Goal: Transaction & Acquisition: Purchase product/service

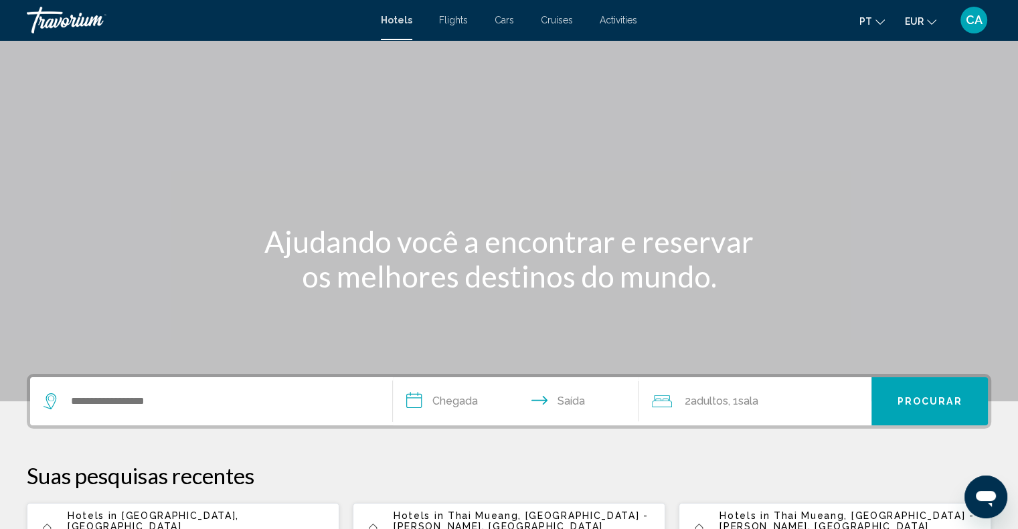
scroll to position [134, 0]
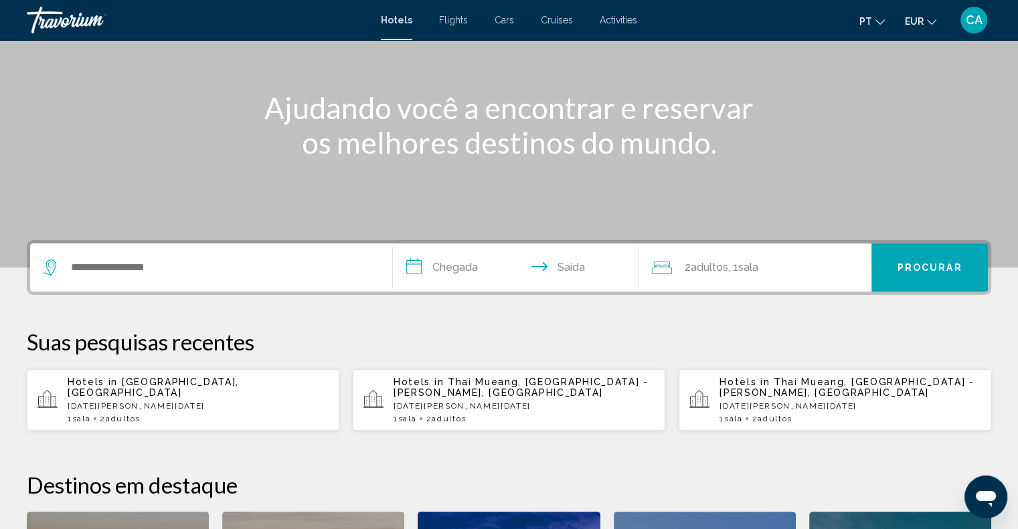
click at [182, 391] on span "[GEOGRAPHIC_DATA], [GEOGRAPHIC_DATA]" at bounding box center [153, 387] width 171 height 21
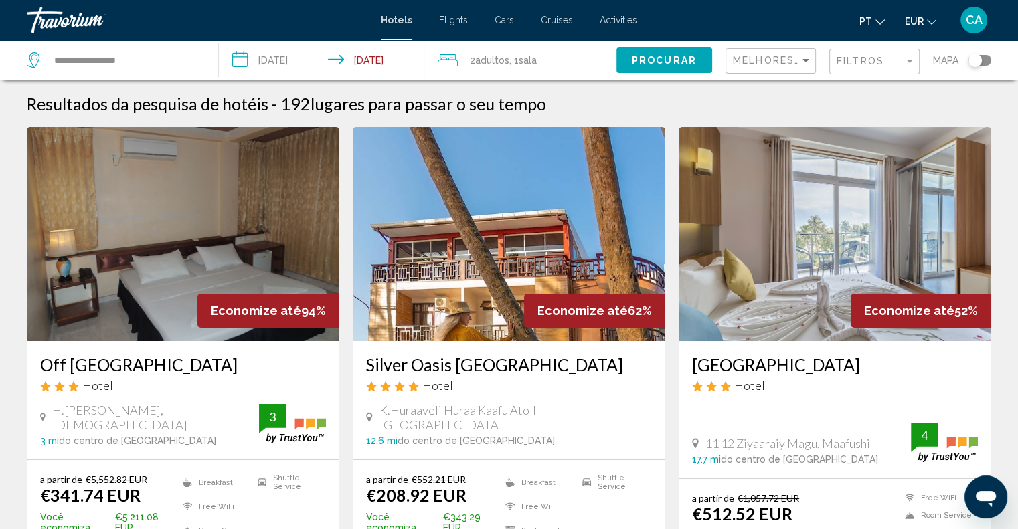
click at [870, 53] on div "Filtros" at bounding box center [876, 62] width 79 height 25
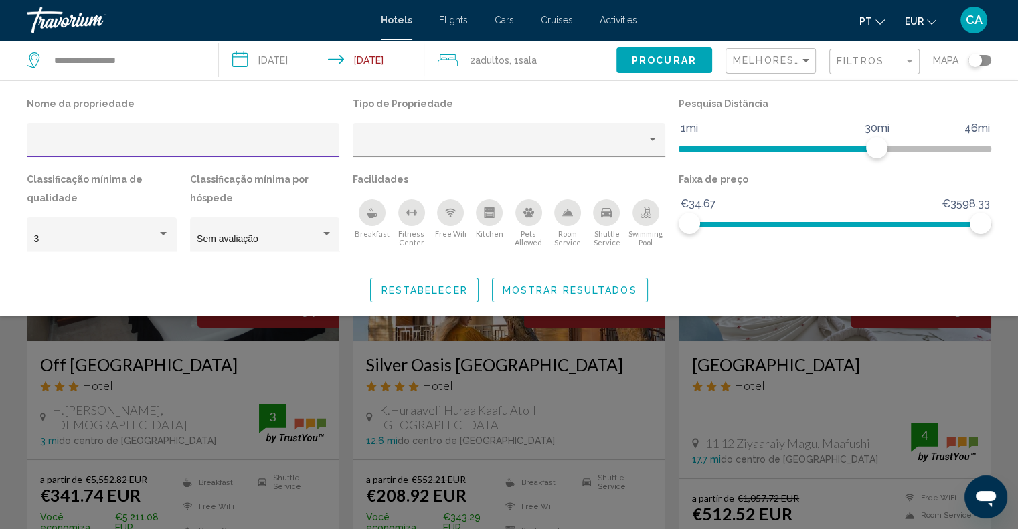
click at [613, 214] on div "Shuttle Service" at bounding box center [606, 212] width 27 height 27
click at [153, 235] on div "3" at bounding box center [96, 239] width 124 height 11
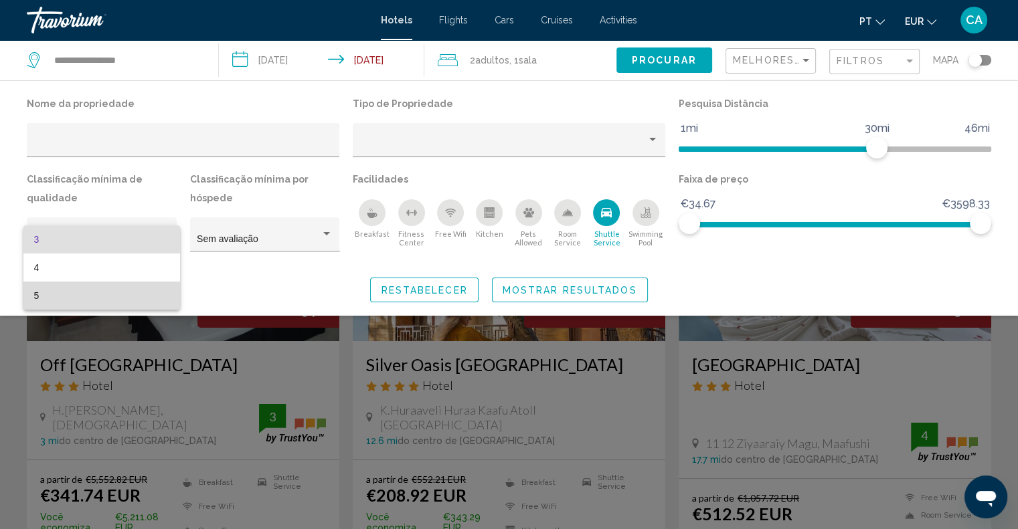
click at [118, 293] on span "5" at bounding box center [101, 296] width 135 height 28
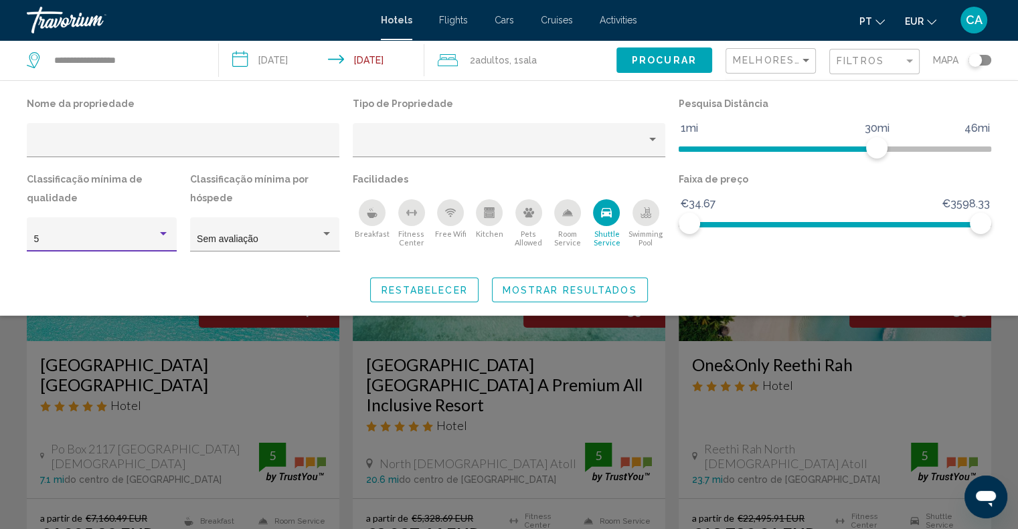
click at [578, 290] on span "Mostrar resultados" at bounding box center [570, 290] width 135 height 11
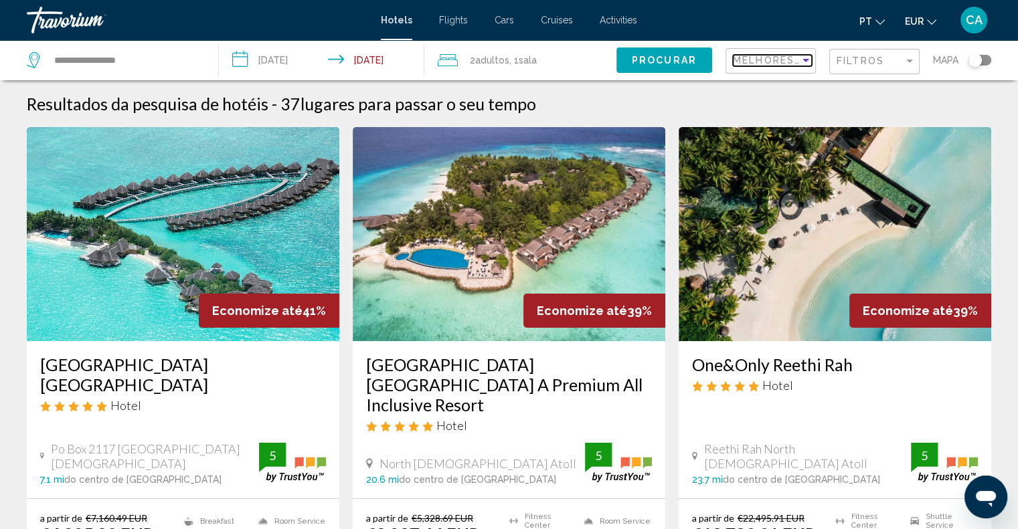
click at [790, 64] on span "Melhores descontos" at bounding box center [801, 60] width 137 height 11
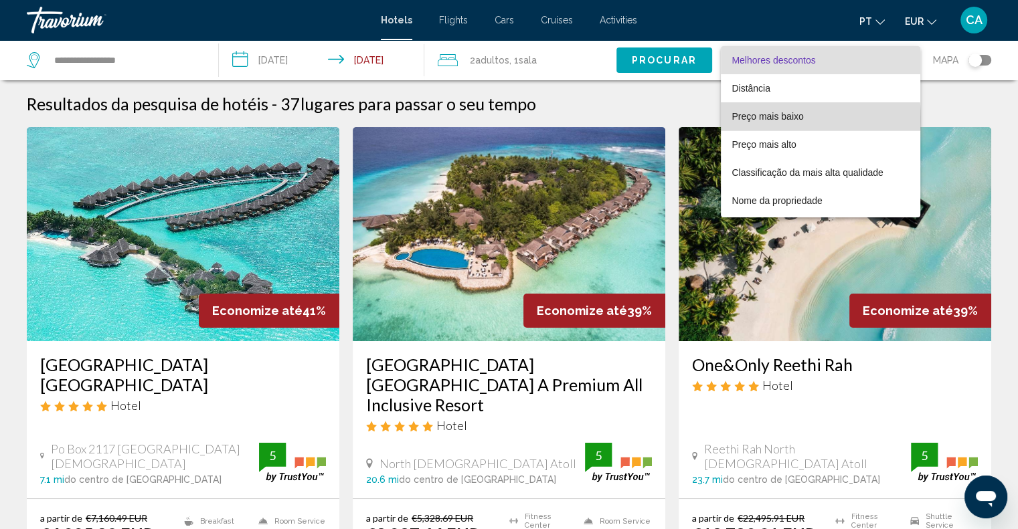
click at [768, 119] on span "Preço mais baixo" at bounding box center [768, 116] width 72 height 11
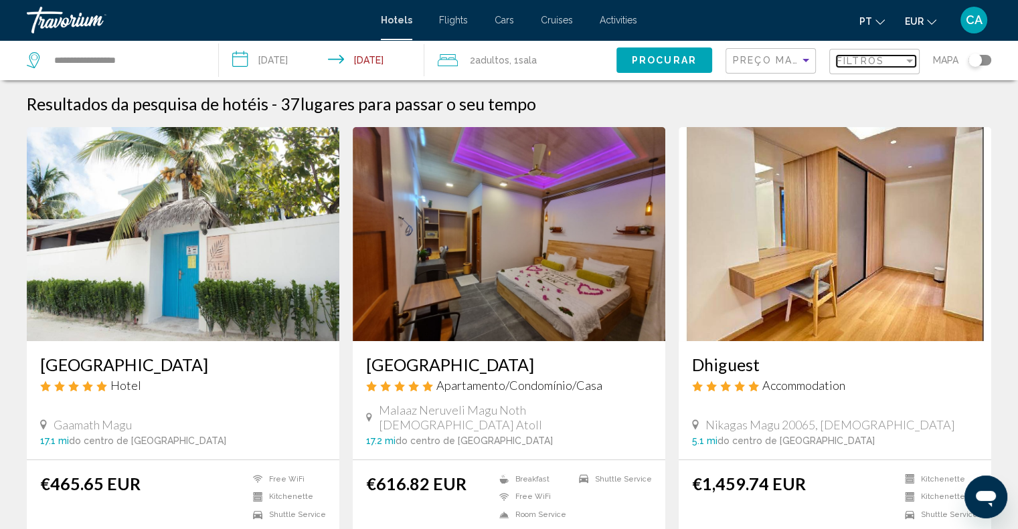
click at [867, 58] on span "Filtros" at bounding box center [861, 61] width 48 height 11
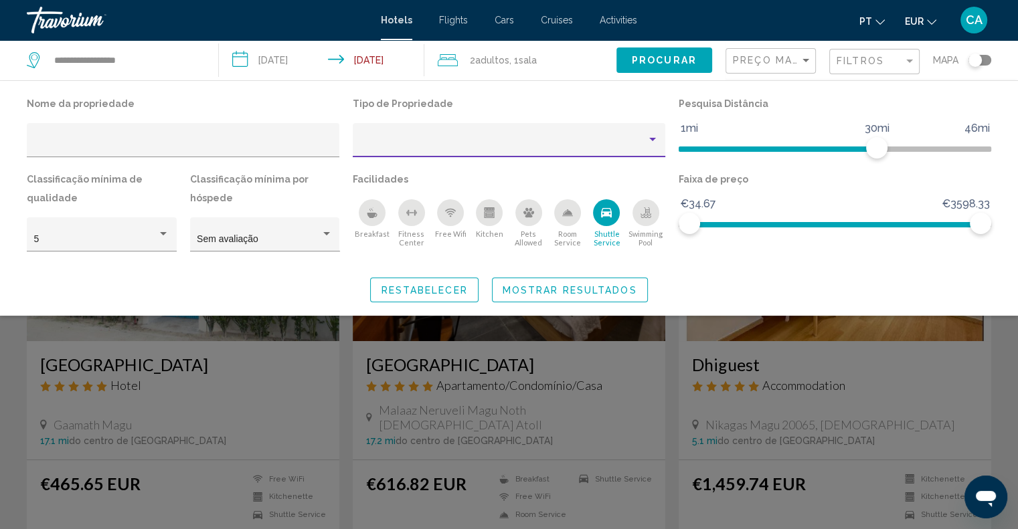
click at [448, 149] on div "Property type" at bounding box center [503, 145] width 286 height 11
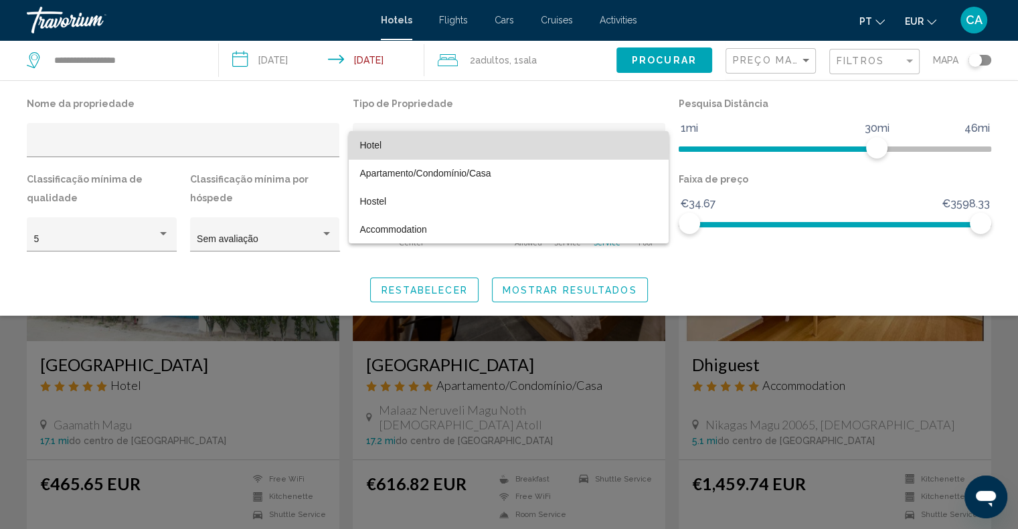
click at [435, 149] on span "Hotel" at bounding box center [508, 145] width 299 height 28
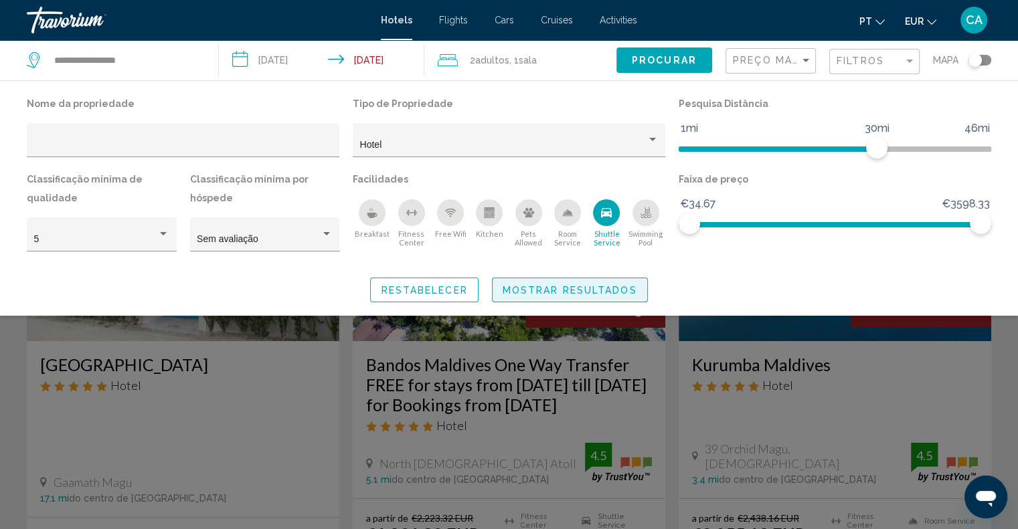
click at [560, 291] on span "Mostrar resultados" at bounding box center [570, 290] width 135 height 11
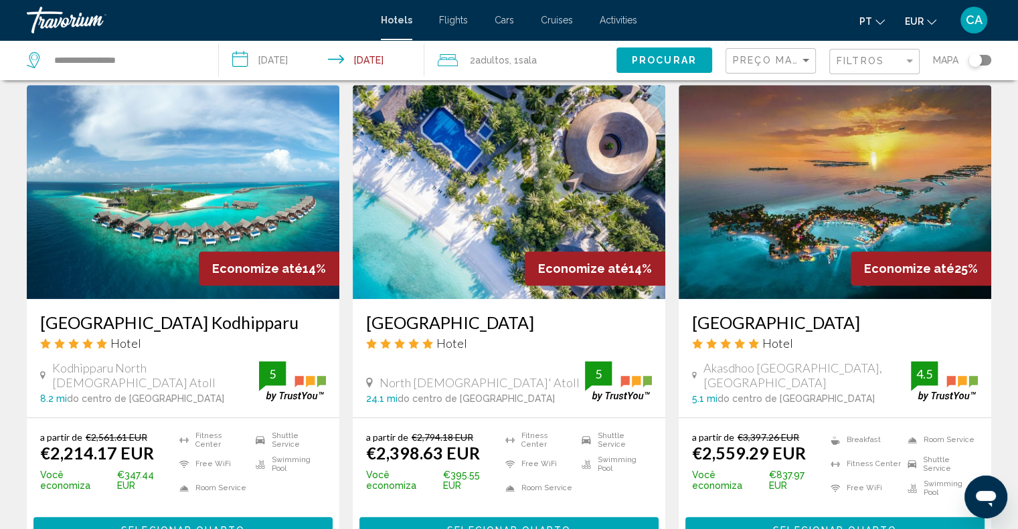
scroll to position [602, 0]
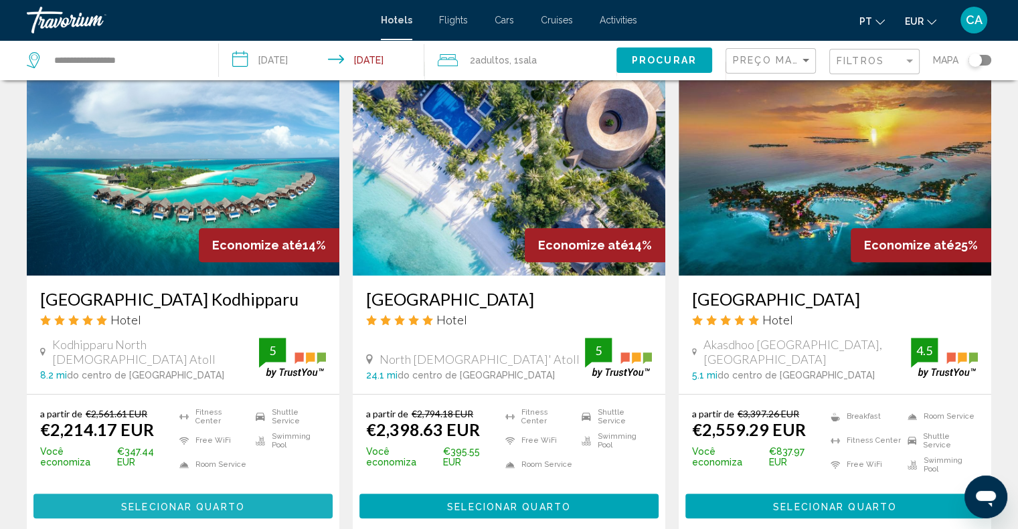
click at [175, 501] on span "Selecionar quarto" at bounding box center [183, 506] width 124 height 11
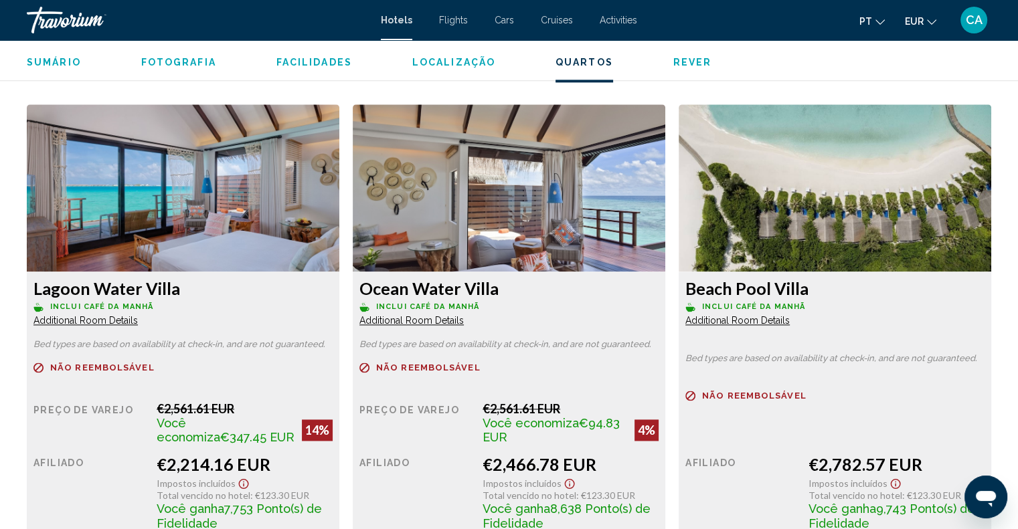
scroll to position [1807, 0]
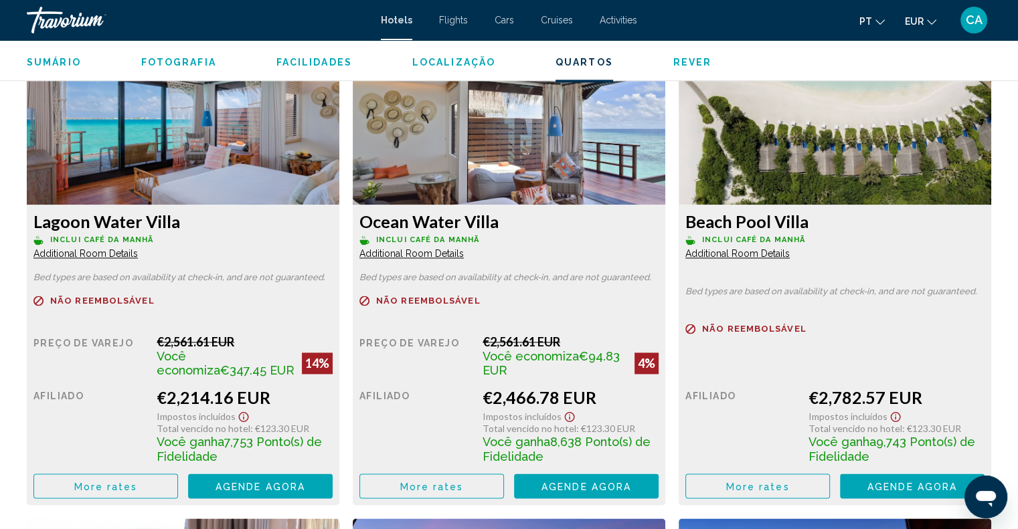
click at [133, 489] on span "More rates" at bounding box center [106, 486] width 64 height 11
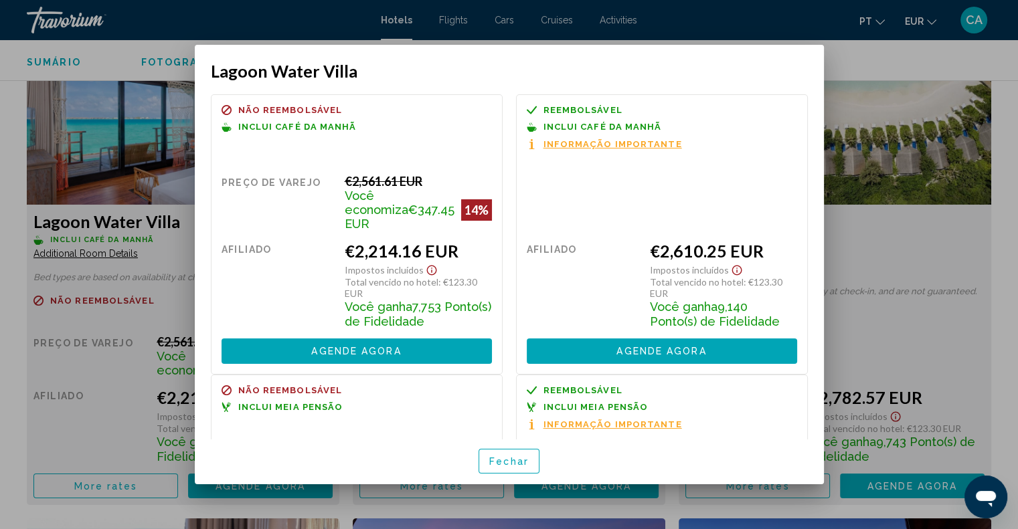
scroll to position [0, 0]
click at [886, 57] on div at bounding box center [509, 264] width 1018 height 529
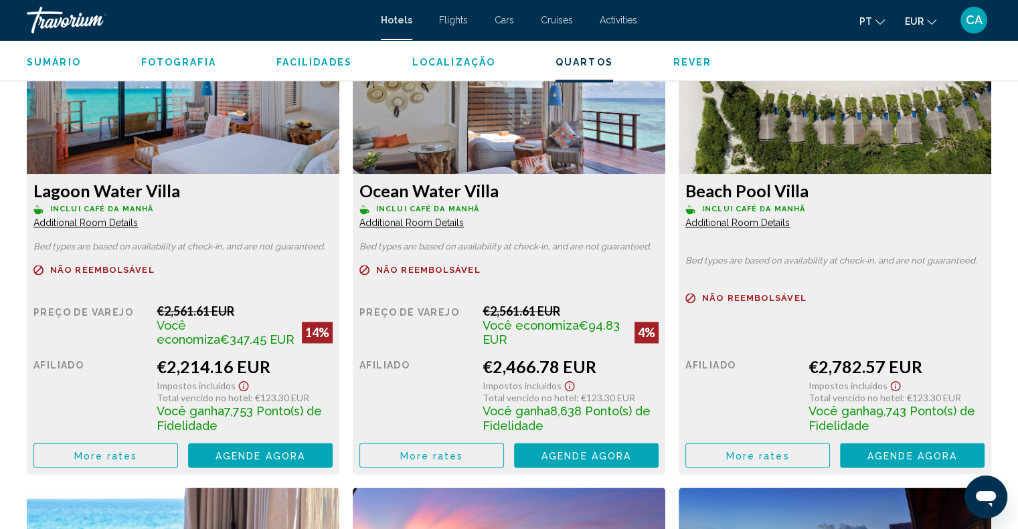
scroll to position [1874, 0]
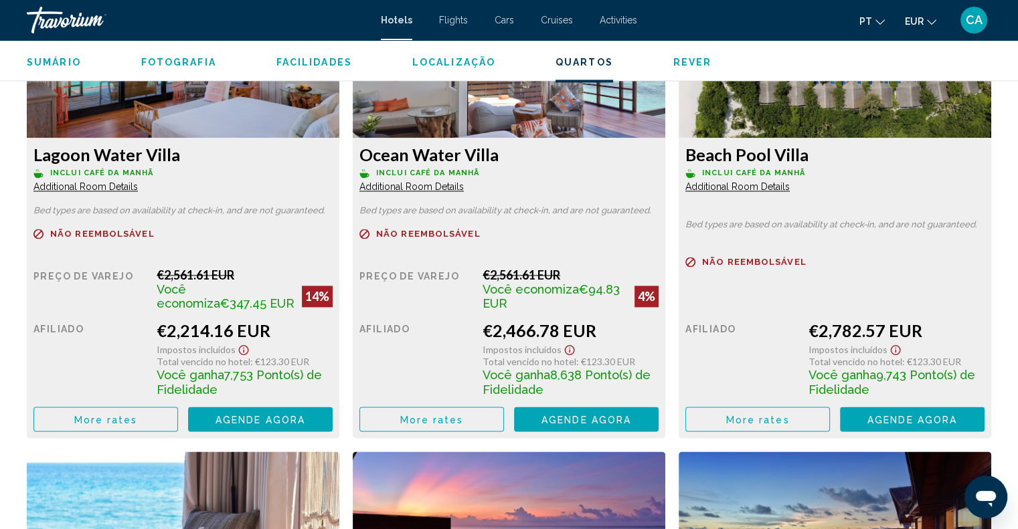
click at [138, 417] on span "More rates" at bounding box center [106, 419] width 64 height 11
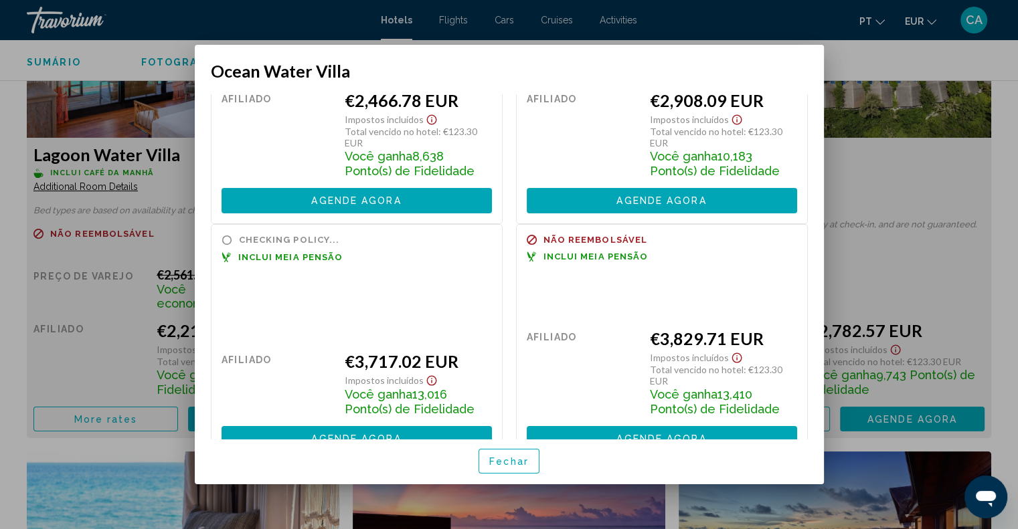
scroll to position [201, 0]
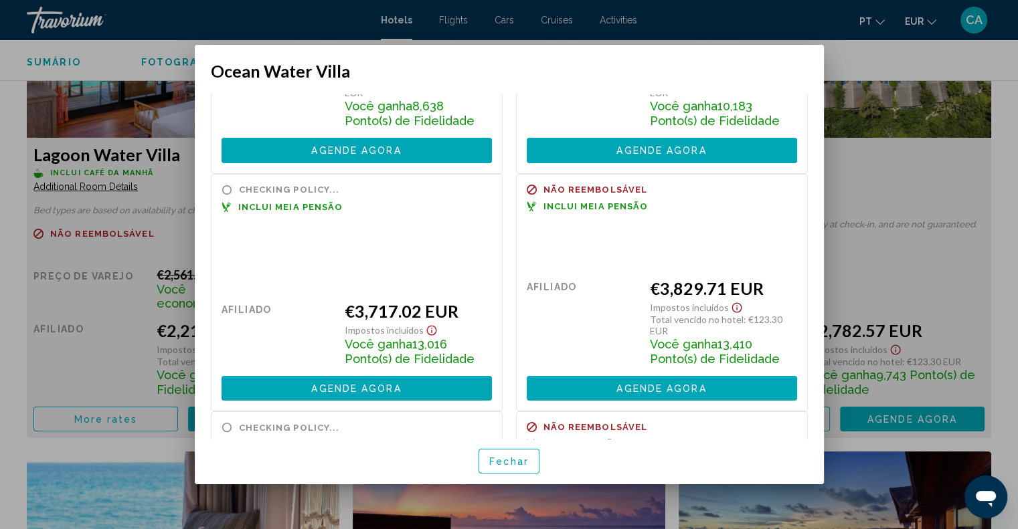
click at [1013, 128] on div at bounding box center [509, 264] width 1018 height 529
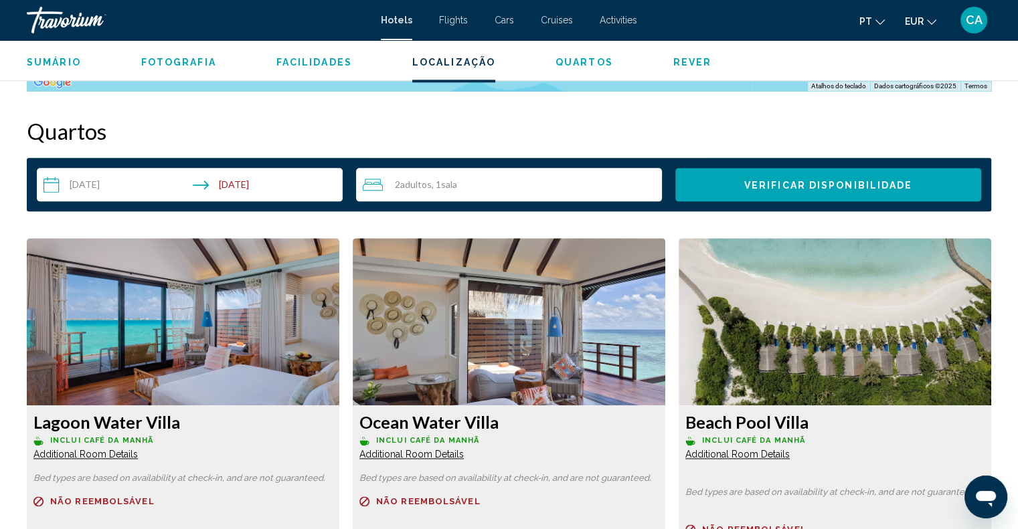
scroll to position [1406, 0]
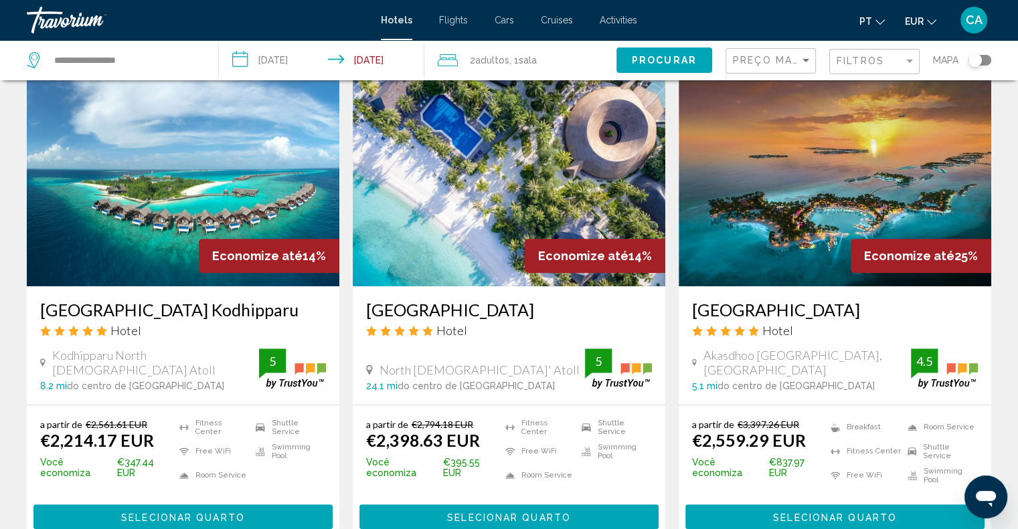
scroll to position [669, 0]
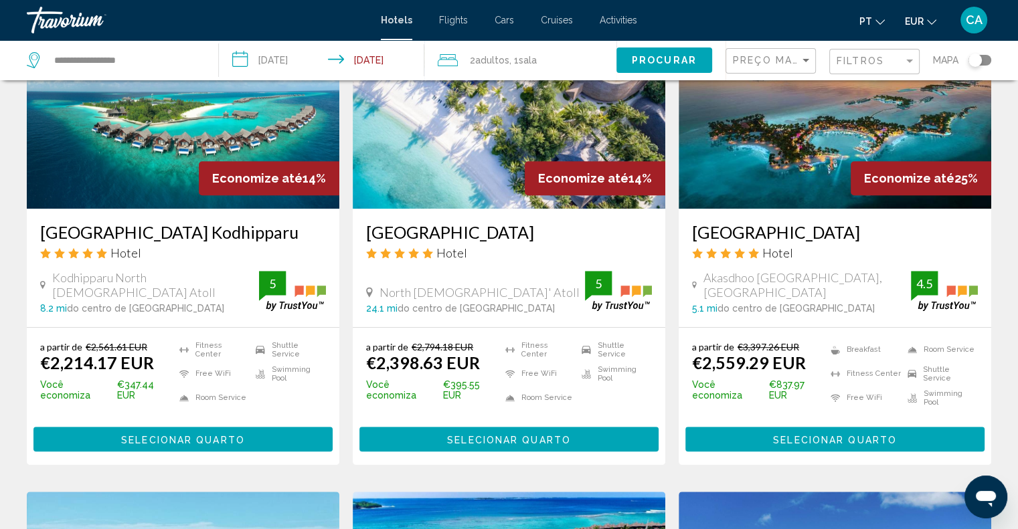
click at [472, 232] on h3 "Meeru Maldives Resort Island" at bounding box center [509, 232] width 286 height 20
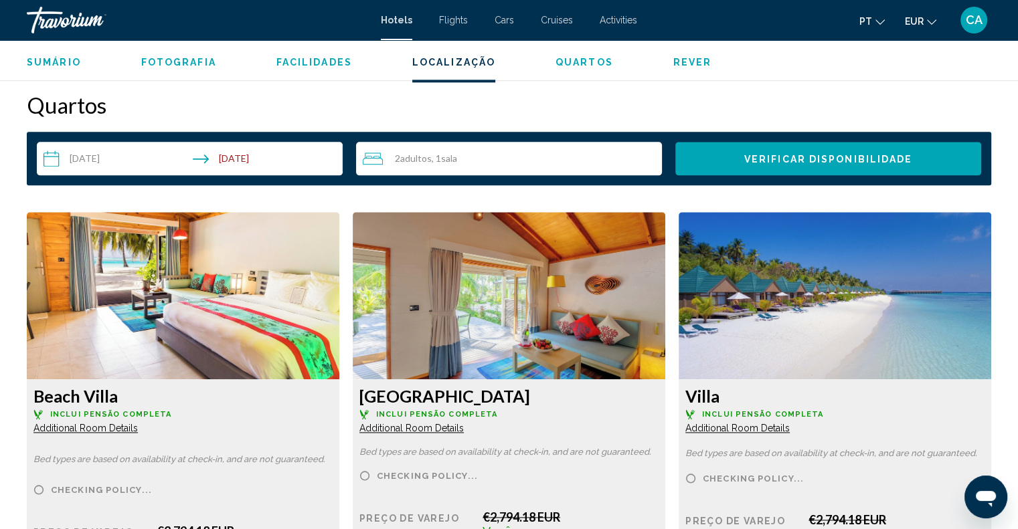
scroll to position [1874, 0]
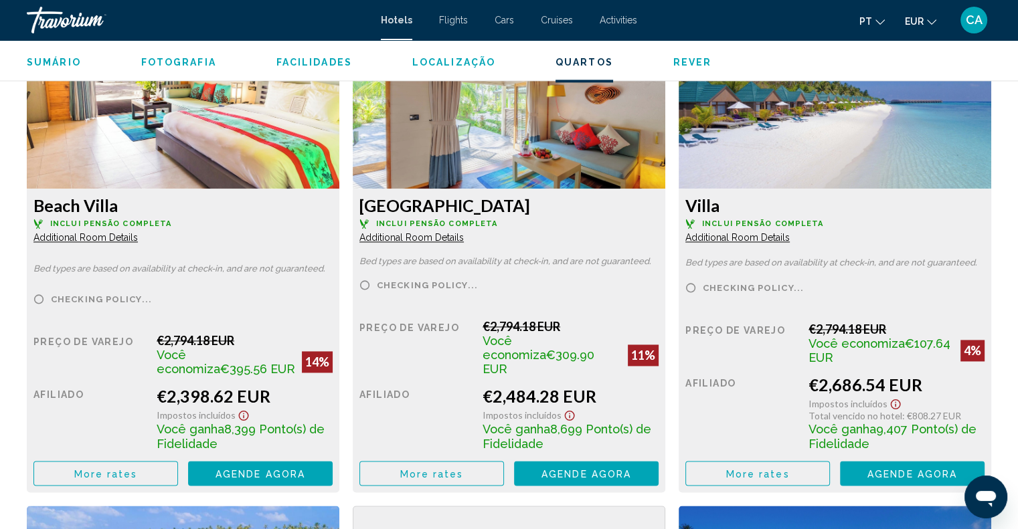
click at [104, 476] on span "More rates" at bounding box center [106, 474] width 64 height 11
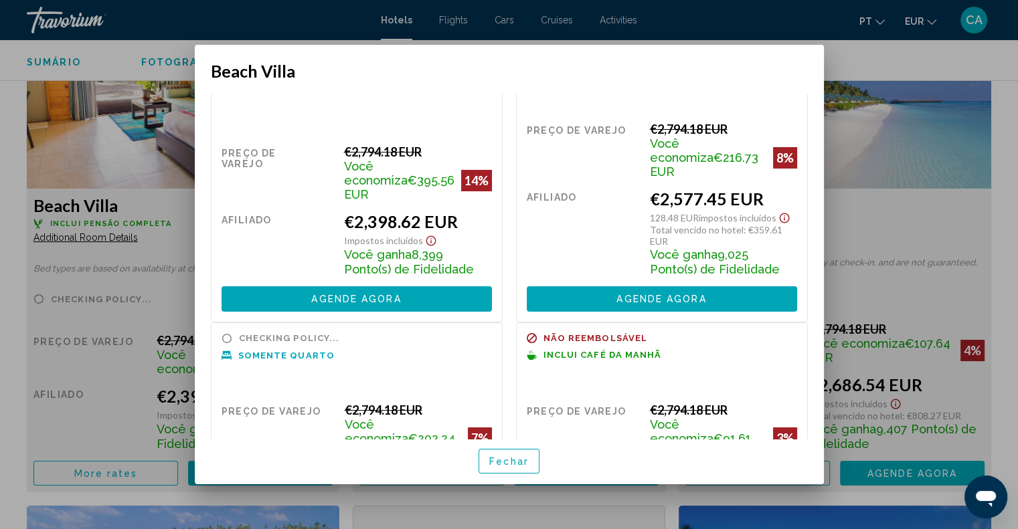
scroll to position [0, 0]
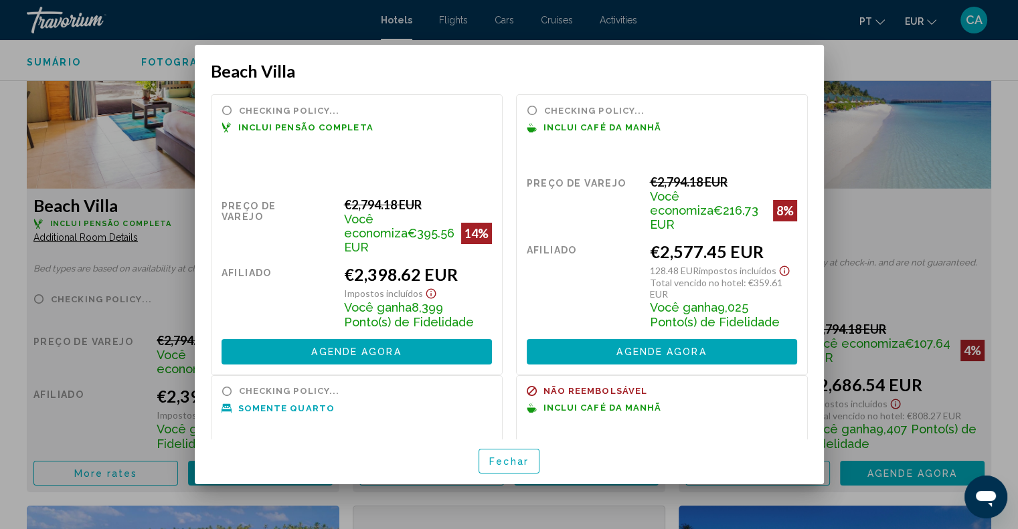
click at [967, 244] on div at bounding box center [509, 264] width 1018 height 529
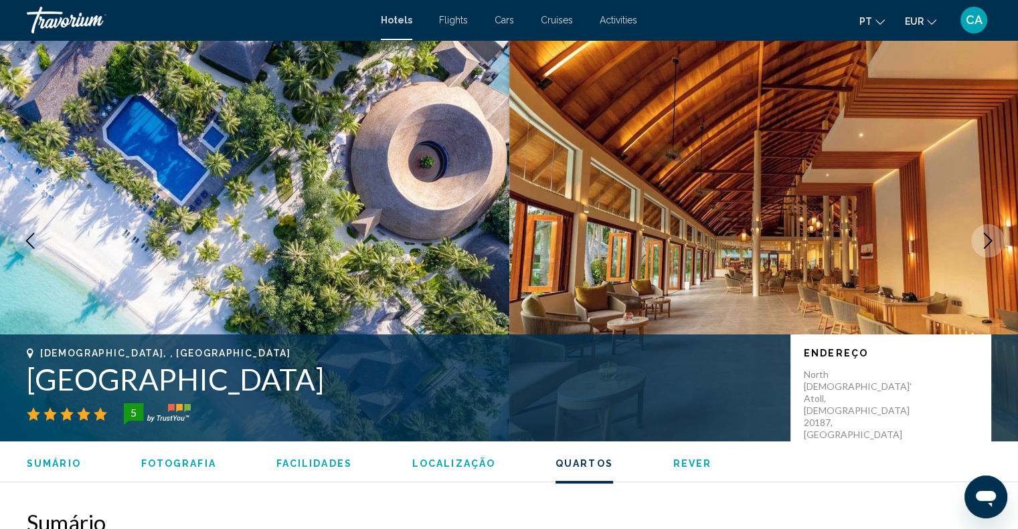
scroll to position [1874, 0]
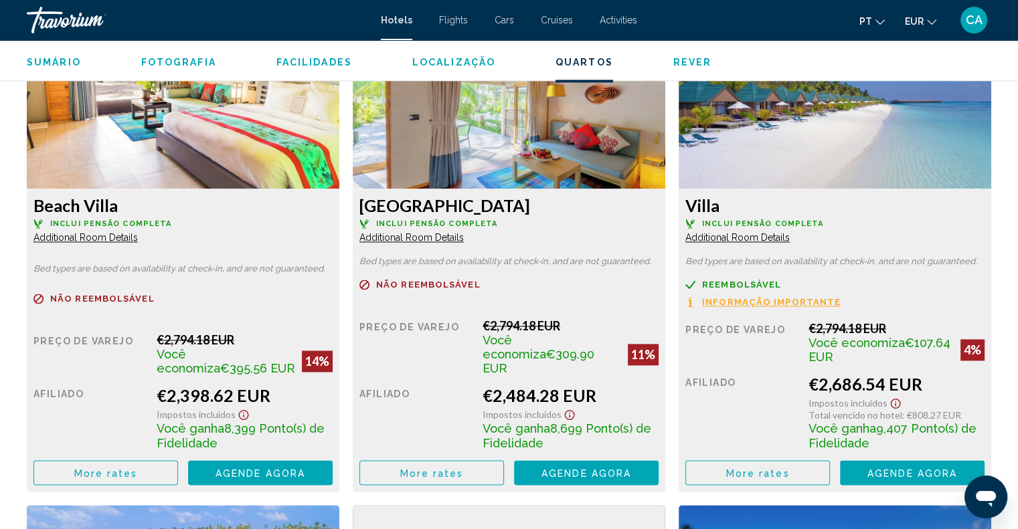
click at [138, 470] on span "More rates" at bounding box center [106, 473] width 64 height 11
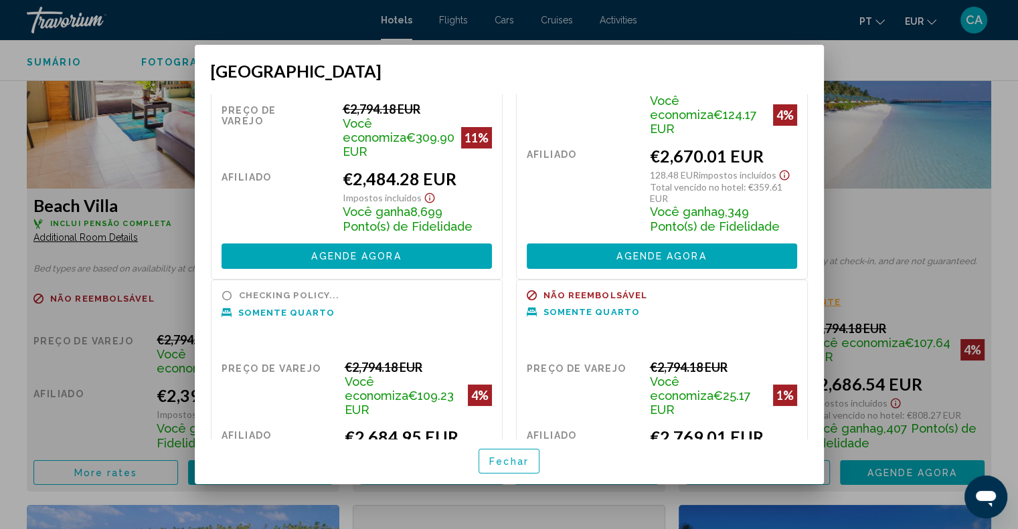
scroll to position [0, 0]
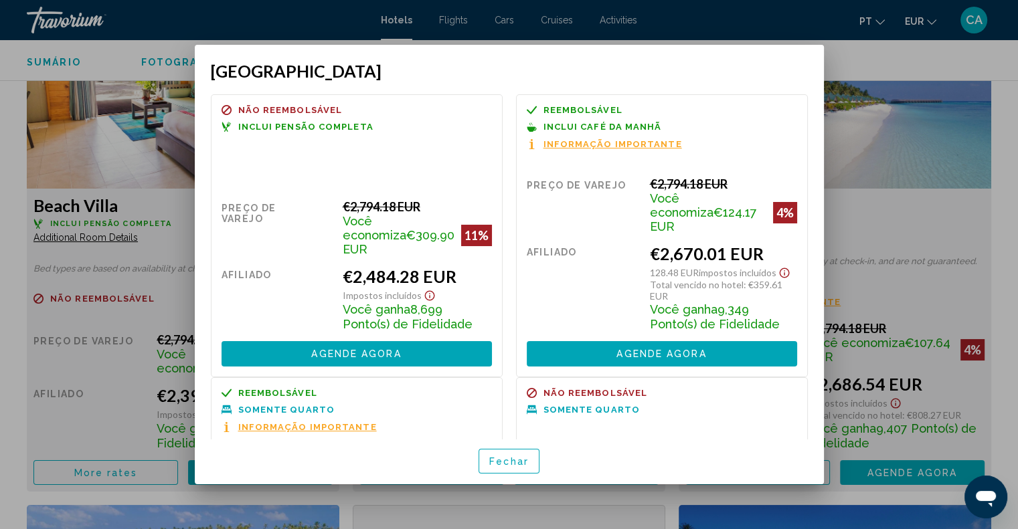
click at [886, 224] on div at bounding box center [509, 264] width 1018 height 529
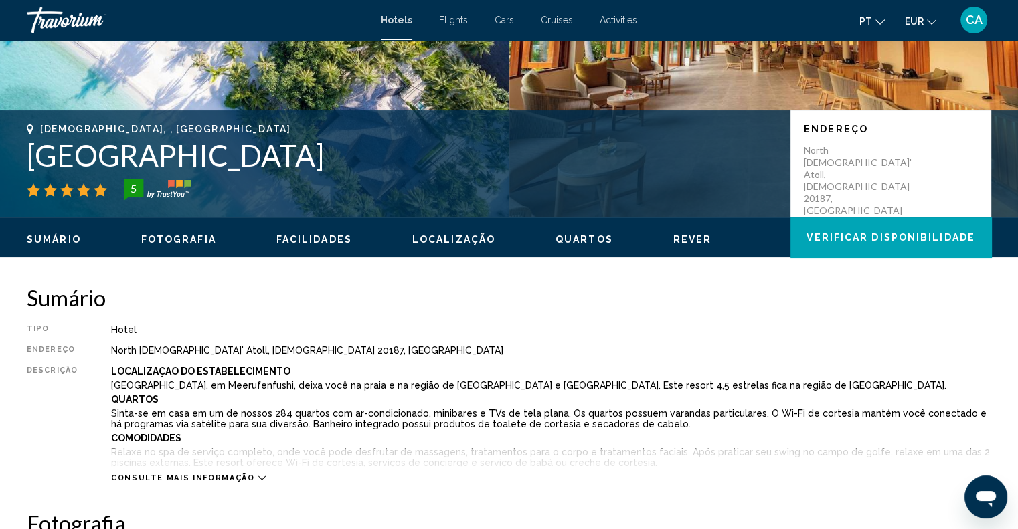
scroll to position [201, 0]
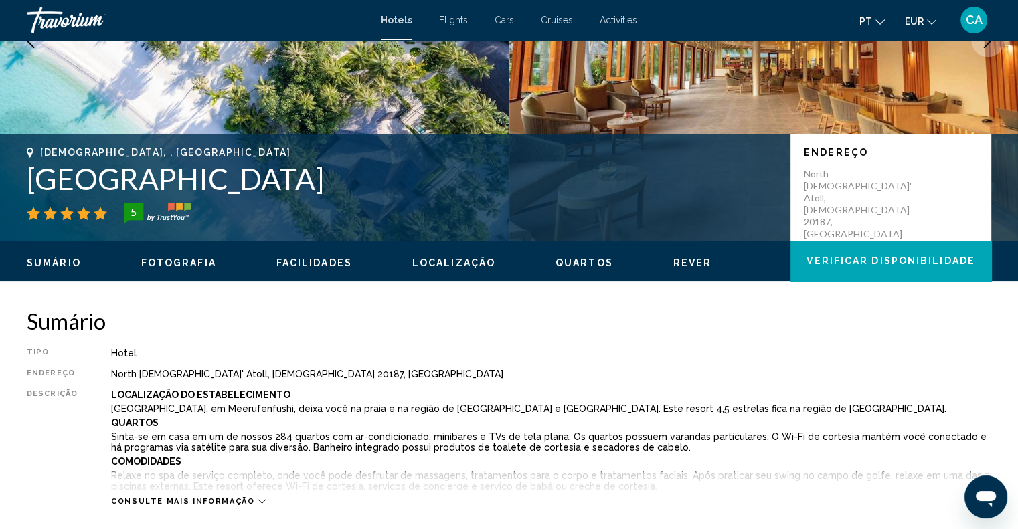
drag, startPoint x: 16, startPoint y: 171, endPoint x: 464, endPoint y: 187, distance: 448.1
click at [464, 187] on div "Male, , Maldives Meeru Maldives Resort Island 5 Endereço North Male' Atoll, Mal…" at bounding box center [509, 187] width 1018 height 80
copy h1 "Meeru Maldives Resort Island"
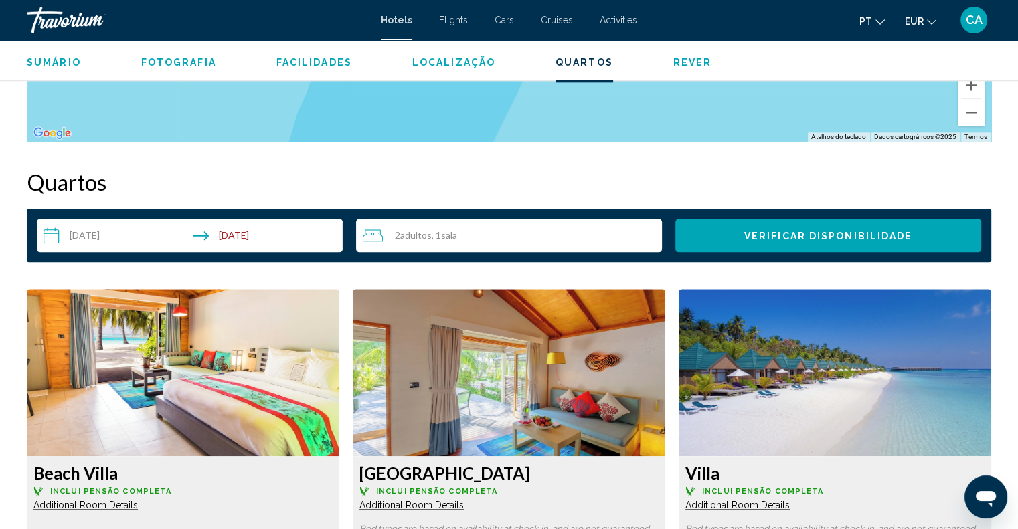
scroll to position [1941, 0]
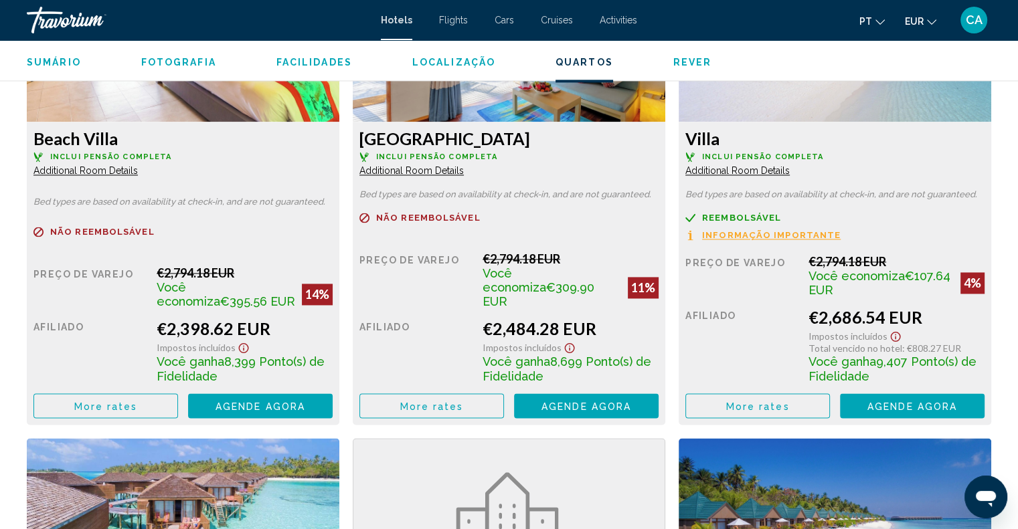
drag, startPoint x: 145, startPoint y: 143, endPoint x: 29, endPoint y: 147, distance: 115.9
click at [29, 147] on div "Beach Villa Inclui pensão completa Additional Room Details Bed types are based …" at bounding box center [183, 273] width 313 height 303
copy h3 "Beach Villa"
drag, startPoint x: 284, startPoint y: 325, endPoint x: 142, endPoint y: 327, distance: 141.9
click at [142, 327] on div "Preço de varejo €2,794.18 EUR Você economiza €395.56 EUR 14% quando você resgat…" at bounding box center [182, 342] width 299 height 153
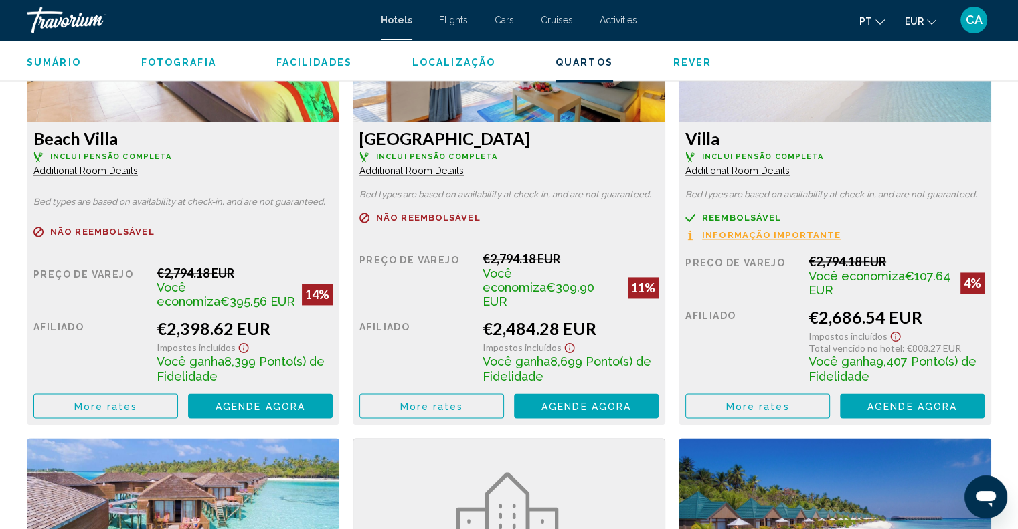
copy div "€2,398.62 EUR"
drag, startPoint x: 541, startPoint y: 135, endPoint x: 359, endPoint y: 139, distance: 182.1
click at [333, 139] on h3 "Jacuzzi Beach Villa" at bounding box center [182, 139] width 299 height 20
copy h3 "Jacuzzi Beach Villa"
drag, startPoint x: 599, startPoint y: 330, endPoint x: 479, endPoint y: 337, distance: 120.0
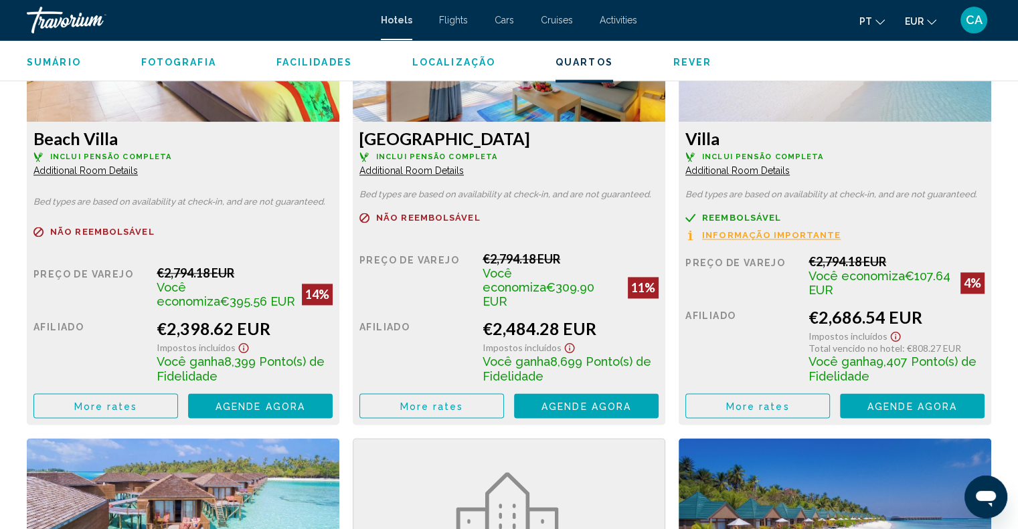
click at [333, 337] on div "Preço de varejo €2,794.18 EUR Você economiza €309.90 EUR 11% quando você resgat…" at bounding box center [182, 342] width 299 height 153
copy div "€2,484.28 EUR"
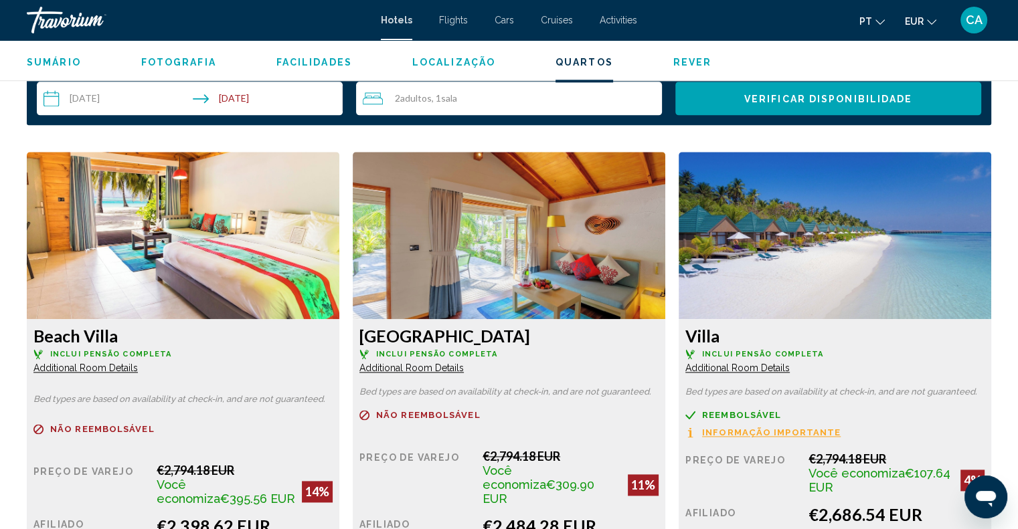
scroll to position [1740, 0]
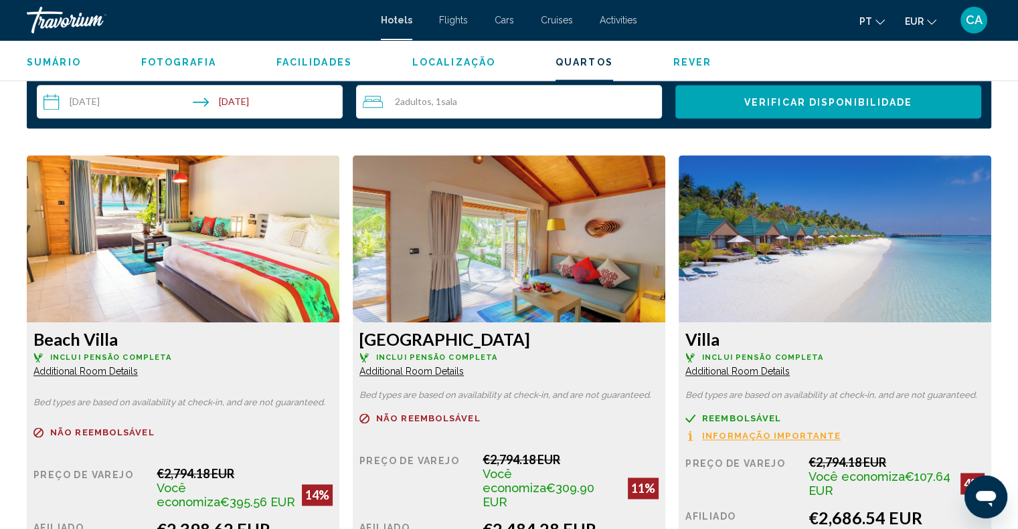
click at [339, 248] on img "Main content" at bounding box center [183, 238] width 313 height 167
click at [138, 373] on span "Additional Room Details" at bounding box center [85, 371] width 104 height 11
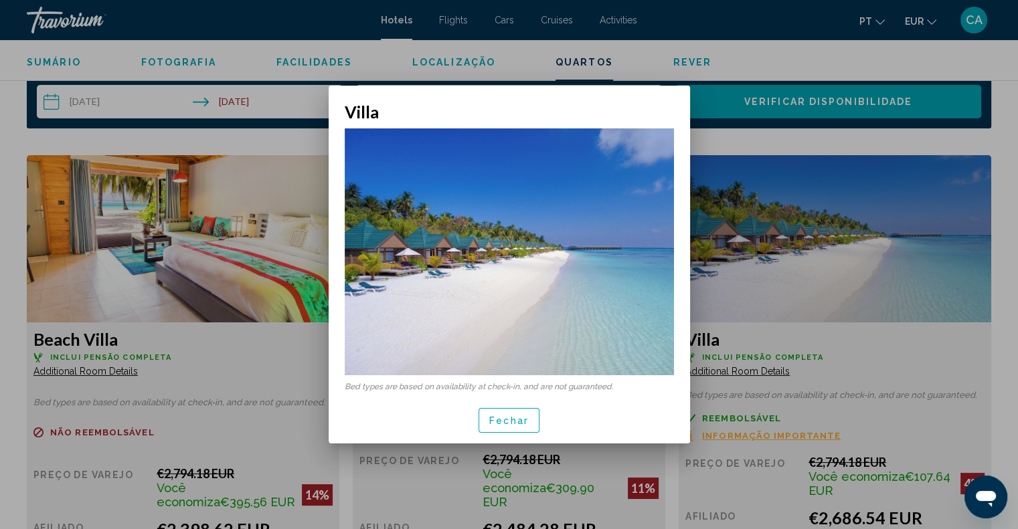
scroll to position [0, 0]
click at [849, 287] on div at bounding box center [509, 264] width 1018 height 529
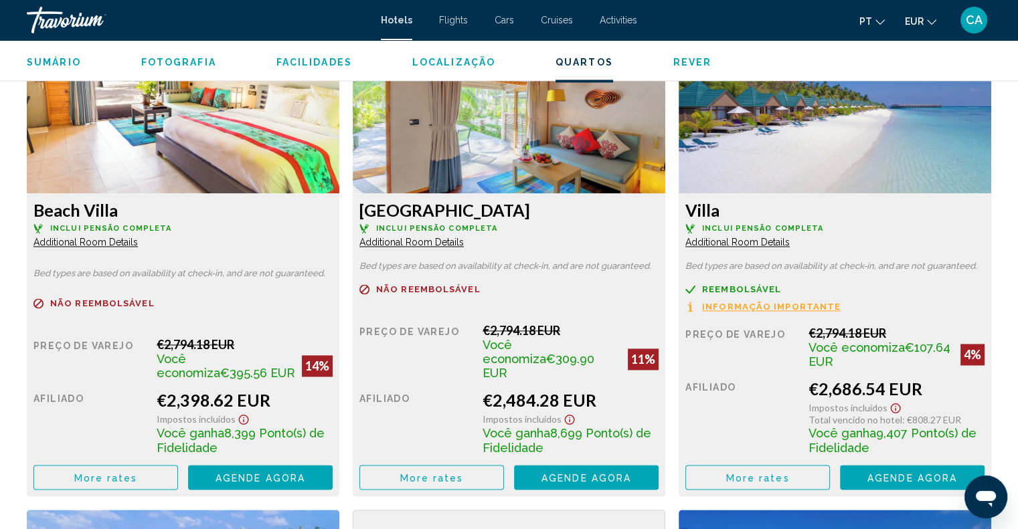
scroll to position [1874, 0]
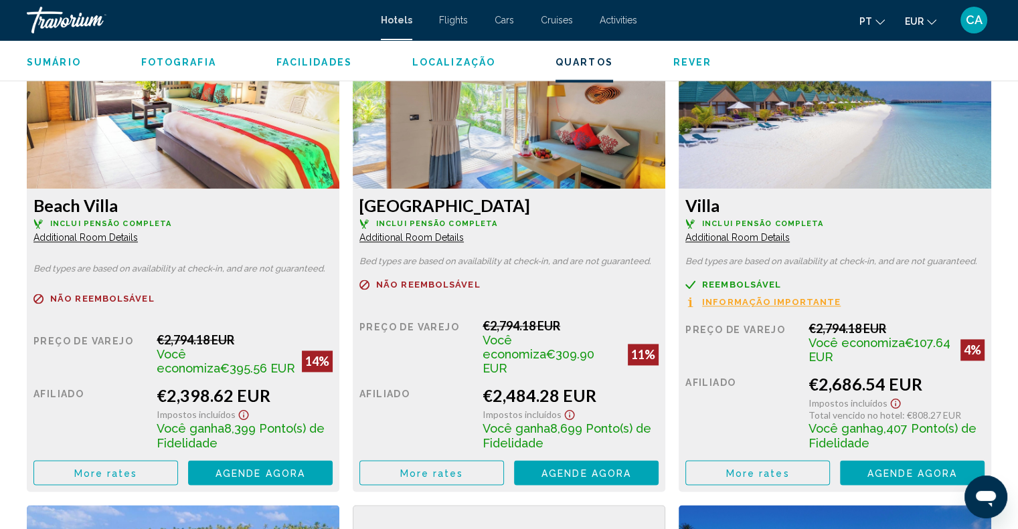
drag, startPoint x: 740, startPoint y: 203, endPoint x: 693, endPoint y: 205, distance: 46.9
click at [333, 205] on h3 "Villa" at bounding box center [182, 205] width 299 height 20
click at [339, 114] on img "Main content" at bounding box center [183, 104] width 313 height 167
click at [333, 199] on h3 "Villa" at bounding box center [182, 205] width 299 height 20
click at [333, 210] on h3 "Villa" at bounding box center [182, 205] width 299 height 20
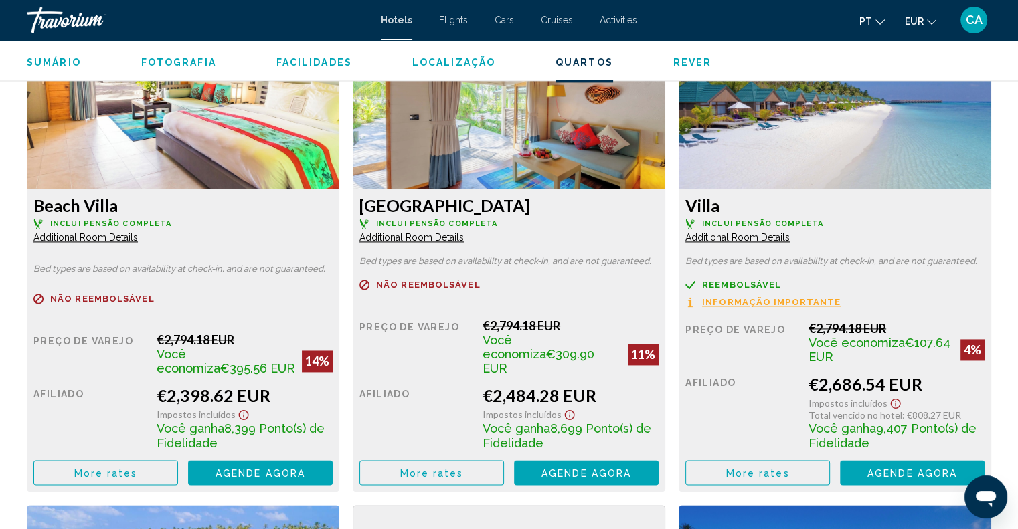
click at [333, 216] on div "Villa Inclui pensão completa Additional Room Details" at bounding box center [182, 219] width 299 height 48
drag, startPoint x: 748, startPoint y: 211, endPoint x: 680, endPoint y: 208, distance: 68.4
click at [339, 208] on div "Villa Inclui pensão completa Additional Room Details Bed types are based on ava…" at bounding box center [183, 340] width 313 height 303
copy h3 "Villa"
drag, startPoint x: 920, startPoint y: 387, endPoint x: 813, endPoint y: 388, distance: 107.1
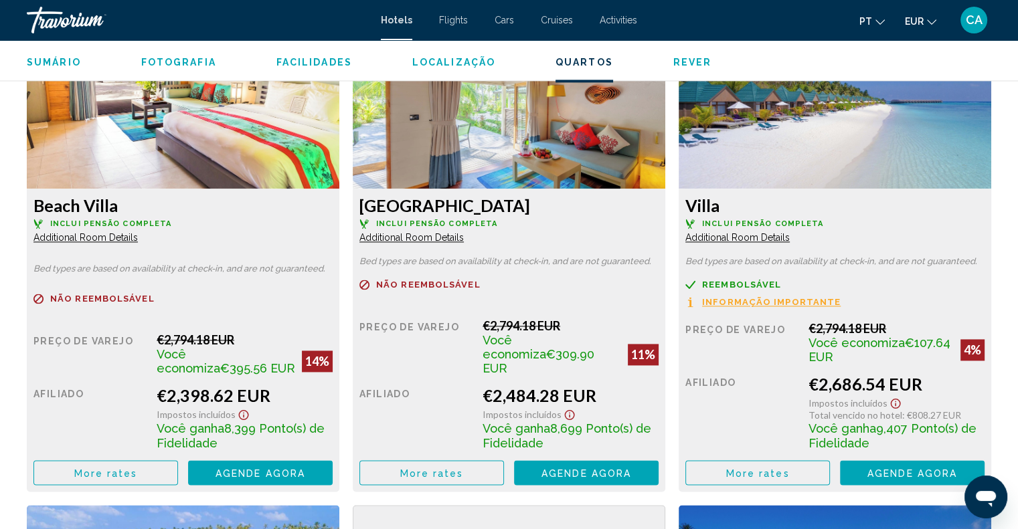
click at [333, 388] on div "€2,686.54 EUR" at bounding box center [245, 396] width 176 height 20
click at [333, 386] on div "€2,686.54 EUR" at bounding box center [245, 396] width 176 height 20
click at [333, 406] on div "Impostos incluídos" at bounding box center [245, 413] width 176 height 15
drag, startPoint x: 937, startPoint y: 385, endPoint x: 876, endPoint y: 383, distance: 61.6
click at [333, 386] on div "€2,686.54 EUR" at bounding box center [245, 396] width 176 height 20
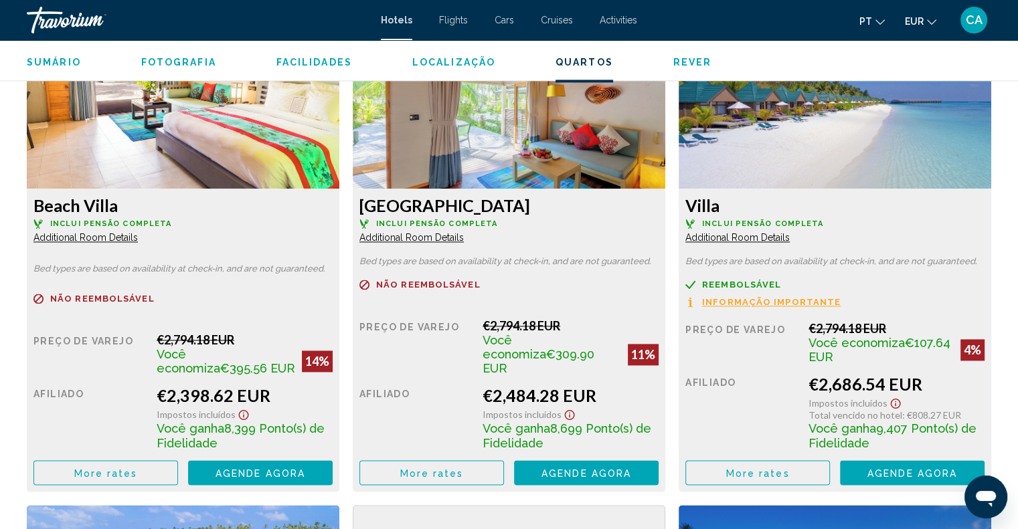
click at [333, 386] on div "€2,686.54 EUR" at bounding box center [245, 396] width 176 height 20
drag, startPoint x: 934, startPoint y: 382, endPoint x: 794, endPoint y: 392, distance: 140.9
click at [333, 392] on div "Preço de varejo €2,794.18 EUR Você economiza €107.64 EUR 4% quando você resgata…" at bounding box center [182, 409] width 299 height 153
copy div "€2,686.54 EUR"
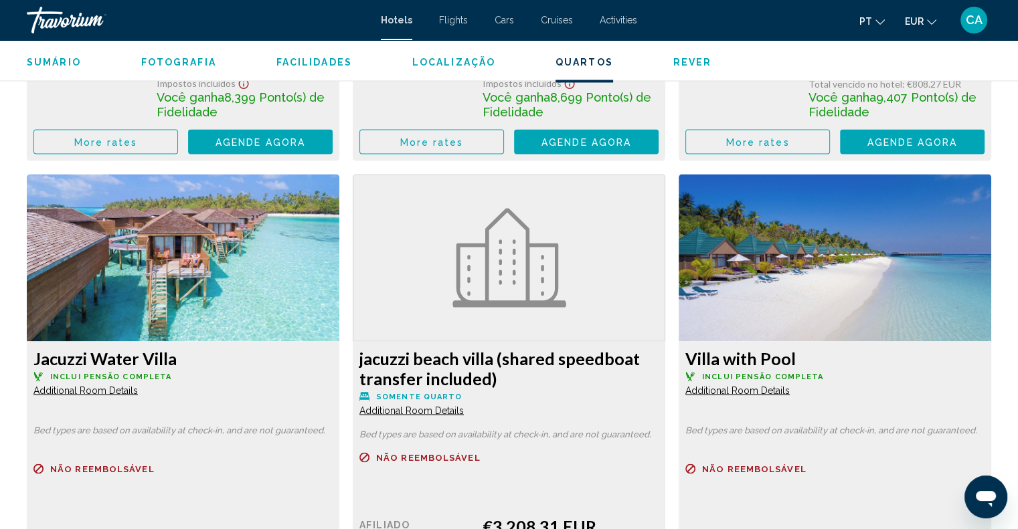
scroll to position [2276, 0]
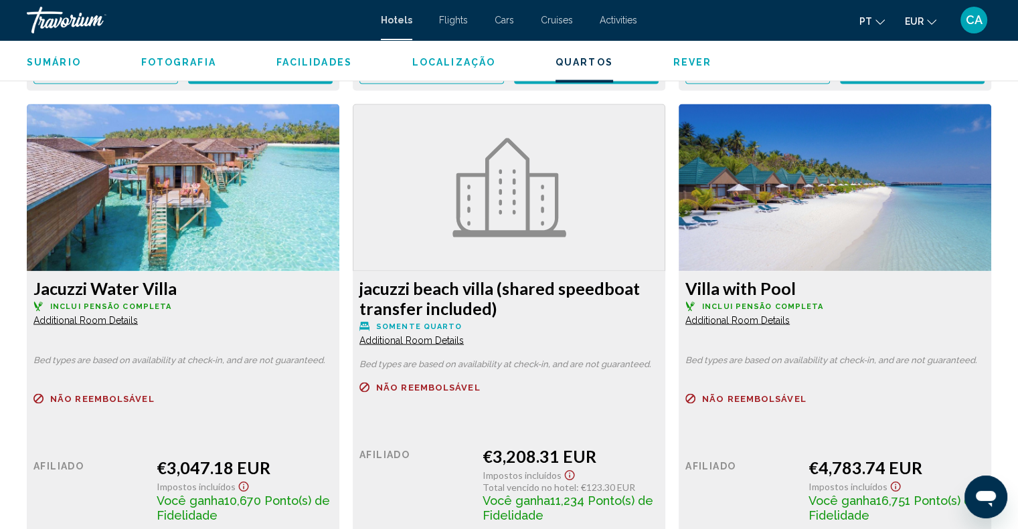
drag, startPoint x: 187, startPoint y: 287, endPoint x: 29, endPoint y: 283, distance: 158.0
copy h3 "Jacuzzi Water Villa"
drag, startPoint x: 271, startPoint y: 463, endPoint x: 163, endPoint y: 467, distance: 107.8
click at [150, 84] on div "Preço de varejo $0.00 quando você resgatar Afiliado €3,047.18 EUR Impostos incl…" at bounding box center [182, 7] width 299 height 153
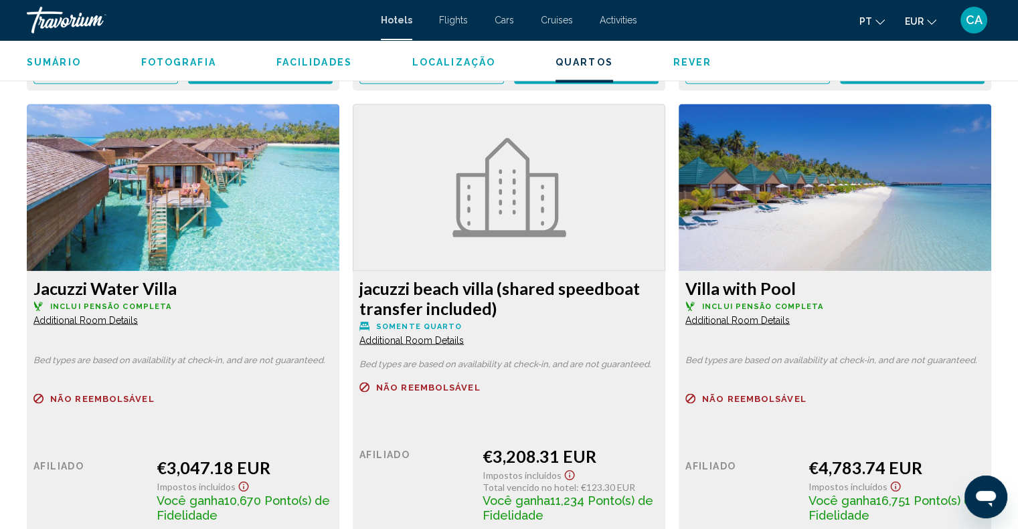
copy div "€3,047.18 EUR"
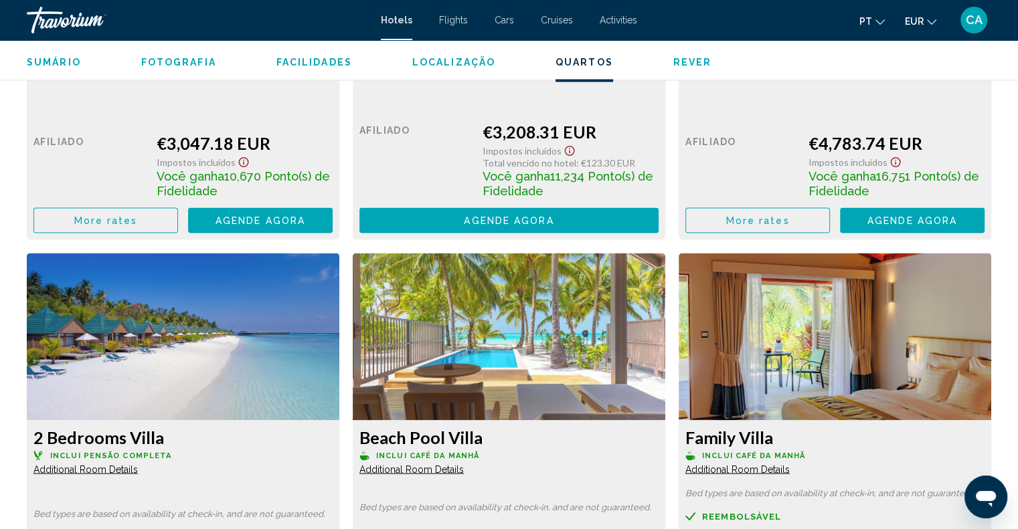
scroll to position [2477, 0]
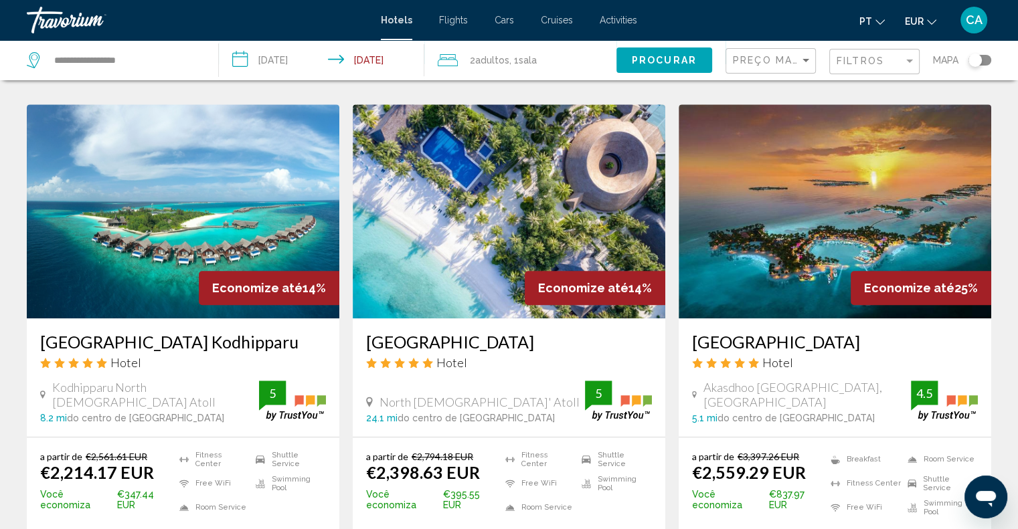
scroll to position [602, 0]
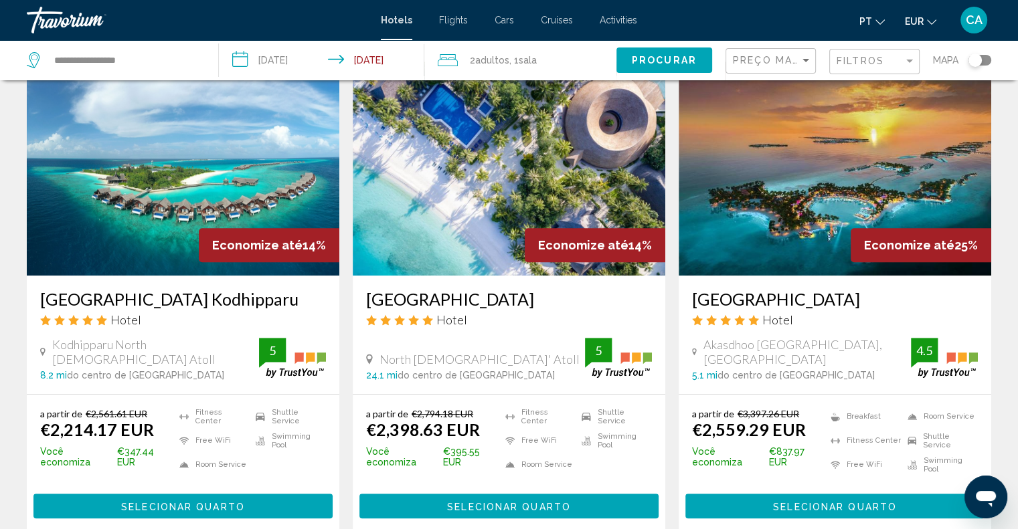
click at [108, 298] on h3 "Grand Park Kodhipparu" at bounding box center [183, 299] width 286 height 20
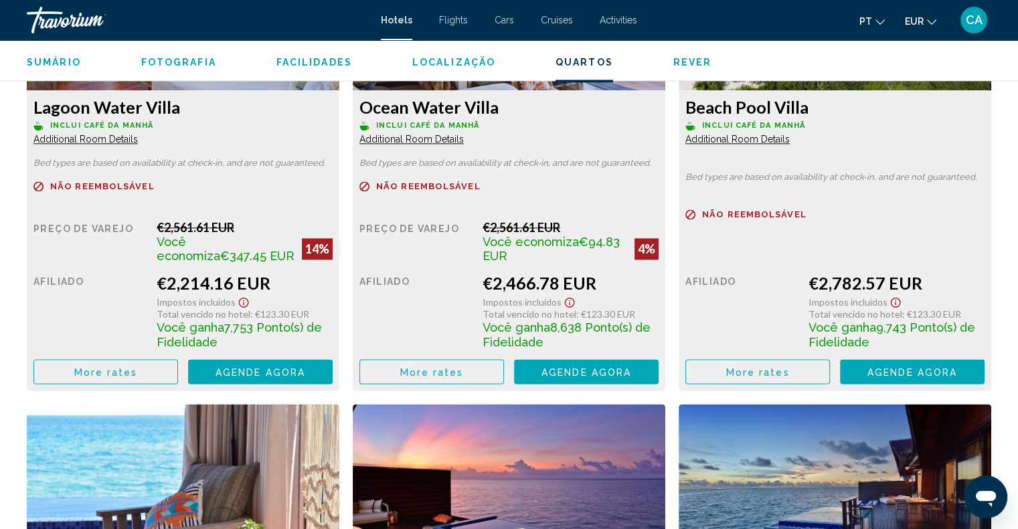
scroll to position [1941, 0]
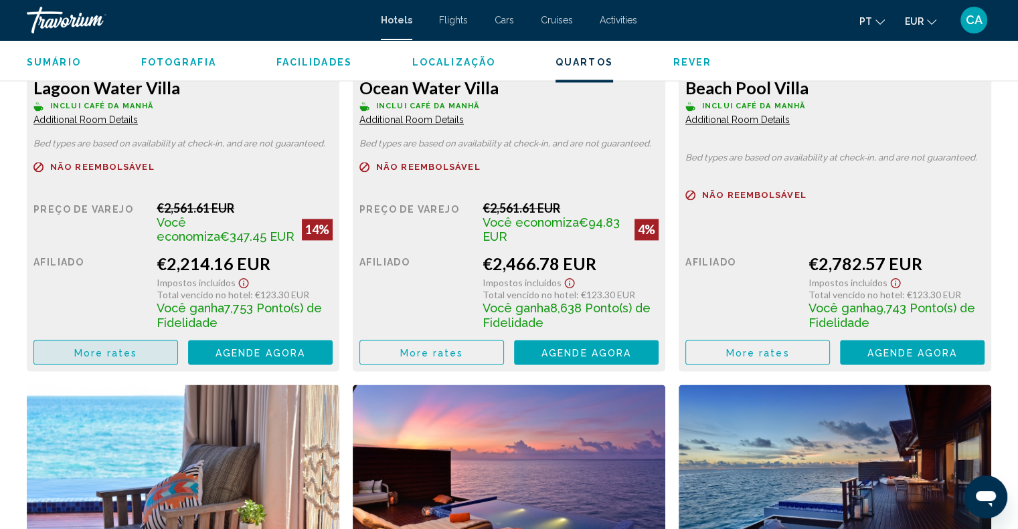
click at [110, 350] on span "More rates" at bounding box center [106, 352] width 64 height 11
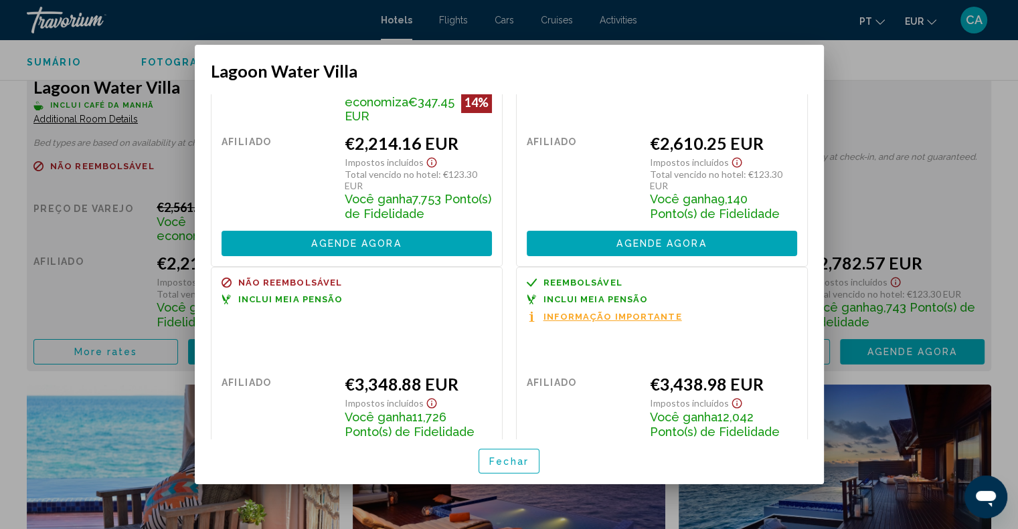
scroll to position [201, 0]
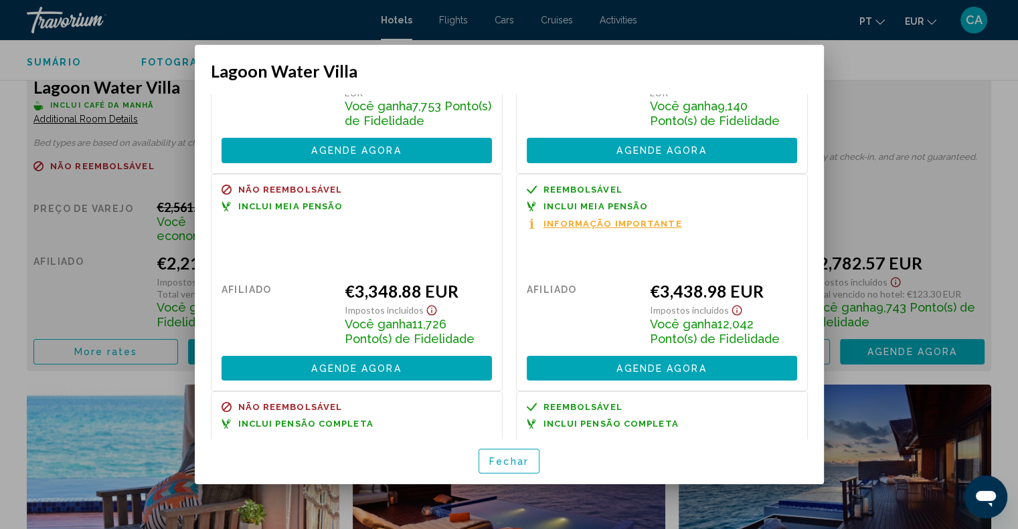
click at [830, 147] on div at bounding box center [509, 264] width 1018 height 529
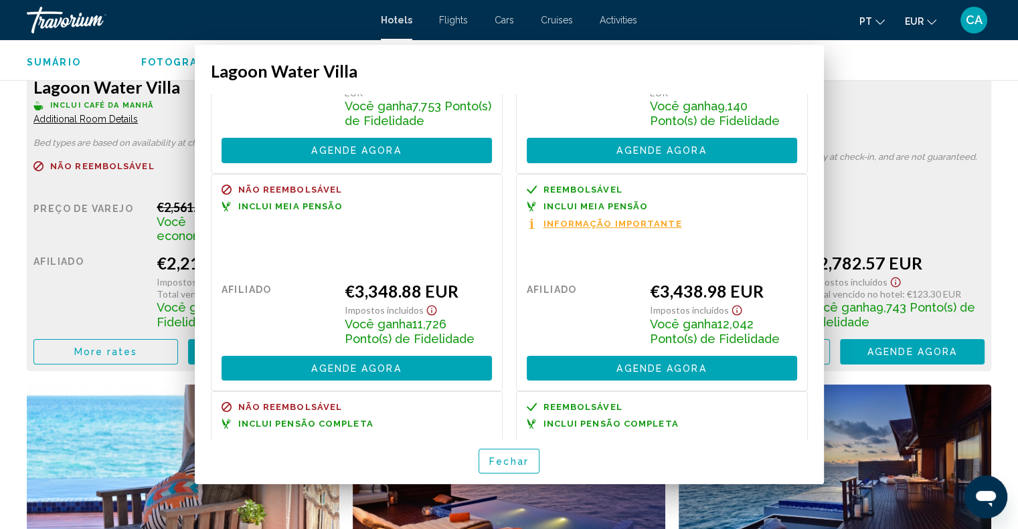
scroll to position [1941, 0]
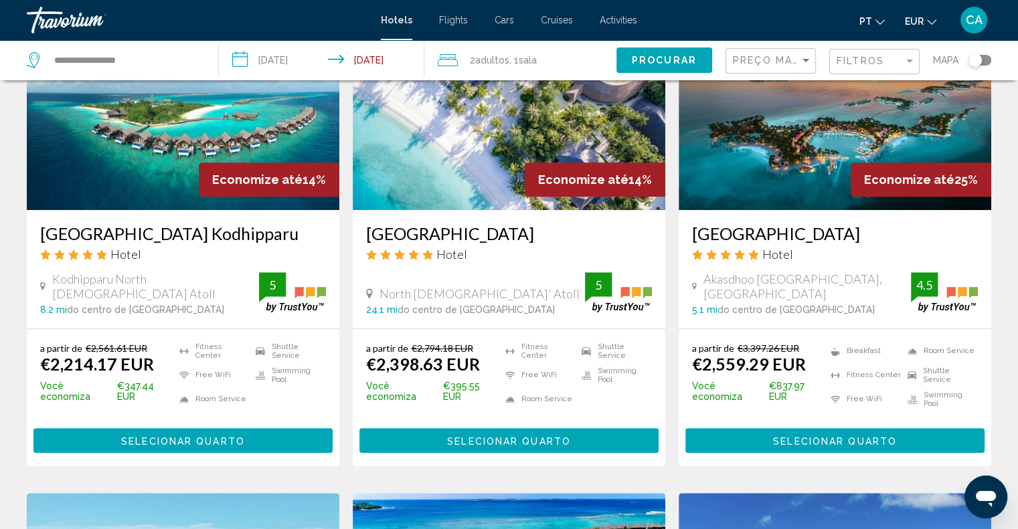
scroll to position [669, 0]
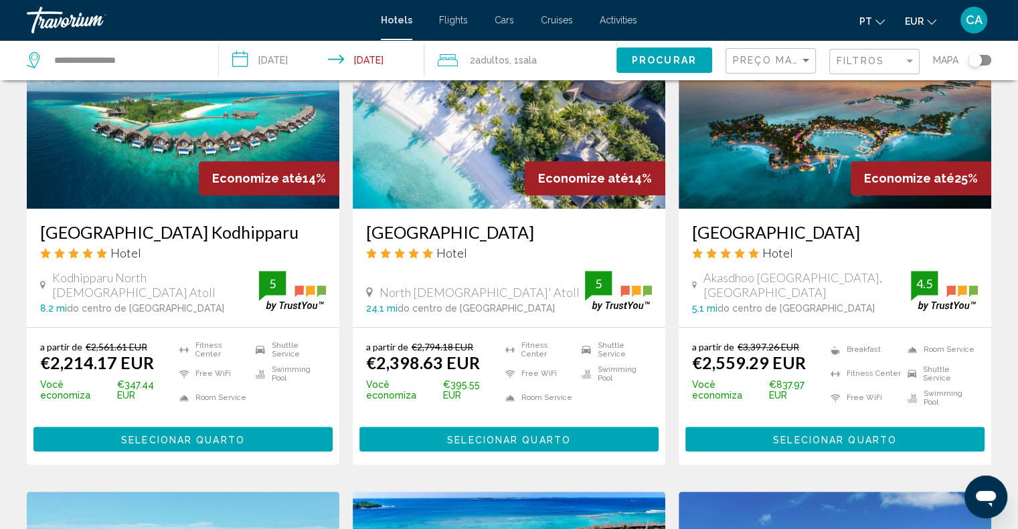
click at [806, 236] on h3 "Hard Rock Hotel Maldives" at bounding box center [835, 232] width 286 height 20
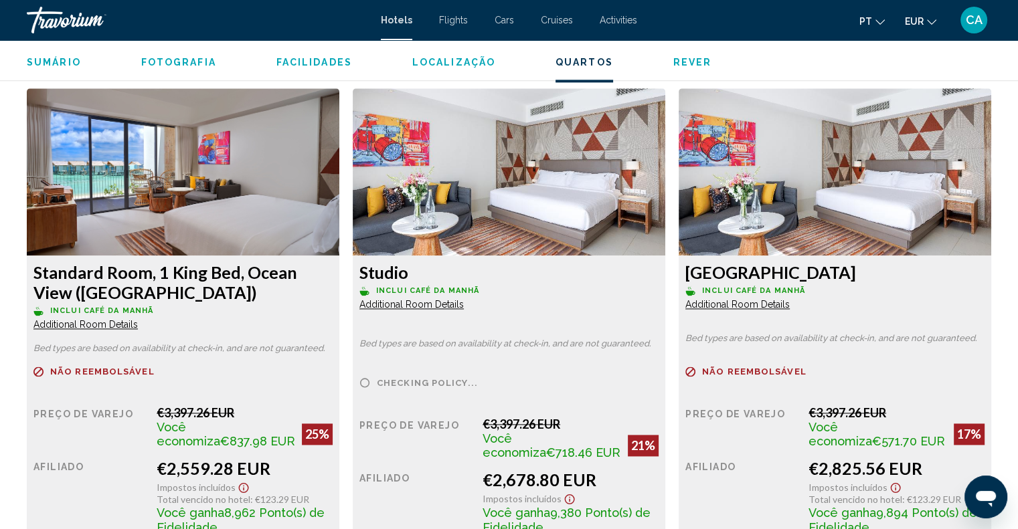
scroll to position [1874, 0]
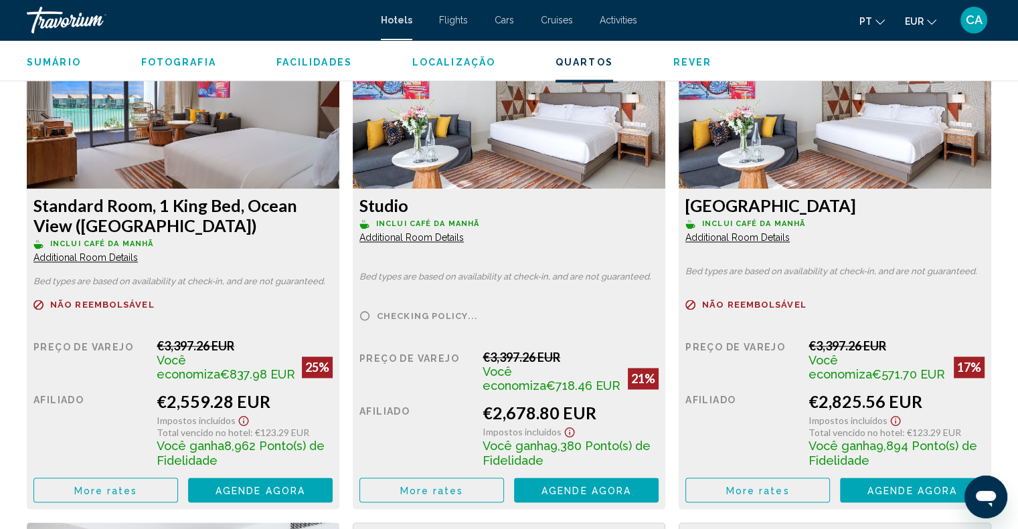
click at [100, 484] on button "More rates" at bounding box center [105, 490] width 145 height 25
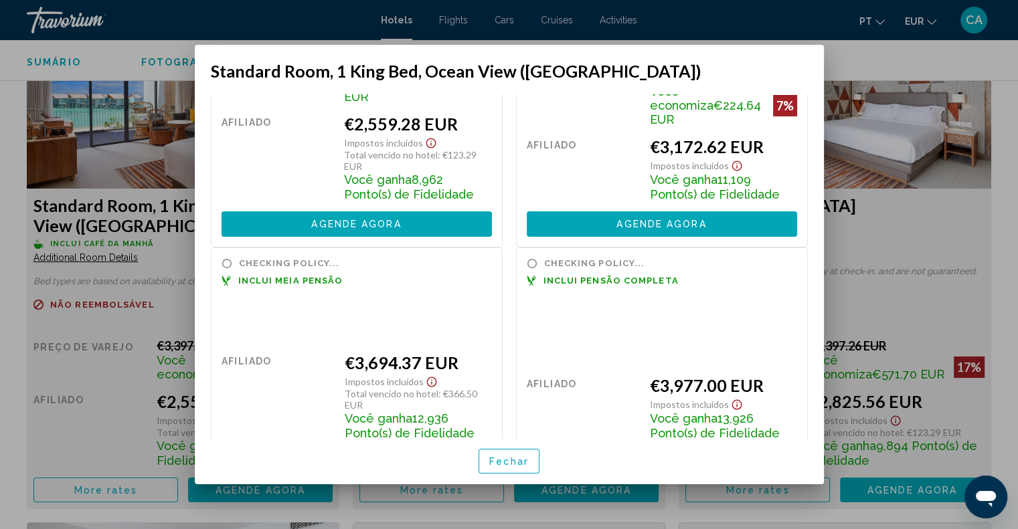
scroll to position [134, 0]
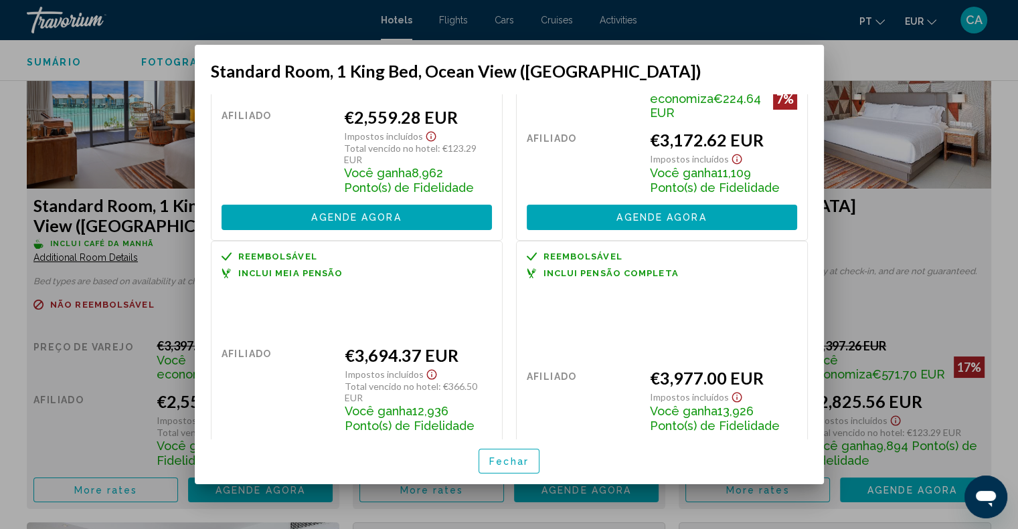
click at [960, 220] on div at bounding box center [509, 264] width 1018 height 529
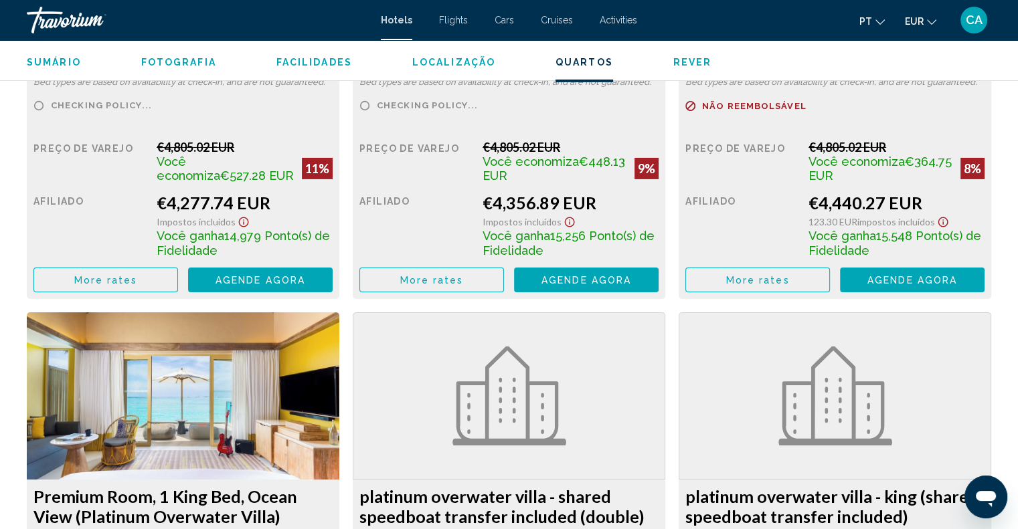
scroll to position [4556, 0]
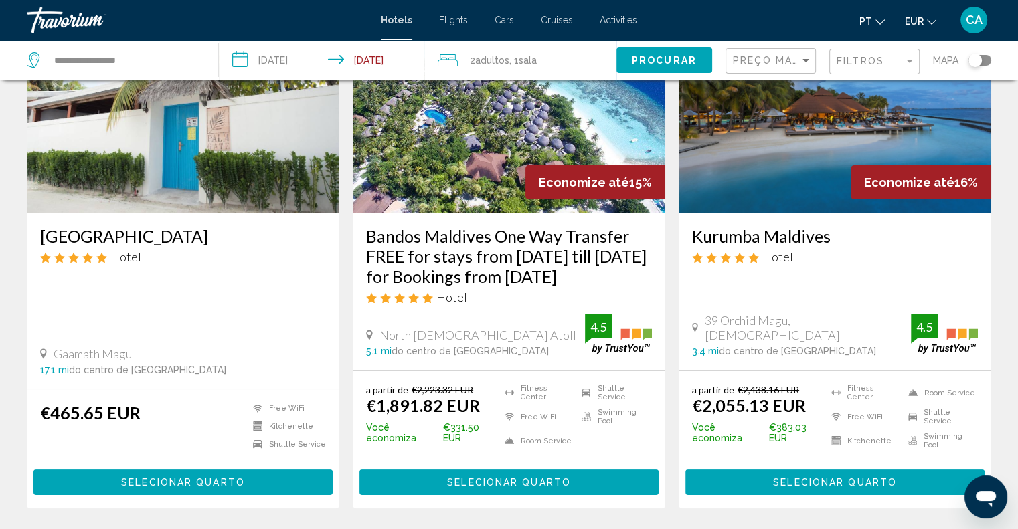
scroll to position [134, 0]
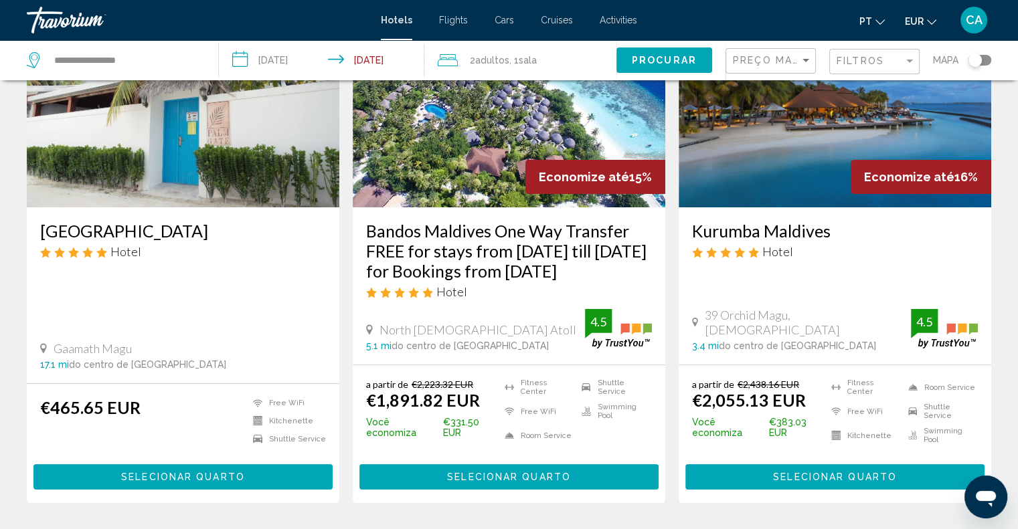
click at [476, 256] on h3 "Bandos Maldives One Way Transfer FREE for stays from 1st May till 30th Sept 202…" at bounding box center [509, 251] width 286 height 60
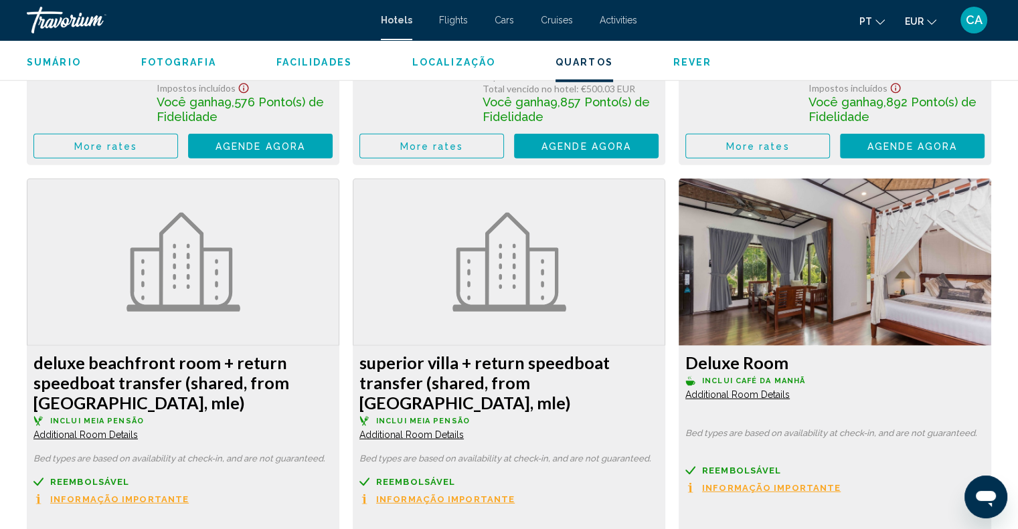
scroll to position [3552, 0]
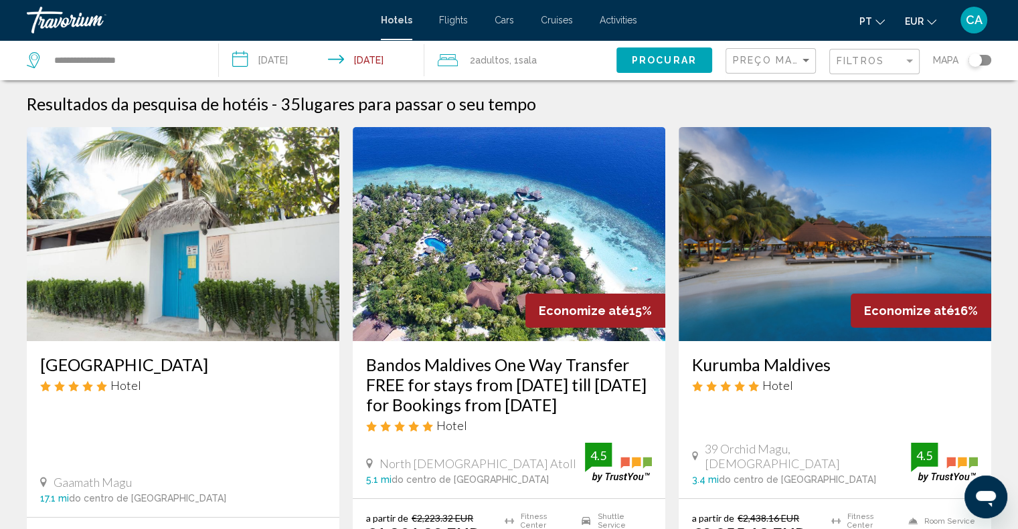
click at [851, 66] on div "Filtros" at bounding box center [876, 62] width 79 height 25
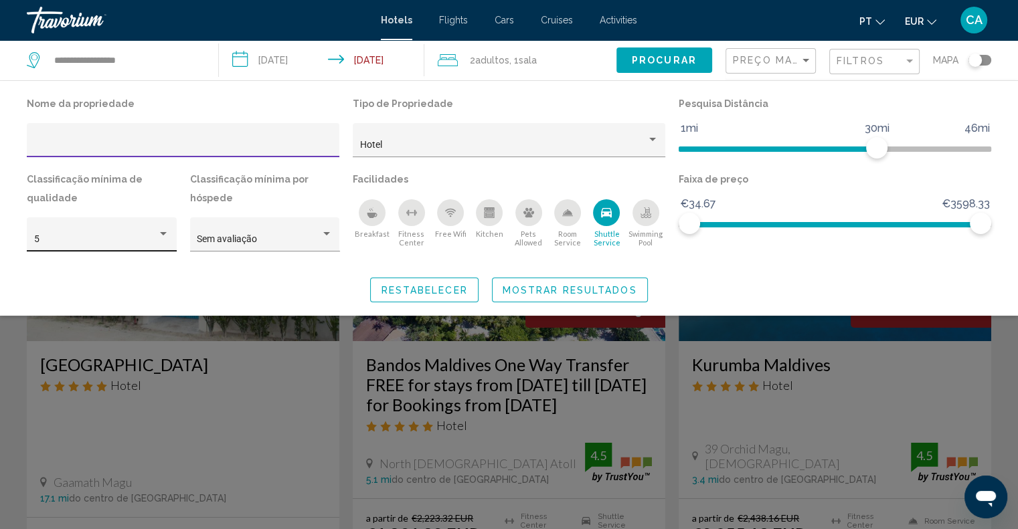
click at [104, 249] on div "5" at bounding box center [102, 238] width 136 height 27
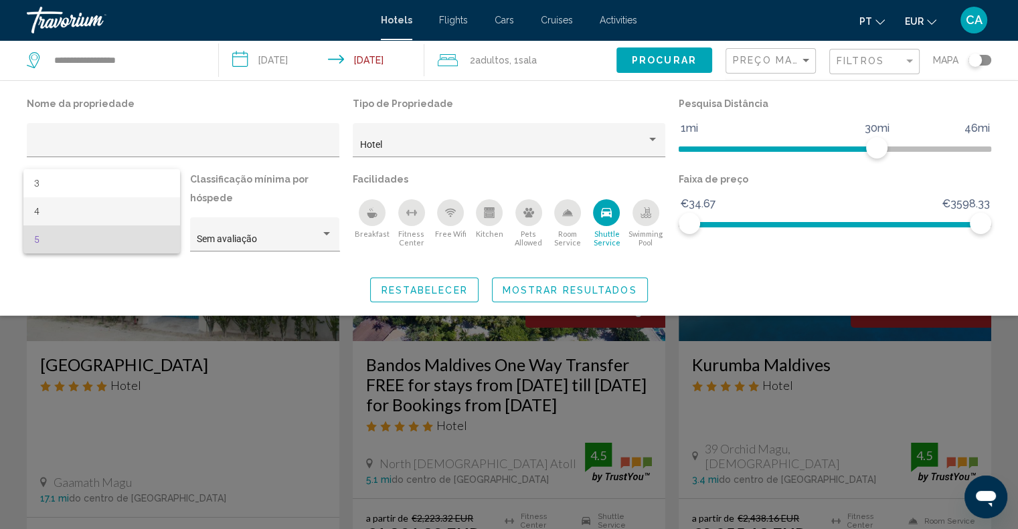
click at [102, 210] on span "4" at bounding box center [101, 211] width 135 height 28
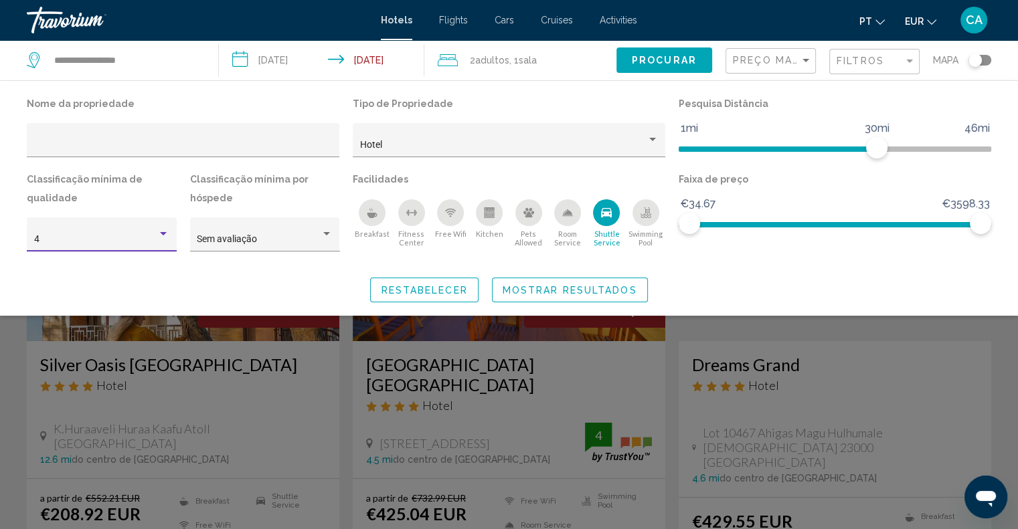
click at [564, 288] on span "Mostrar resultados" at bounding box center [570, 290] width 135 height 11
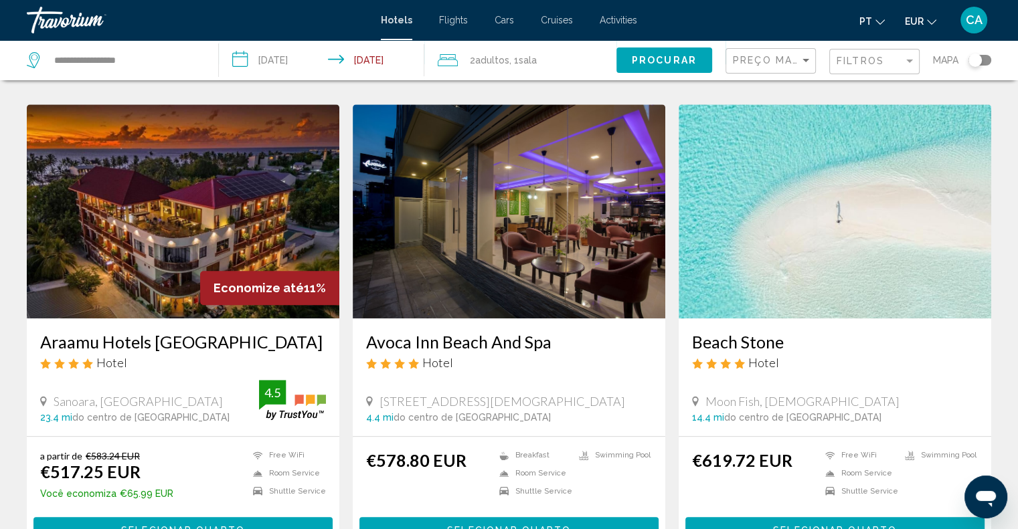
scroll to position [1004, 0]
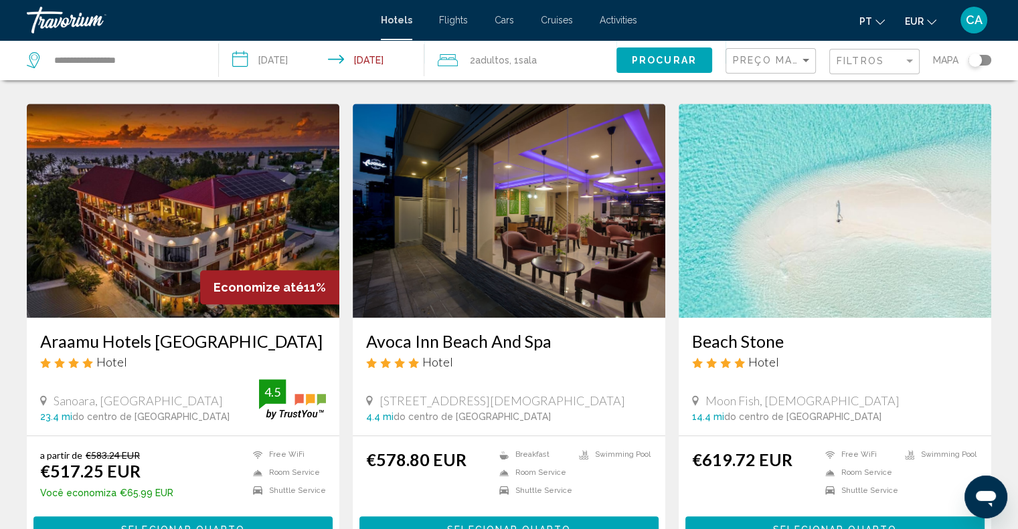
click at [744, 331] on h3 "Beach Stone" at bounding box center [835, 341] width 286 height 20
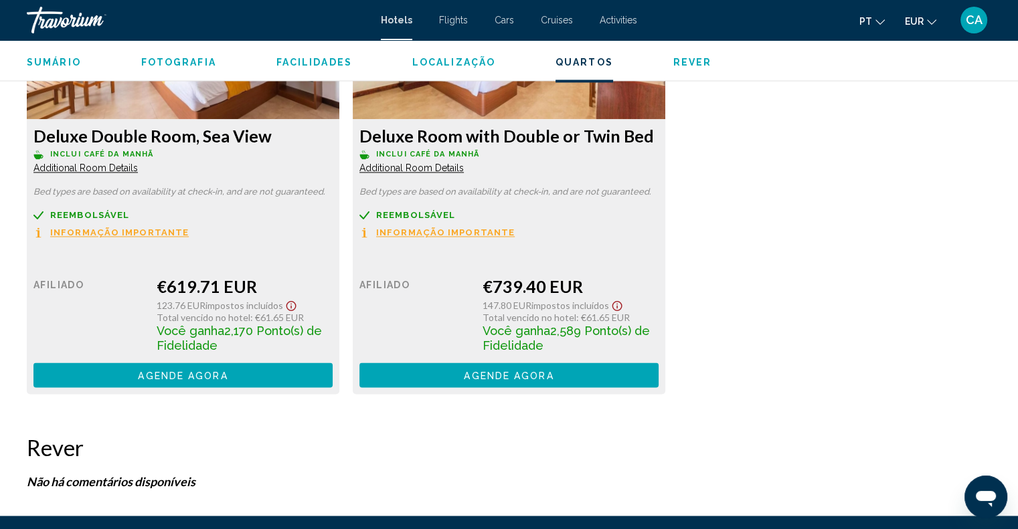
scroll to position [2094, 0]
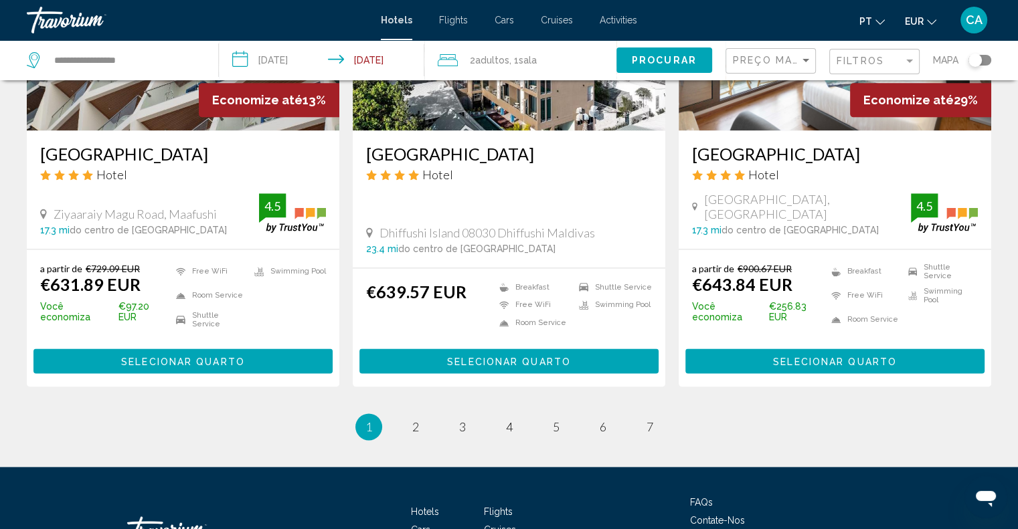
scroll to position [1673, 0]
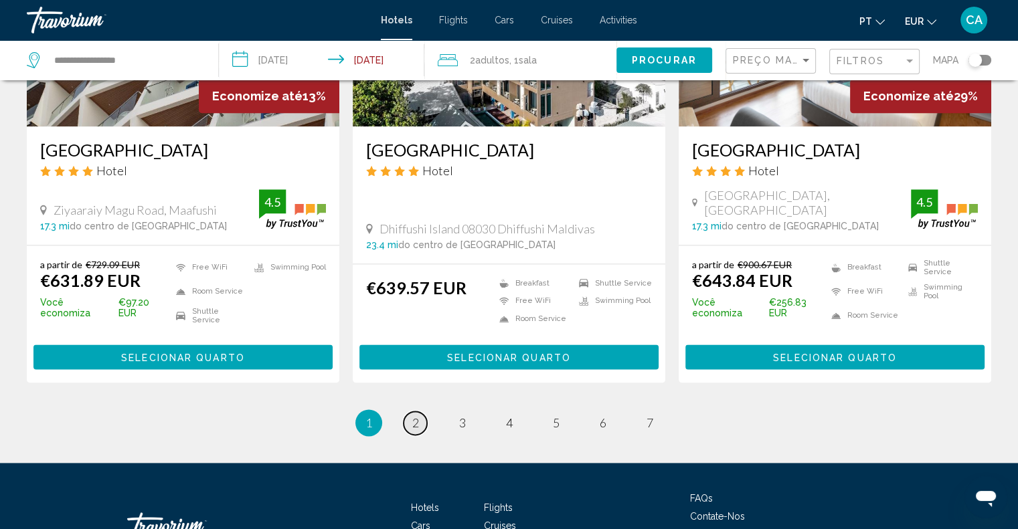
click at [420, 412] on link "page 2" at bounding box center [415, 423] width 23 height 23
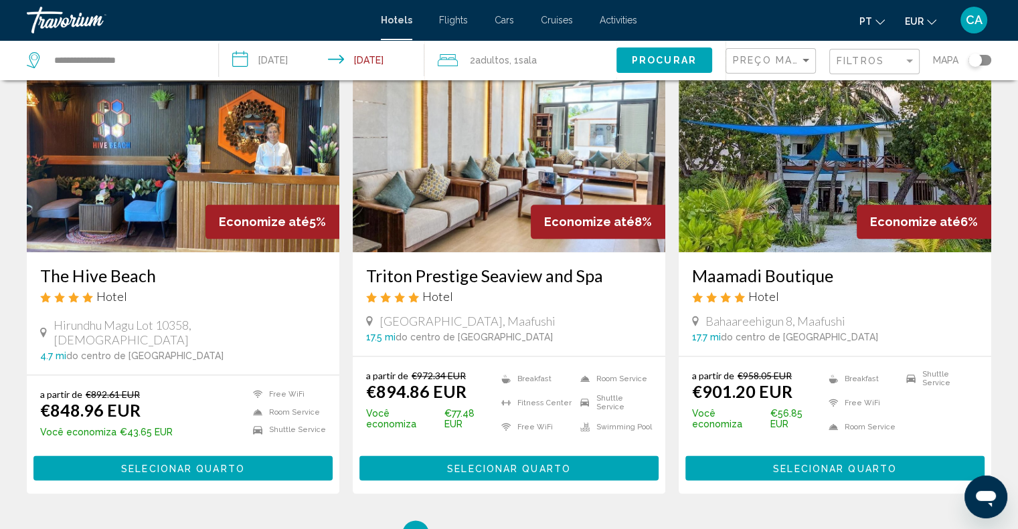
scroll to position [1606, 0]
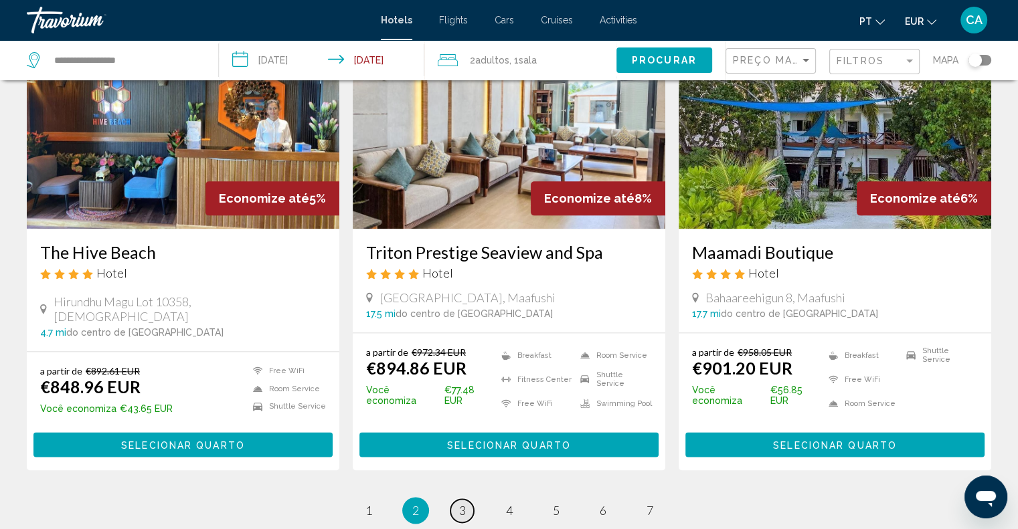
click at [461, 503] on span "3" at bounding box center [462, 510] width 7 height 15
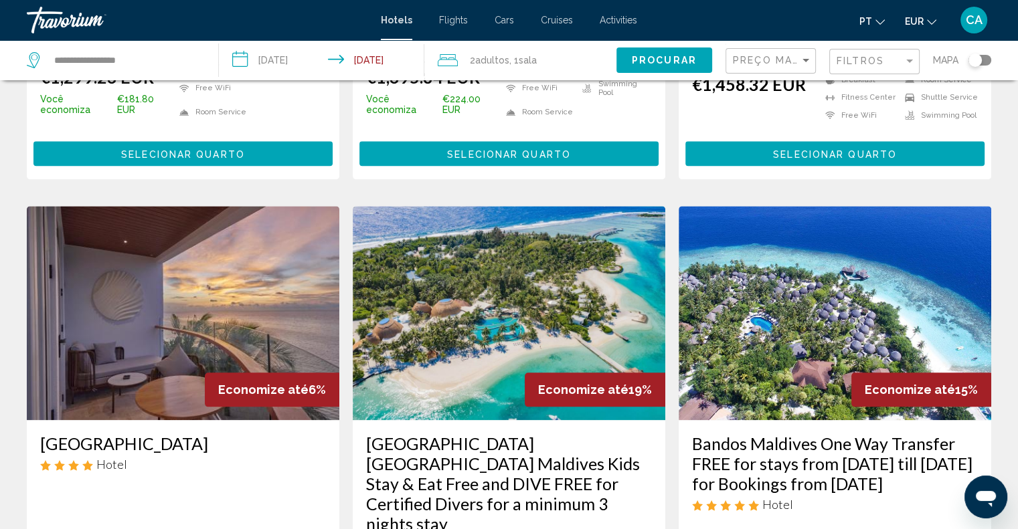
scroll to position [1473, 0]
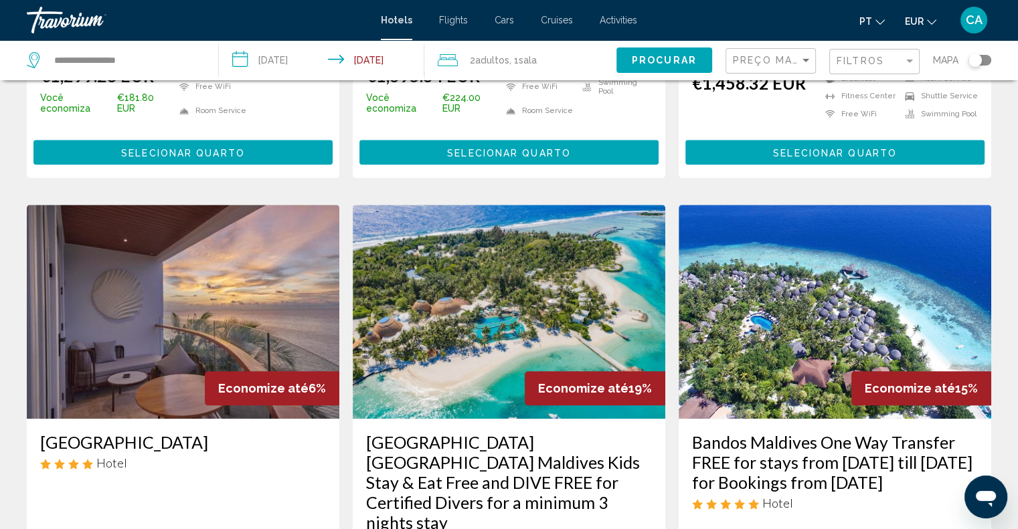
click at [487, 432] on h3 "Holiday Inn Resort Kandooma Maldives Kids Stay & Eat Free and DIVE FREE for Cer…" at bounding box center [509, 482] width 286 height 100
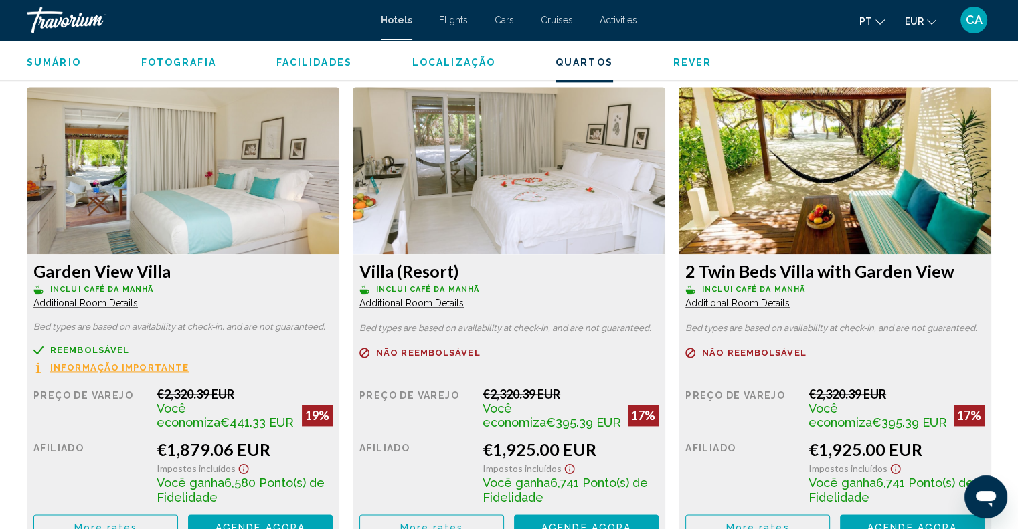
scroll to position [1876, 0]
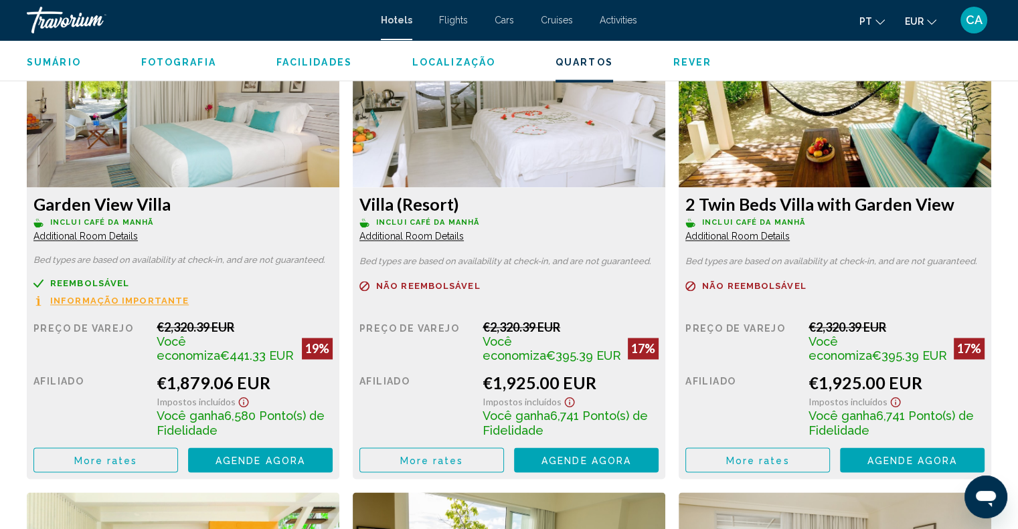
click at [178, 451] on button "More rates" at bounding box center [105, 460] width 145 height 25
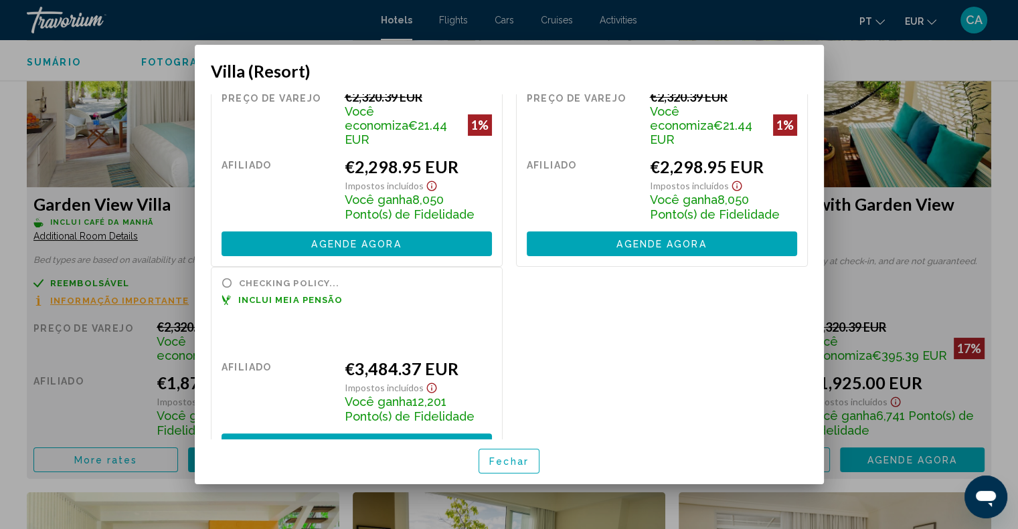
scroll to position [343, 0]
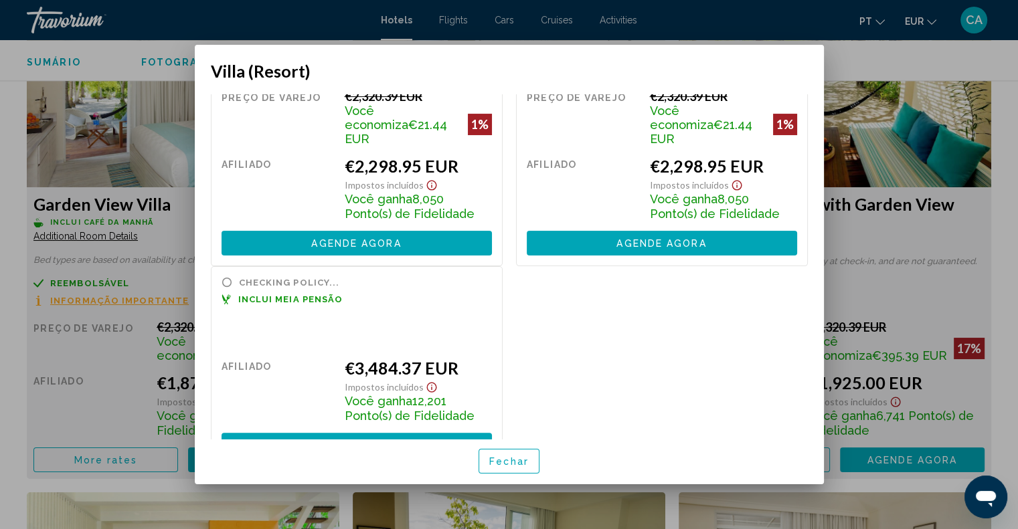
click at [878, 193] on div at bounding box center [509, 264] width 1018 height 529
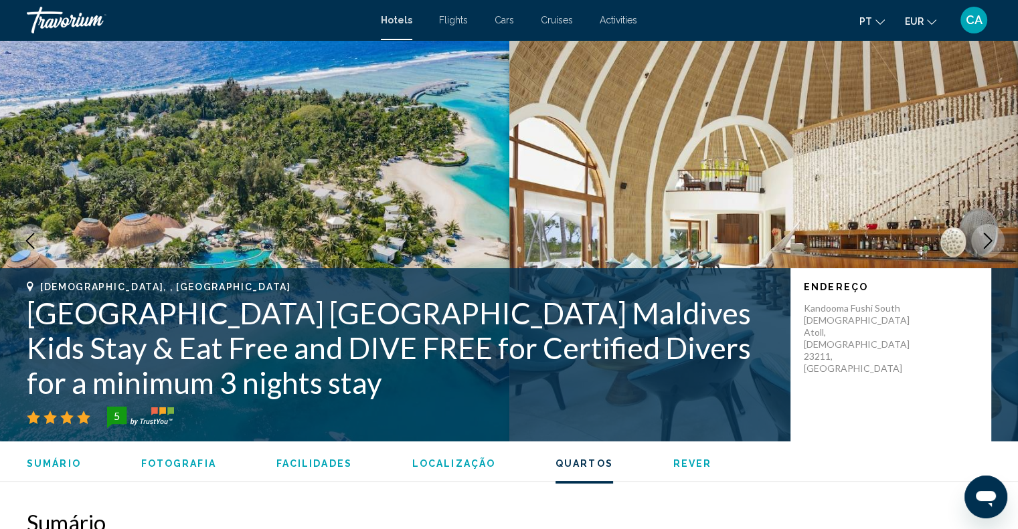
scroll to position [1876, 0]
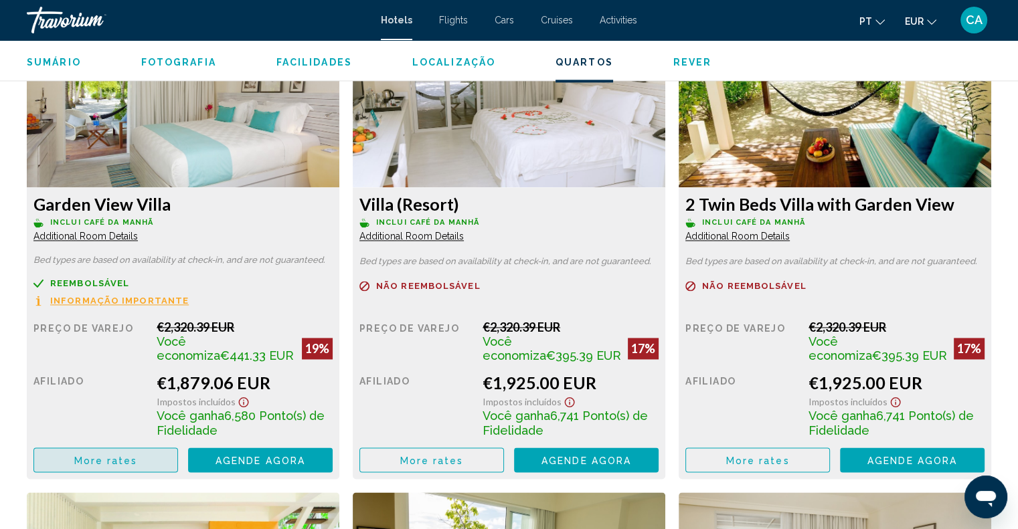
click at [90, 455] on span "More rates" at bounding box center [106, 460] width 64 height 11
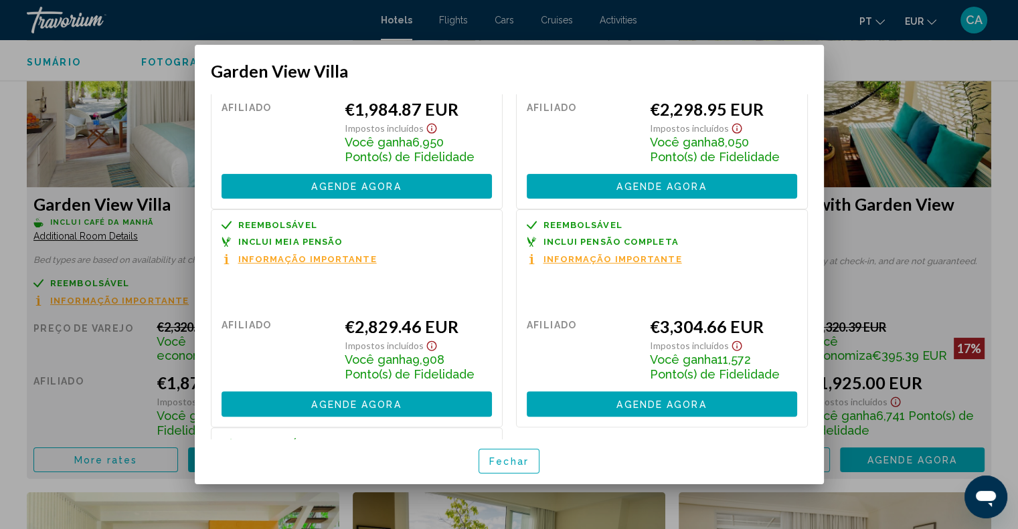
scroll to position [404, 0]
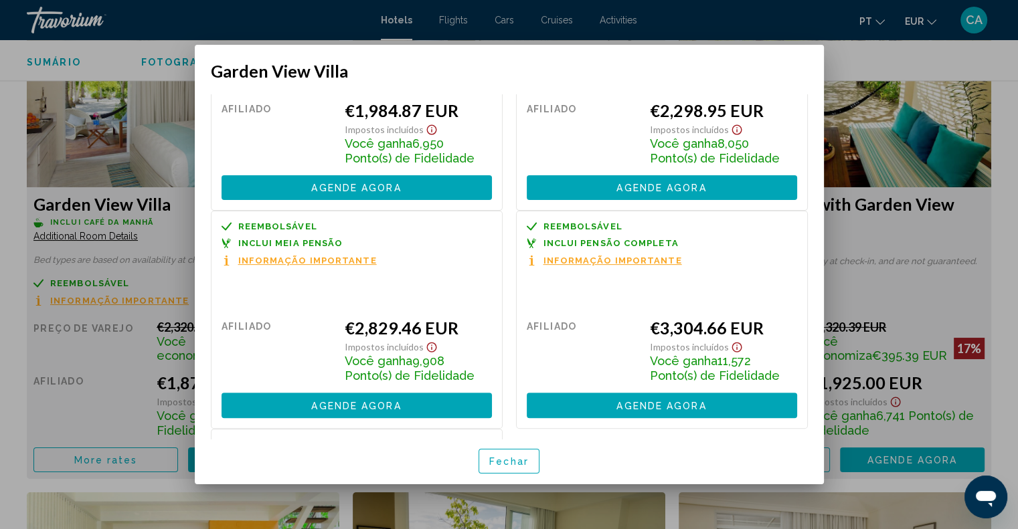
click at [959, 203] on div at bounding box center [509, 264] width 1018 height 529
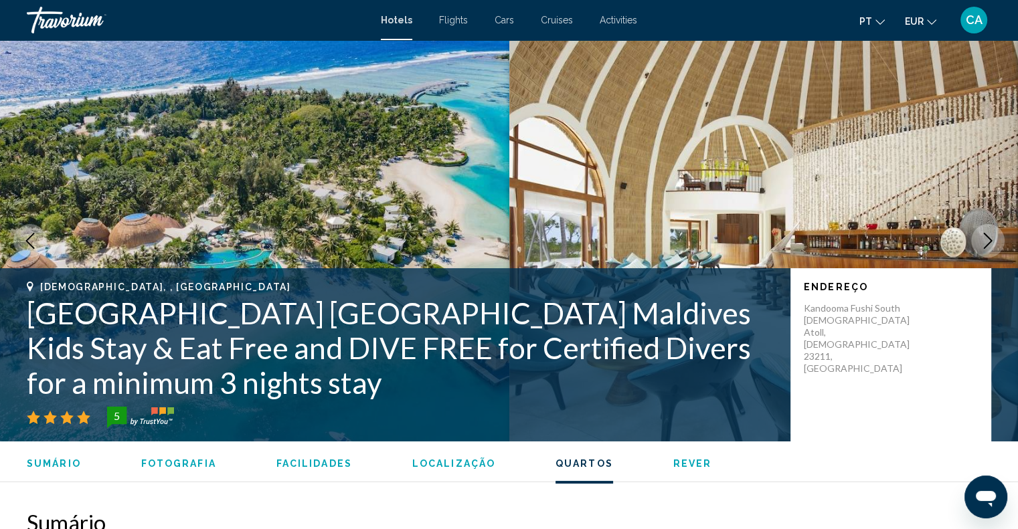
scroll to position [1876, 0]
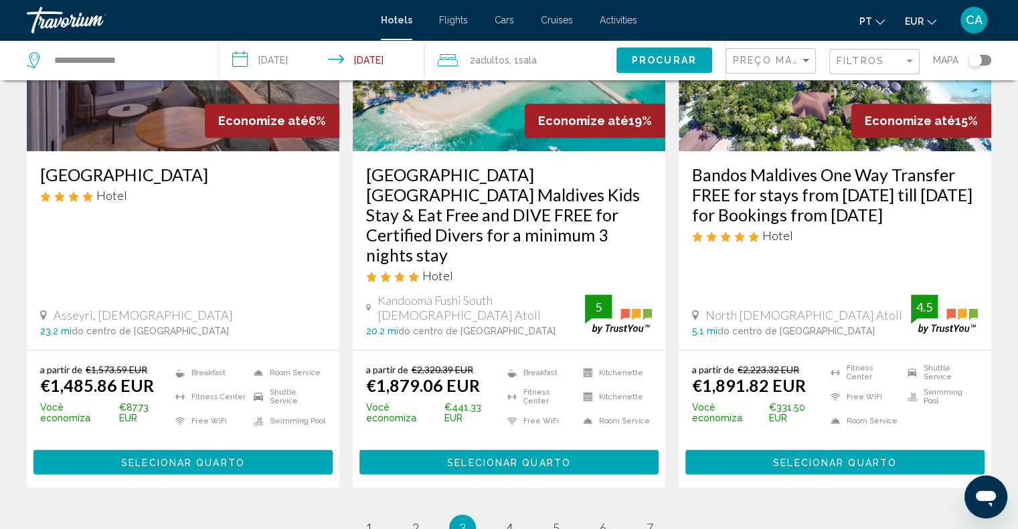
scroll to position [1805, 0]
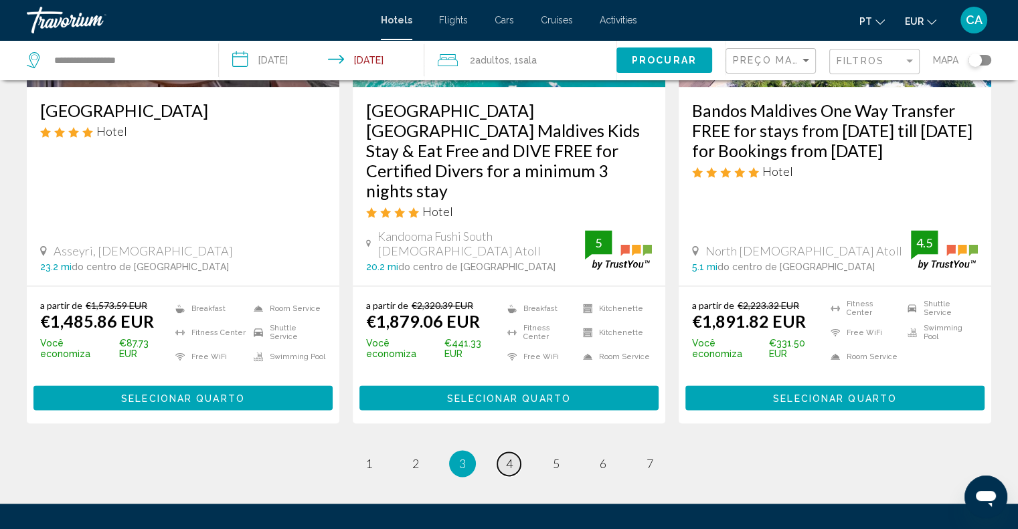
click at [512, 457] on span "4" at bounding box center [509, 464] width 7 height 15
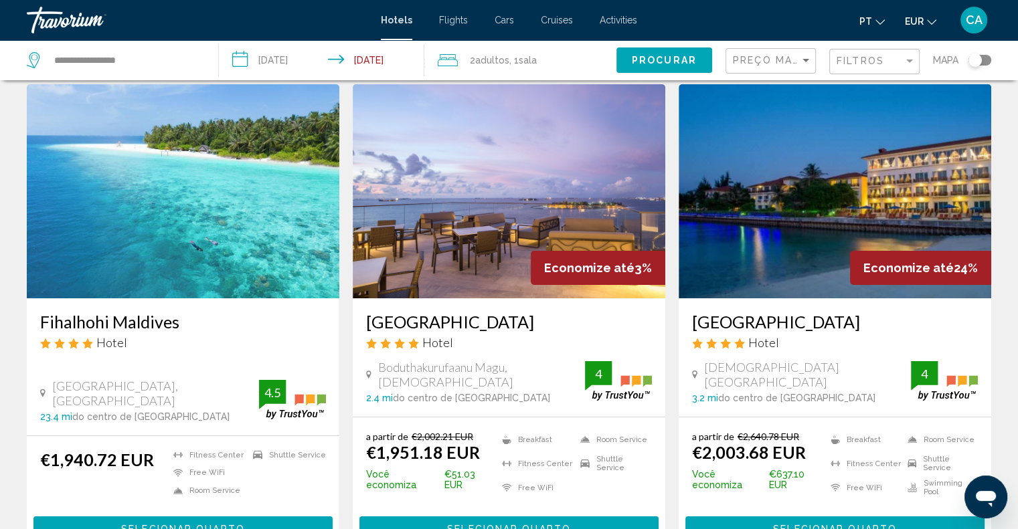
scroll to position [67, 0]
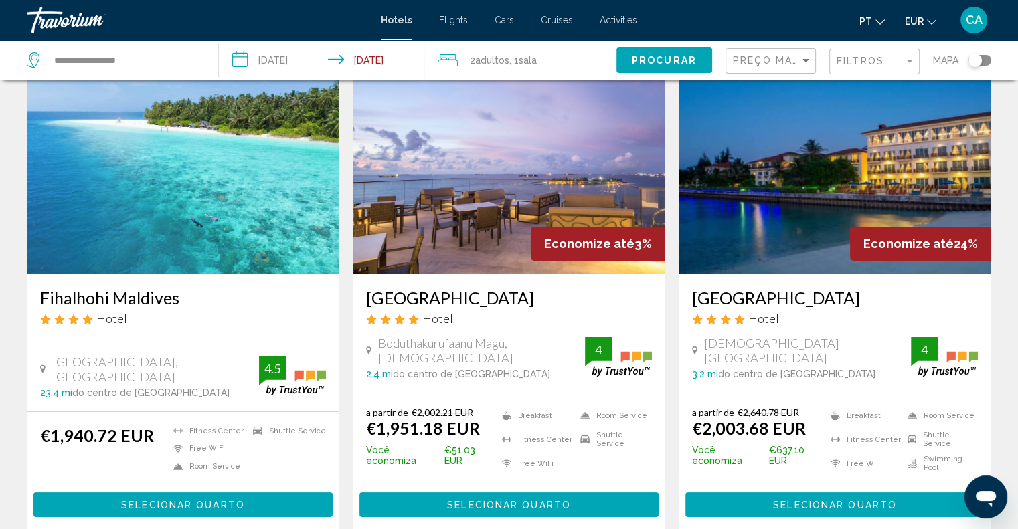
click at [131, 299] on h3 "Fihalhohi Maldives" at bounding box center [183, 298] width 286 height 20
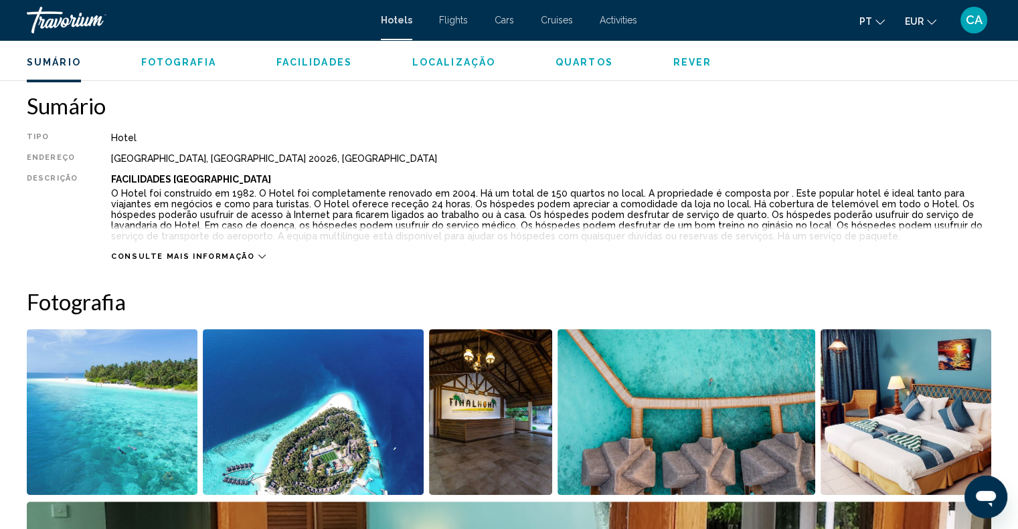
scroll to position [311, 0]
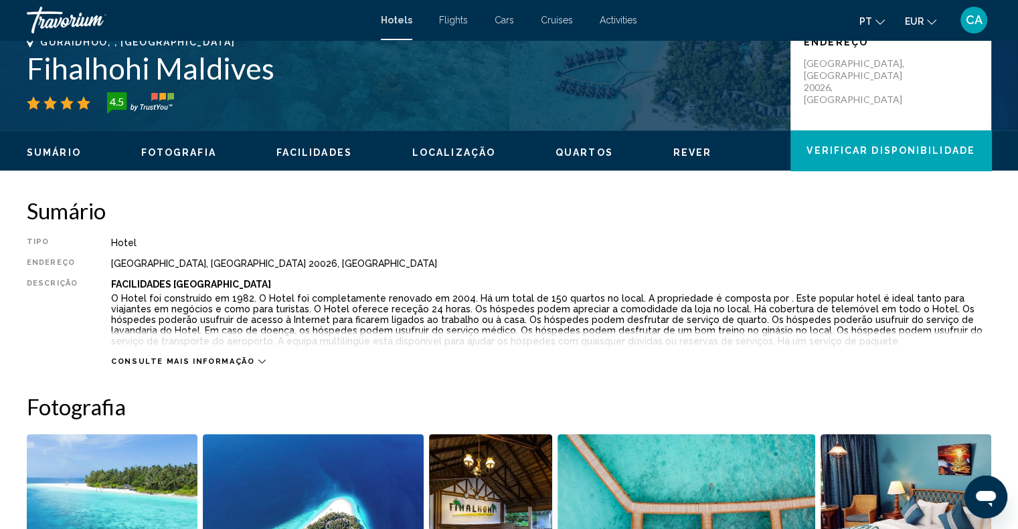
drag, startPoint x: 287, startPoint y: 64, endPoint x: 29, endPoint y: 64, distance: 257.7
click at [29, 64] on h1 "Fihalhohi Maldives" at bounding box center [402, 68] width 750 height 35
copy h1 "Fihalhohi Maldives"
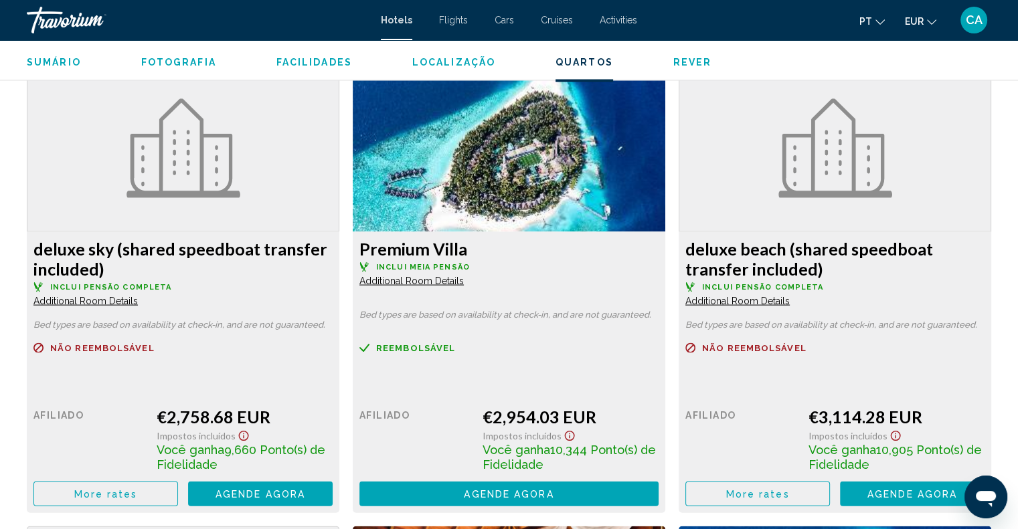
scroll to position [2721, 0]
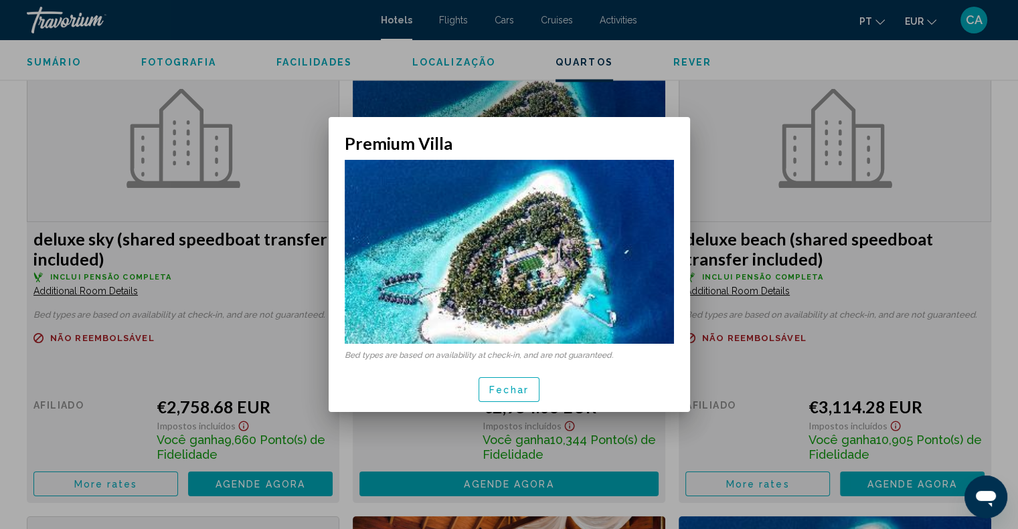
click at [504, 94] on div at bounding box center [509, 264] width 1018 height 529
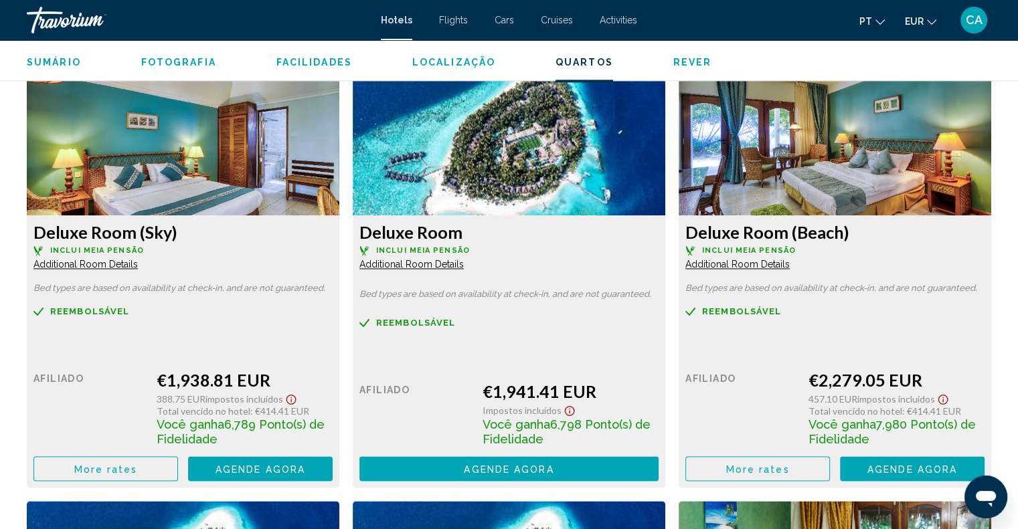
scroll to position [1784, 0]
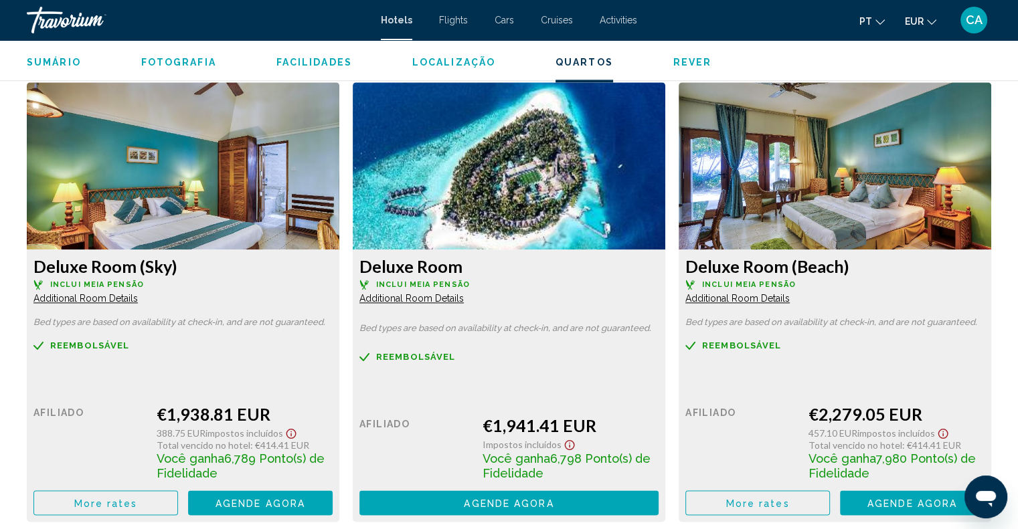
drag, startPoint x: 867, startPoint y: 269, endPoint x: 679, endPoint y: 267, distance: 187.4
click at [339, 267] on div "Deluxe Room (Beach) Inclui Meia Pensão Additional Room Details Bed types are ba…" at bounding box center [183, 386] width 313 height 272
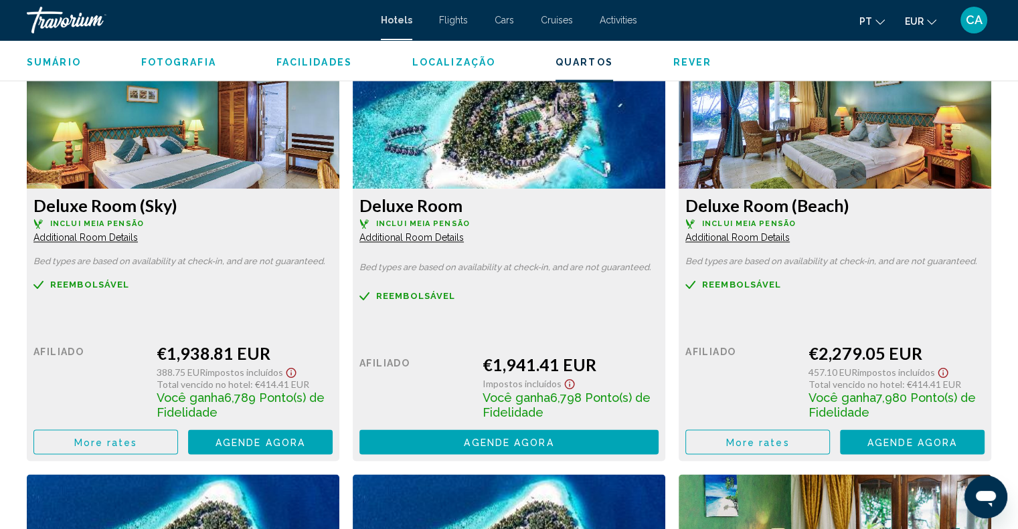
scroll to position [1918, 0]
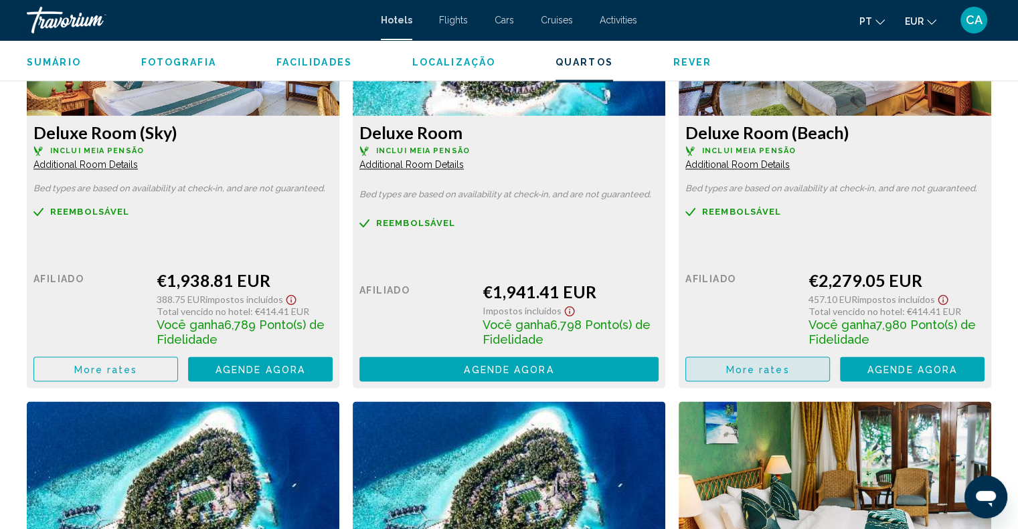
click at [750, 364] on span "More rates" at bounding box center [758, 369] width 64 height 11
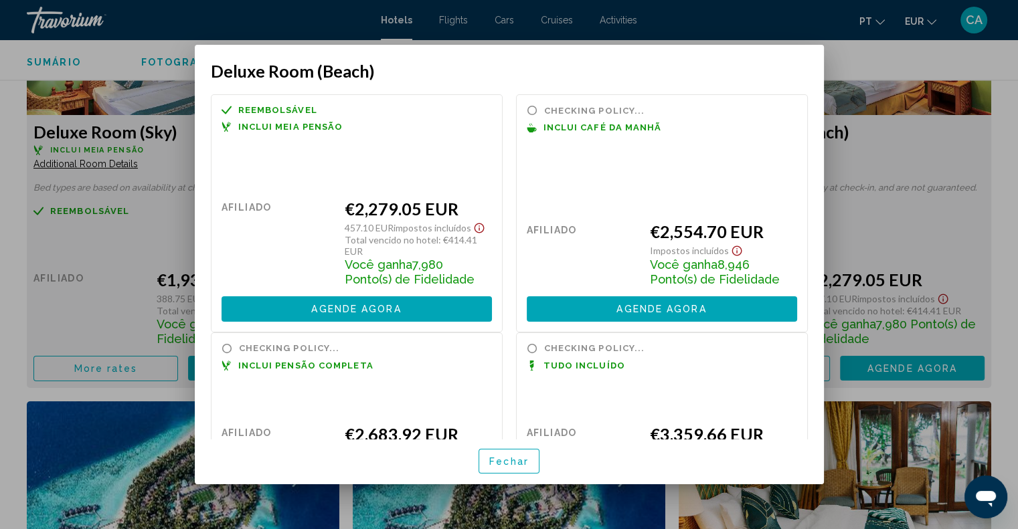
scroll to position [0, 0]
click at [929, 144] on div at bounding box center [509, 264] width 1018 height 529
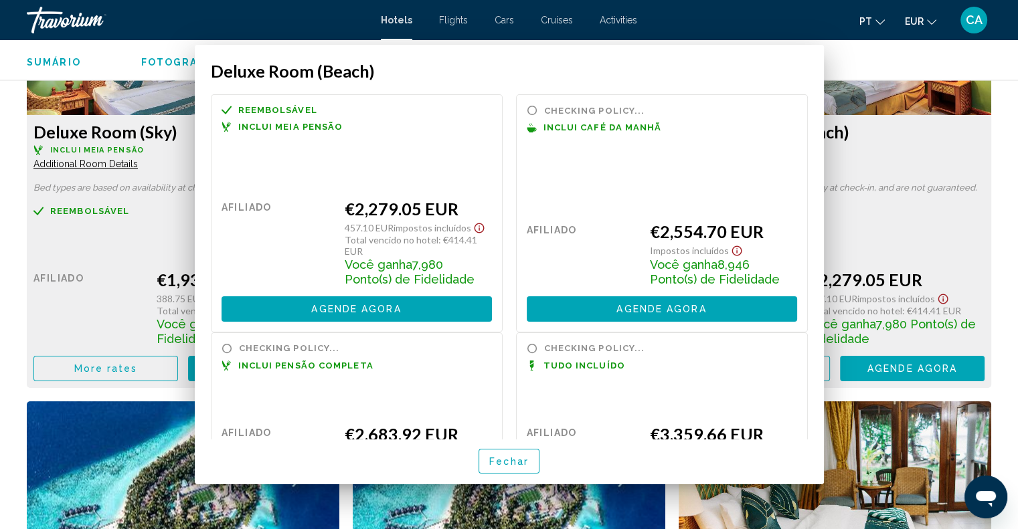
scroll to position [1918, 0]
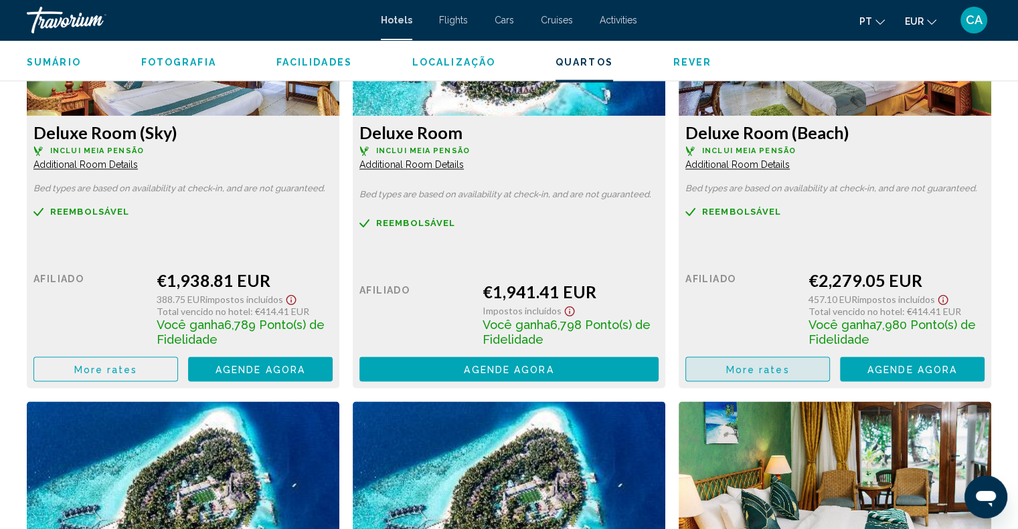
click at [767, 368] on span "More rates" at bounding box center [758, 369] width 64 height 11
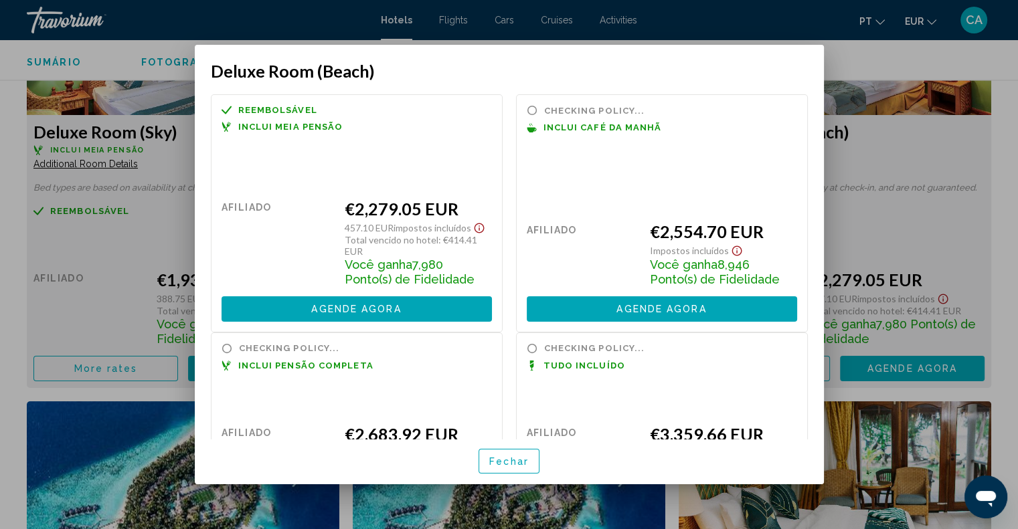
scroll to position [0, 0]
click at [1005, 236] on div at bounding box center [509, 264] width 1018 height 529
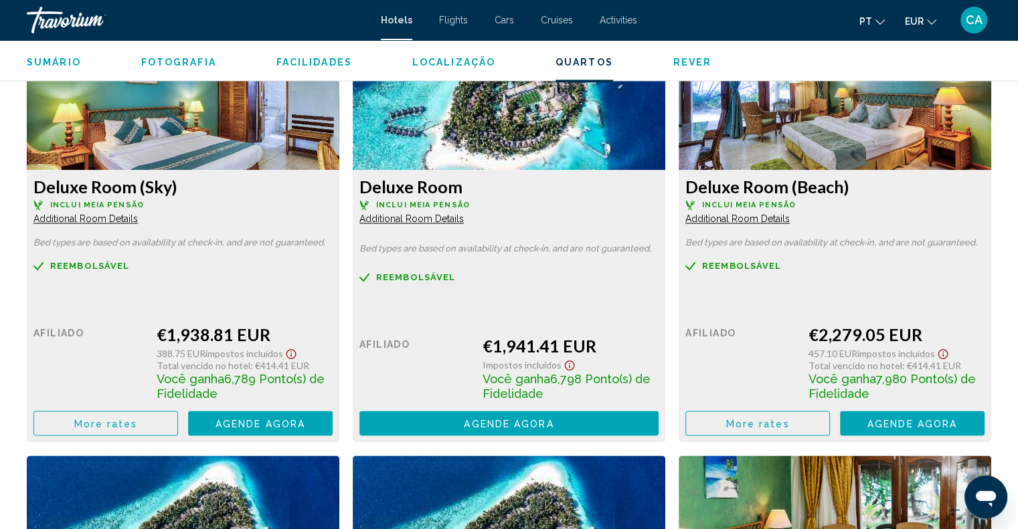
scroll to position [1784, 0]
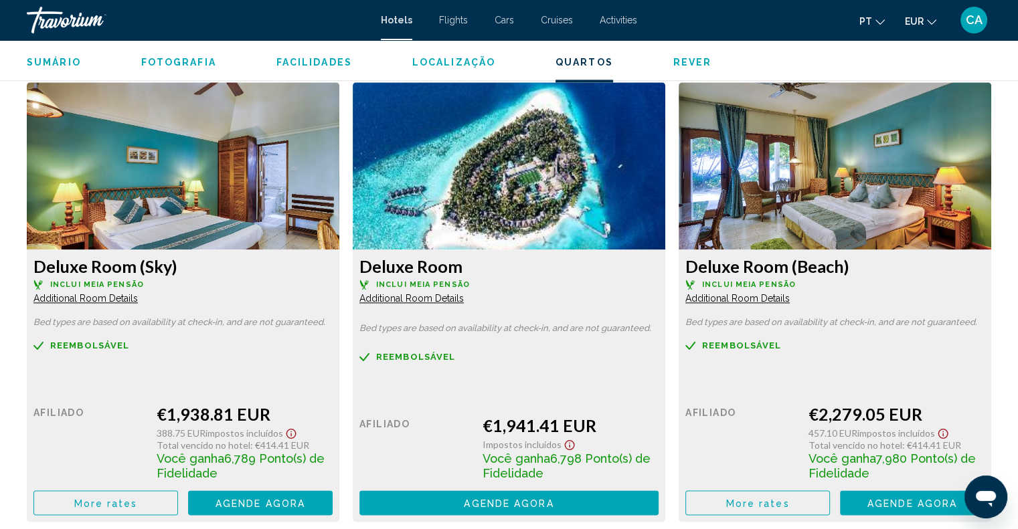
drag, startPoint x: 885, startPoint y: 264, endPoint x: 669, endPoint y: 270, distance: 215.6
click at [333, 275] on h3 "Deluxe Room (Beach)" at bounding box center [182, 266] width 299 height 20
click at [333, 289] on div "Deluxe Room (Beach) Inclui Meia Pensão Additional Room Details" at bounding box center [182, 280] width 299 height 48
drag, startPoint x: 875, startPoint y: 266, endPoint x: 688, endPoint y: 271, distance: 186.8
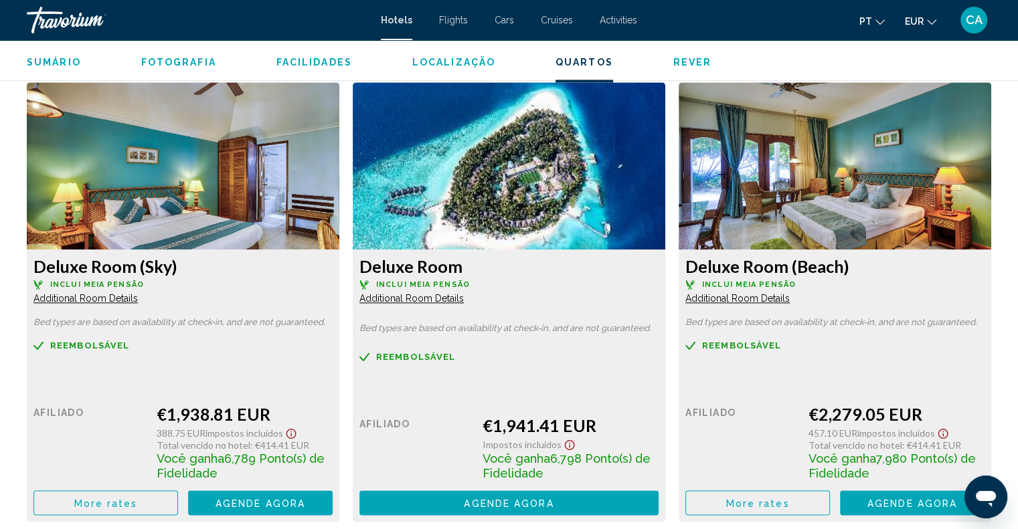
click at [333, 271] on h3 "Deluxe Room (Beach)" at bounding box center [182, 266] width 299 height 20
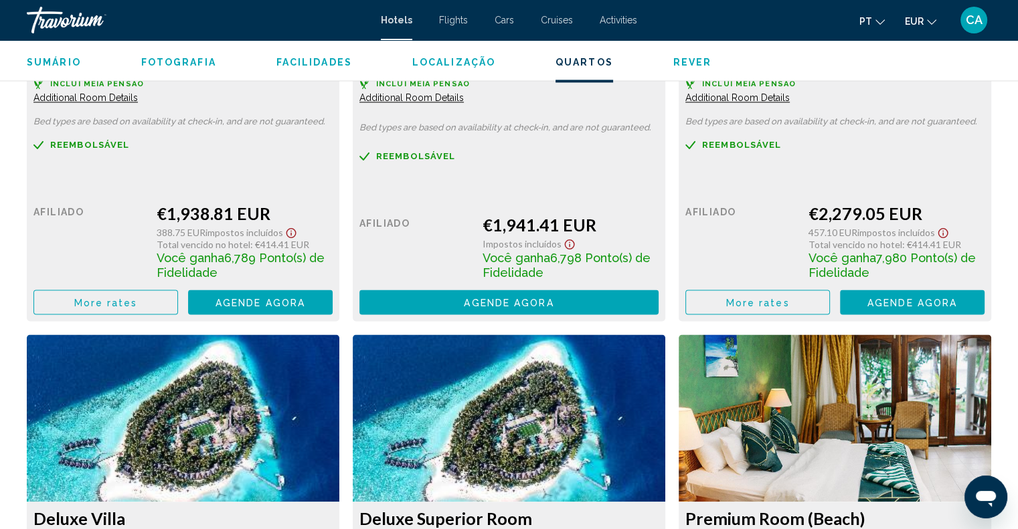
scroll to position [1918, 0]
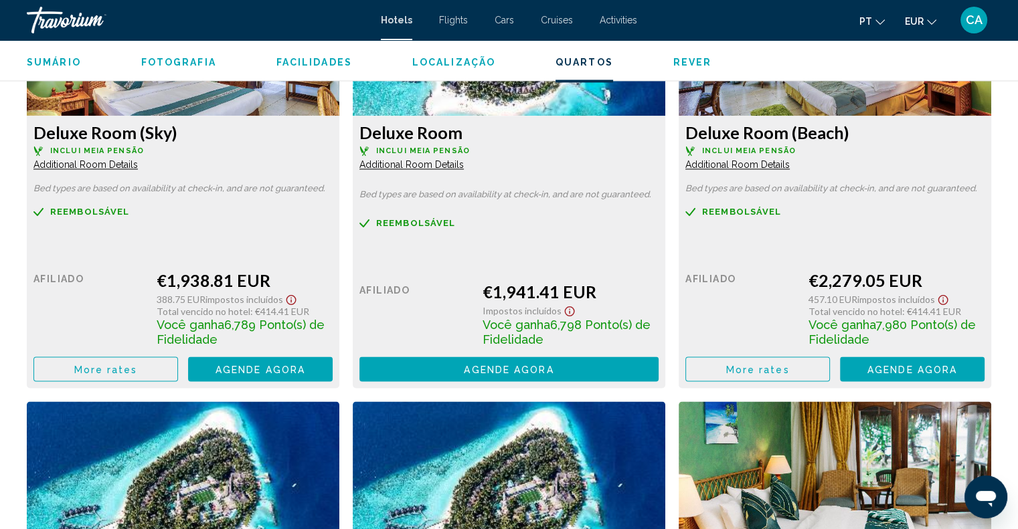
click at [178, 375] on button "More rates" at bounding box center [105, 369] width 145 height 25
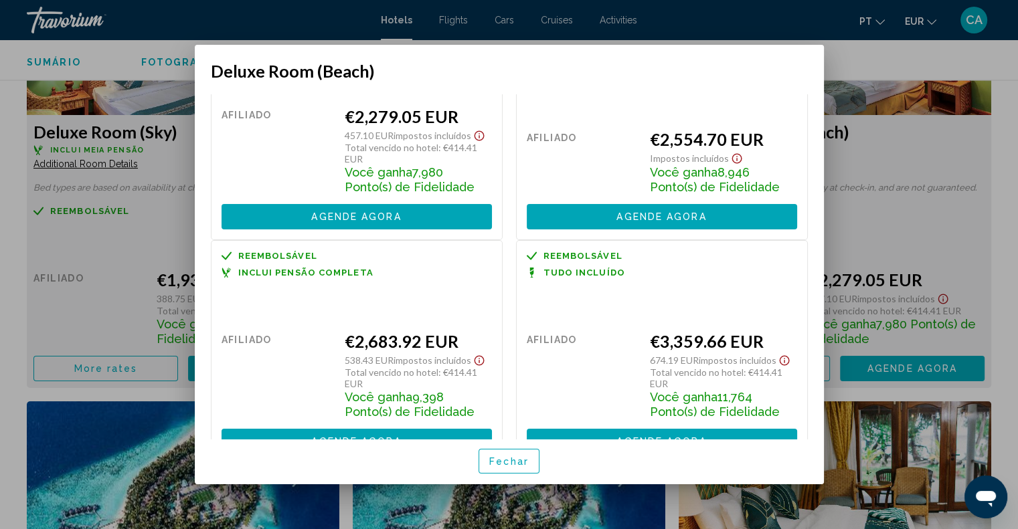
scroll to position [117, 0]
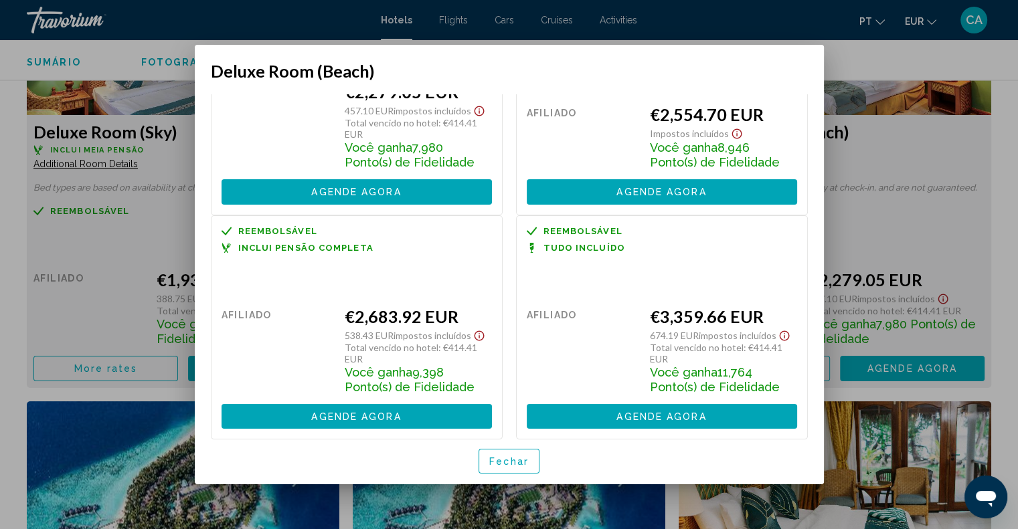
drag, startPoint x: 450, startPoint y: 307, endPoint x: 340, endPoint y: 319, distance: 111.1
click at [340, 319] on div "Preço de varejo $0.00 quando você resgatar Afiliado €2,683.92 EUR 538.43 EUR Im…" at bounding box center [357, 355] width 270 height 147
click at [914, 126] on div at bounding box center [509, 264] width 1018 height 529
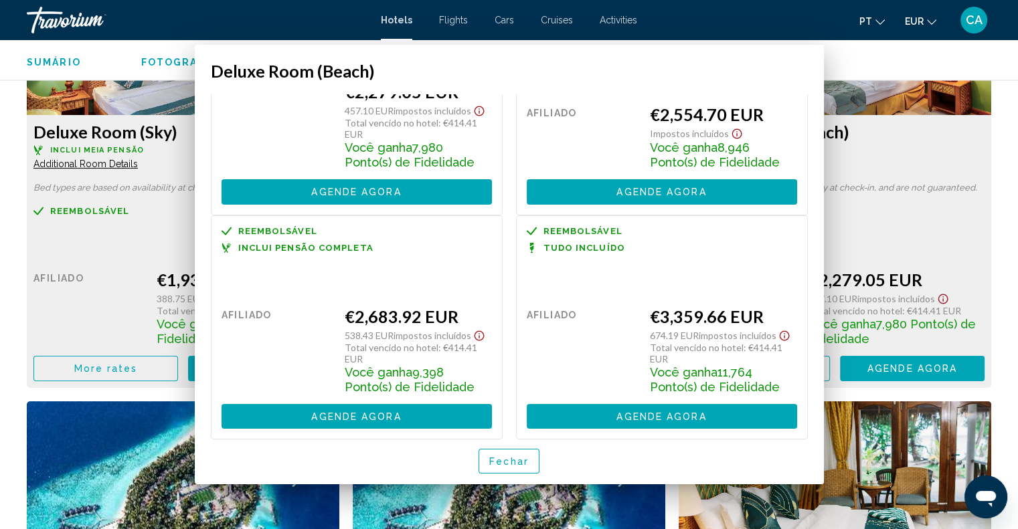
scroll to position [1918, 0]
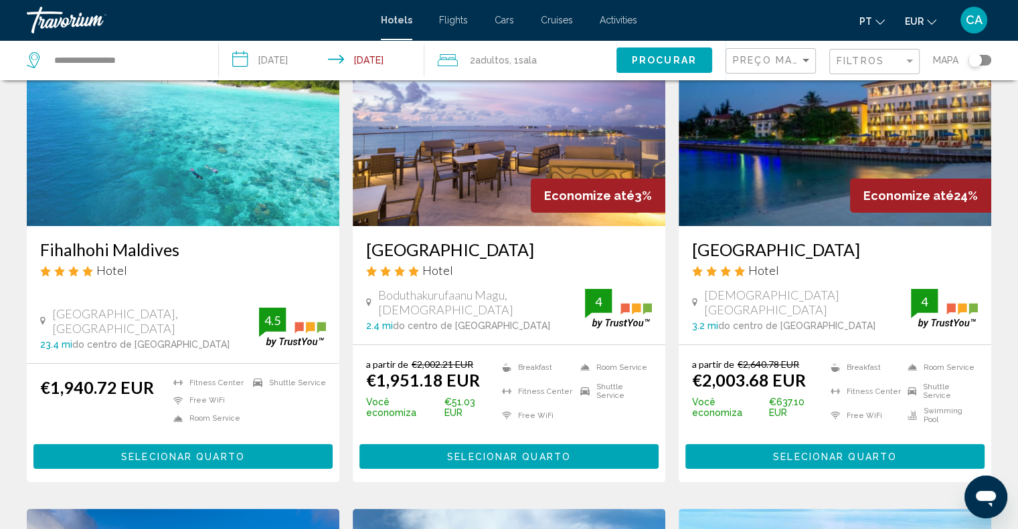
scroll to position [134, 0]
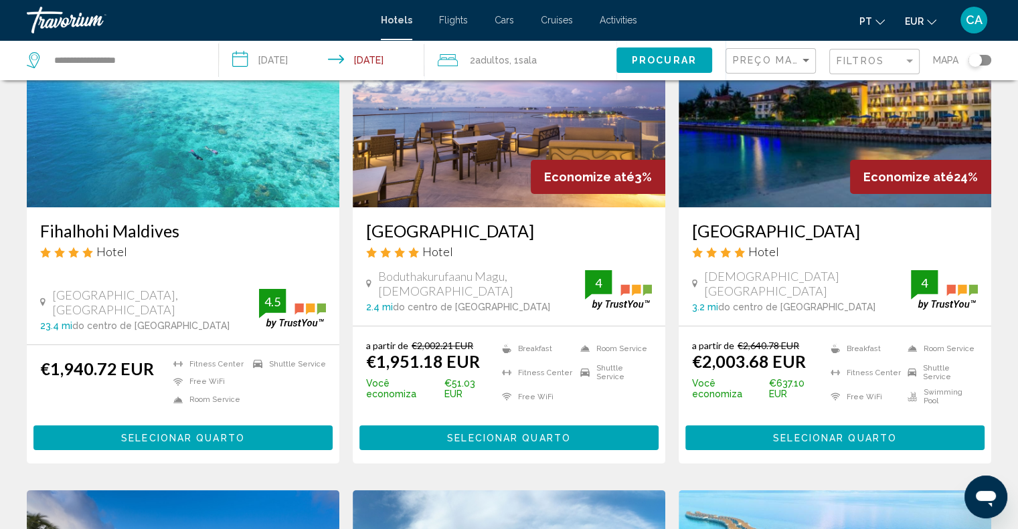
click at [418, 231] on h3 "Maagiri Hotel" at bounding box center [509, 231] width 286 height 20
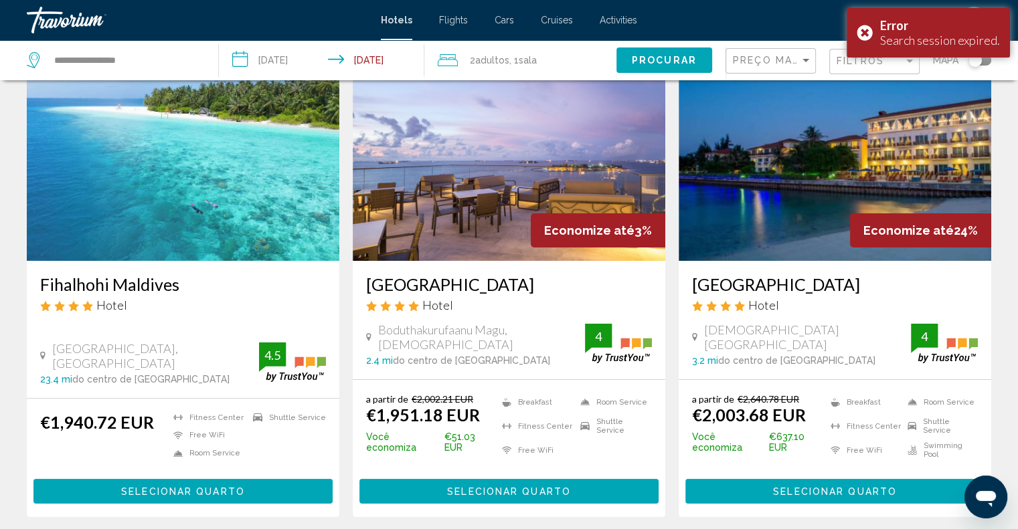
scroll to position [201, 0]
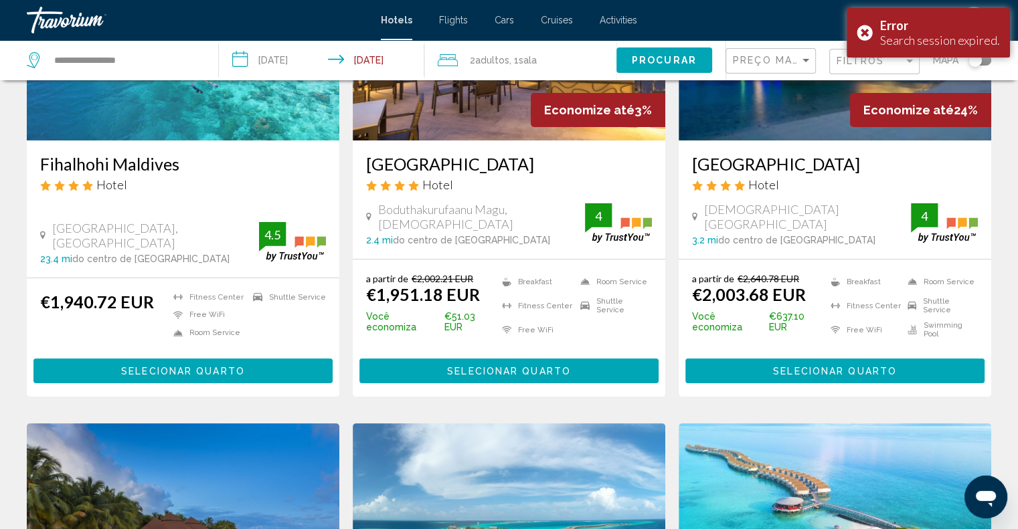
click at [472, 366] on span "Selecionar quarto" at bounding box center [509, 371] width 124 height 11
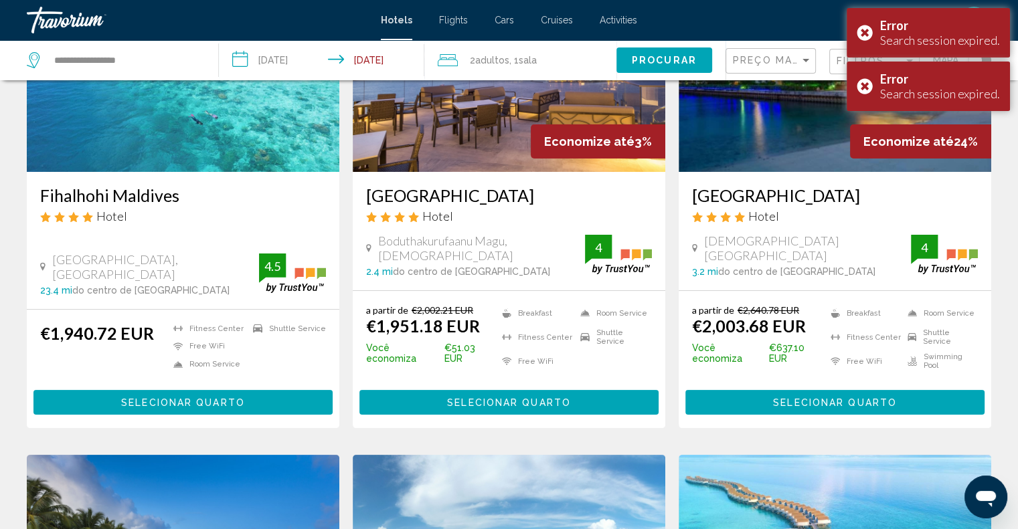
scroll to position [201, 0]
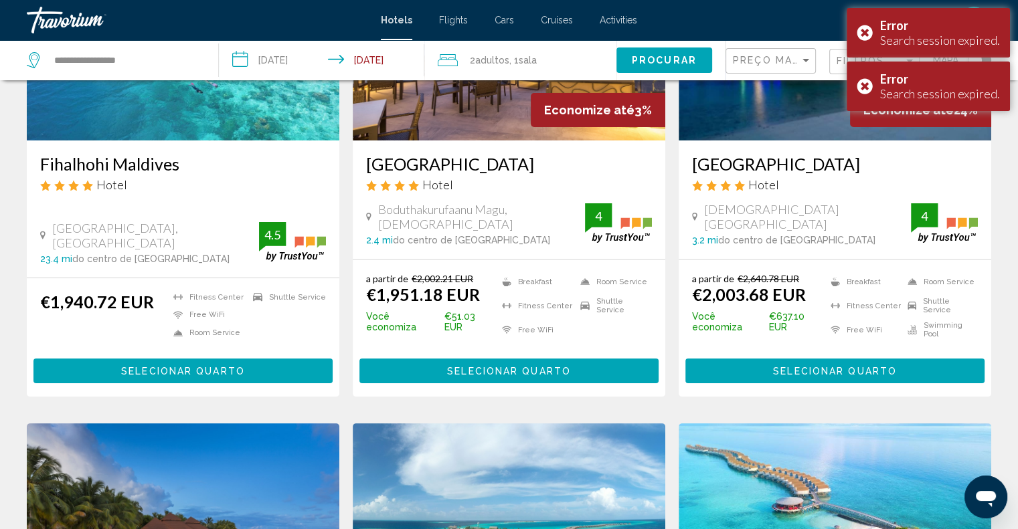
click at [807, 359] on button "Selecionar quarto" at bounding box center [834, 371] width 299 height 25
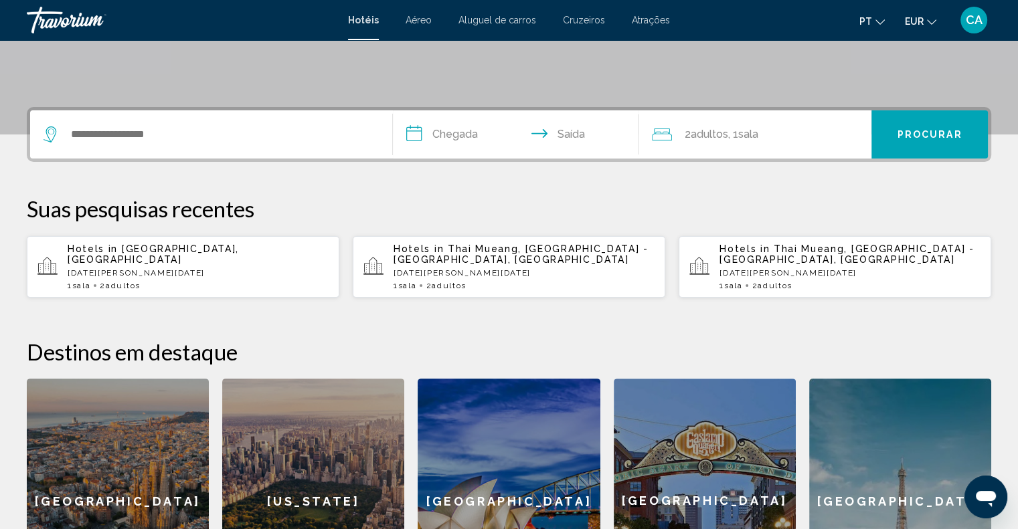
scroll to position [268, 0]
click at [238, 270] on p "[DATE][PERSON_NAME][DATE]" at bounding box center [198, 272] width 261 height 9
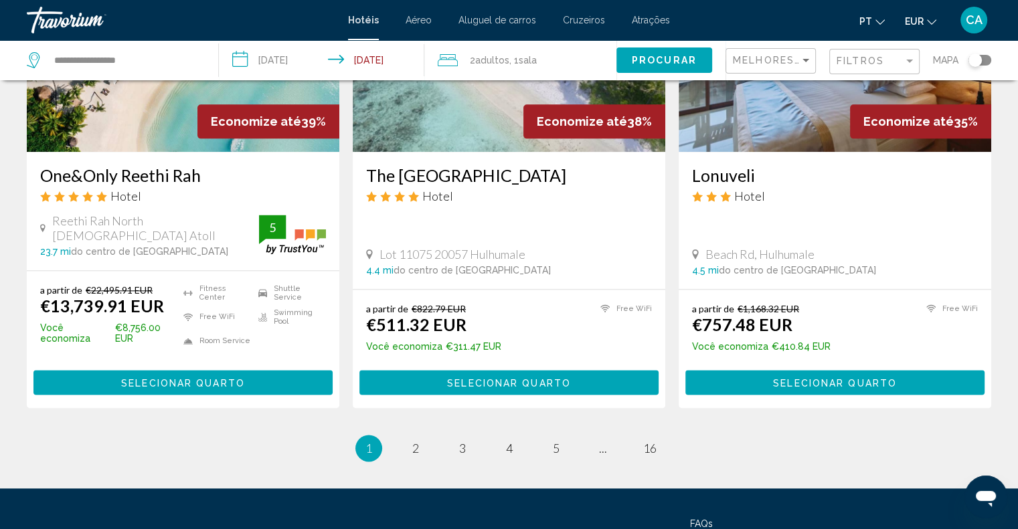
scroll to position [1802, 0]
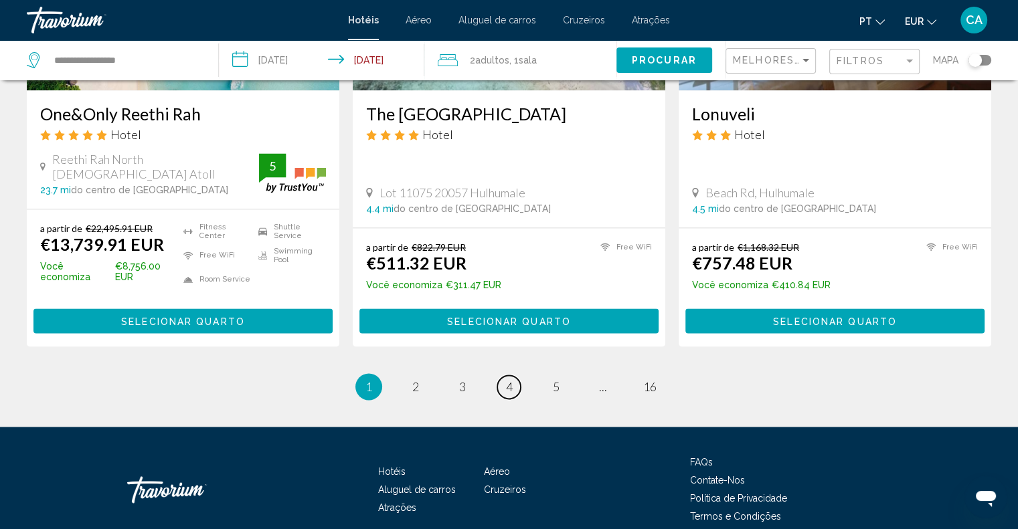
click at [515, 376] on link "page 4" at bounding box center [508, 387] width 23 height 23
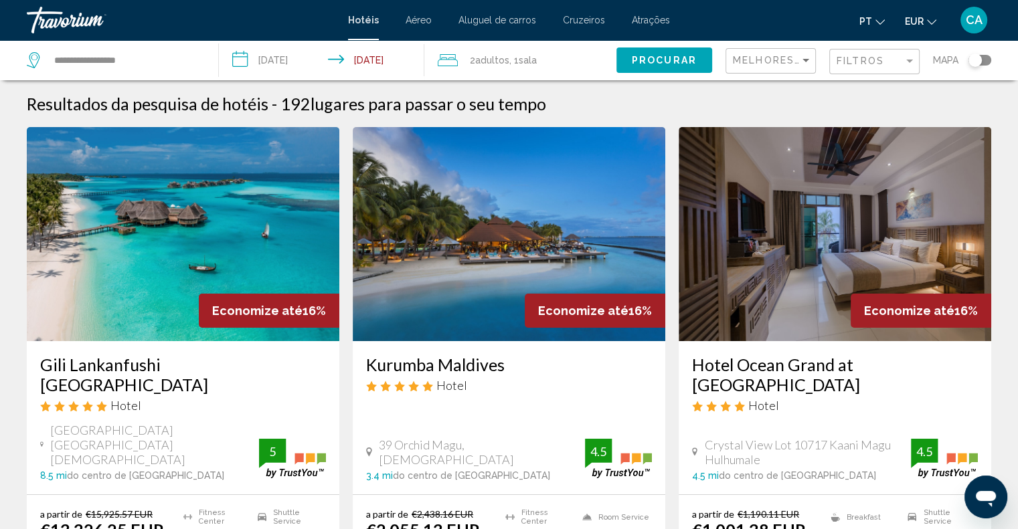
click at [783, 52] on div "Melhores descontos" at bounding box center [772, 61] width 79 height 25
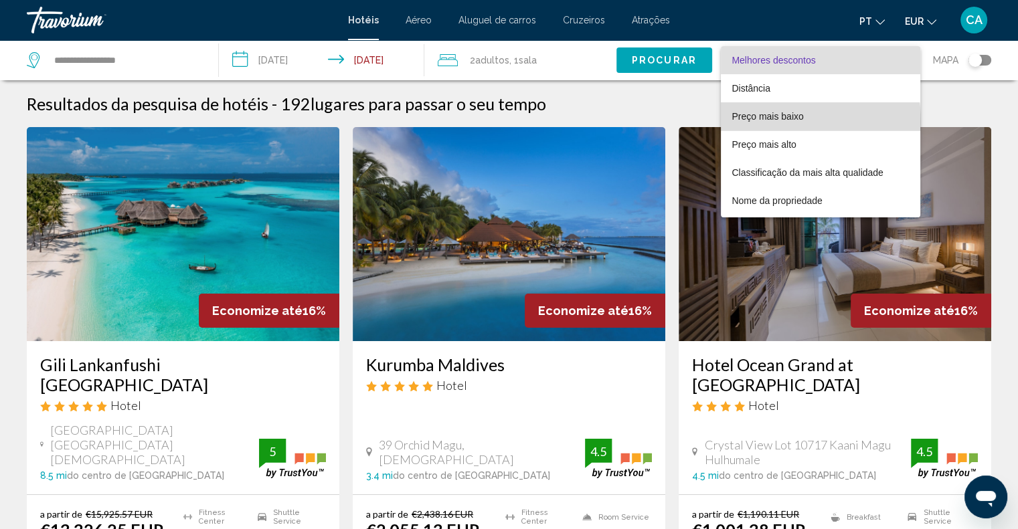
click at [771, 122] on span "Preço mais baixo" at bounding box center [820, 116] width 177 height 28
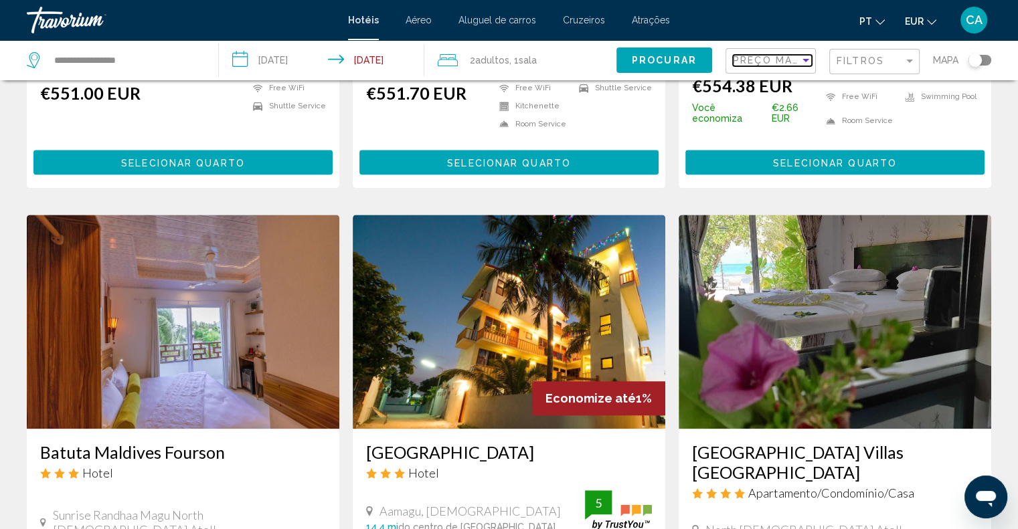
scroll to position [1724, 0]
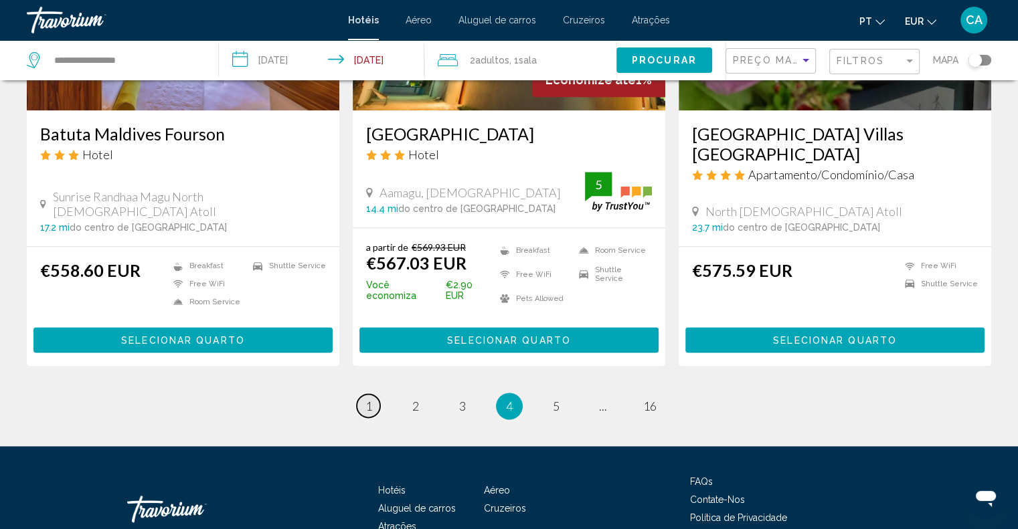
click at [365, 399] on span "1" at bounding box center [368, 406] width 7 height 15
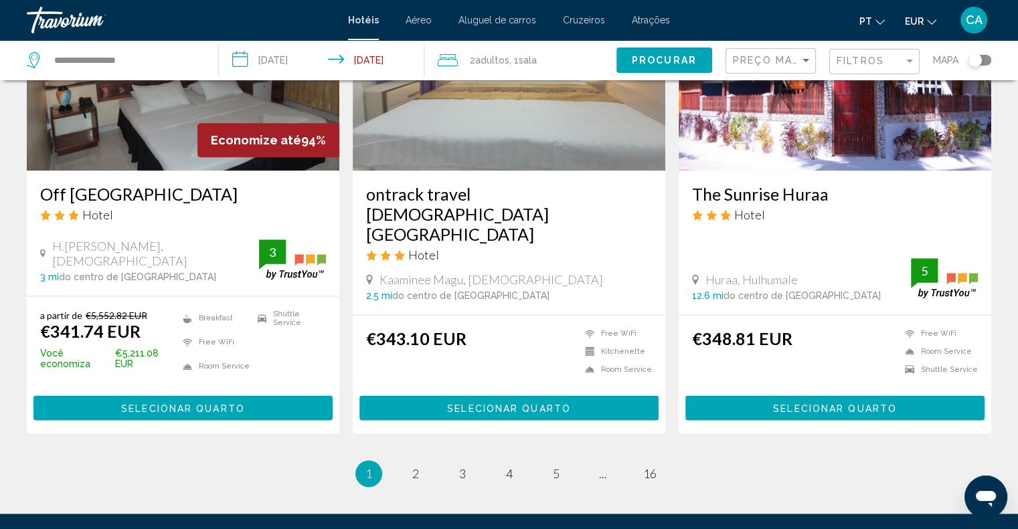
scroll to position [1730, 0]
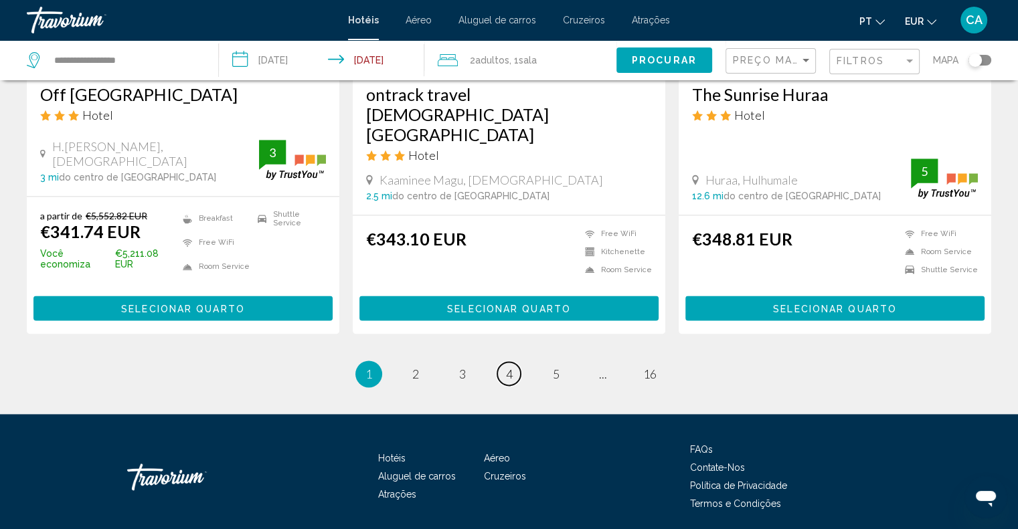
click at [518, 362] on link "page 4" at bounding box center [508, 373] width 23 height 23
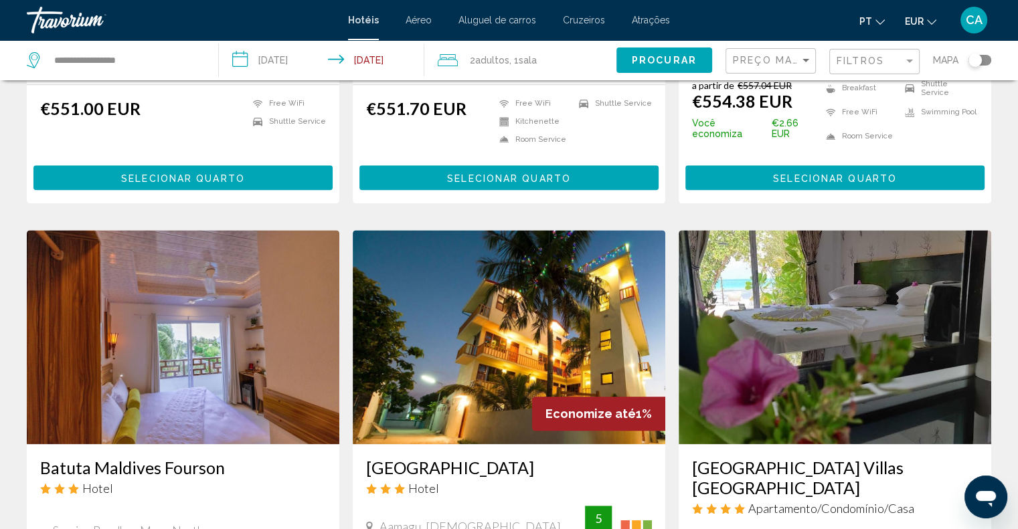
scroll to position [1390, 0]
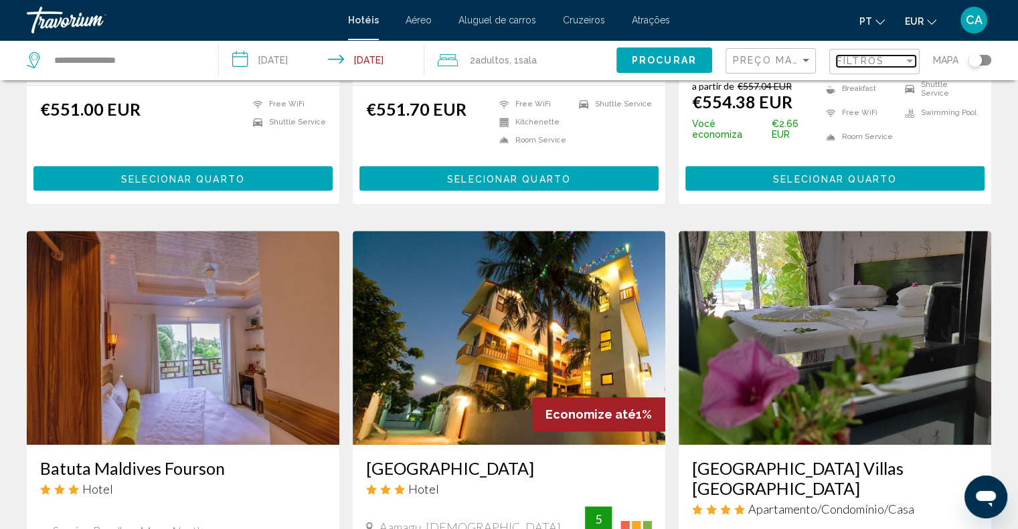
click at [861, 63] on span "Filtros" at bounding box center [861, 61] width 48 height 11
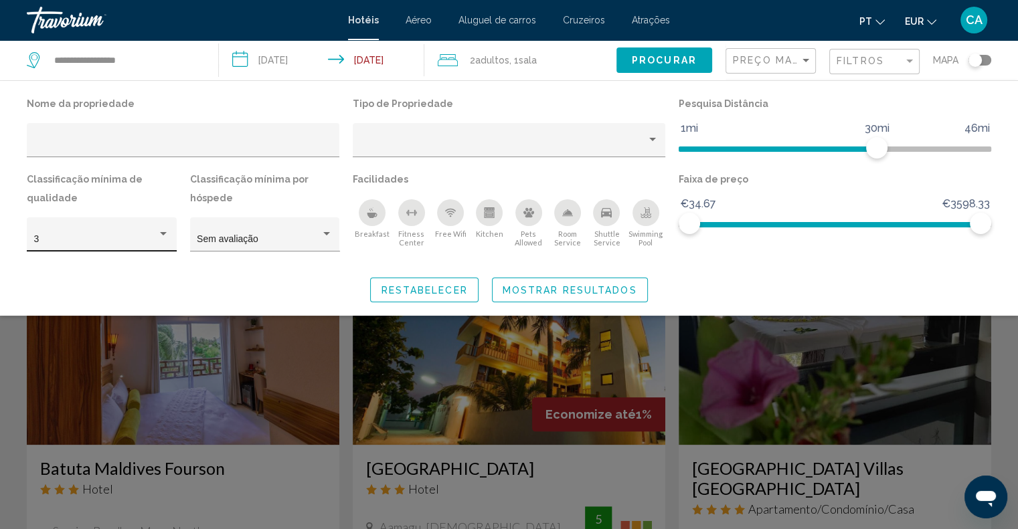
click at [115, 230] on div "3" at bounding box center [102, 238] width 136 height 27
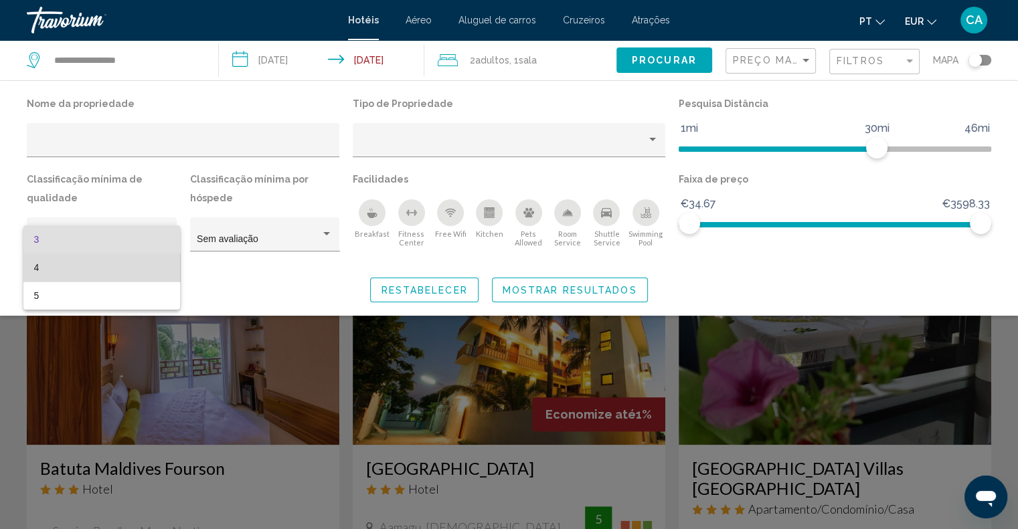
click at [104, 275] on span "4" at bounding box center [101, 268] width 135 height 28
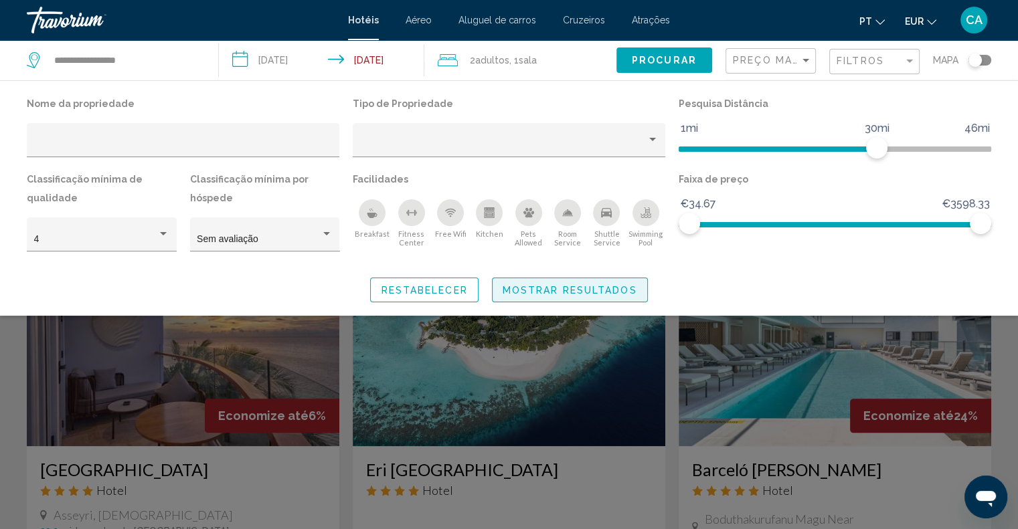
click at [546, 289] on span "Mostrar resultados" at bounding box center [570, 290] width 135 height 11
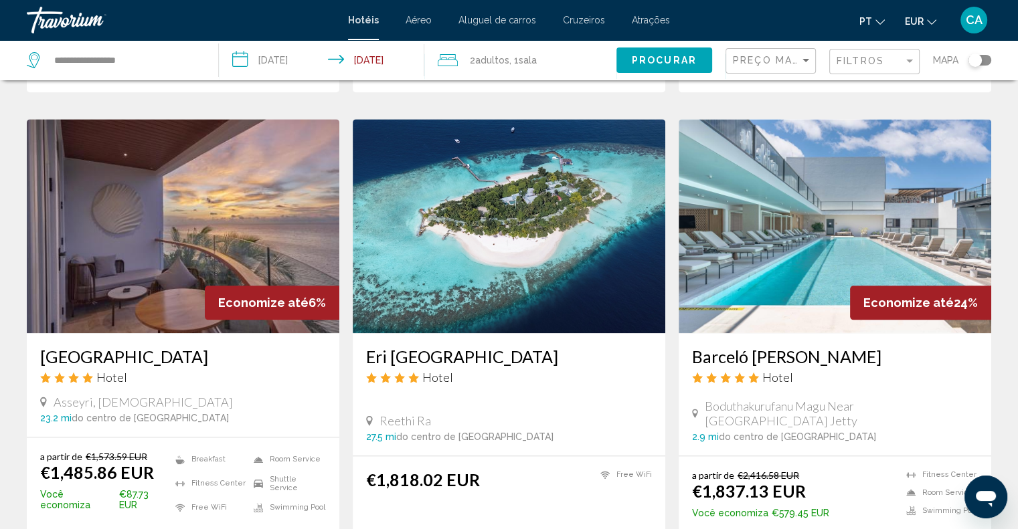
scroll to position [1523, 0]
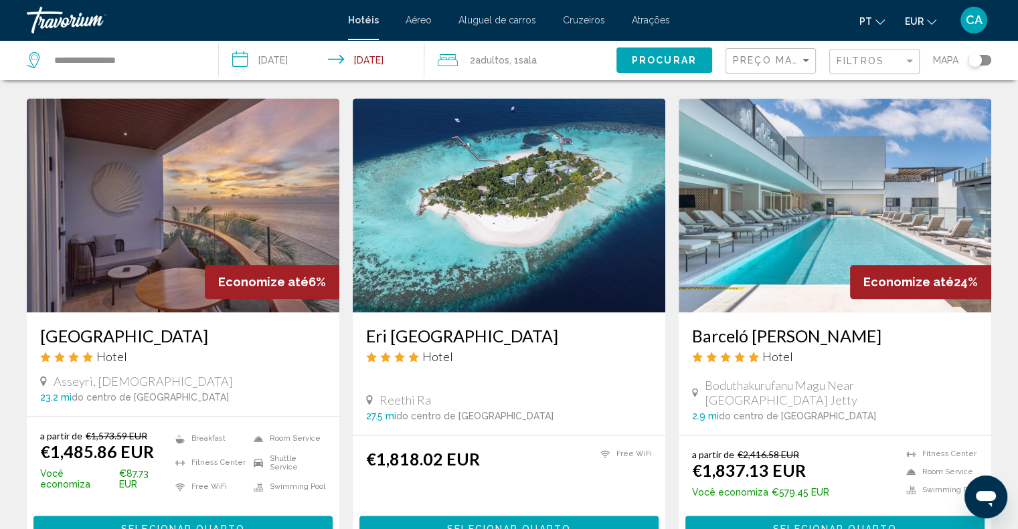
click at [513, 523] on span "Selecionar quarto" at bounding box center [509, 528] width 124 height 11
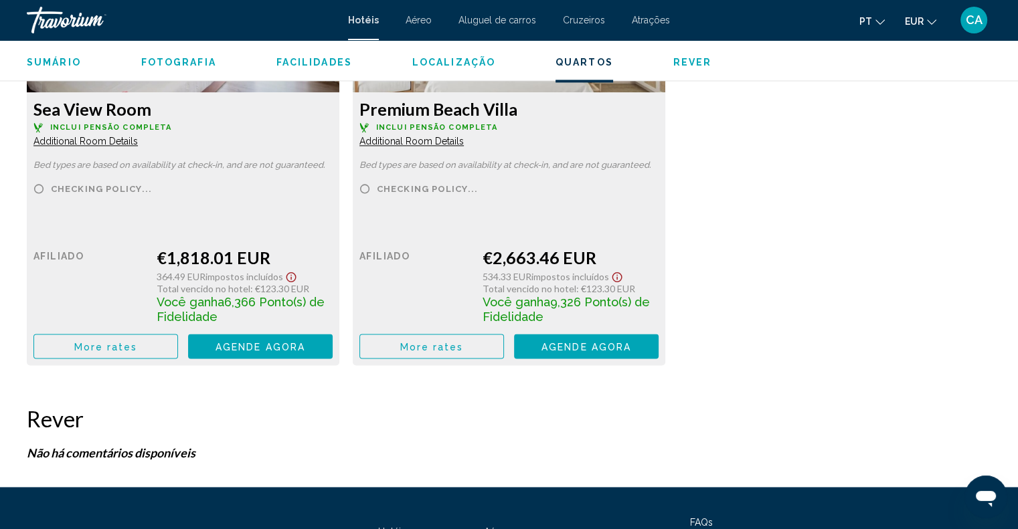
scroll to position [1848, 0]
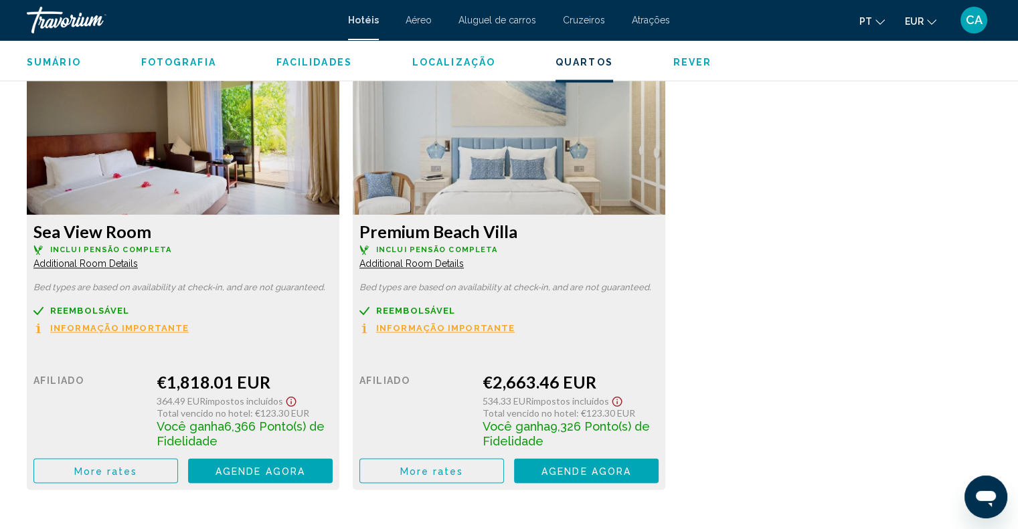
click at [138, 471] on span "More rates" at bounding box center [106, 471] width 64 height 11
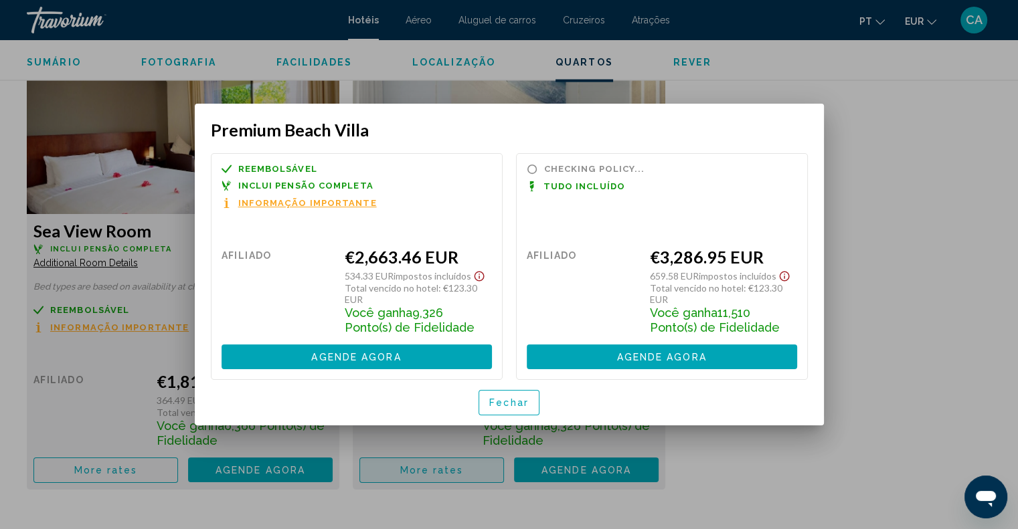
scroll to position [0, 0]
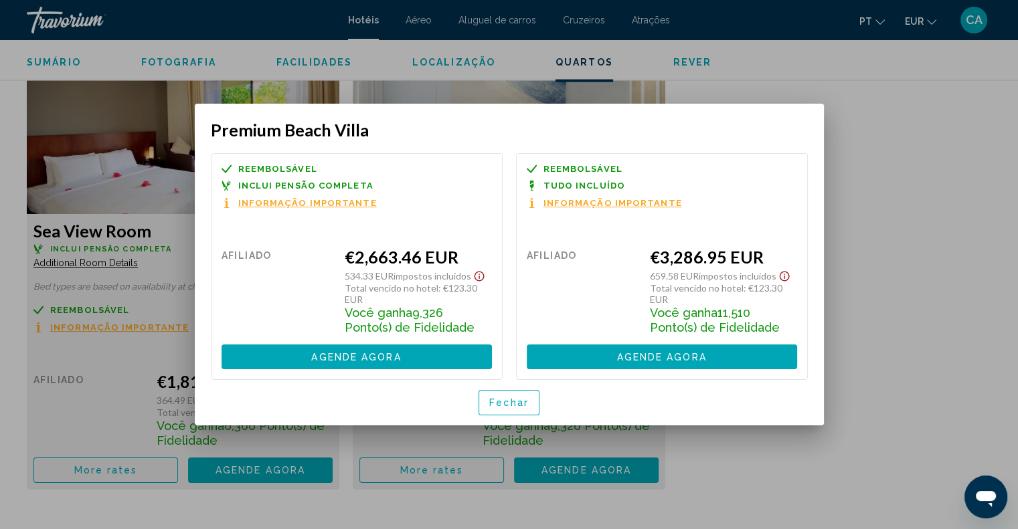
click at [452, 80] on div at bounding box center [509, 264] width 1018 height 529
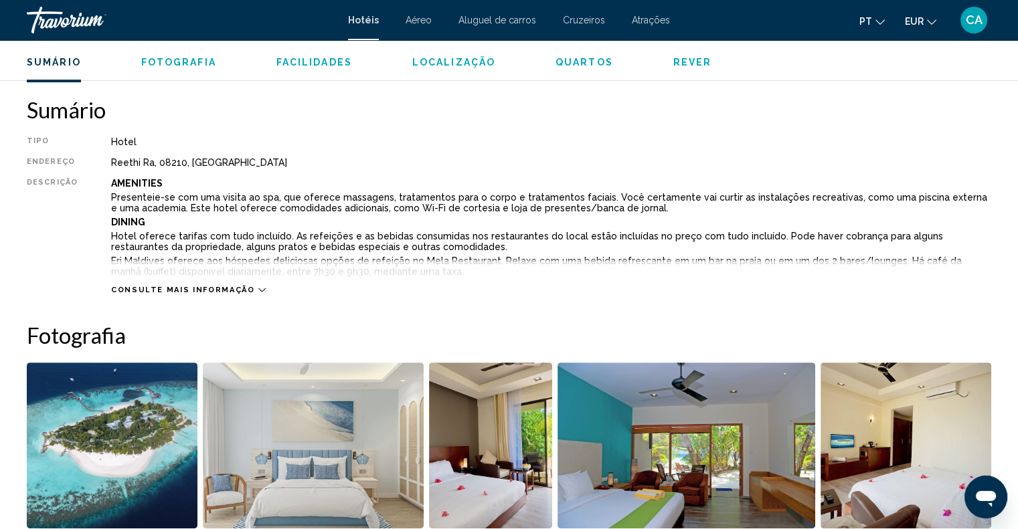
scroll to position [175, 0]
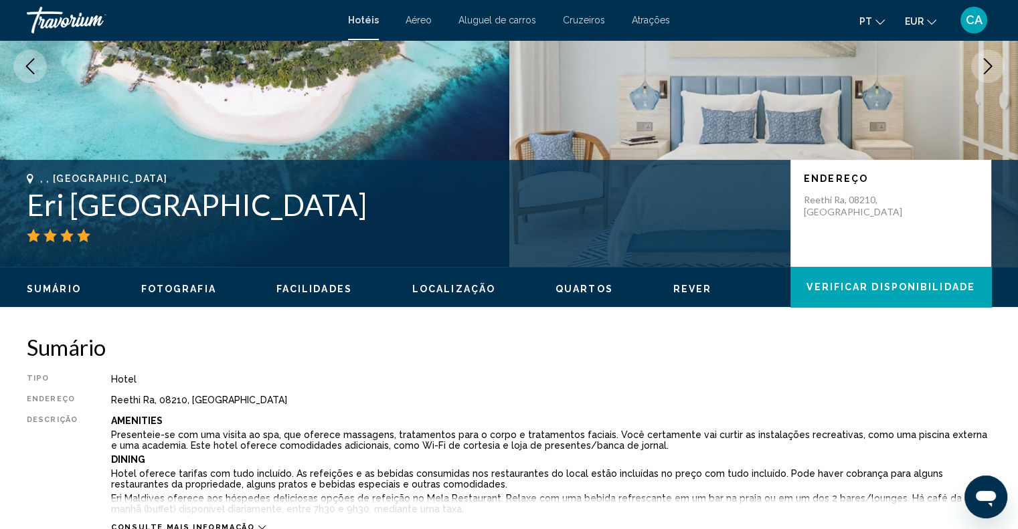
drag, startPoint x: 234, startPoint y: 214, endPoint x: 29, endPoint y: 214, distance: 205.5
click at [29, 214] on h1 "Eri Maldives" at bounding box center [402, 204] width 750 height 35
copy h1 "Eri Maldives"
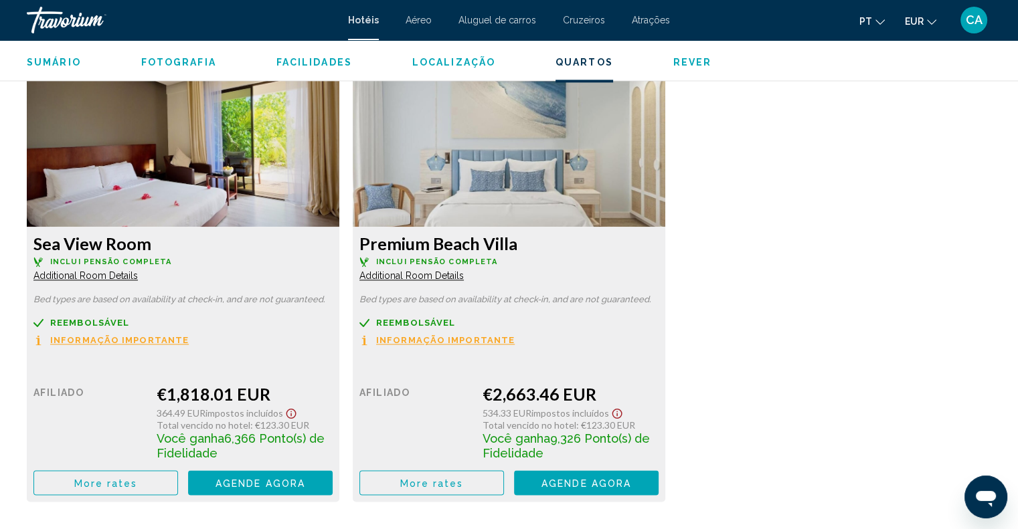
scroll to position [1848, 0]
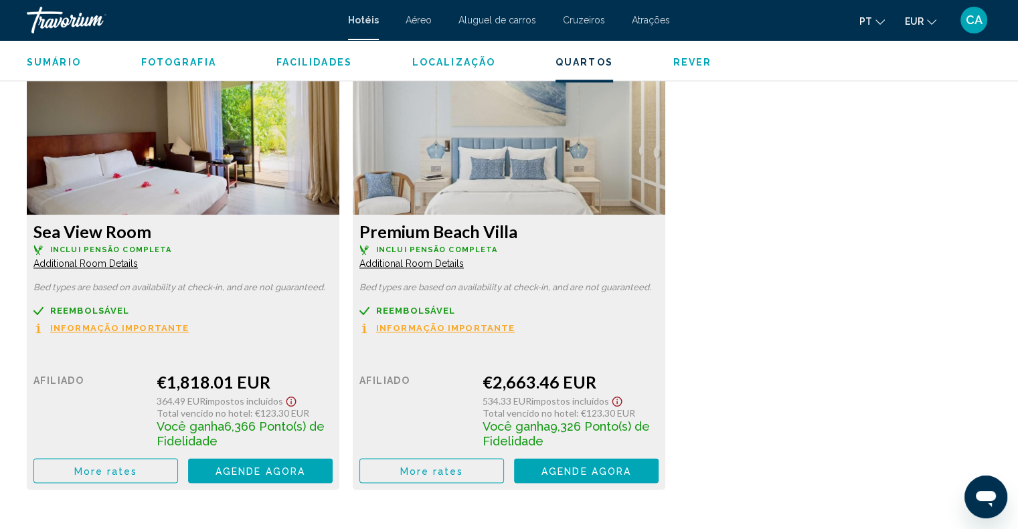
drag, startPoint x: 554, startPoint y: 234, endPoint x: 358, endPoint y: 240, distance: 196.2
click at [339, 240] on div "Premium Beach Villa Inclui pensão completa Additional Room Details Bed types ar…" at bounding box center [183, 352] width 313 height 275
copy h3 "Premium Beach Villa"
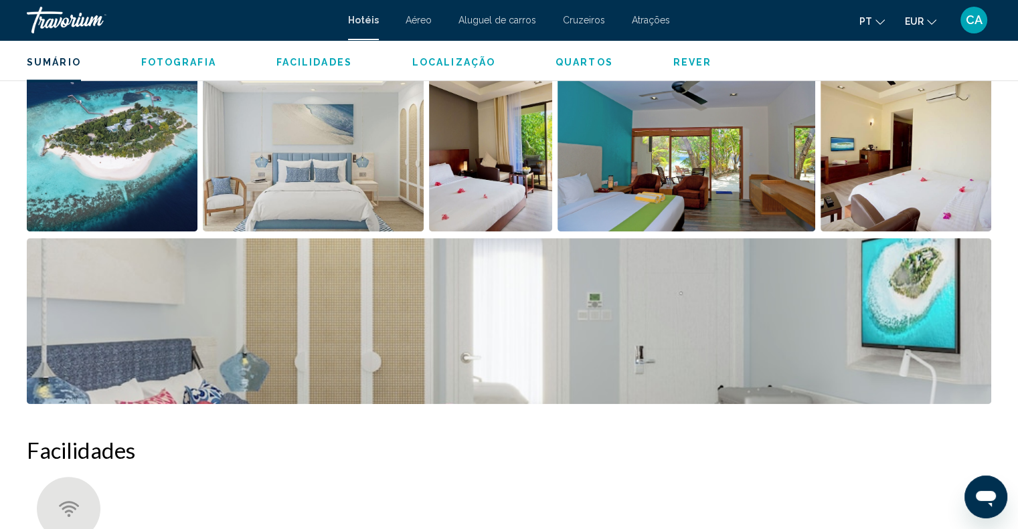
scroll to position [309, 0]
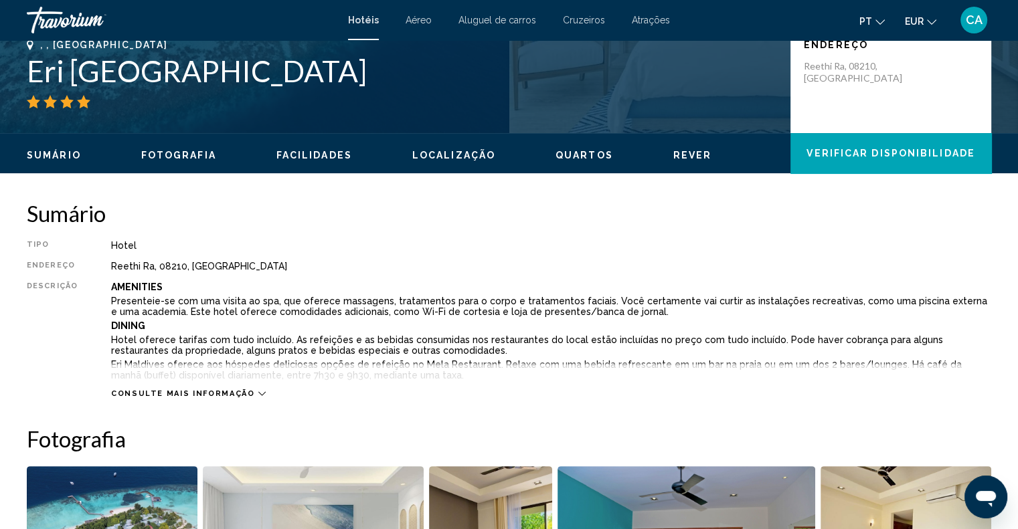
click at [162, 394] on span "Consulte Mais informação" at bounding box center [183, 394] width 144 height 9
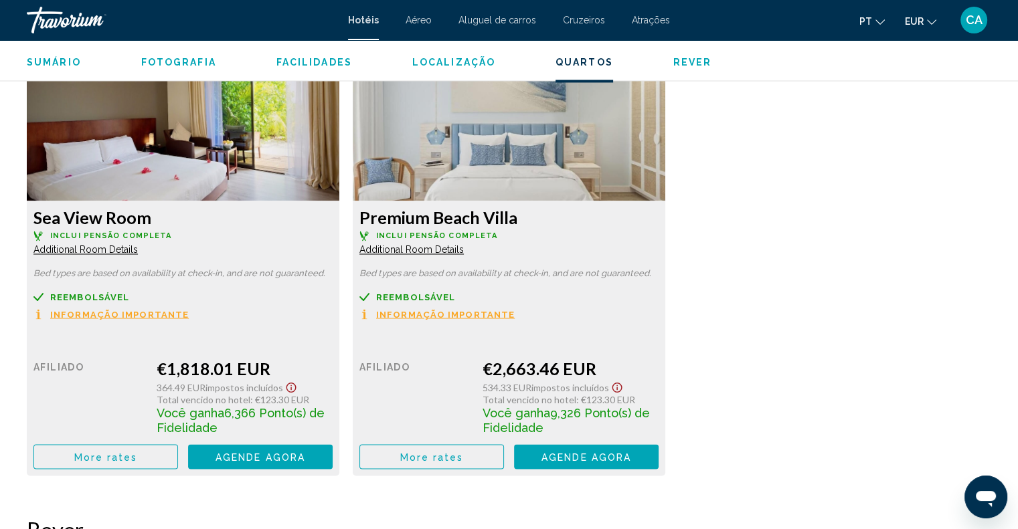
scroll to position [2218, 0]
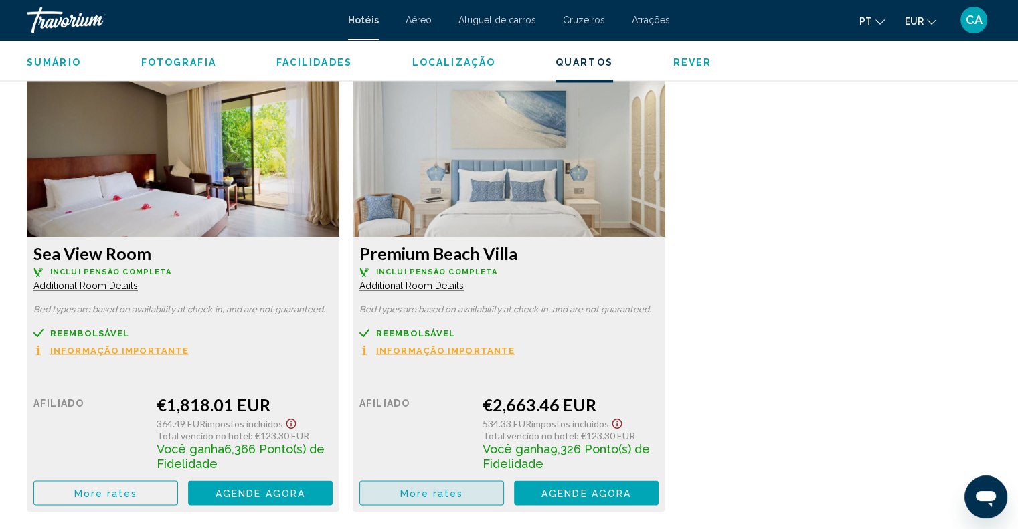
click at [466, 485] on button "More rates" at bounding box center [431, 493] width 145 height 25
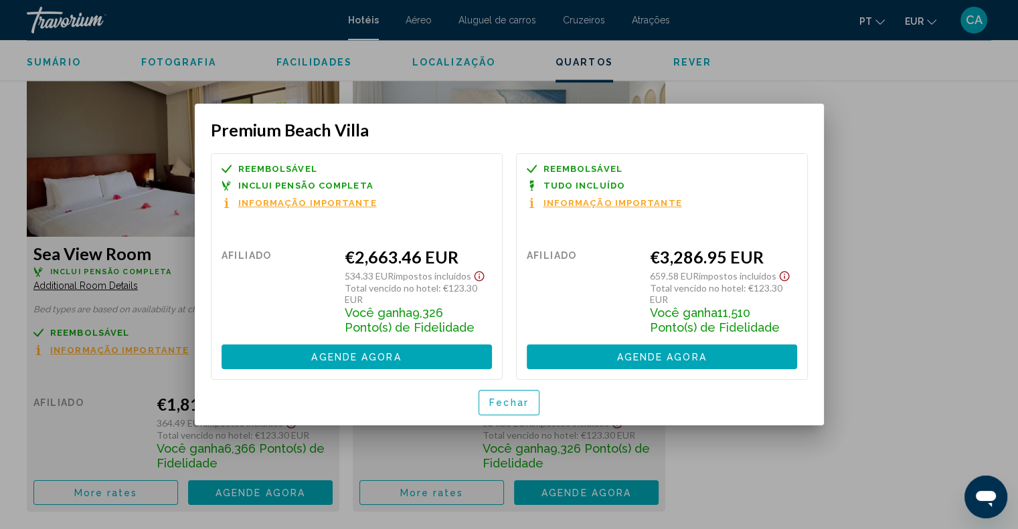
click at [278, 206] on span "Informação importante" at bounding box center [307, 203] width 139 height 9
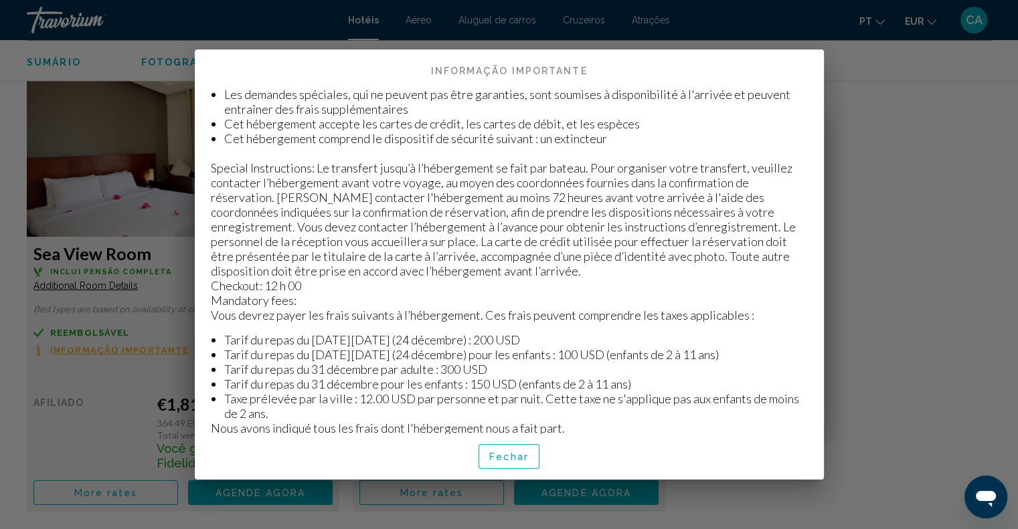
scroll to position [525, 0]
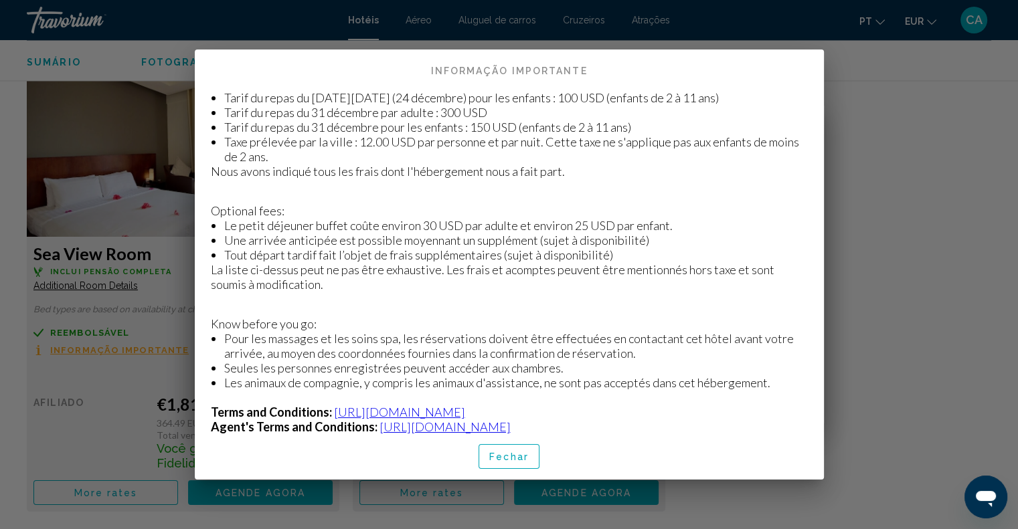
click at [859, 284] on div at bounding box center [509, 264] width 1018 height 529
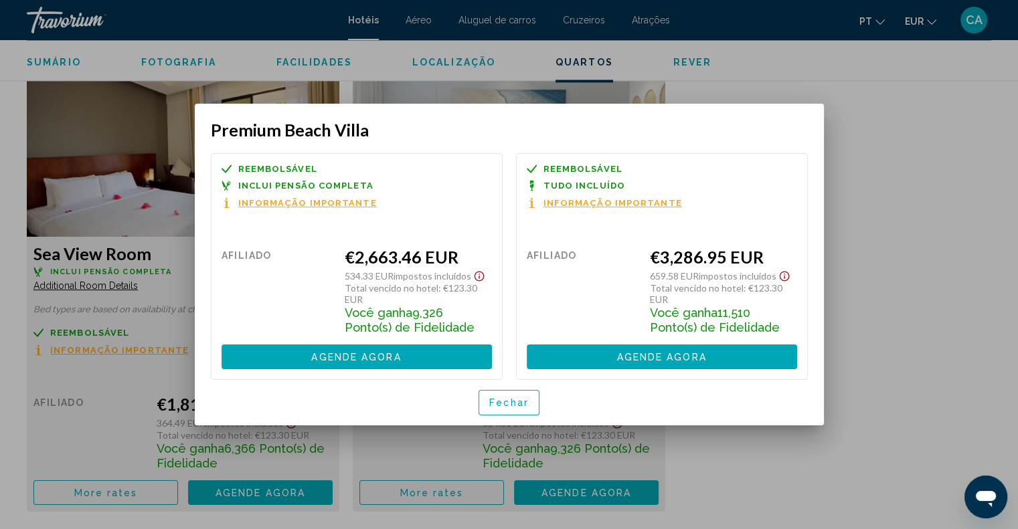
click at [517, 398] on span "Fechar" at bounding box center [508, 403] width 39 height 11
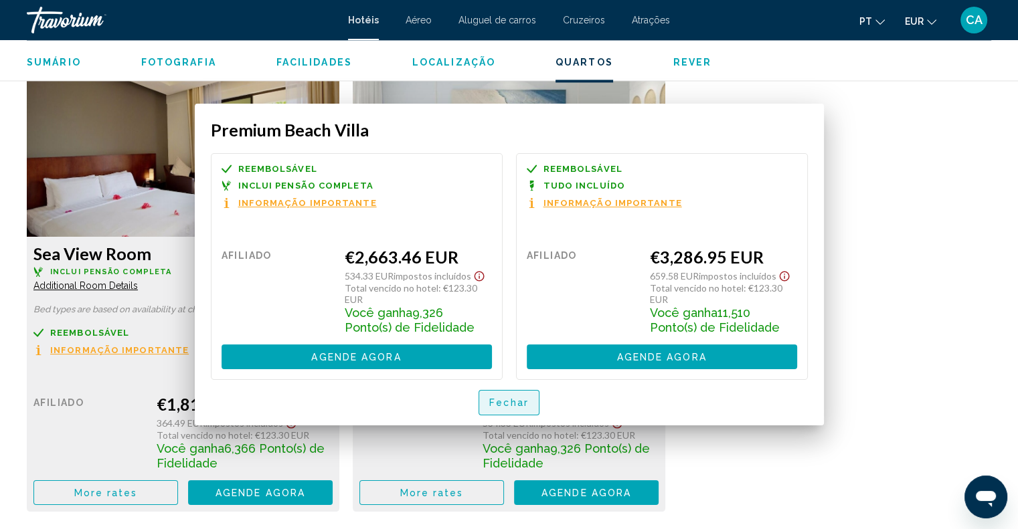
scroll to position [2218, 0]
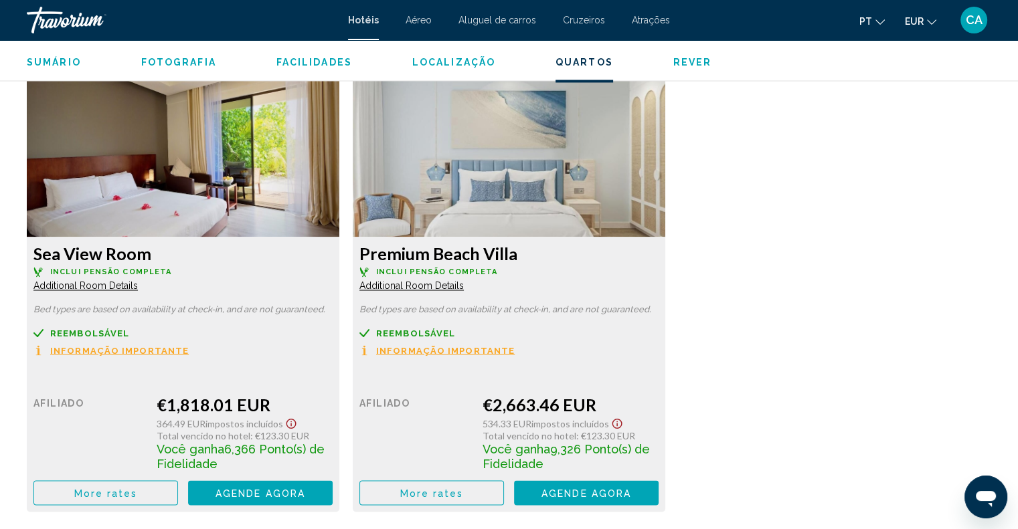
drag, startPoint x: 620, startPoint y: 404, endPoint x: 475, endPoint y: 409, distance: 145.3
click at [333, 409] on div "Preço de varejo $0.00 quando você resgatar Afiliado €2,663.46 EUR 534.33 EUR Im…" at bounding box center [182, 437] width 299 height 136
copy div "€2,663.46 EUR"
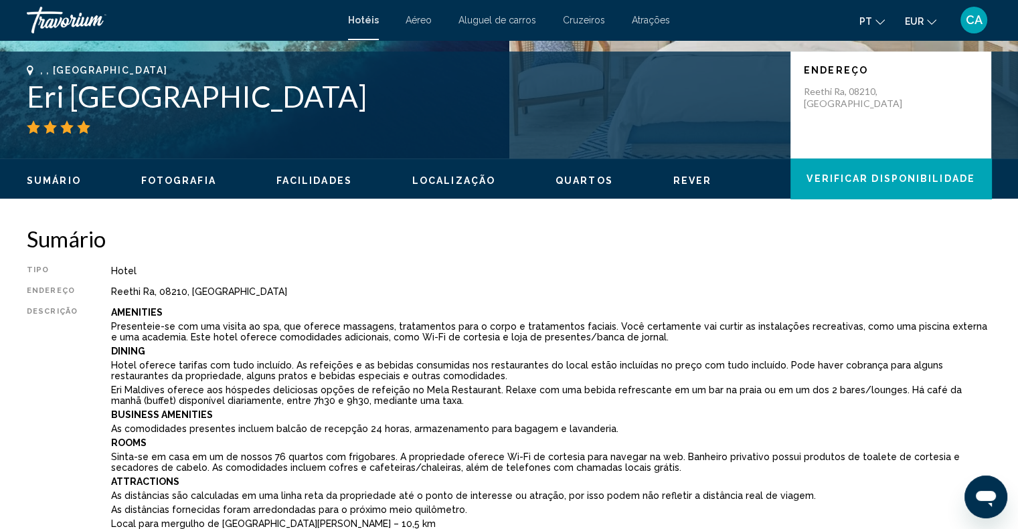
scroll to position [277, 0]
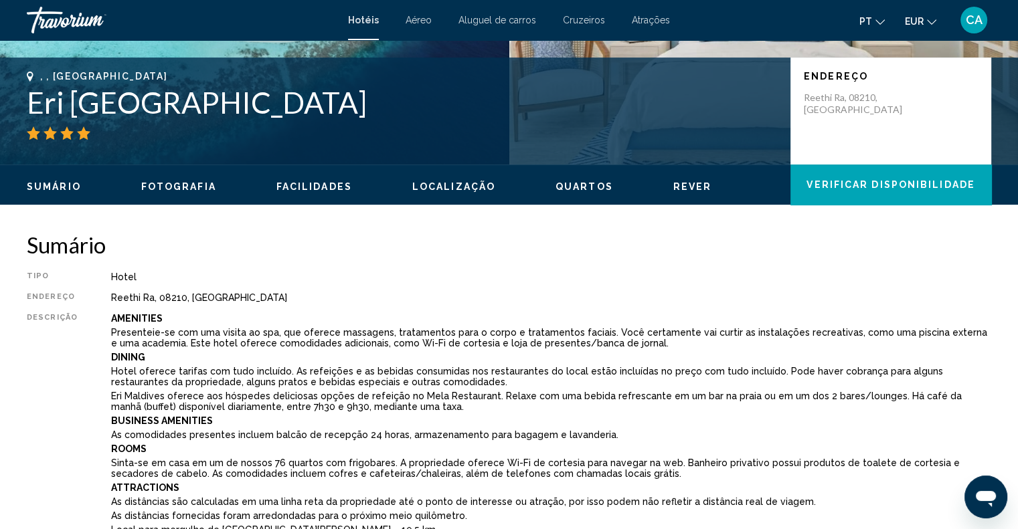
click at [271, 187] on ul "Sumário Fotografia Facilidades Localização Quartos Rever Verificar disponibilid…" at bounding box center [509, 185] width 965 height 15
click at [296, 181] on span "Facilidades" at bounding box center [314, 186] width 76 height 11
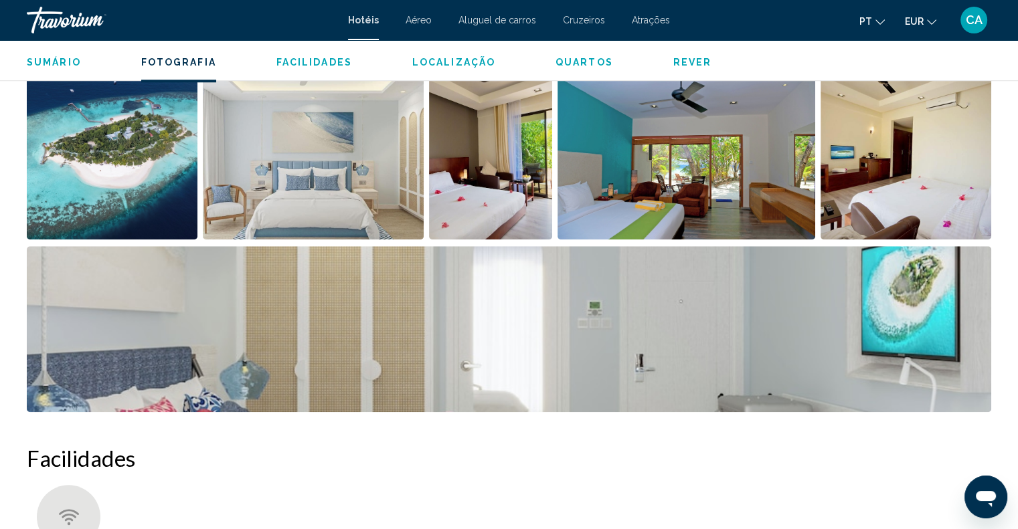
scroll to position [1057, 0]
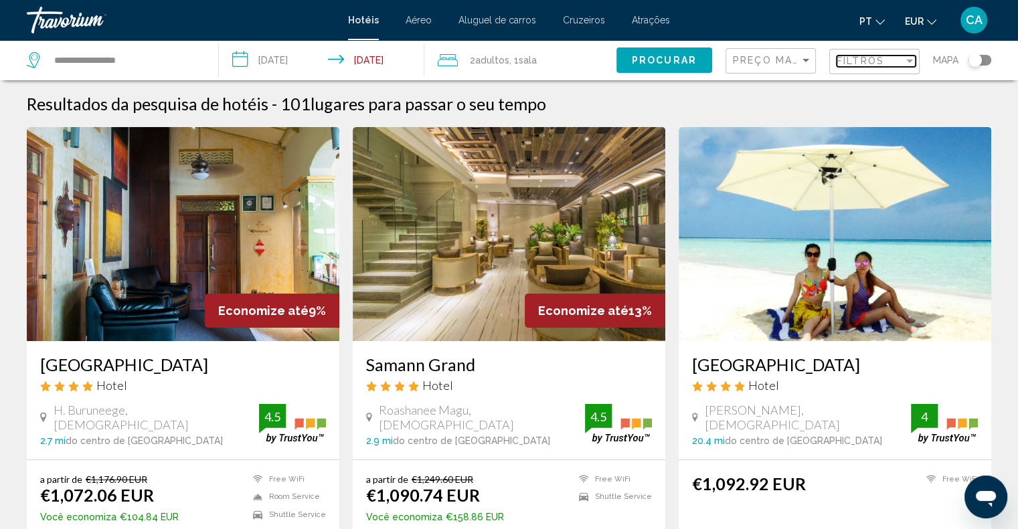
click at [859, 64] on span "Filtros" at bounding box center [861, 61] width 48 height 11
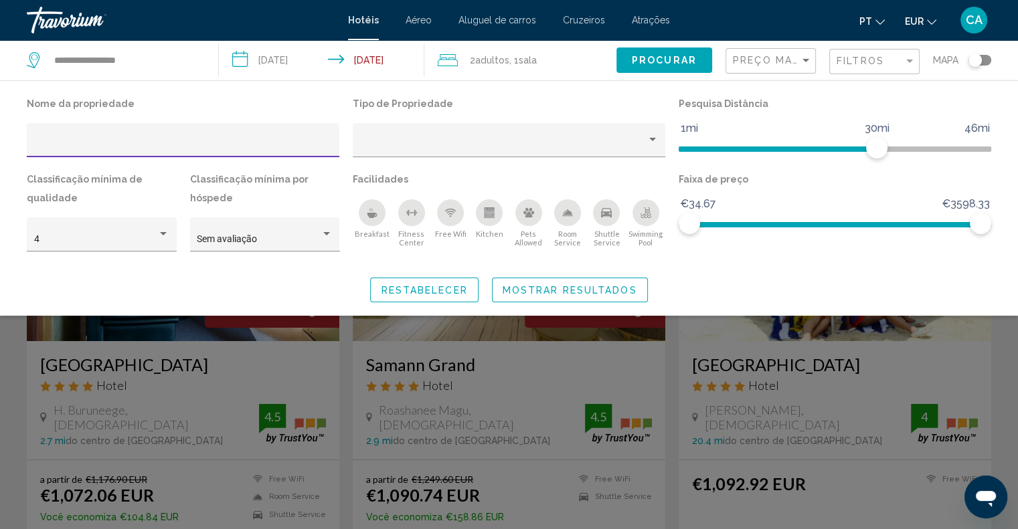
click at [602, 217] on icon "Shuttle Service" at bounding box center [606, 212] width 11 height 9
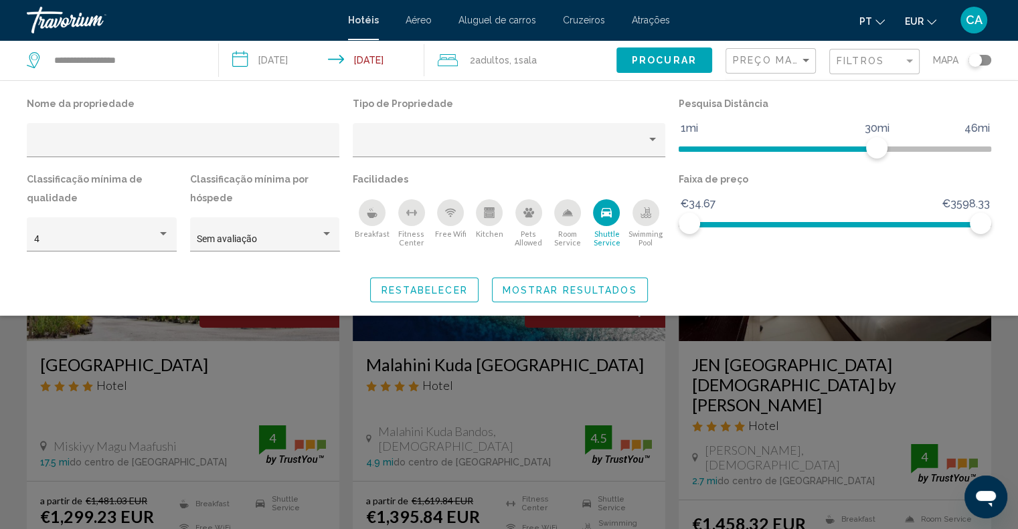
click at [570, 291] on span "Mostrar resultados" at bounding box center [570, 290] width 135 height 11
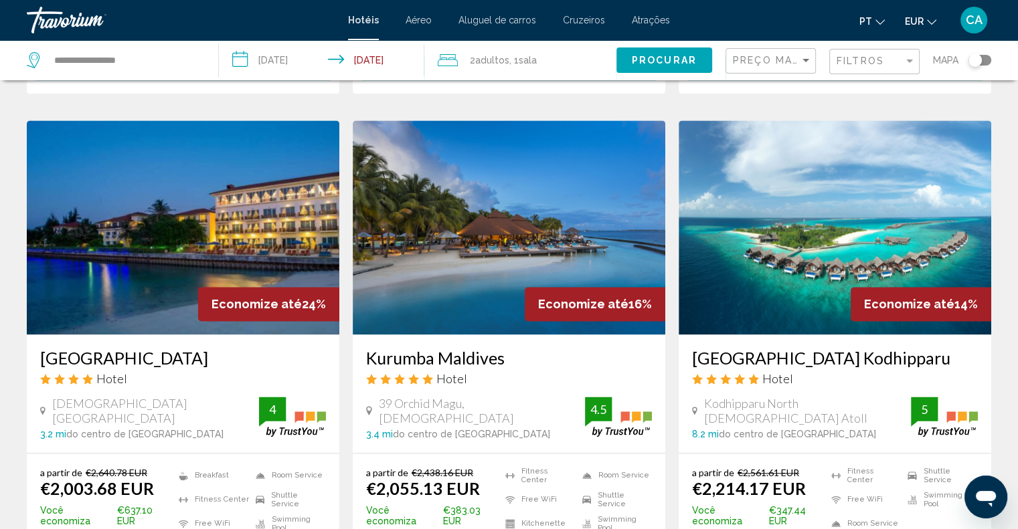
scroll to position [1673, 0]
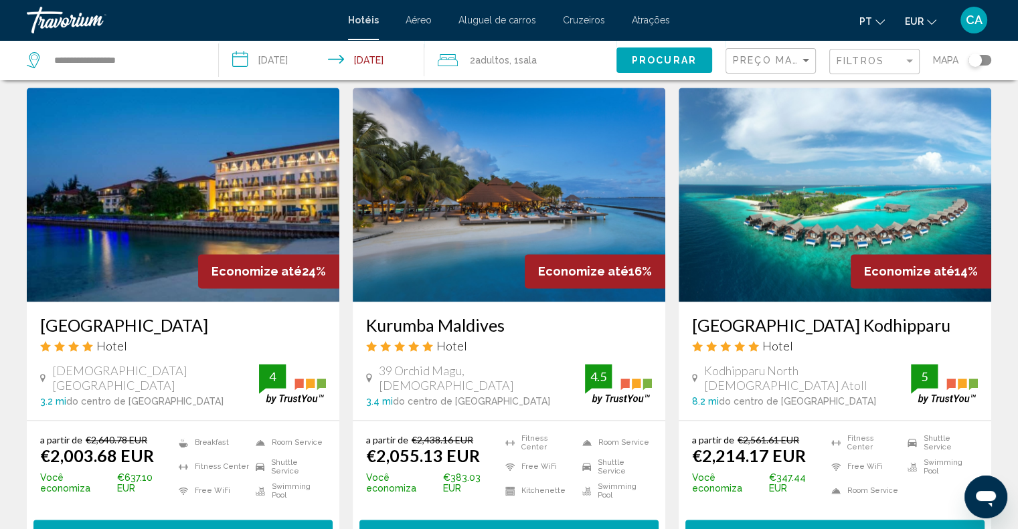
click at [738, 520] on button "Selecionar quarto" at bounding box center [834, 532] width 299 height 25
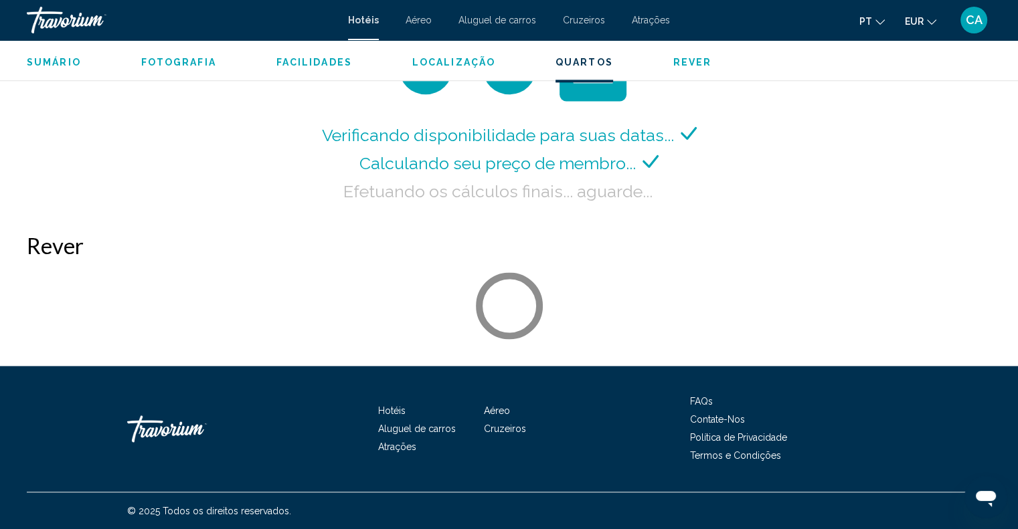
scroll to position [1830, 0]
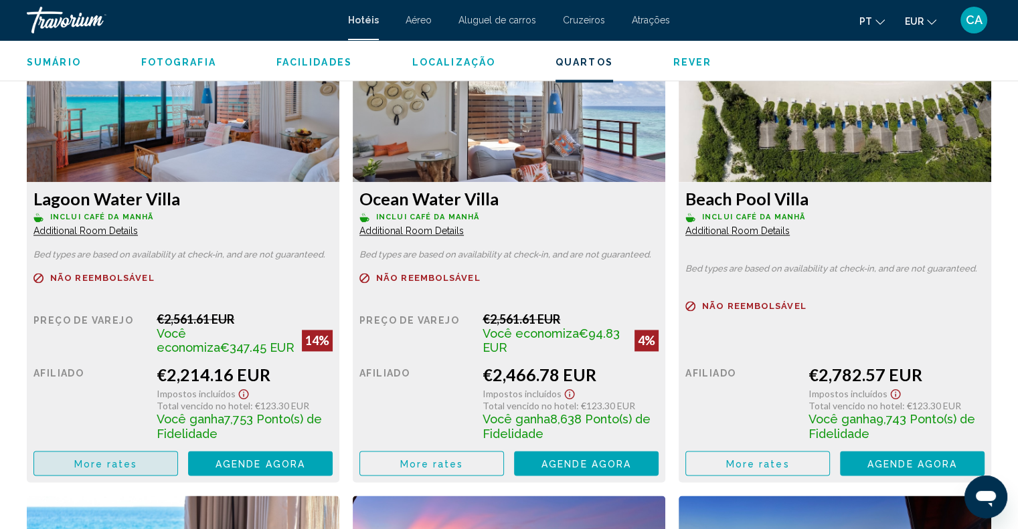
click at [122, 462] on span "More rates" at bounding box center [106, 464] width 64 height 11
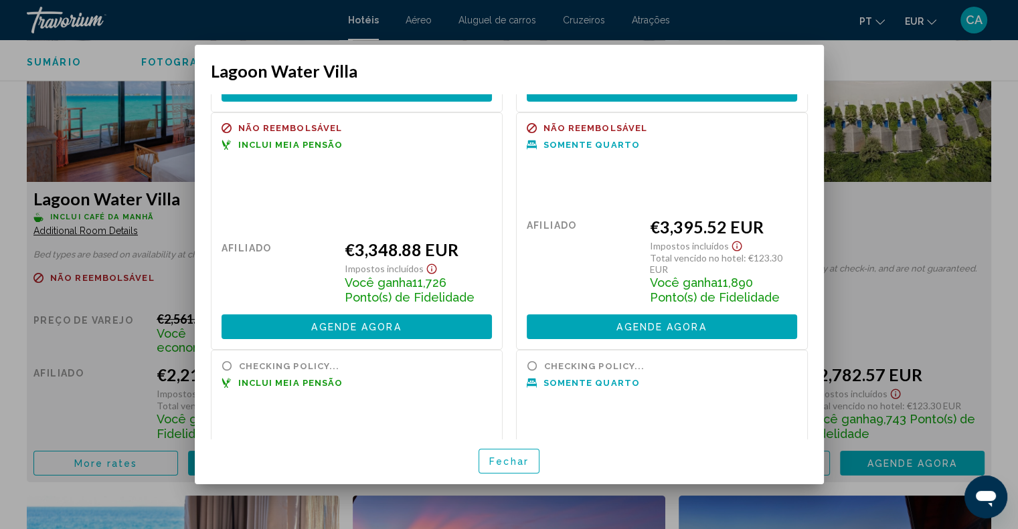
scroll to position [268, 0]
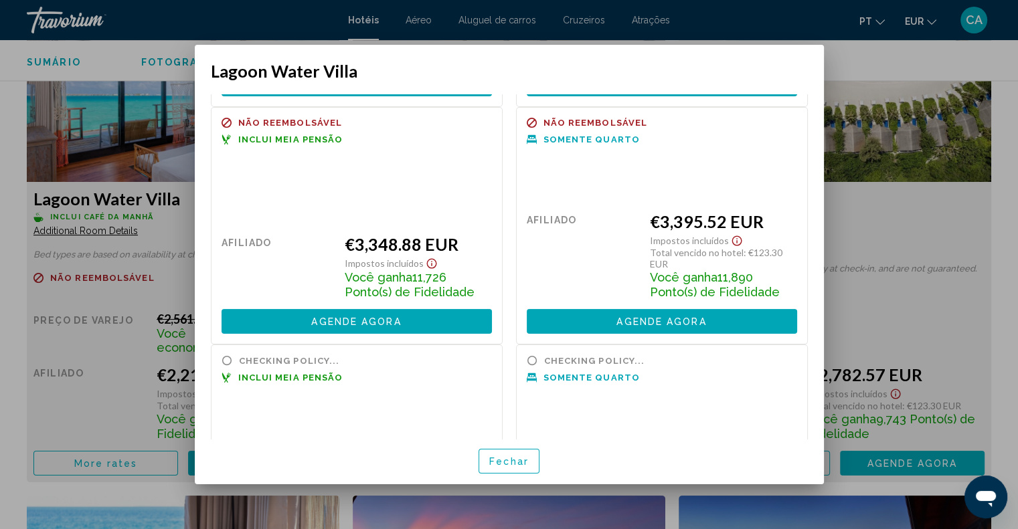
click at [962, 65] on div at bounding box center [509, 264] width 1018 height 529
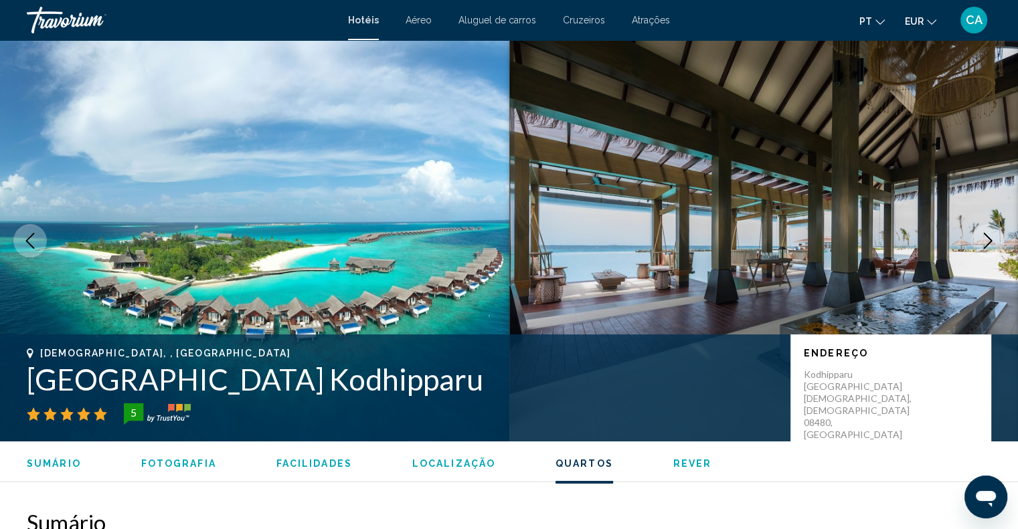
scroll to position [1830, 0]
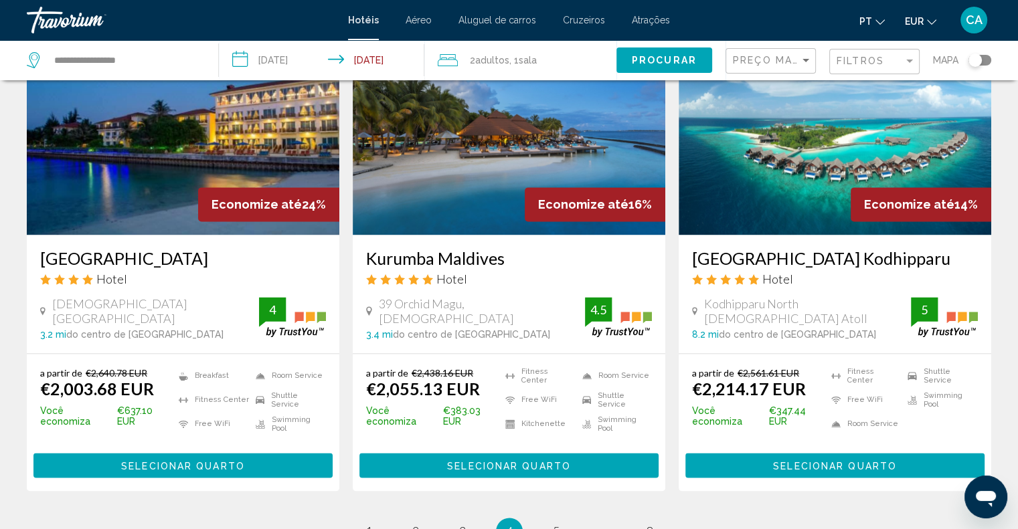
scroll to position [1863, 0]
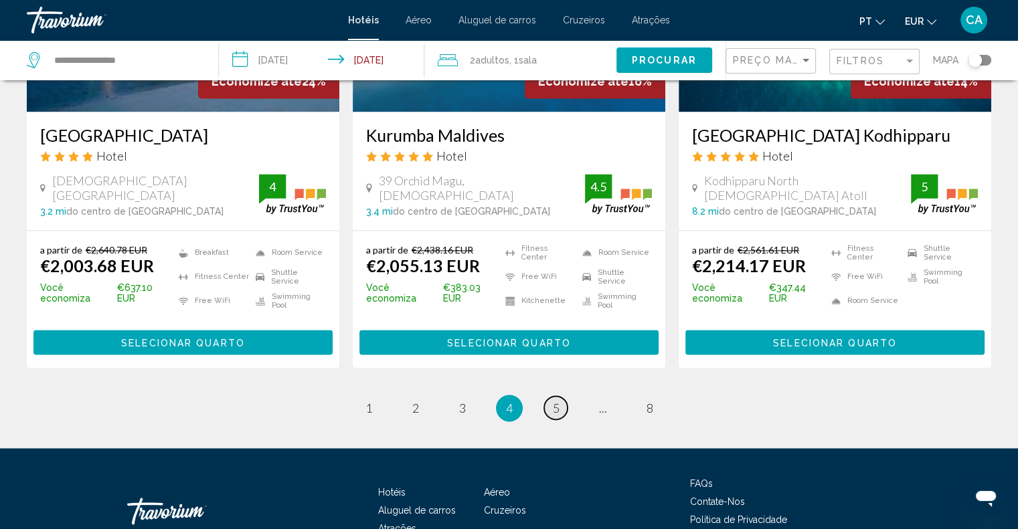
click at [552, 396] on link "page 5" at bounding box center [555, 407] width 23 height 23
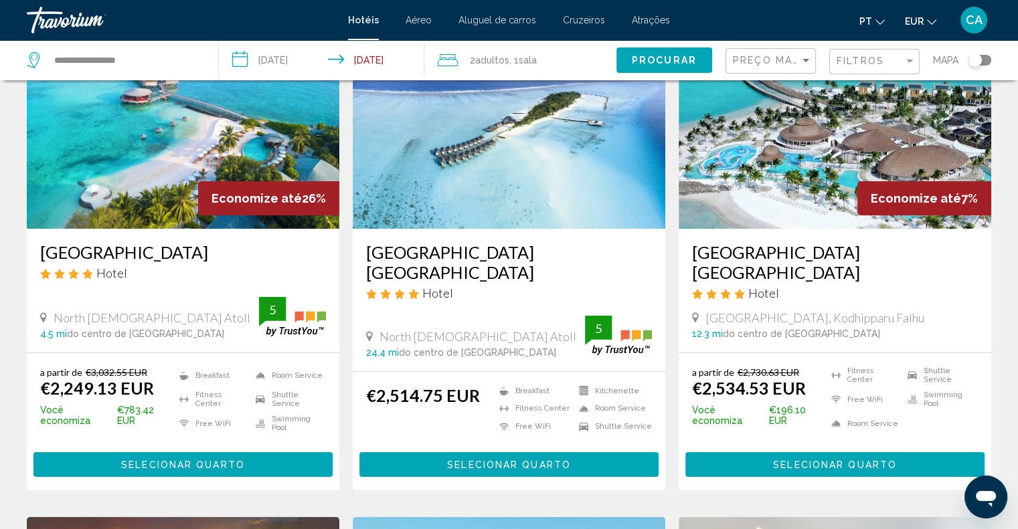
scroll to position [134, 0]
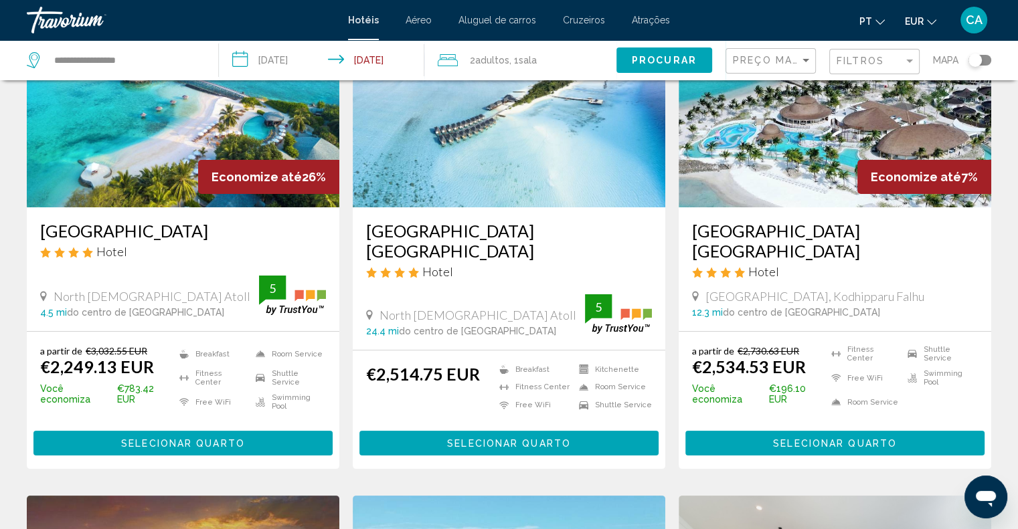
click at [169, 438] on span "Selecionar quarto" at bounding box center [183, 443] width 124 height 11
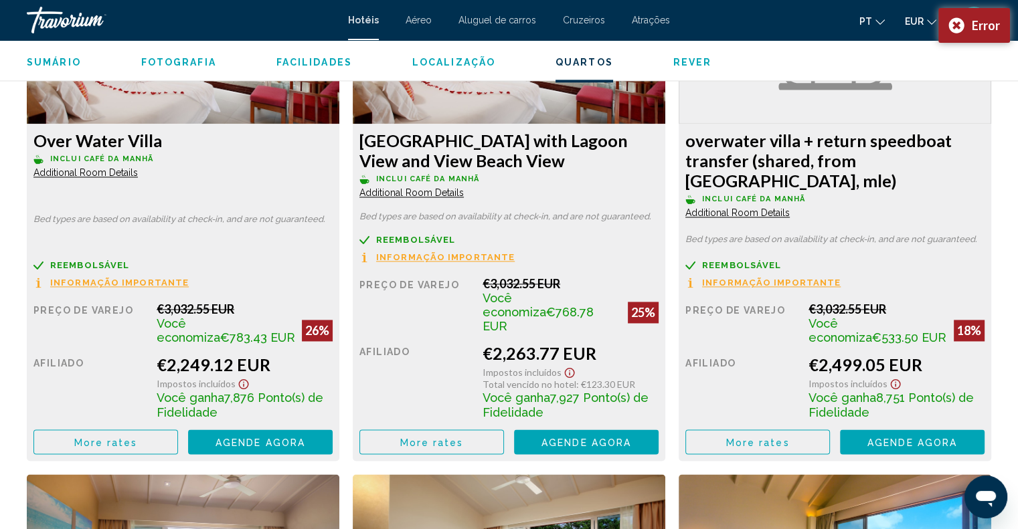
scroll to position [2008, 0]
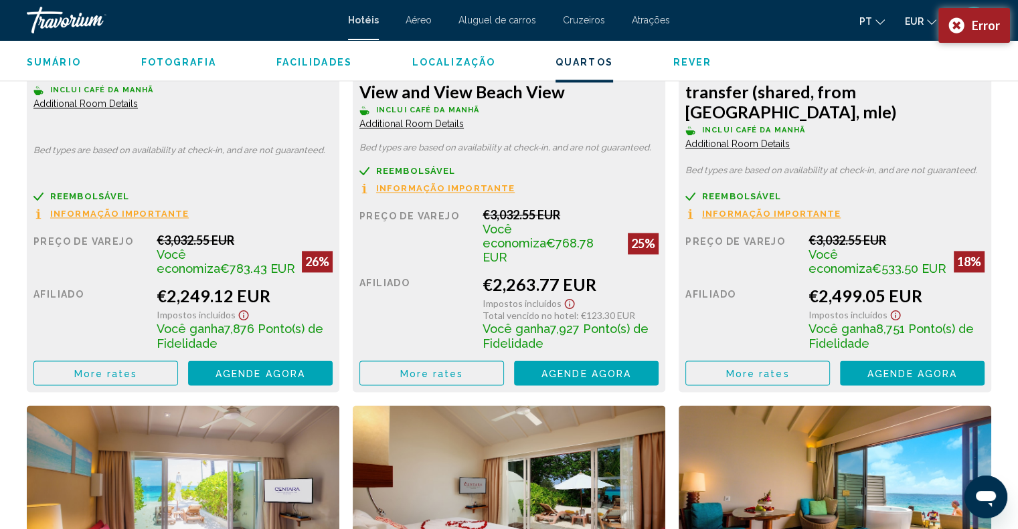
click at [94, 368] on span "More rates" at bounding box center [106, 373] width 64 height 11
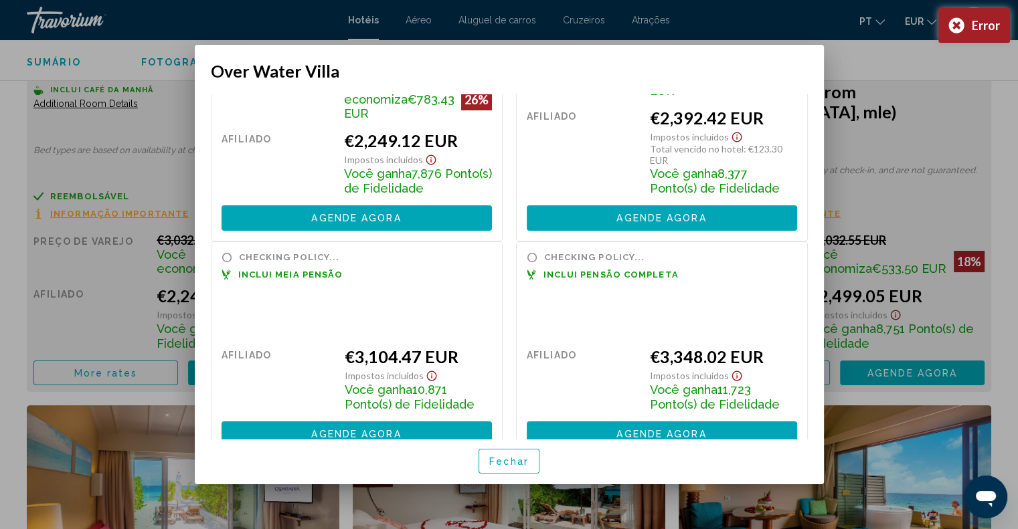
scroll to position [134, 0]
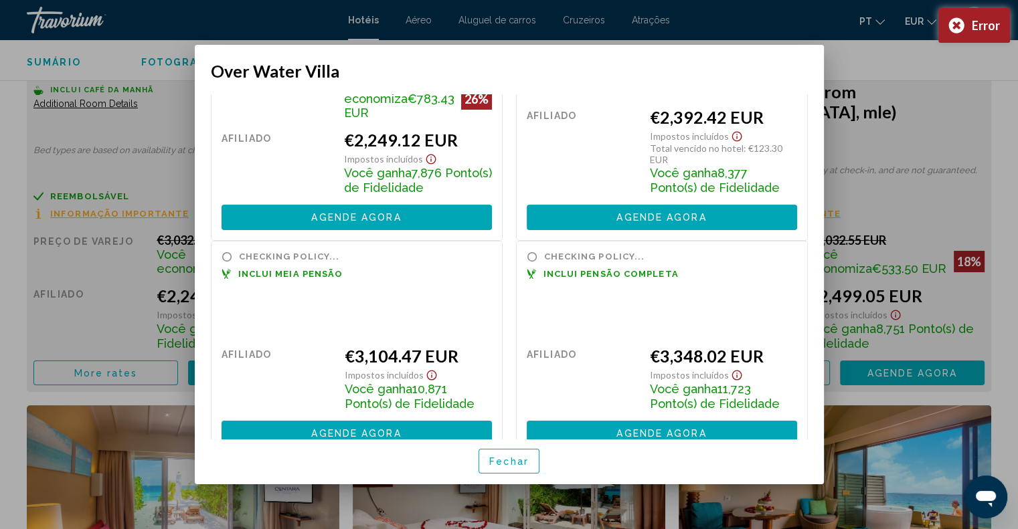
click at [915, 141] on div at bounding box center [509, 264] width 1018 height 529
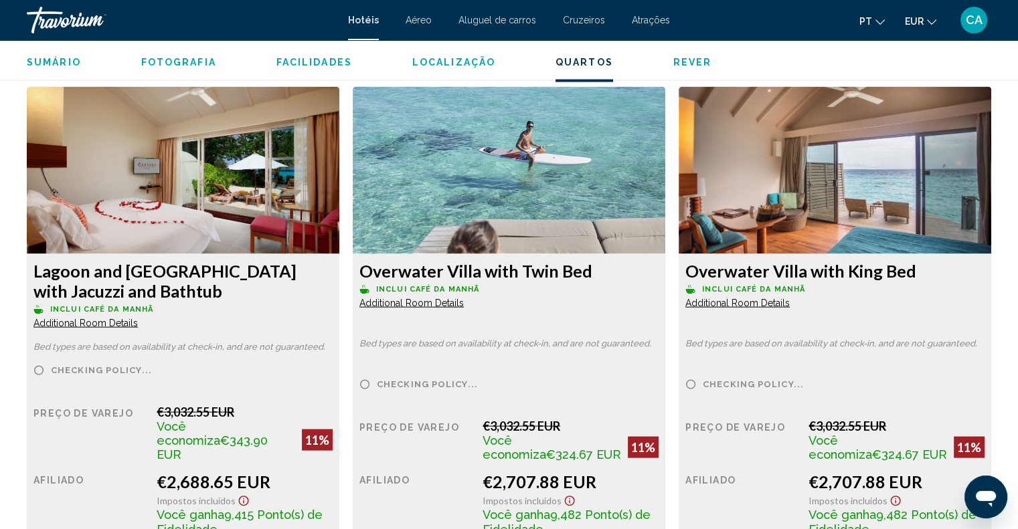
scroll to position [2878, 0]
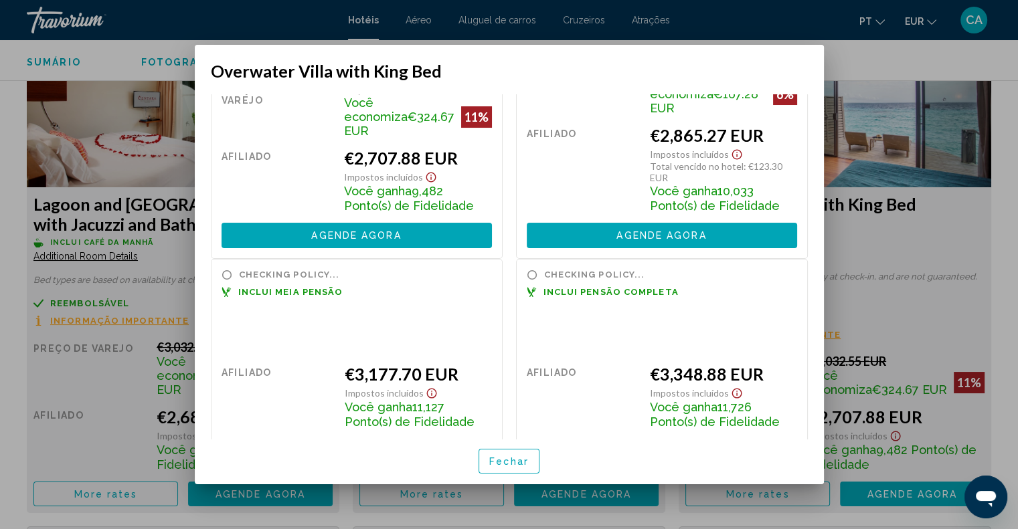
scroll to position [201, 0]
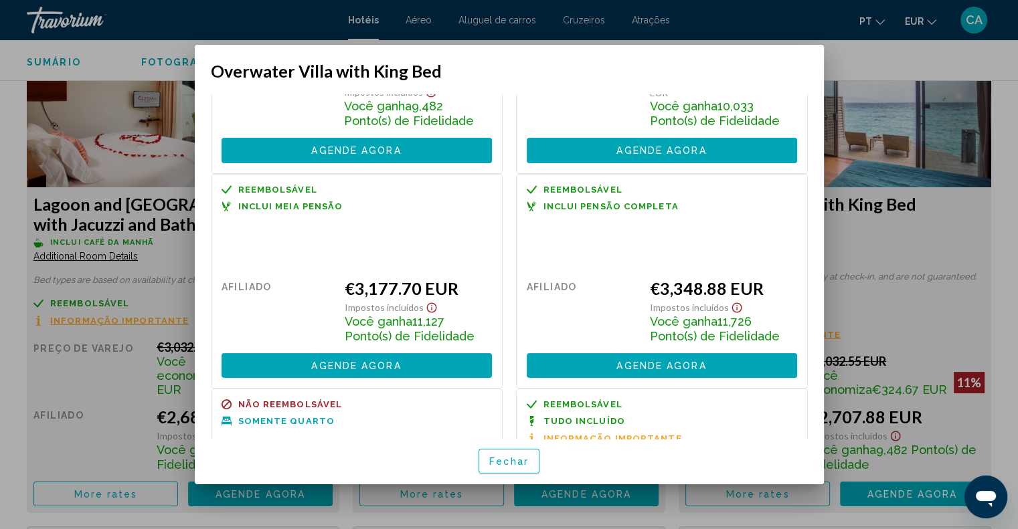
click at [843, 225] on div at bounding box center [509, 264] width 1018 height 529
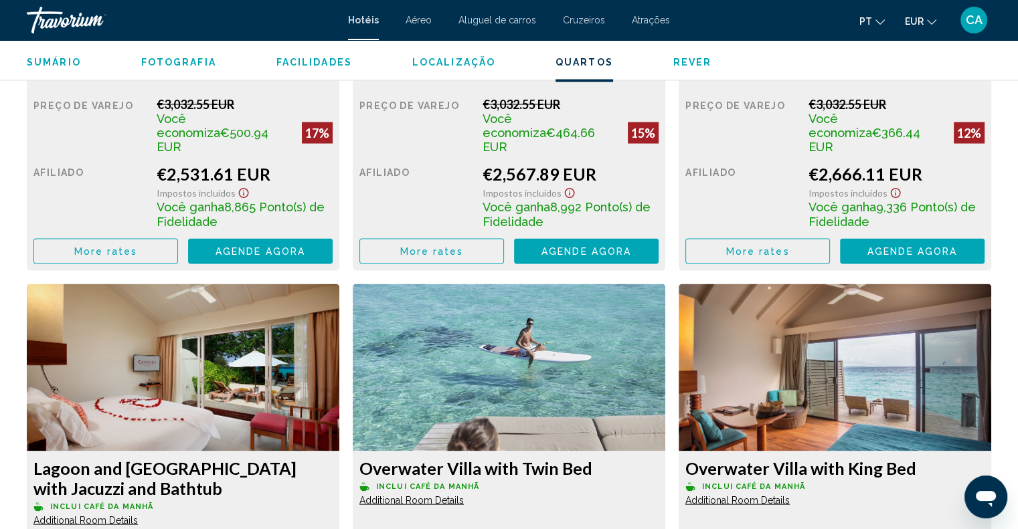
scroll to position [2611, 0]
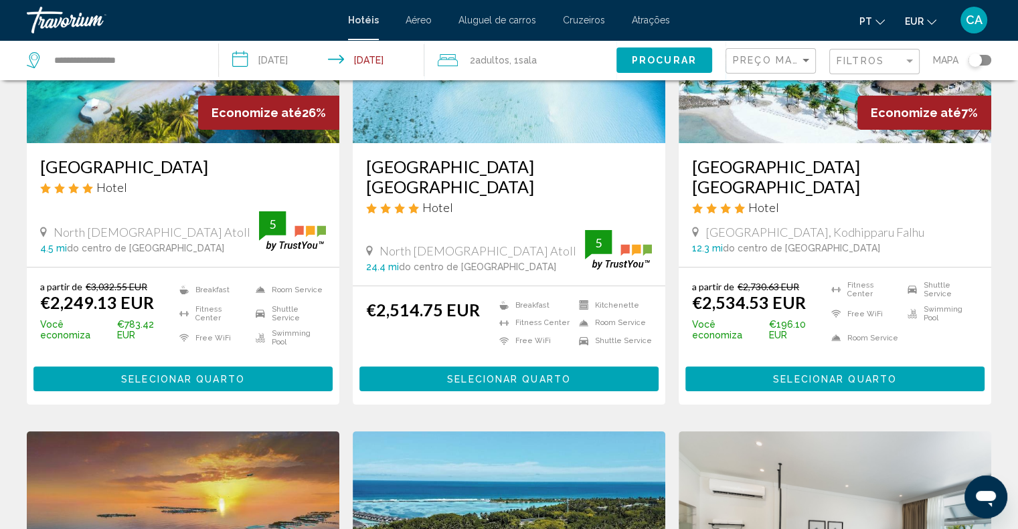
scroll to position [201, 0]
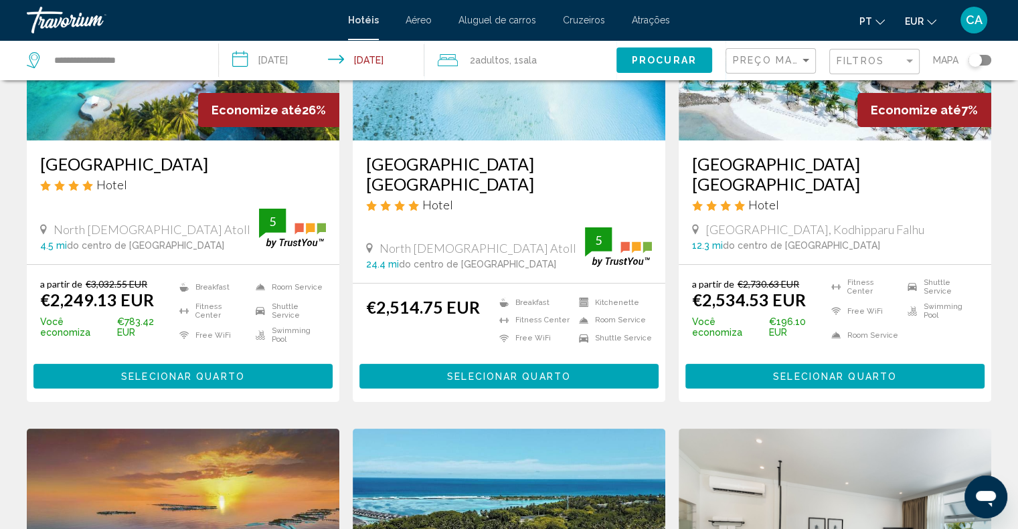
click at [483, 374] on span "Selecionar quarto" at bounding box center [509, 376] width 124 height 11
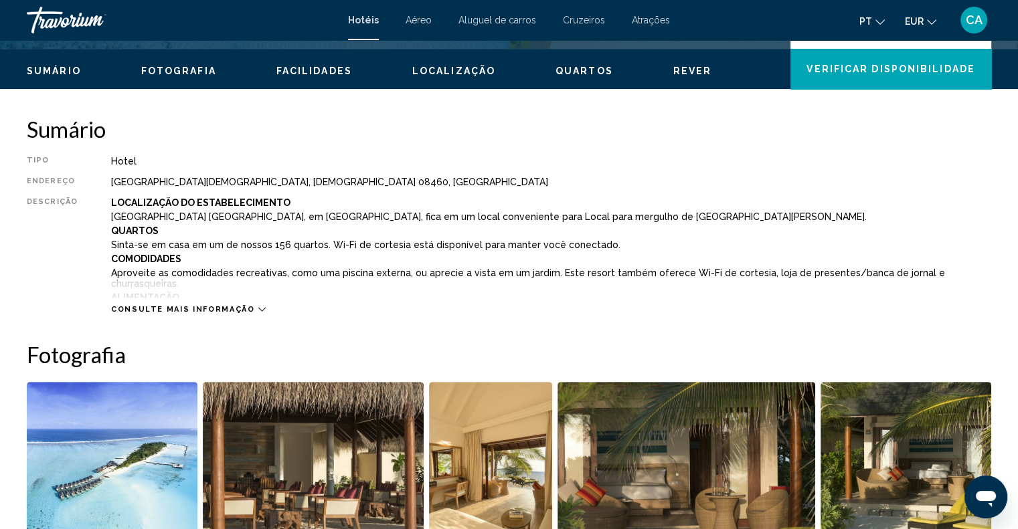
scroll to position [335, 0]
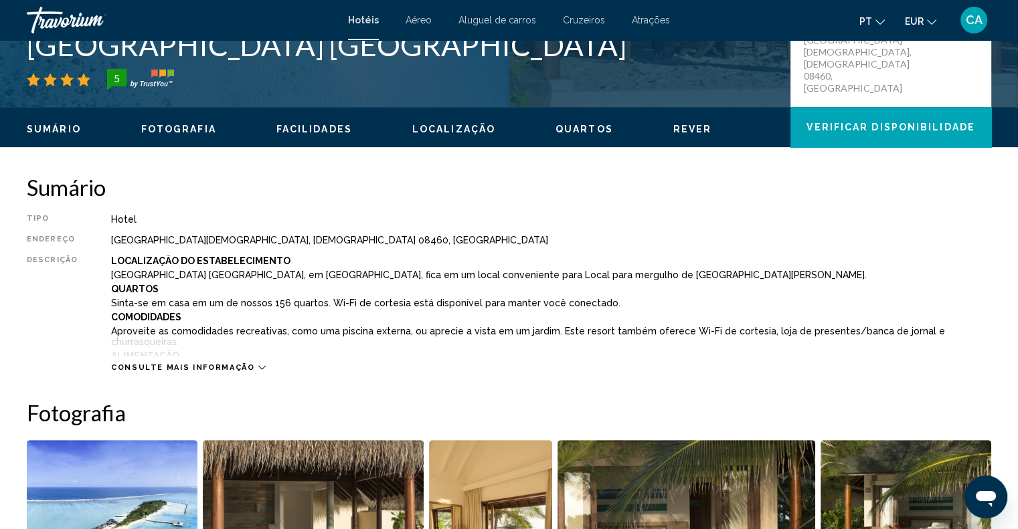
drag, startPoint x: 361, startPoint y: 53, endPoint x: 150, endPoint y: 60, distance: 211.6
click at [128, 61] on h1 "Summer Island Maldives" at bounding box center [402, 44] width 750 height 35
click at [367, 53] on h1 "Summer Island Maldives" at bounding box center [402, 44] width 750 height 35
drag, startPoint x: 365, startPoint y: 53, endPoint x: 29, endPoint y: 58, distance: 336.1
click at [29, 58] on h1 "Summer Island Maldives" at bounding box center [402, 44] width 750 height 35
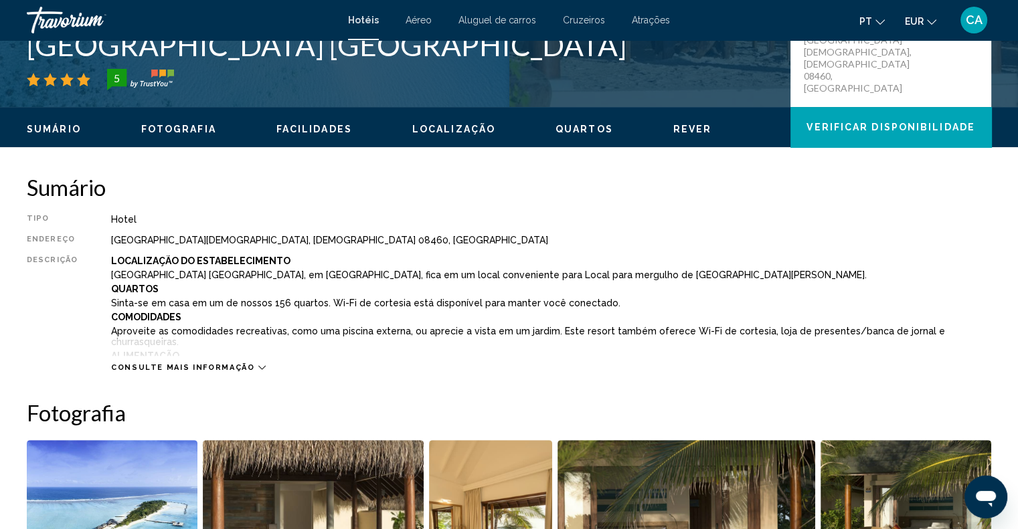
copy h1 "Summer Island Maldives"
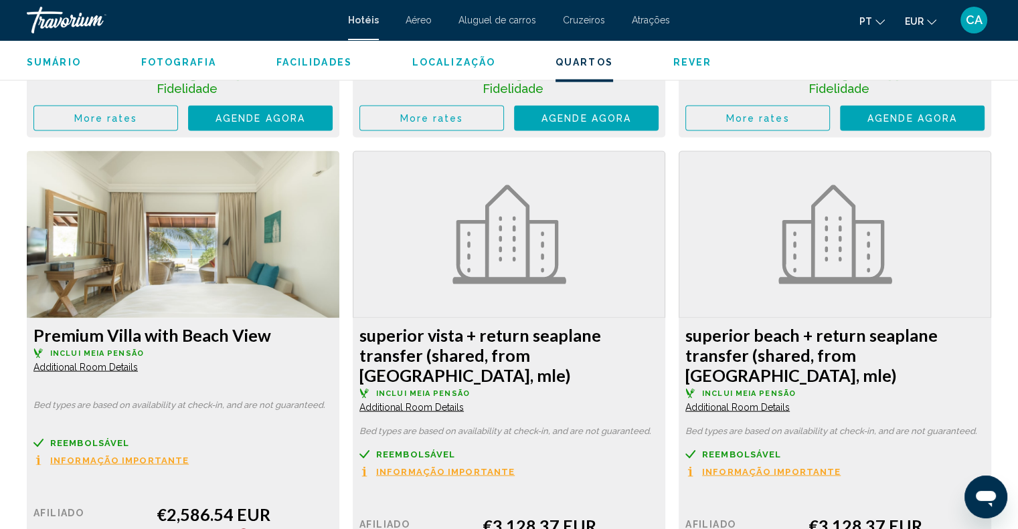
scroll to position [2744, 0]
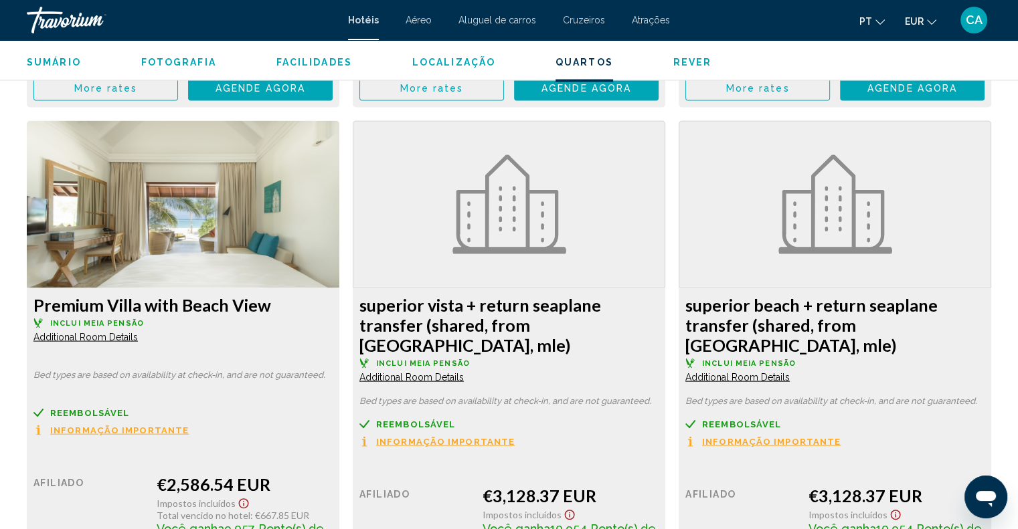
drag, startPoint x: 289, startPoint y: 307, endPoint x: 33, endPoint y: 309, distance: 255.7
copy h3 "Premium Villa with Beach View"
drag, startPoint x: 282, startPoint y: 492, endPoint x: 153, endPoint y: 471, distance: 130.2
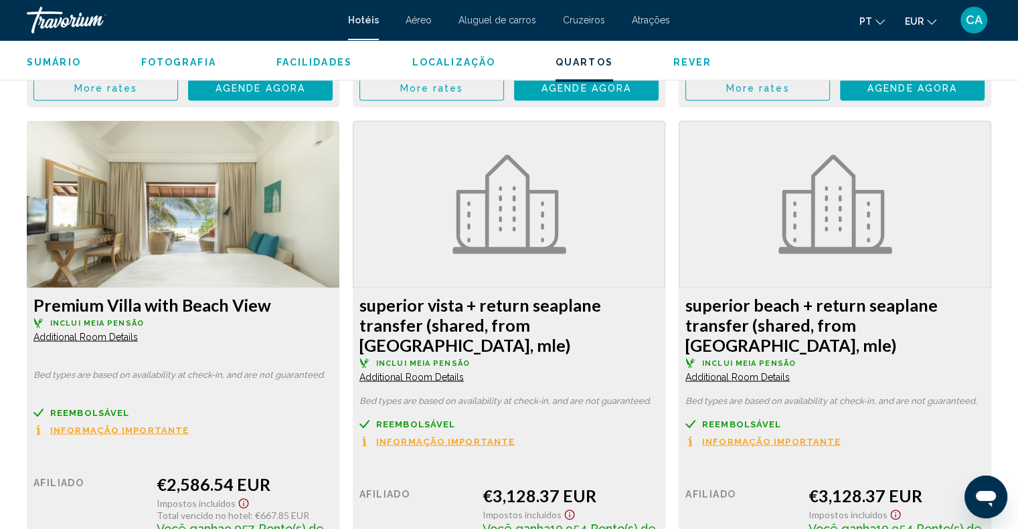
copy div "€2,586.54 EUR"
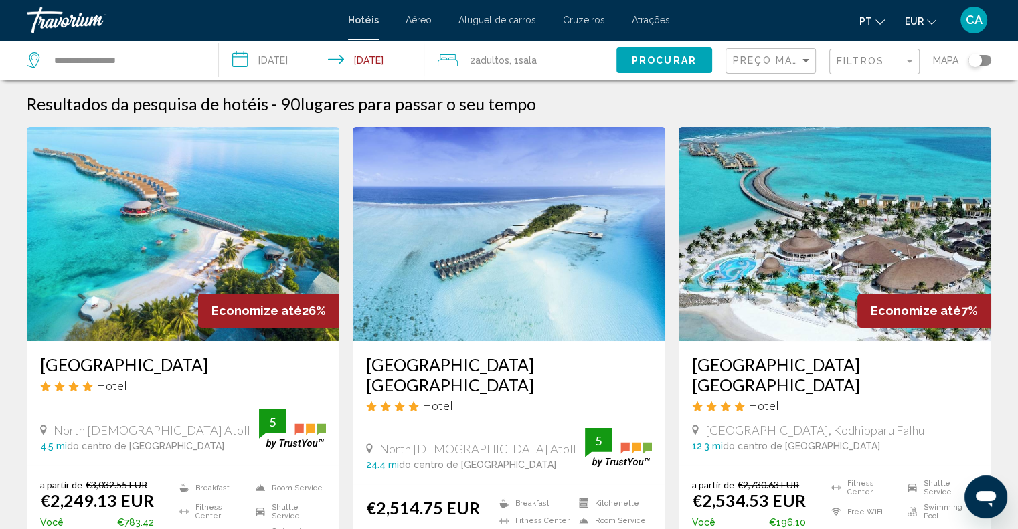
click at [766, 367] on h3 "Centara Mirage Lagoon Maldives" at bounding box center [835, 375] width 286 height 40
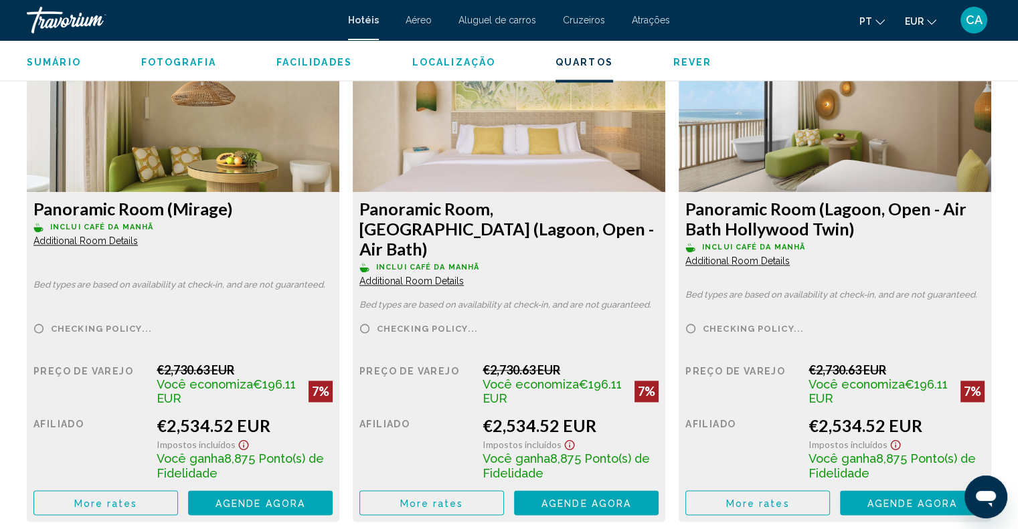
scroll to position [1874, 0]
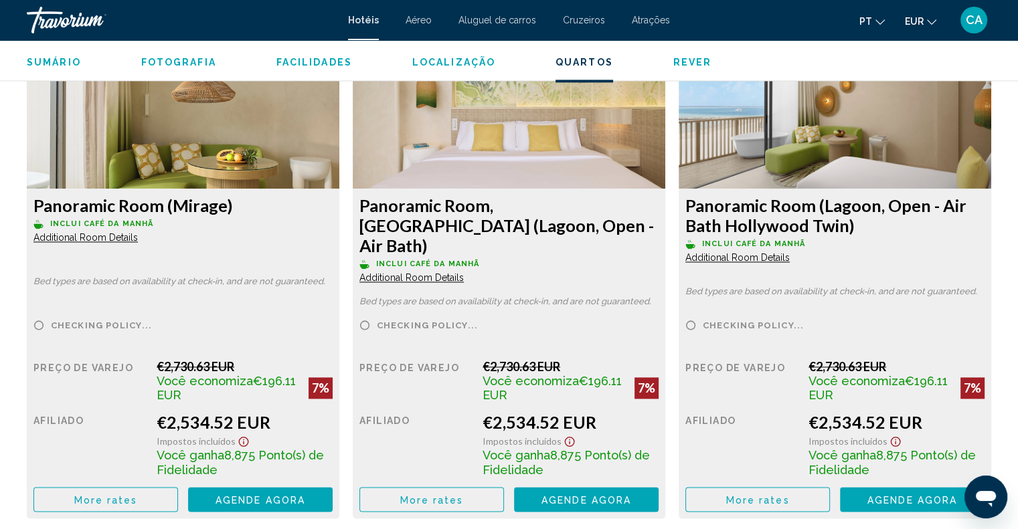
click at [138, 495] on span "More rates" at bounding box center [106, 500] width 64 height 11
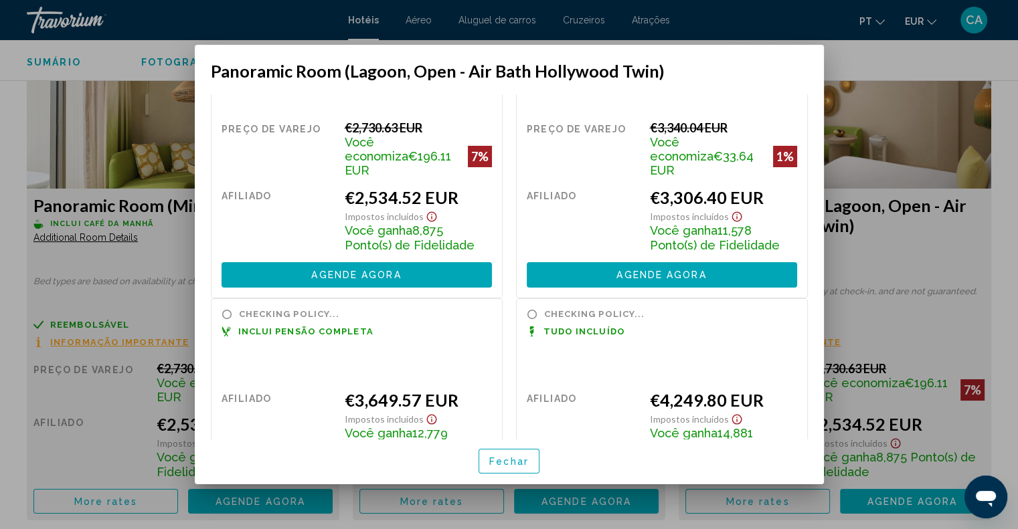
scroll to position [0, 0]
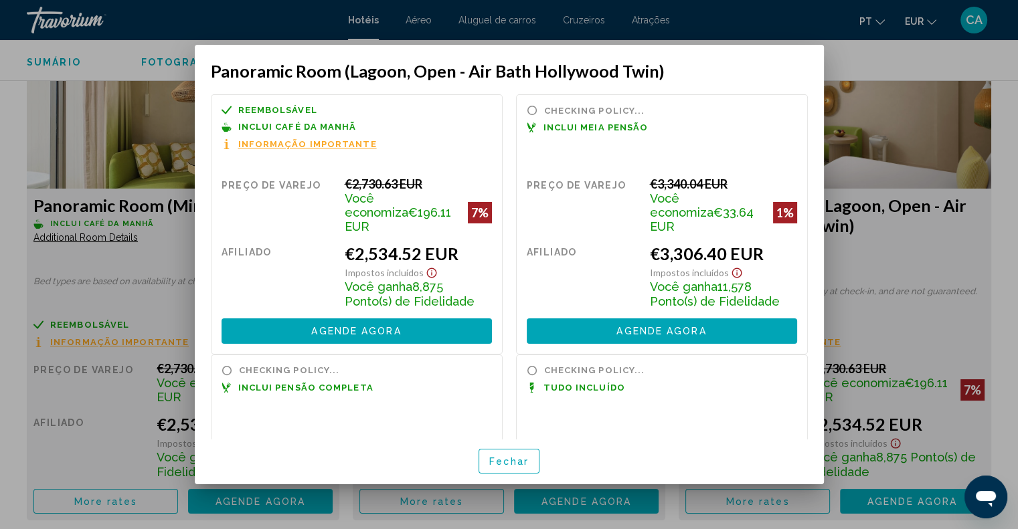
click at [961, 244] on div at bounding box center [509, 264] width 1018 height 529
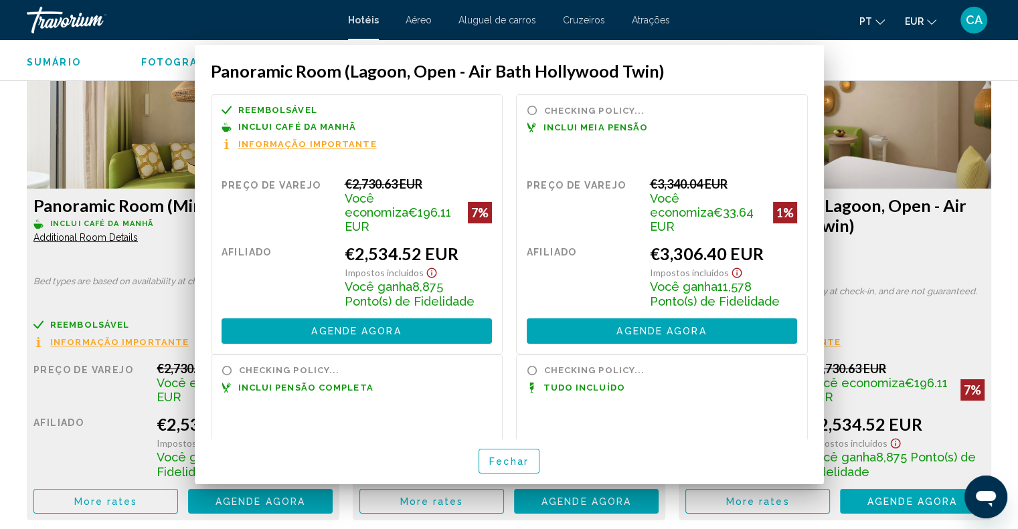
scroll to position [1874, 0]
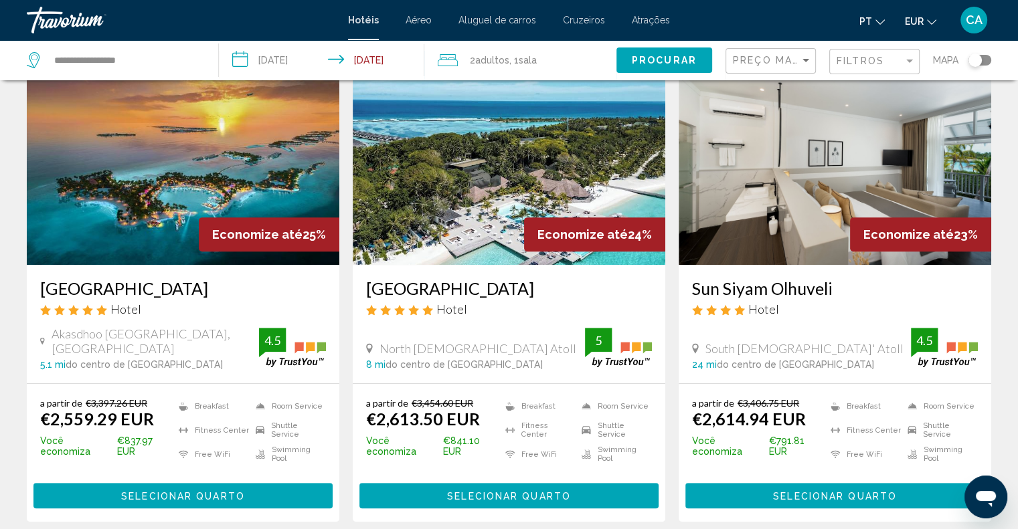
scroll to position [602, 0]
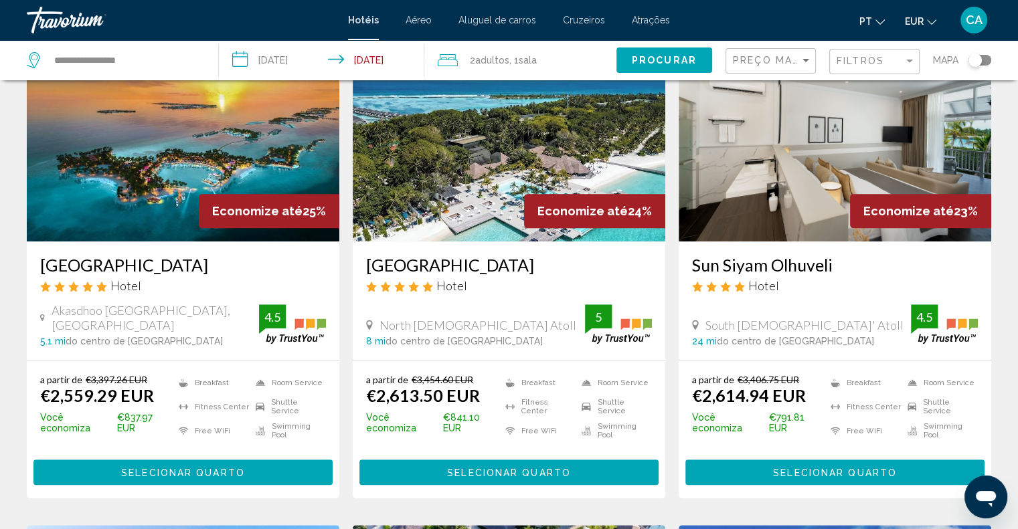
click at [499, 468] on span "Selecionar quarto" at bounding box center [509, 473] width 124 height 11
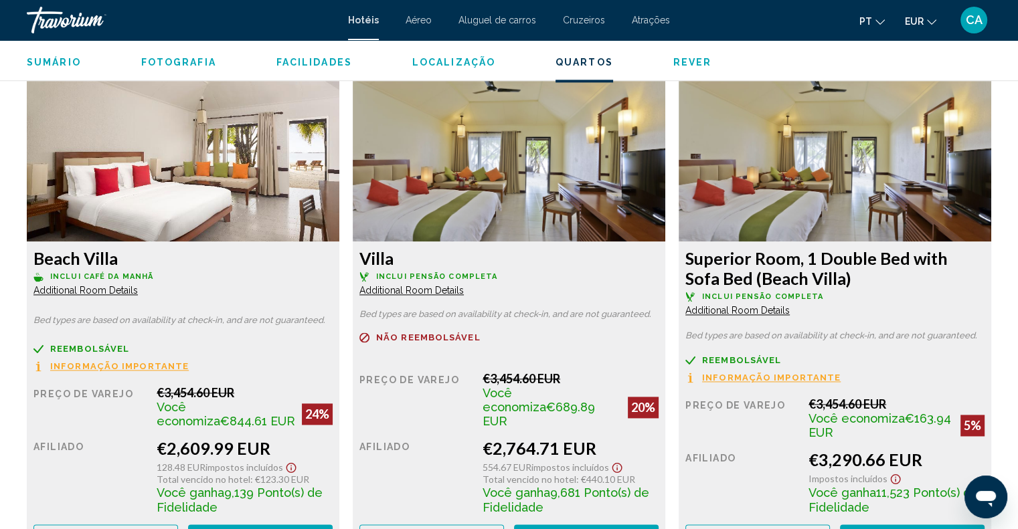
scroll to position [1740, 0]
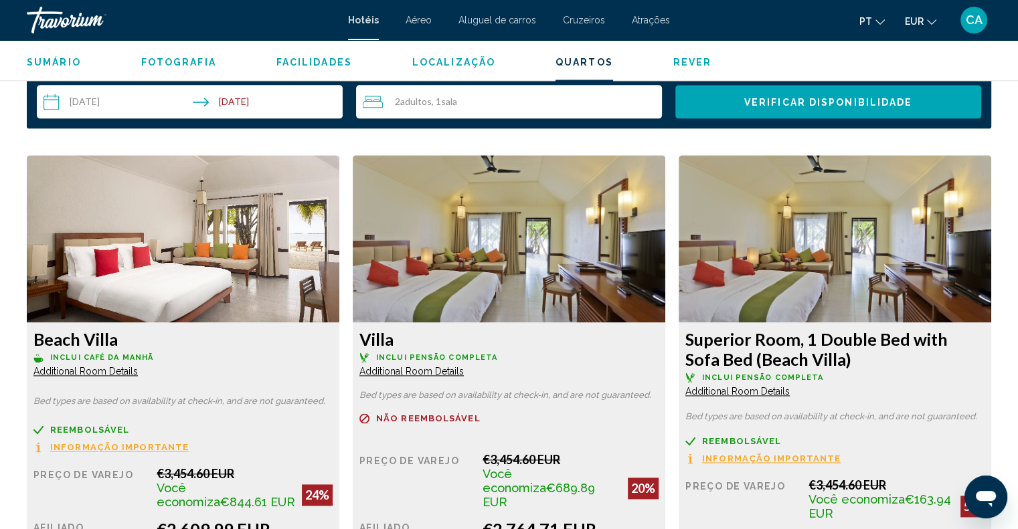
drag, startPoint x: 139, startPoint y: 337, endPoint x: 34, endPoint y: 337, distance: 104.4
click at [31, 341] on div "Beach Villa Inclui café da manhã Additional Room Details Bed types are based on…" at bounding box center [183, 480] width 313 height 315
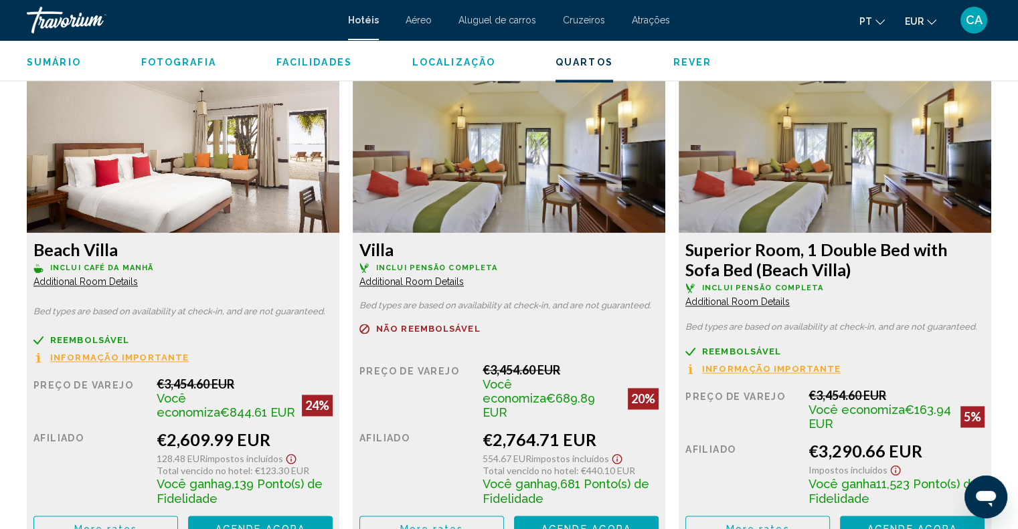
scroll to position [1807, 0]
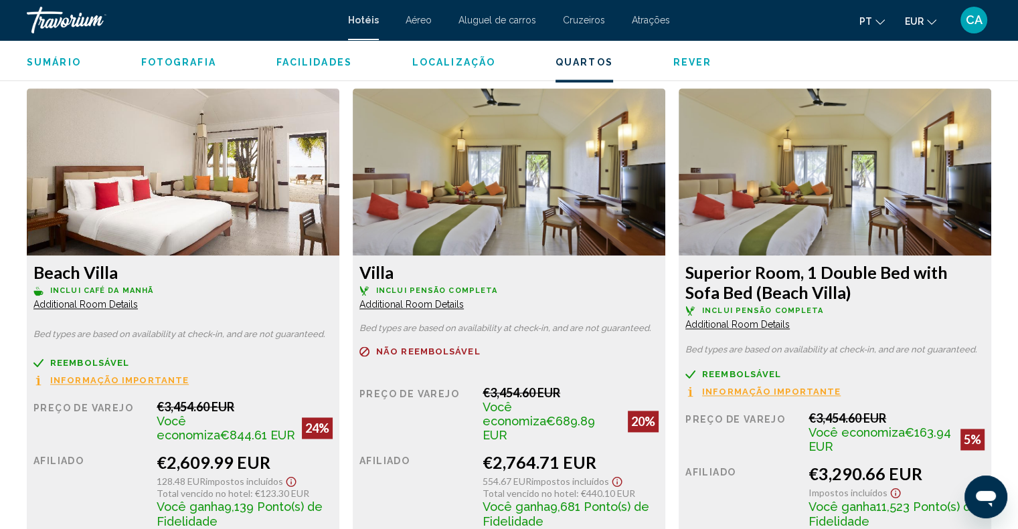
click at [333, 276] on h3 "Villa" at bounding box center [182, 272] width 299 height 20
drag, startPoint x: 431, startPoint y: 266, endPoint x: 345, endPoint y: 280, distance: 86.7
click at [346, 280] on div "Villa Inclui pensão completa Additional Room Details Bed types are based on ava…" at bounding box center [509, 329] width 326 height 482
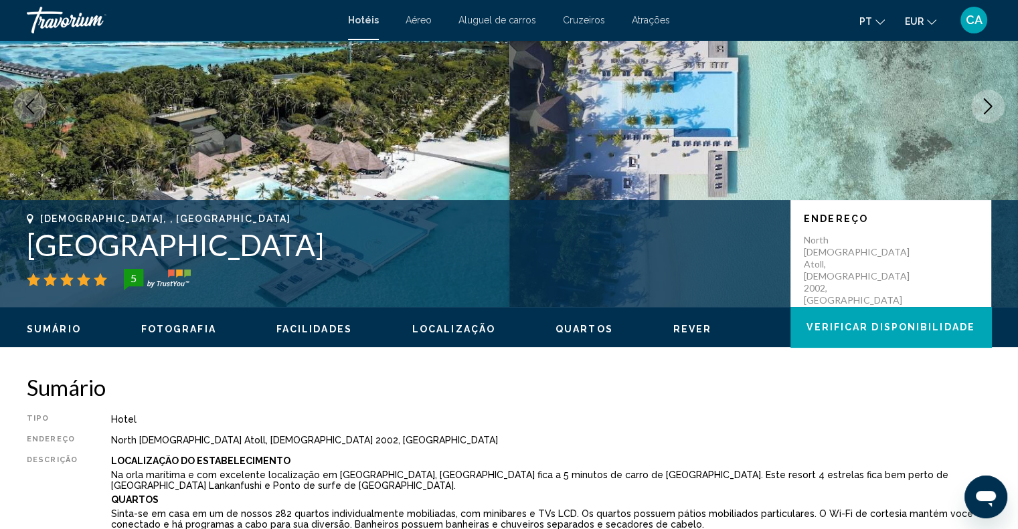
scroll to position [134, 0]
drag, startPoint x: 497, startPoint y: 251, endPoint x: 27, endPoint y: 256, distance: 470.6
click at [27, 256] on h1 "Villa Nautica Paradise Island Resort" at bounding box center [402, 245] width 750 height 35
copy h1 "Villa Nautica Paradise Island Resort"
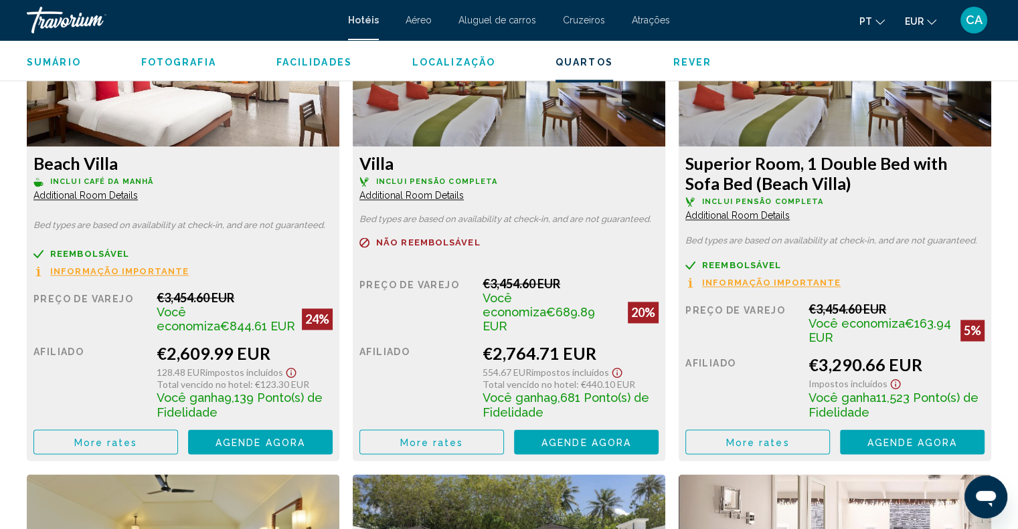
scroll to position [1874, 0]
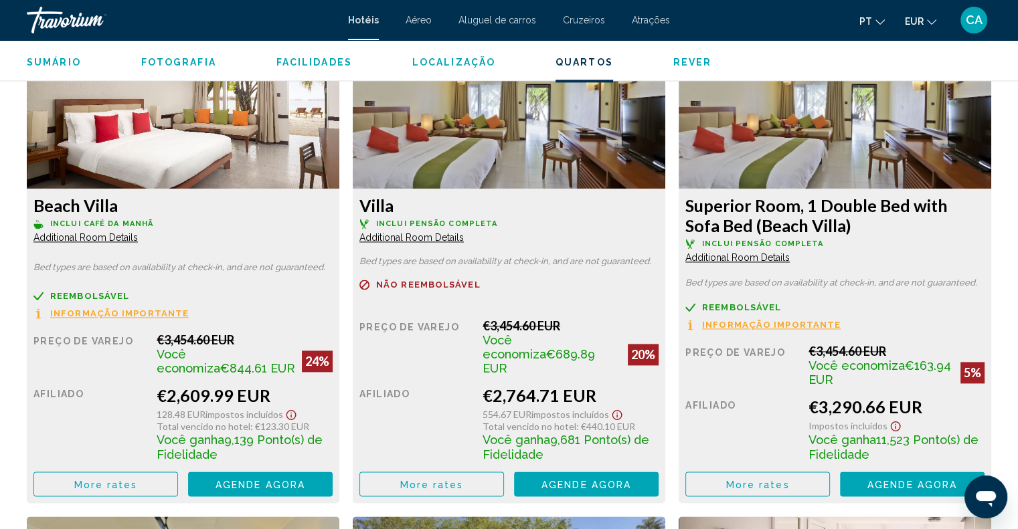
drag, startPoint x: 444, startPoint y: 206, endPoint x: 361, endPoint y: 208, distance: 83.7
click at [333, 208] on h3 "Villa" at bounding box center [182, 205] width 299 height 20
copy h3 "Villa"
drag, startPoint x: 597, startPoint y: 385, endPoint x: 484, endPoint y: 388, distance: 113.2
click at [333, 388] on div "€2,764.71 EUR" at bounding box center [245, 396] width 176 height 20
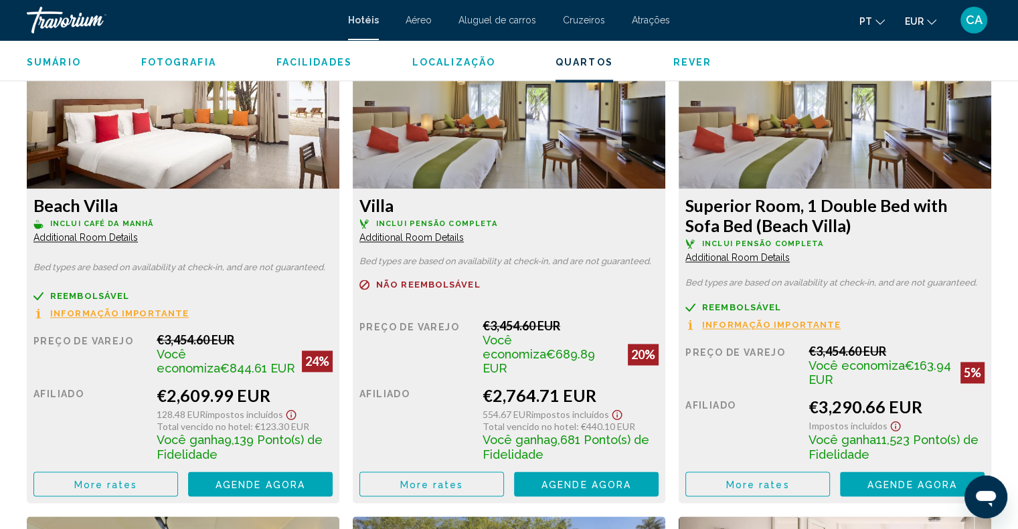
copy div "€2,764.71 EUR"
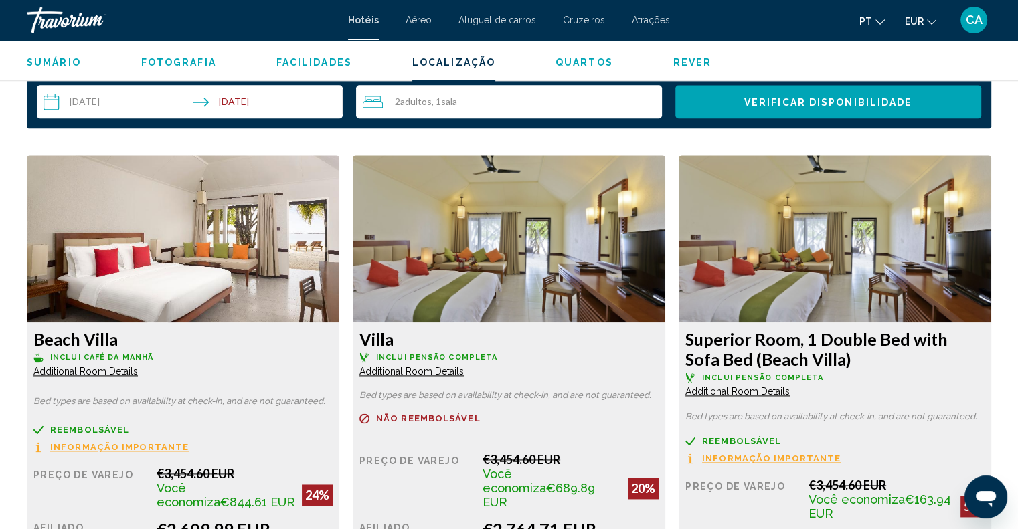
scroll to position [1339, 0]
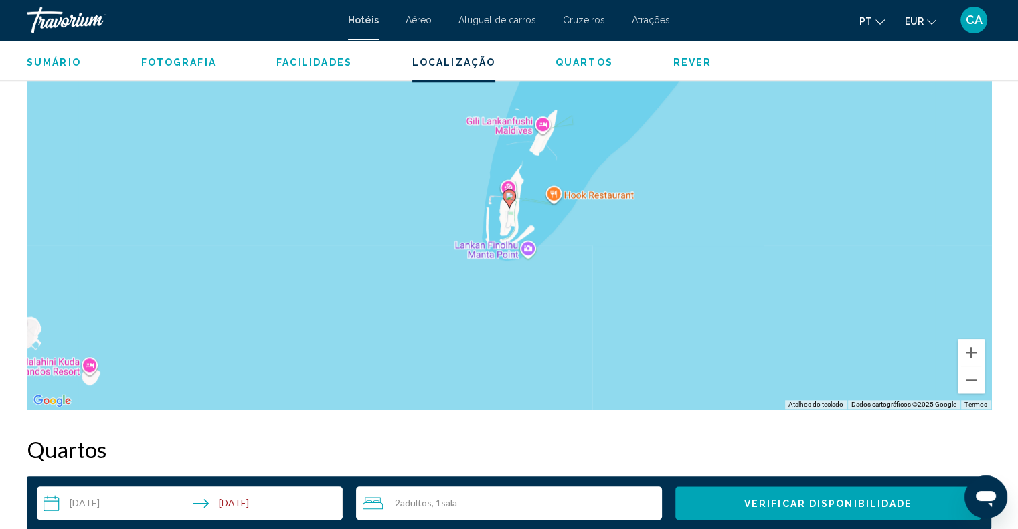
click at [298, 69] on div "Sumário Fotografia Facilidades Localização Quartos Rever Verificar disponibilid…" at bounding box center [509, 61] width 1018 height 42
click at [299, 58] on span "Facilidades" at bounding box center [314, 62] width 76 height 11
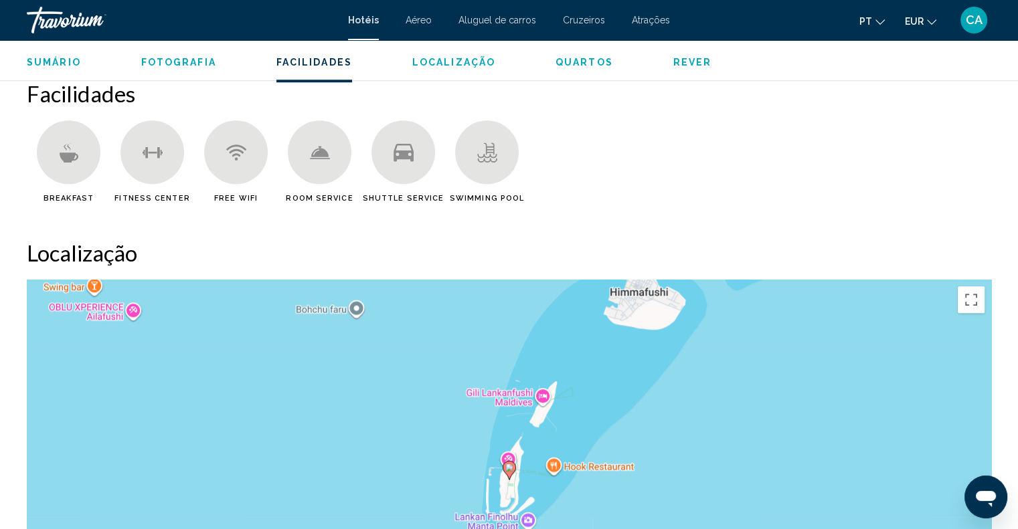
scroll to position [1066, 0]
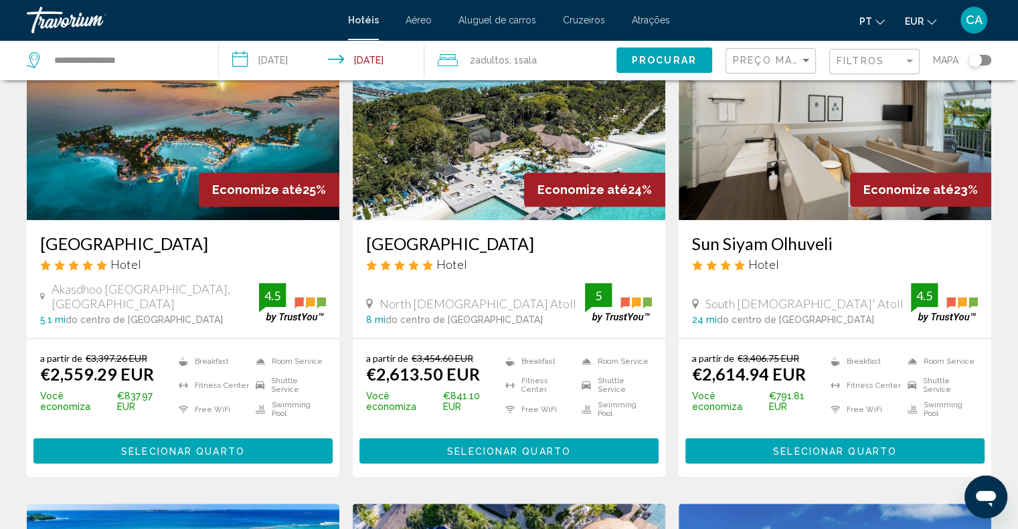
scroll to position [602, 0]
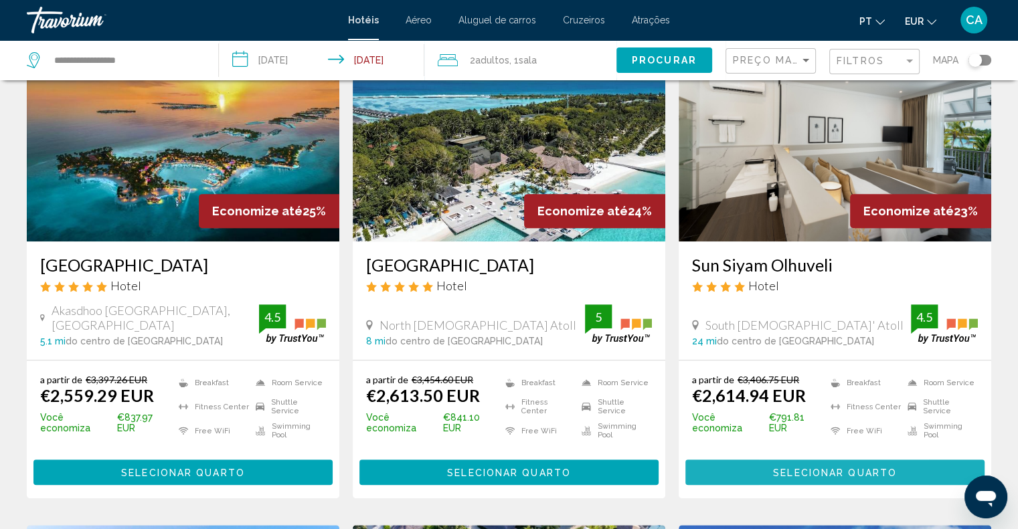
click at [786, 468] on span "Selecionar quarto" at bounding box center [835, 473] width 124 height 11
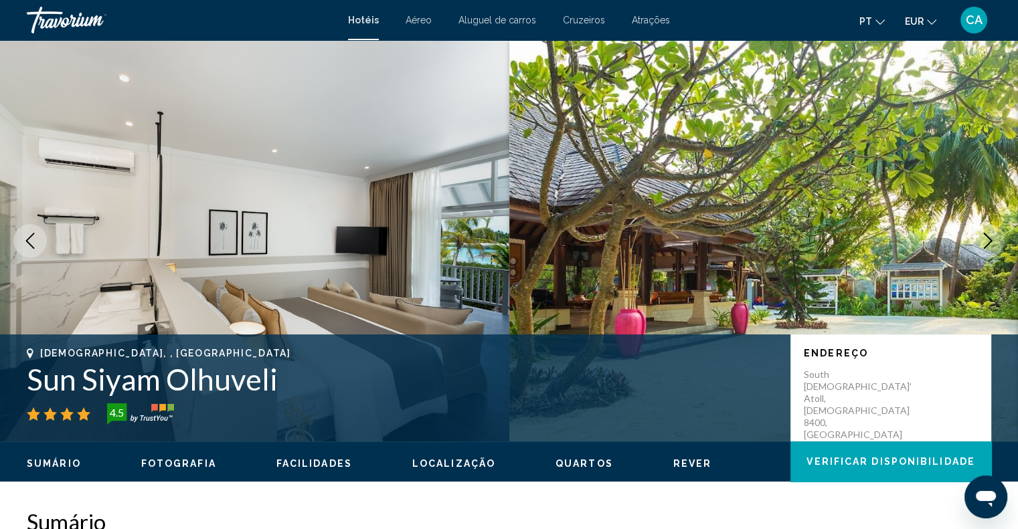
click at [997, 240] on button "Next image" at bounding box center [987, 240] width 33 height 33
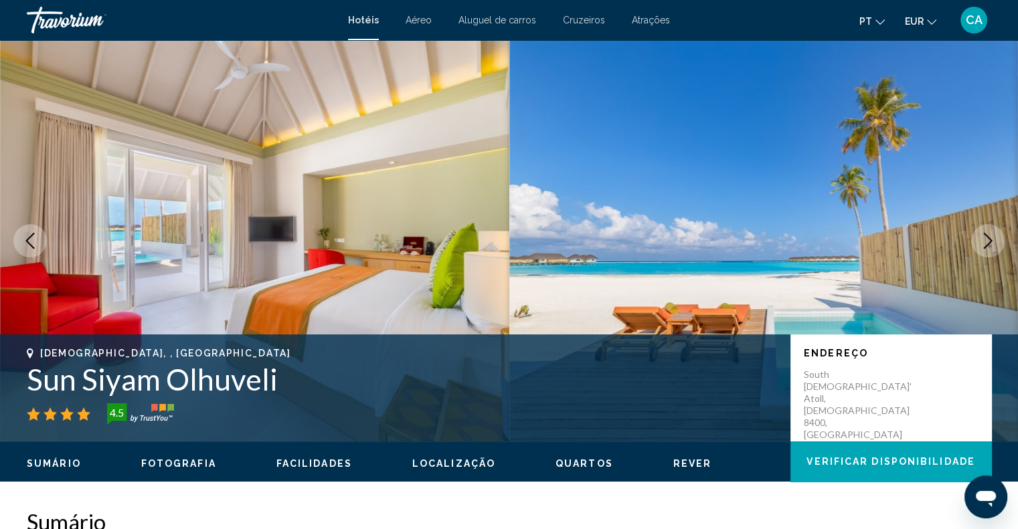
click at [997, 240] on button "Next image" at bounding box center [987, 240] width 33 height 33
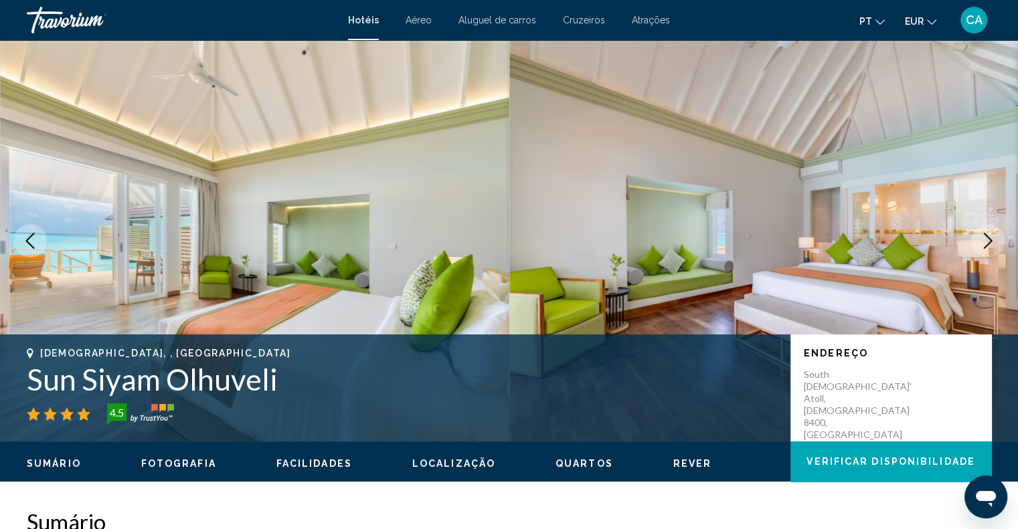
click at [997, 240] on button "Next image" at bounding box center [987, 240] width 33 height 33
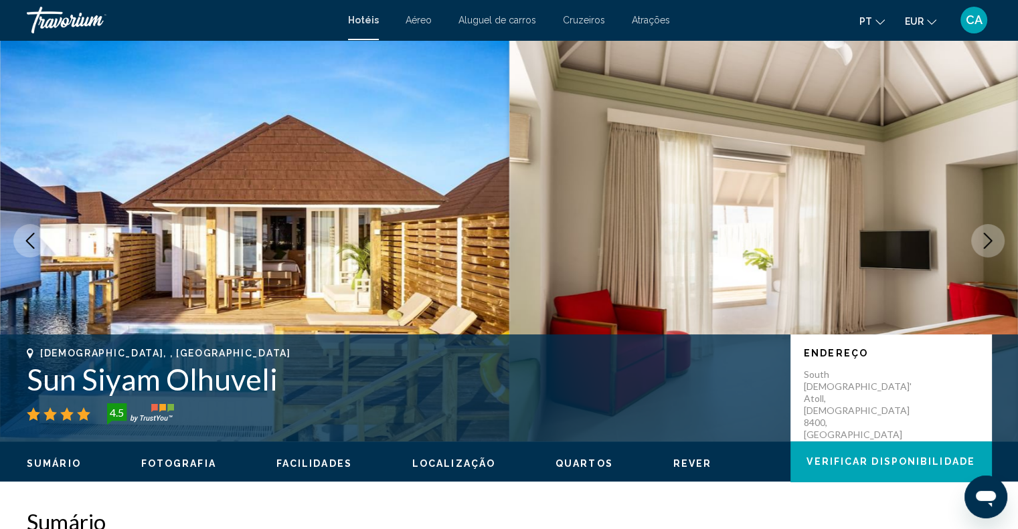
click at [997, 240] on button "Next image" at bounding box center [987, 240] width 33 height 33
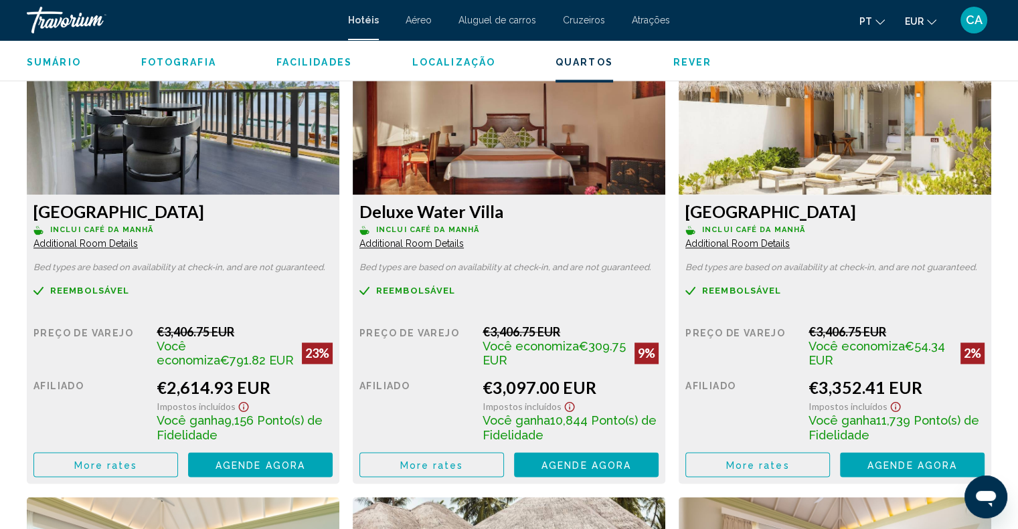
scroll to position [1940, 0]
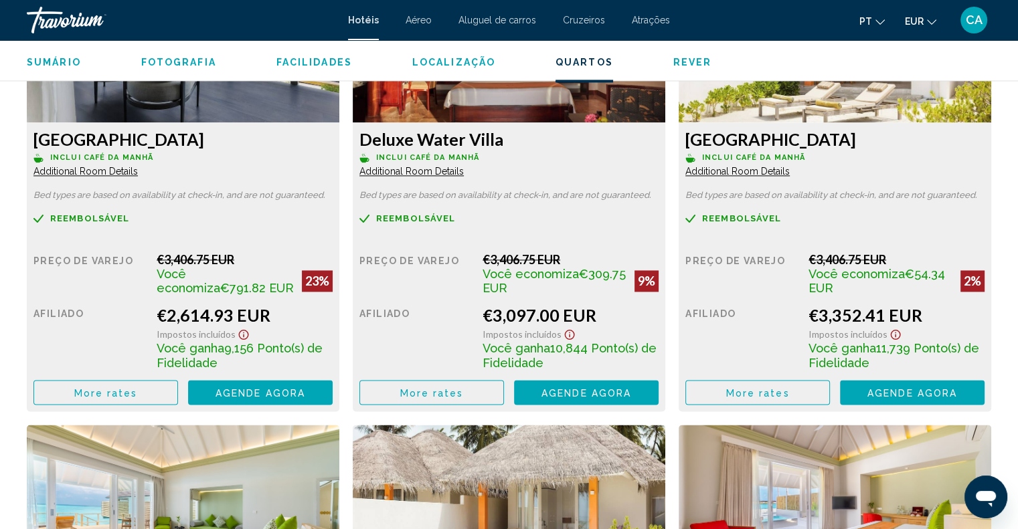
click at [140, 396] on button "More rates" at bounding box center [105, 392] width 145 height 25
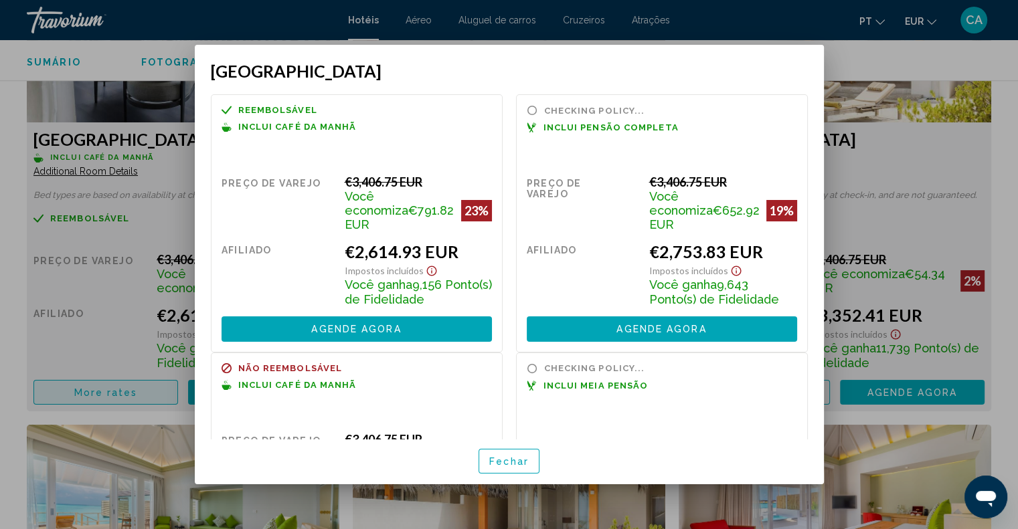
scroll to position [0, 0]
click at [863, 236] on div at bounding box center [509, 264] width 1018 height 529
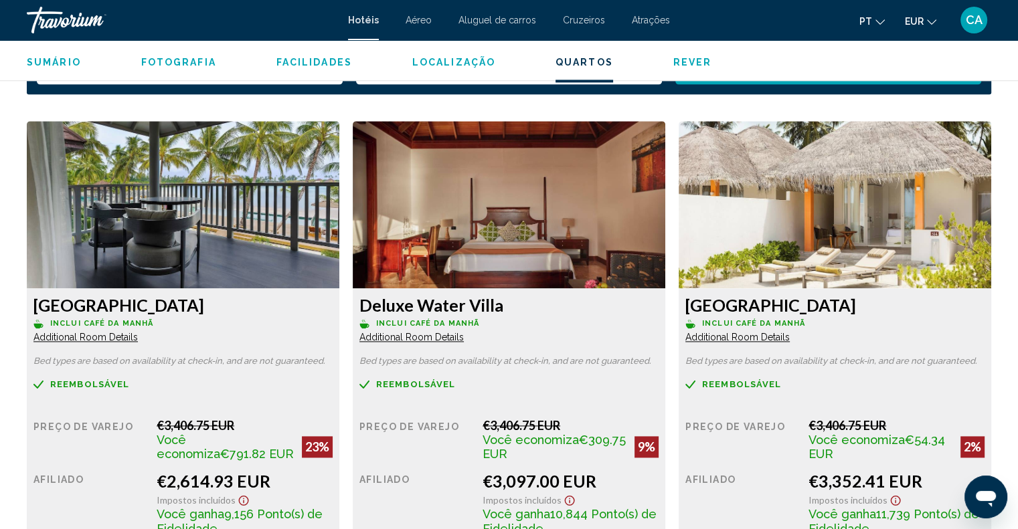
scroll to position [1807, 0]
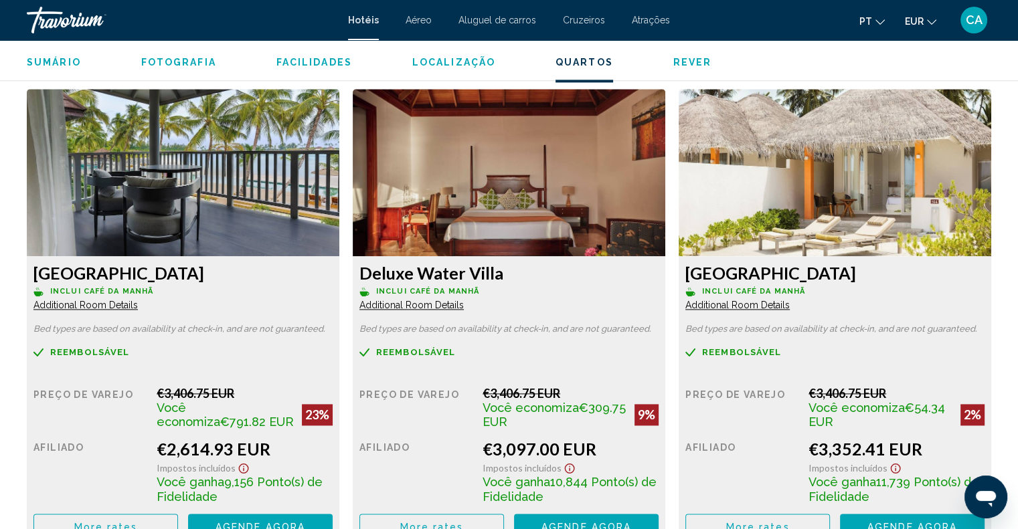
click at [214, 170] on img "Main content" at bounding box center [183, 172] width 313 height 167
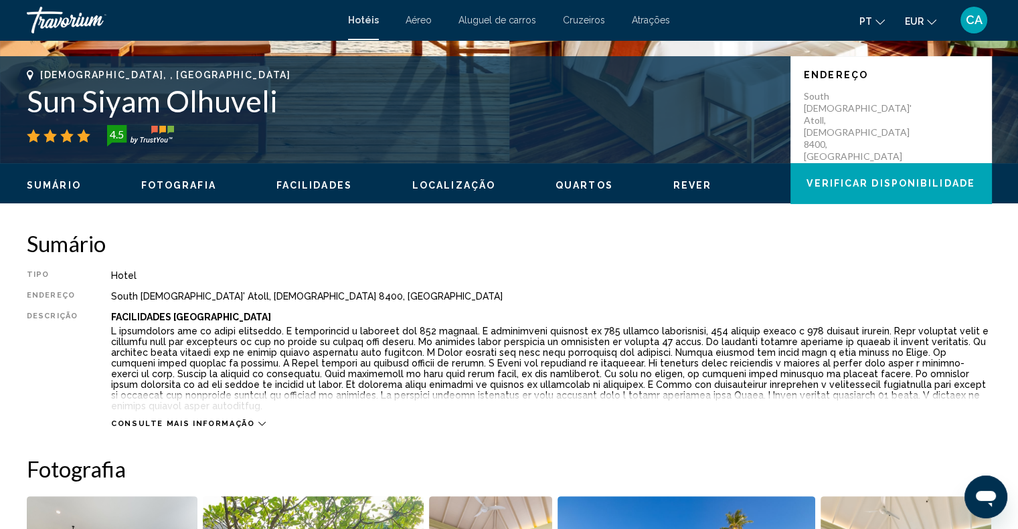
scroll to position [200, 0]
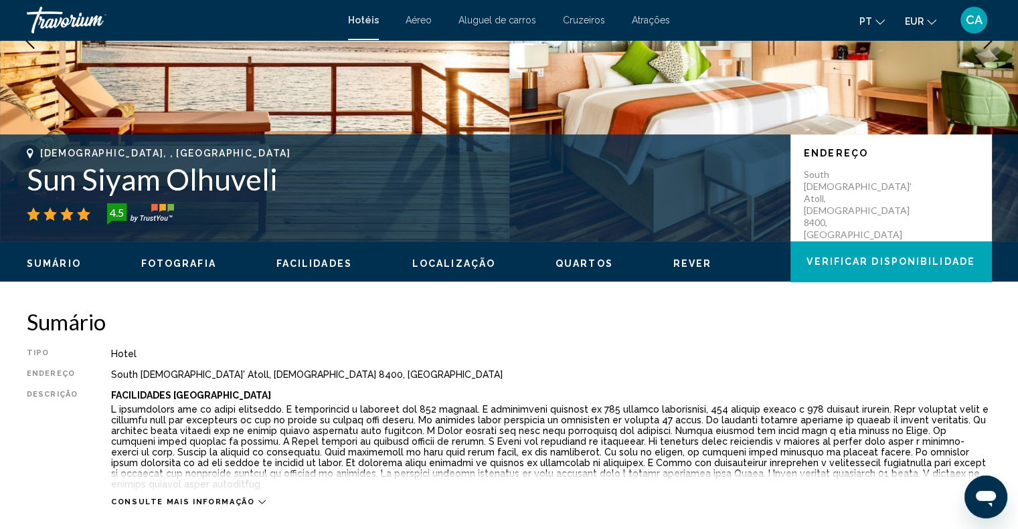
drag, startPoint x: 289, startPoint y: 181, endPoint x: 25, endPoint y: 179, distance: 264.4
click at [25, 179] on div "Male, , Maldives Sun Siyam Olhuveli 4.5 Endereço South Male' Atoll, Male 8400, …" at bounding box center [509, 188] width 1018 height 80
copy h1 "Sun Siyam Olhuveli"
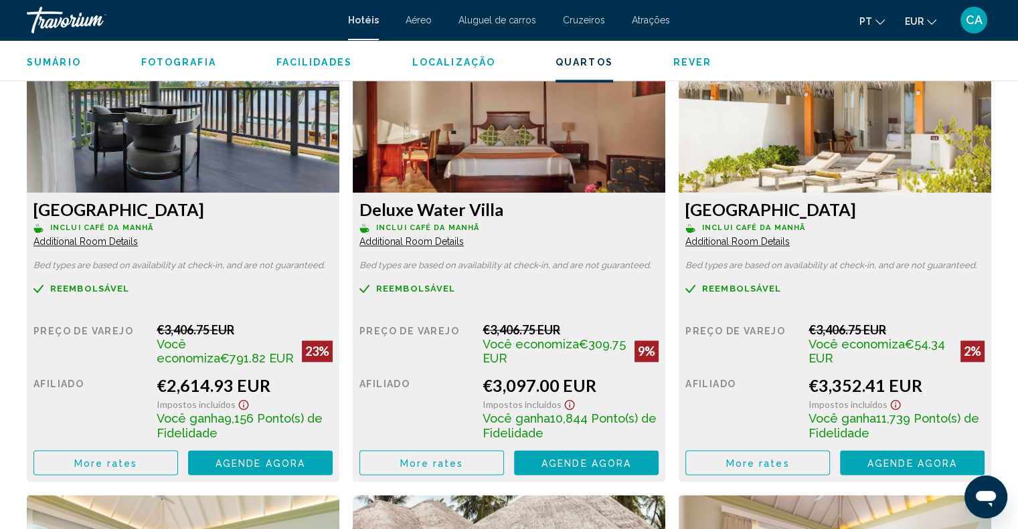
scroll to position [1874, 0]
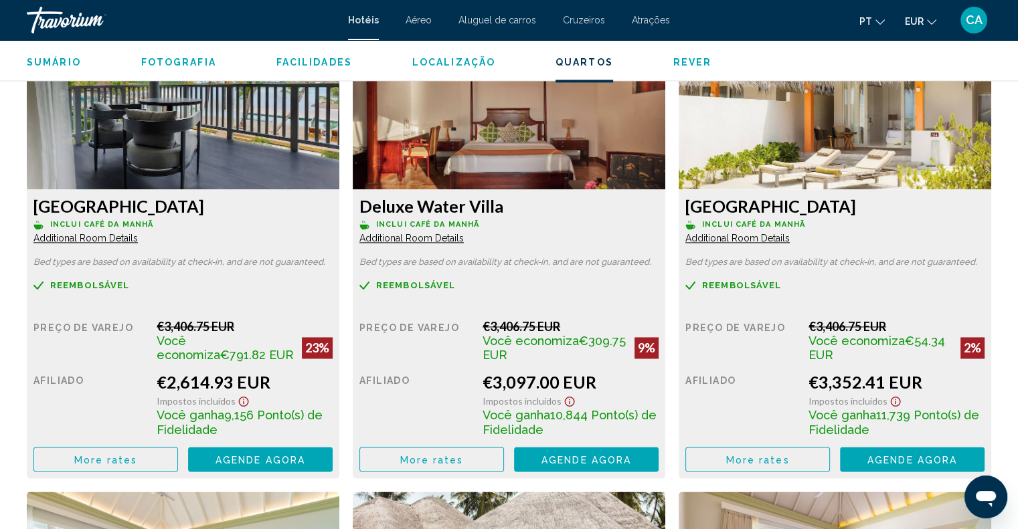
drag, startPoint x: 220, startPoint y: 207, endPoint x: 21, endPoint y: 206, distance: 198.8
click at [21, 206] on div "Sunset Beach Pavilion Inclui café da manhã Additional Room Details Bed types ar…" at bounding box center [183, 250] width 326 height 457
click at [74, 457] on button "More rates" at bounding box center [105, 459] width 145 height 25
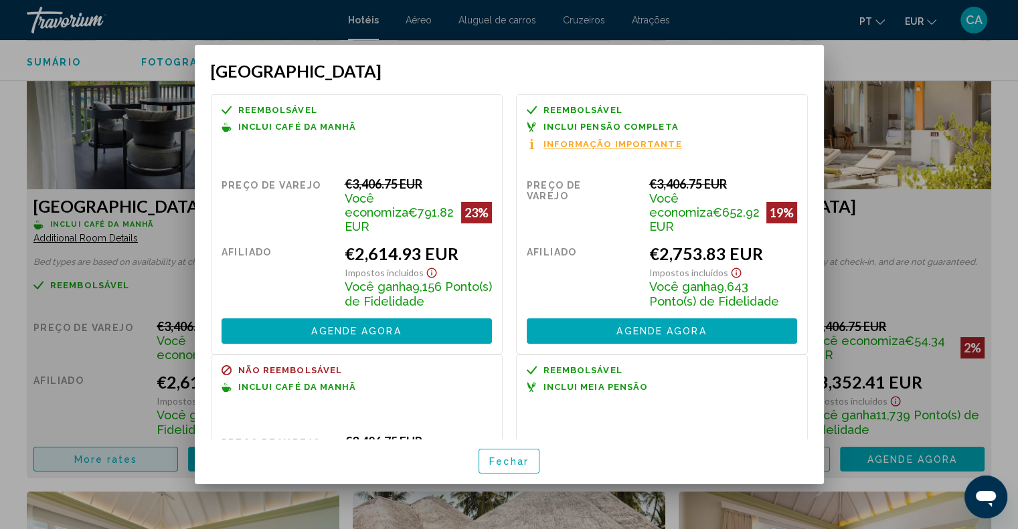
scroll to position [0, 0]
drag, startPoint x: 769, startPoint y: 243, endPoint x: 637, endPoint y: 240, distance: 131.9
click at [637, 240] on div "Preço de varejo €3,406.75 EUR Você economiza €652.92 EUR 19% quando você resgat…" at bounding box center [662, 260] width 270 height 167
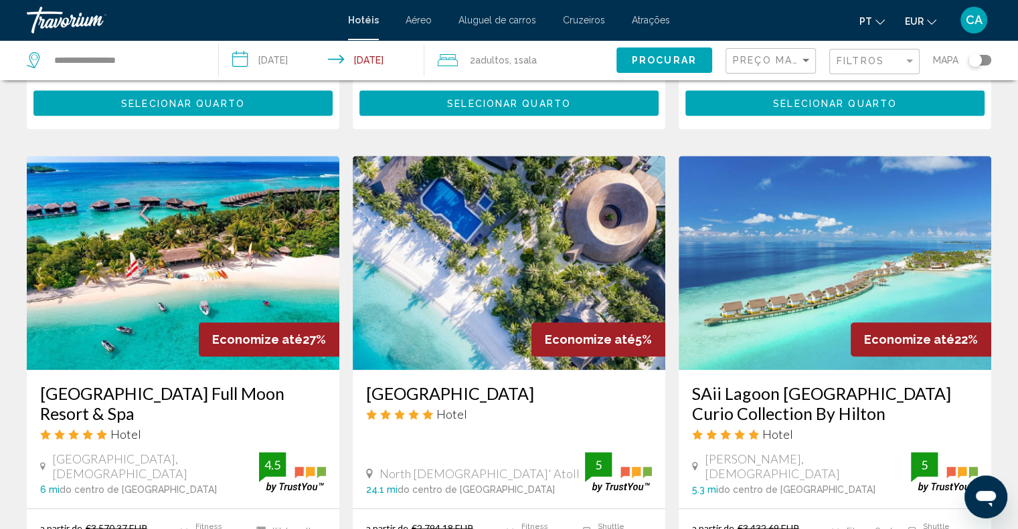
scroll to position [1004, 0]
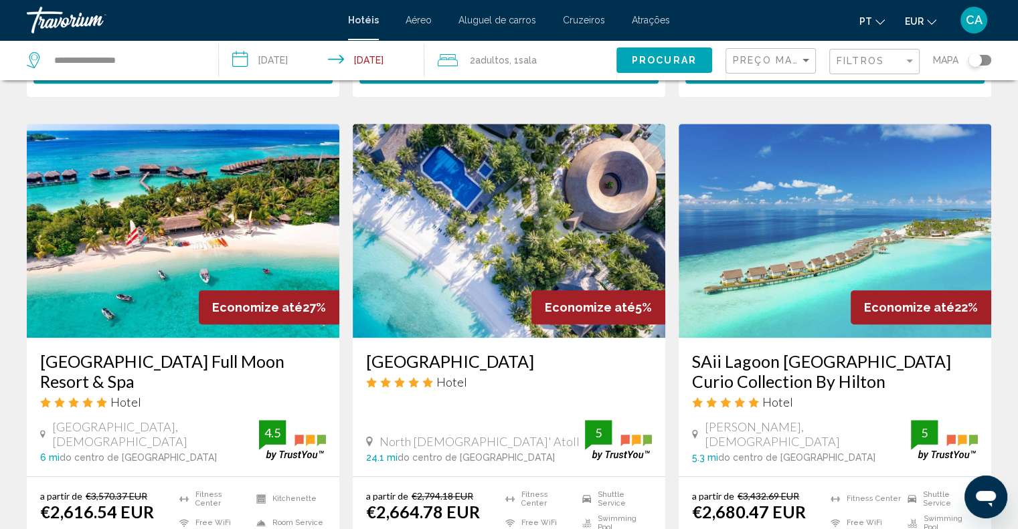
click at [124, 351] on h3 "Sheraton Maldives Full Moon Resort & Spa" at bounding box center [183, 371] width 286 height 40
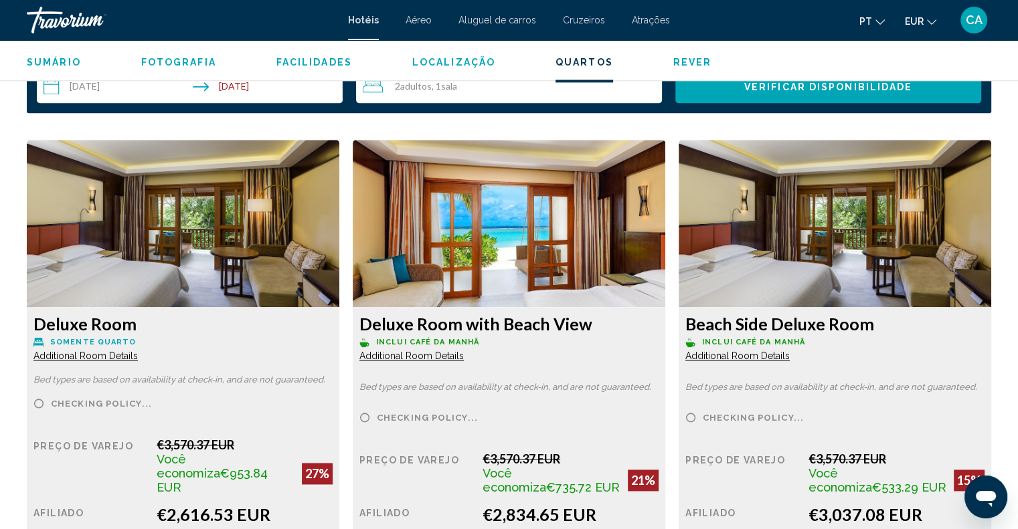
scroll to position [1807, 0]
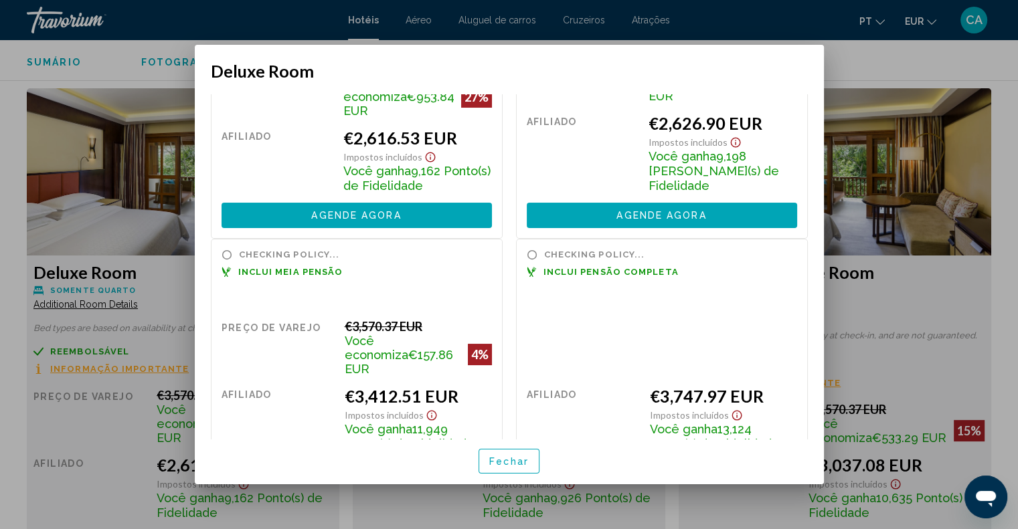
scroll to position [201, 0]
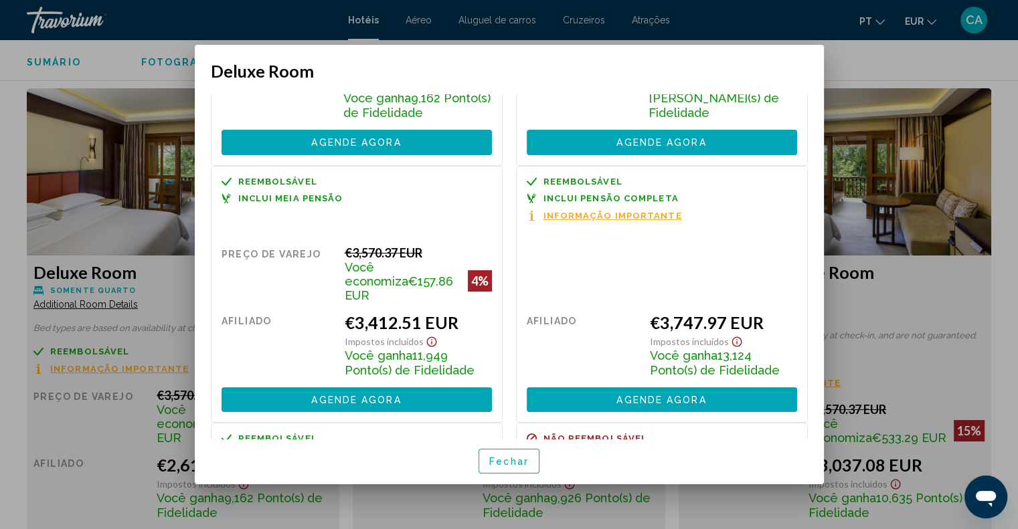
click at [894, 64] on div at bounding box center [509, 264] width 1018 height 529
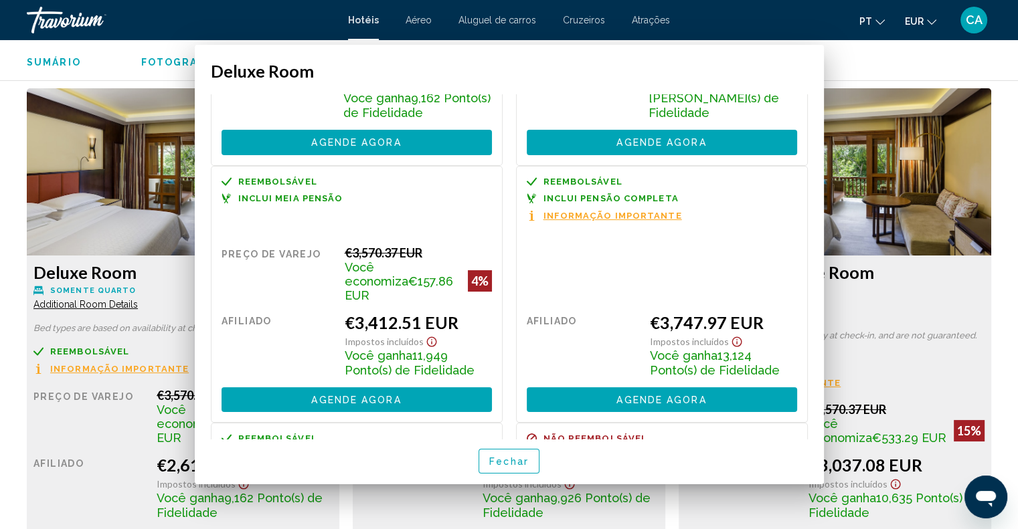
scroll to position [1807, 0]
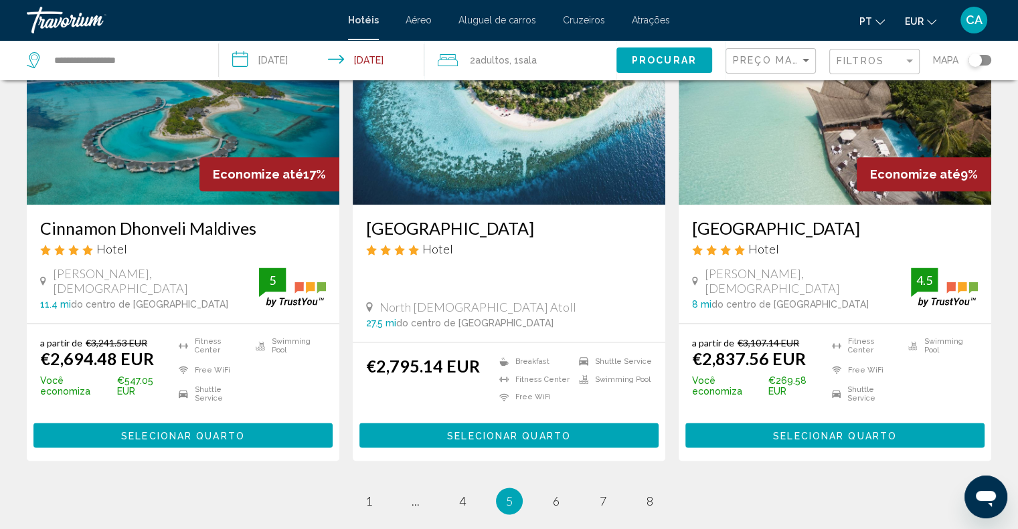
scroll to position [1673, 0]
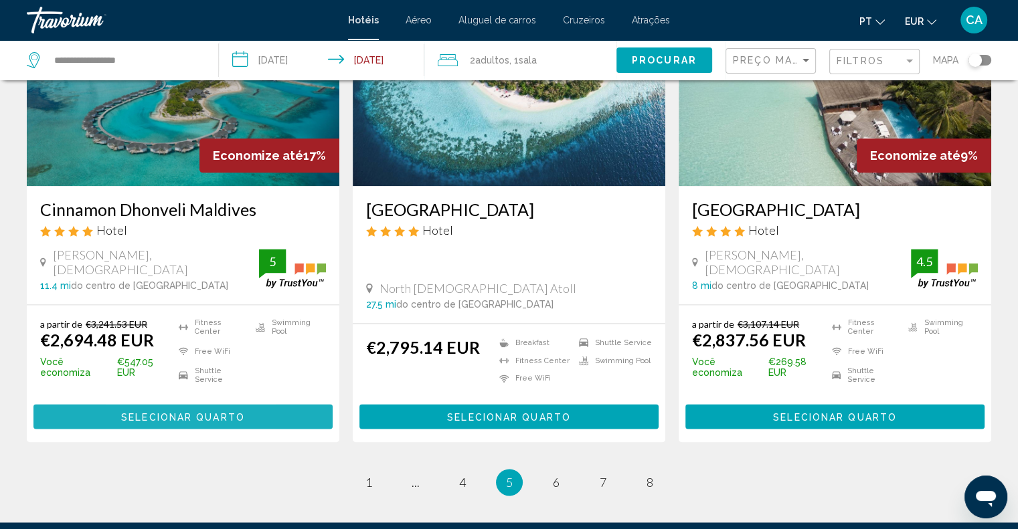
click at [134, 412] on span "Selecionar quarto" at bounding box center [183, 417] width 124 height 11
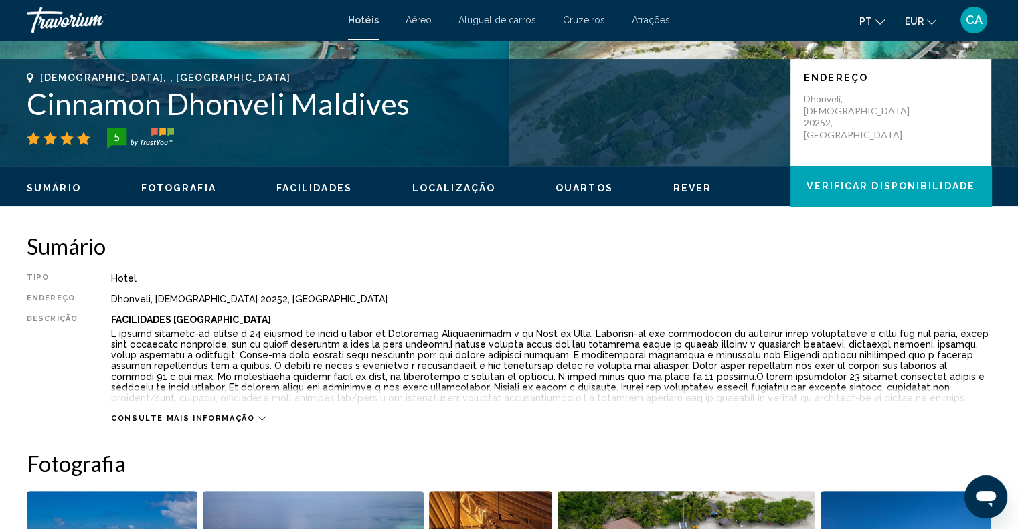
scroll to position [269, 0]
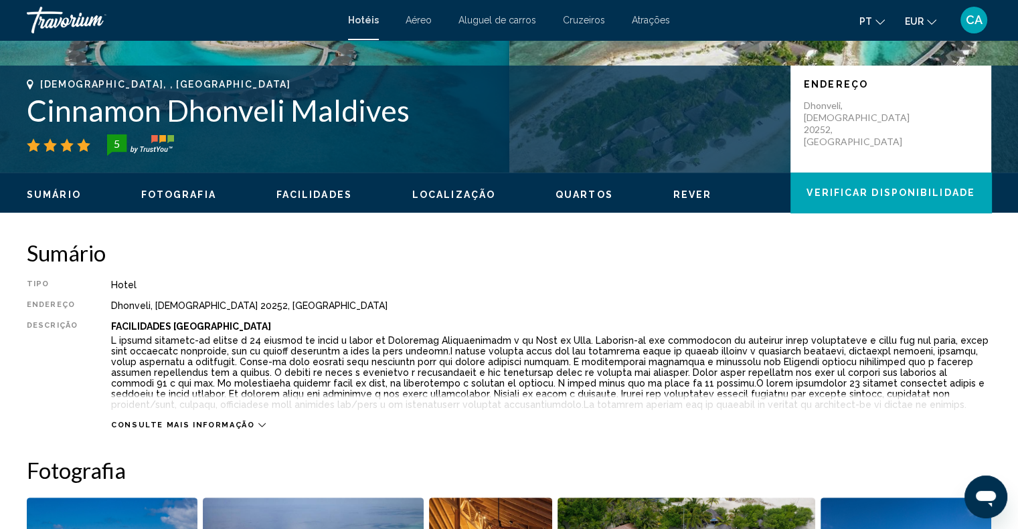
drag, startPoint x: 450, startPoint y: 112, endPoint x: 27, endPoint y: 123, distance: 423.2
click at [27, 123] on h1 "Cinnamon Dhonveli Maldives" at bounding box center [402, 110] width 750 height 35
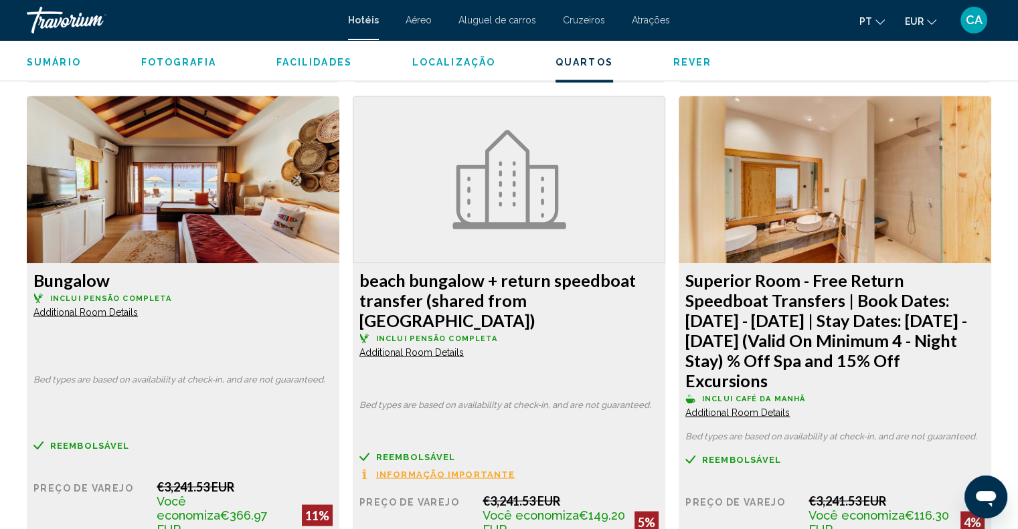
scroll to position [2345, 0]
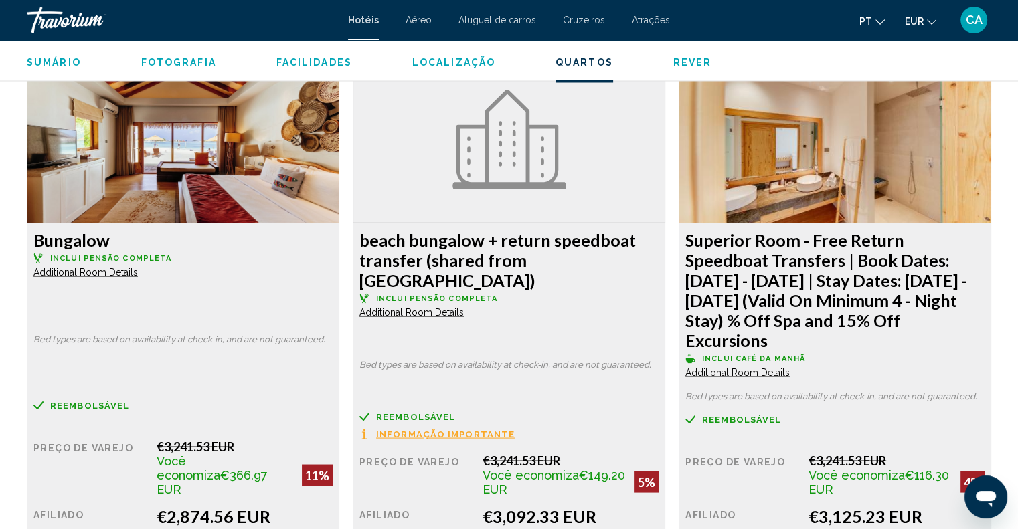
drag, startPoint x: 137, startPoint y: 238, endPoint x: 29, endPoint y: 240, distance: 107.8
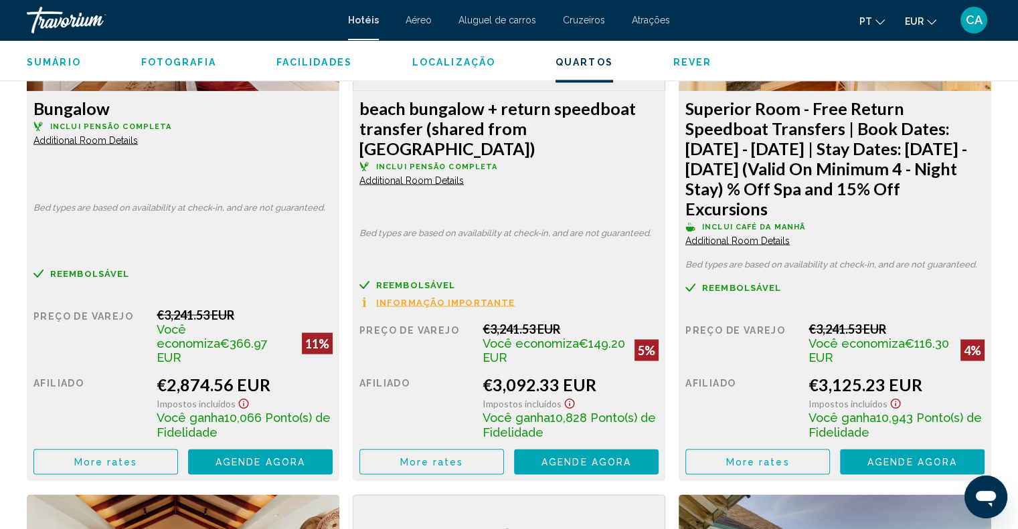
scroll to position [2479, 0]
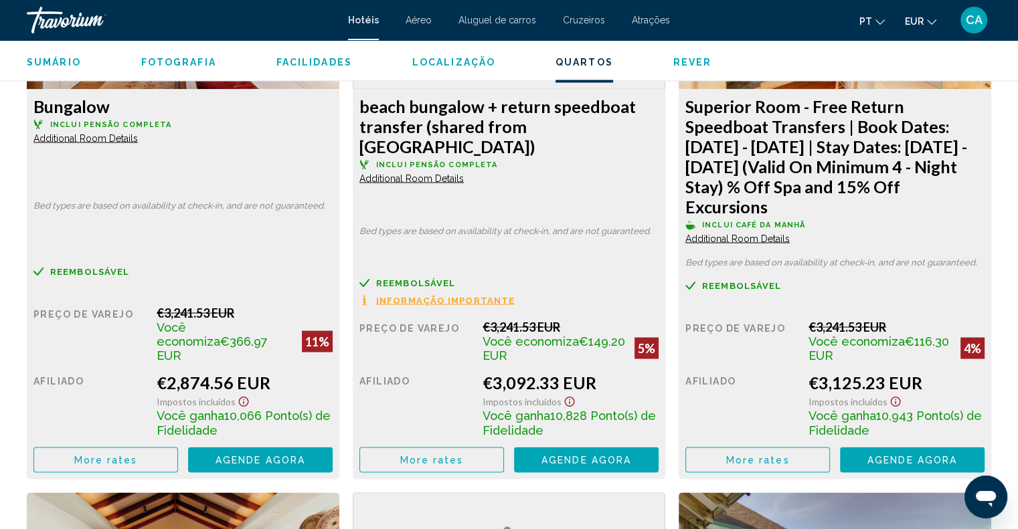
drag, startPoint x: 264, startPoint y: 388, endPoint x: 155, endPoint y: 381, distance: 108.7
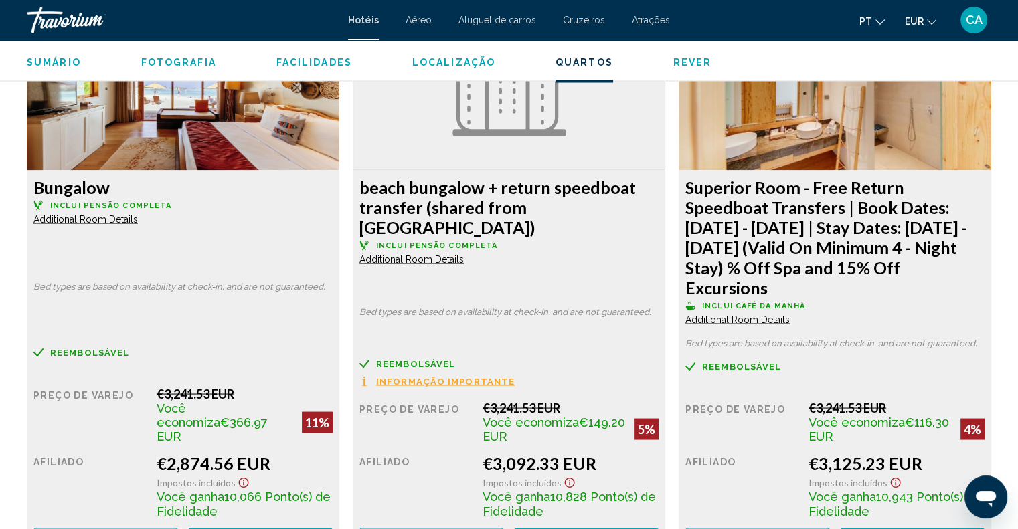
scroll to position [2345, 0]
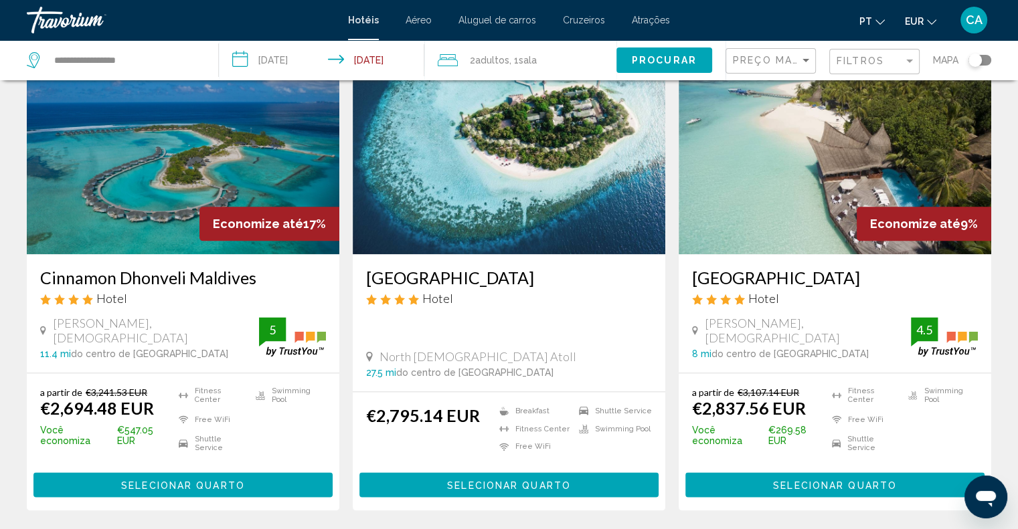
scroll to position [1606, 0]
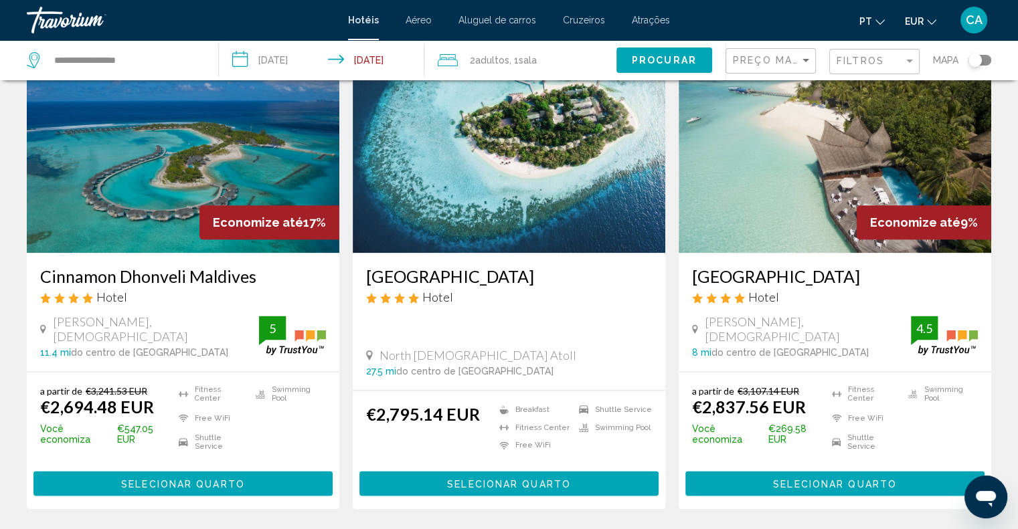
click at [484, 479] on span "Selecionar quarto" at bounding box center [509, 484] width 124 height 11
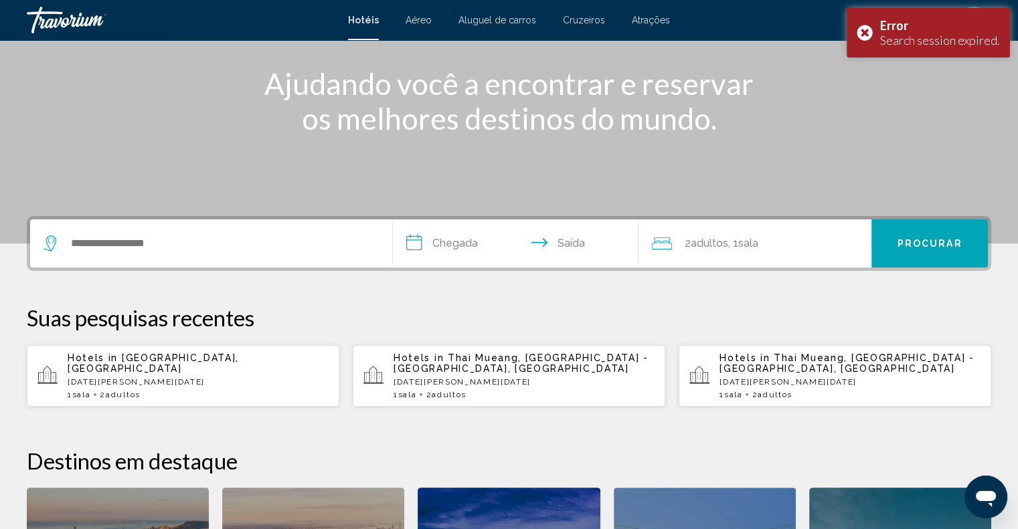
scroll to position [268, 0]
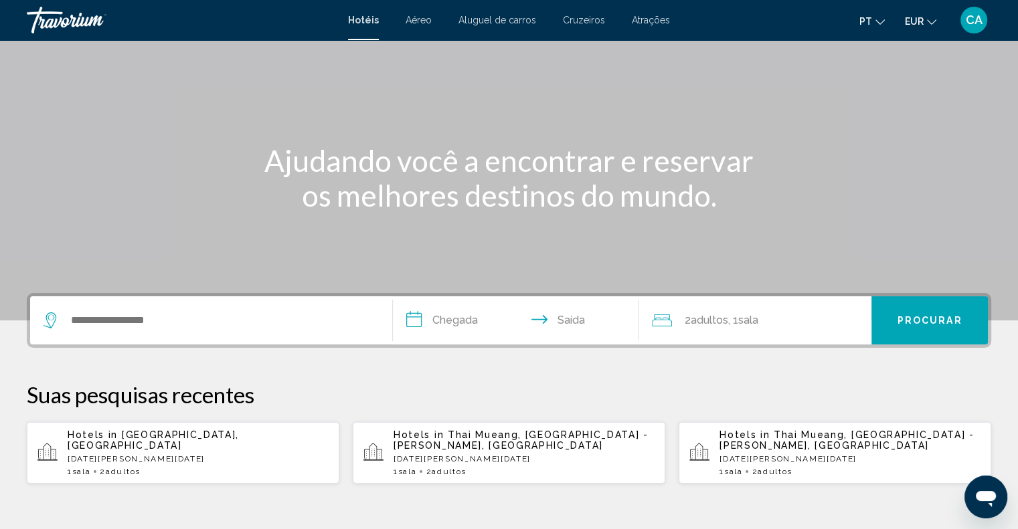
scroll to position [201, 0]
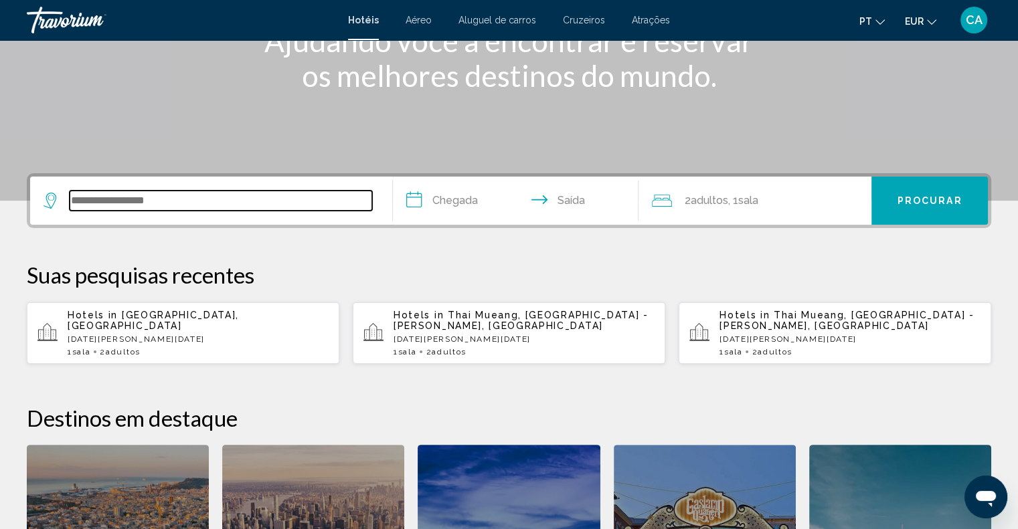
click at [187, 206] on input "Search widget" at bounding box center [221, 201] width 303 height 20
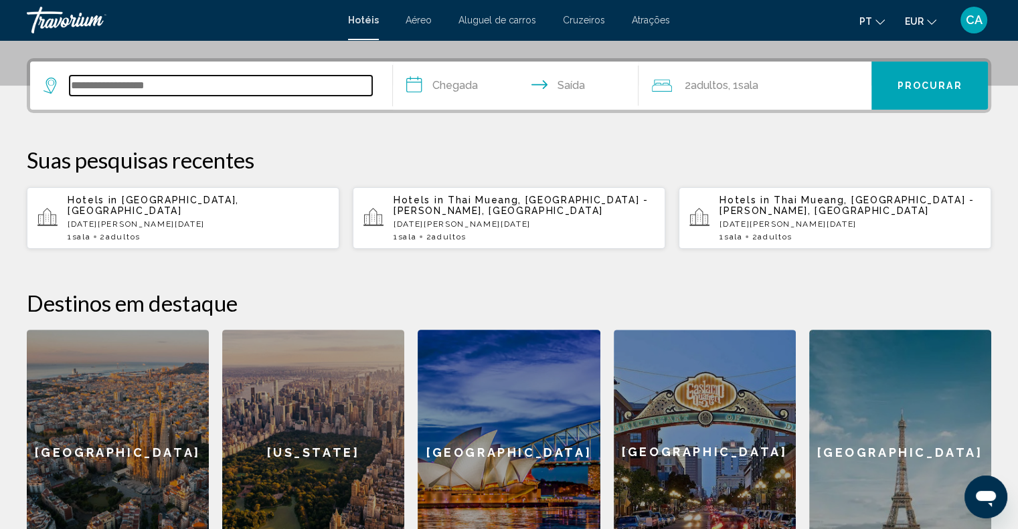
scroll to position [330, 0]
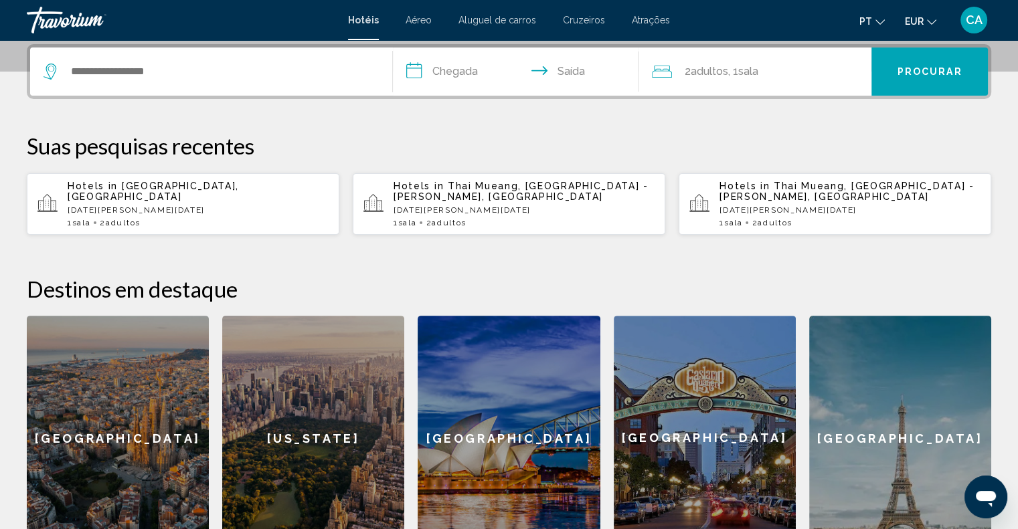
click at [187, 218] on div "1 Sala quartos 2 Adulto Adultos" at bounding box center [198, 222] width 261 height 9
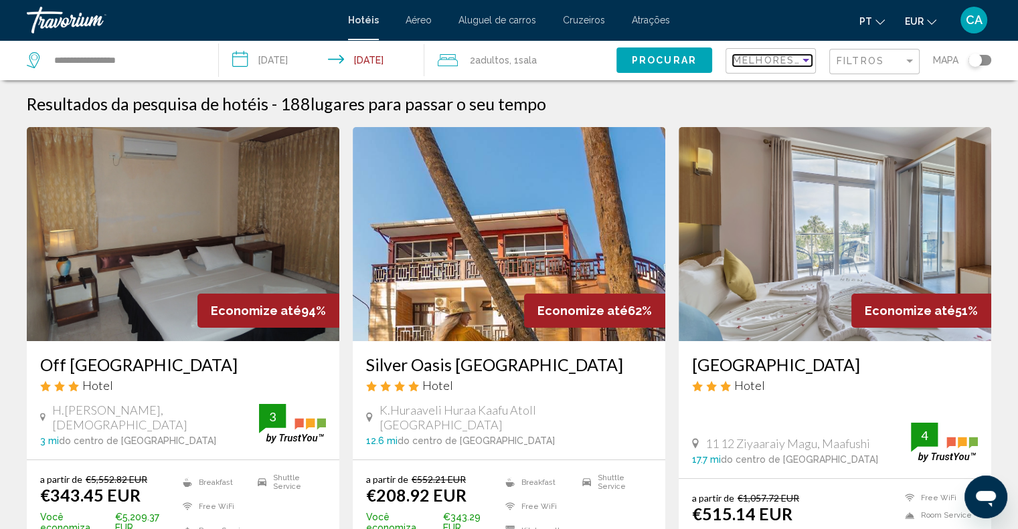
click at [786, 64] on span "Melhores descontos" at bounding box center [801, 60] width 137 height 11
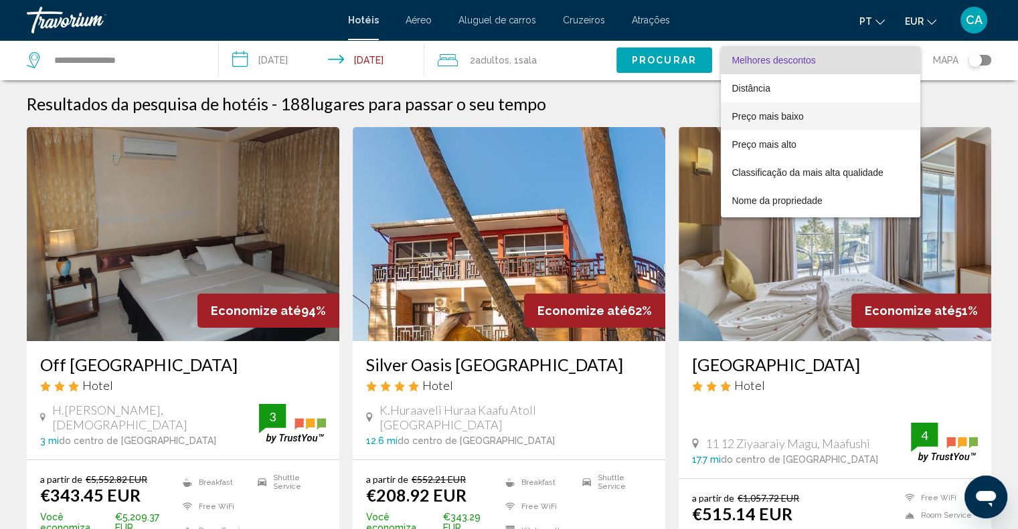
click at [782, 112] on span "Preço mais baixo" at bounding box center [768, 116] width 72 height 11
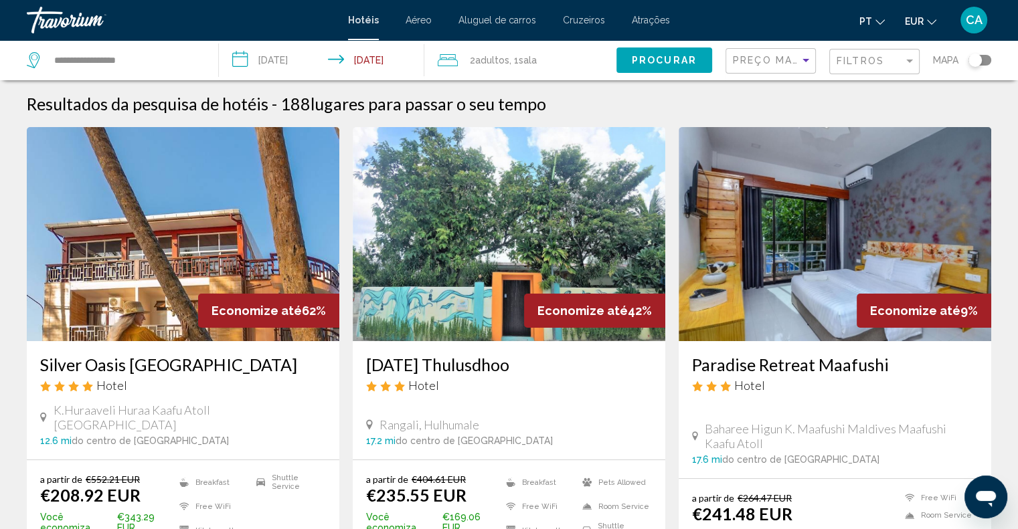
click at [827, 59] on div "Preço mais baixo Filtros Mapa" at bounding box center [859, 60] width 266 height 40
click at [840, 57] on span "Filtros" at bounding box center [861, 61] width 48 height 11
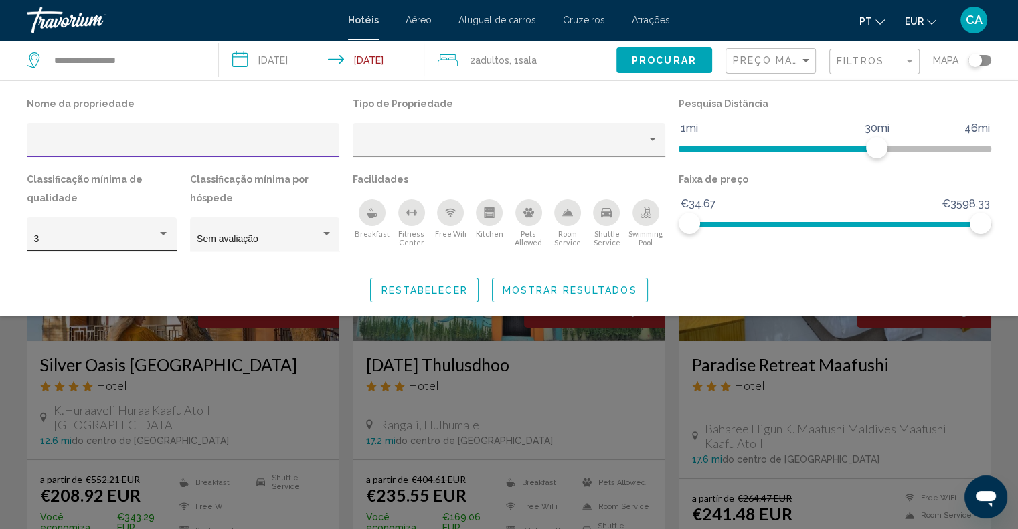
click at [115, 236] on div "3" at bounding box center [96, 239] width 124 height 11
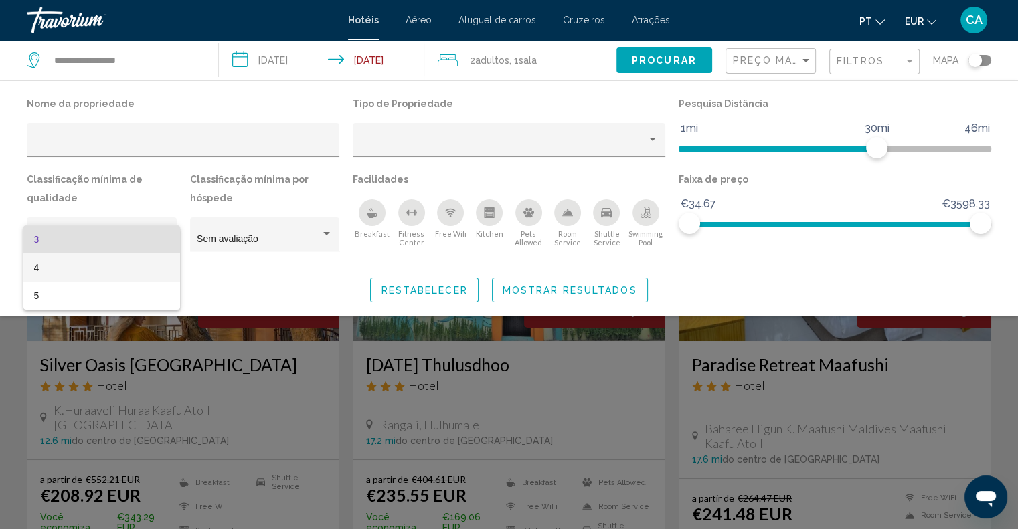
click at [107, 270] on span "4" at bounding box center [101, 268] width 135 height 28
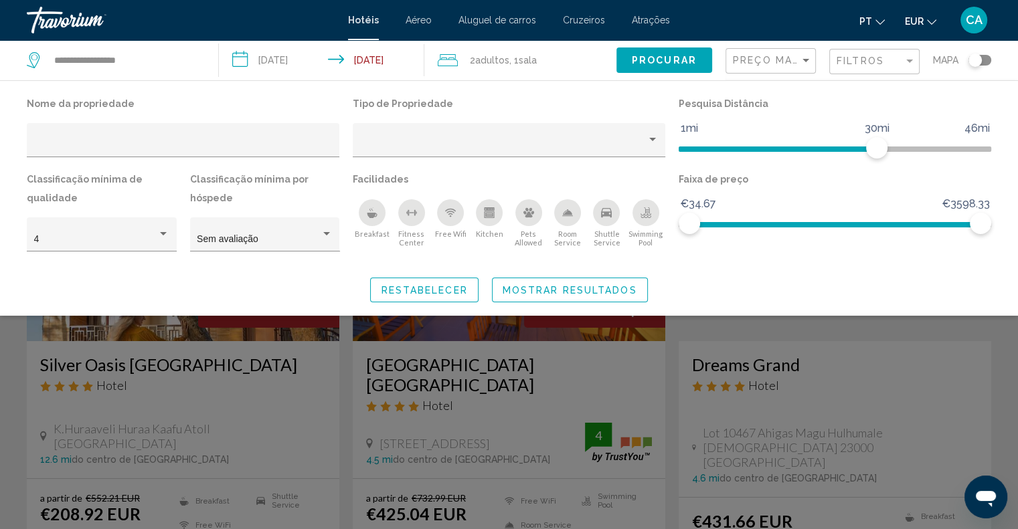
click at [612, 212] on div "Shuttle Service" at bounding box center [606, 212] width 27 height 27
click at [584, 291] on span "Mostrar resultados" at bounding box center [570, 290] width 135 height 11
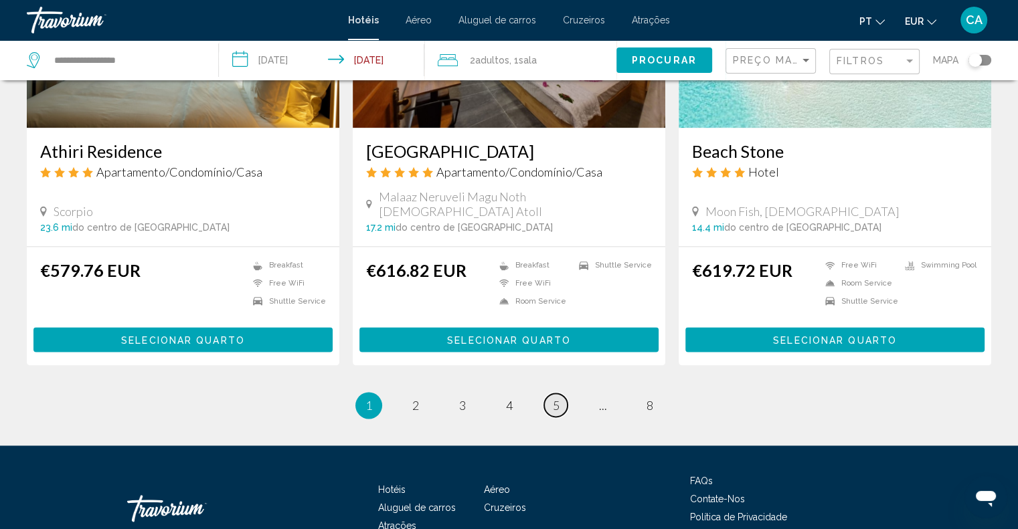
click at [550, 394] on link "page 5" at bounding box center [555, 405] width 23 height 23
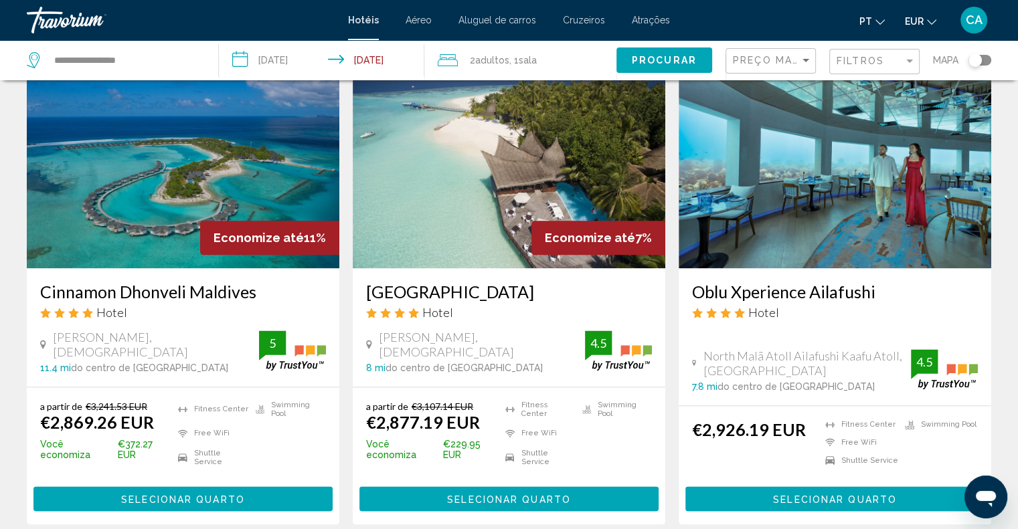
scroll to position [1540, 0]
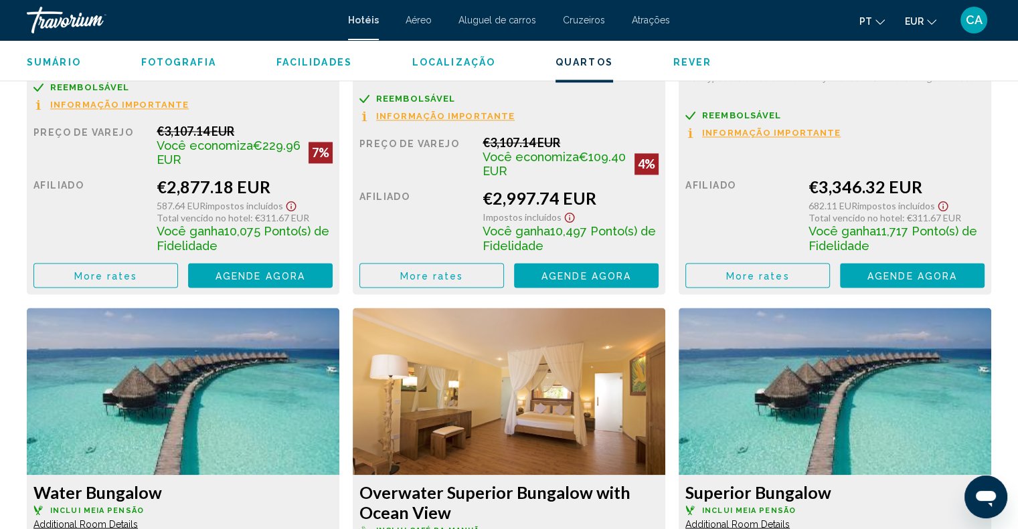
scroll to position [2075, 0]
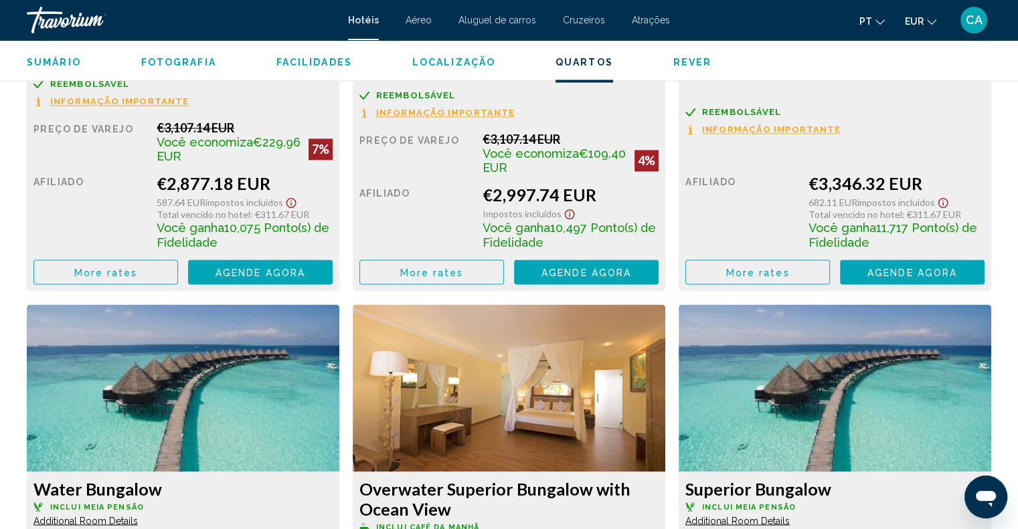
click at [138, 270] on span "More rates" at bounding box center [106, 272] width 64 height 11
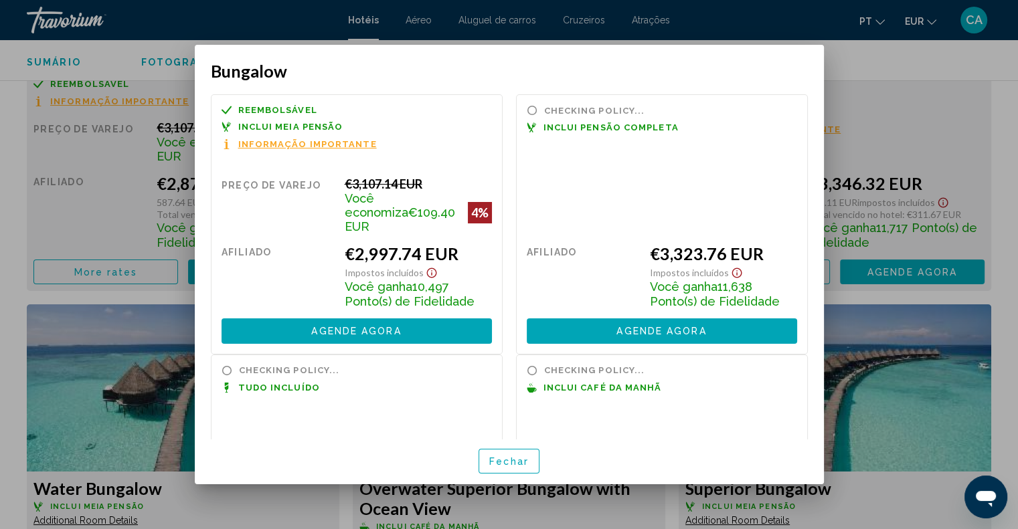
scroll to position [0, 0]
click at [803, 152] on div "Checking policy... Inclui pensão completa Preço de varejo $0.00 quando você res…" at bounding box center [661, 224] width 305 height 260
click at [867, 127] on div at bounding box center [509, 264] width 1018 height 529
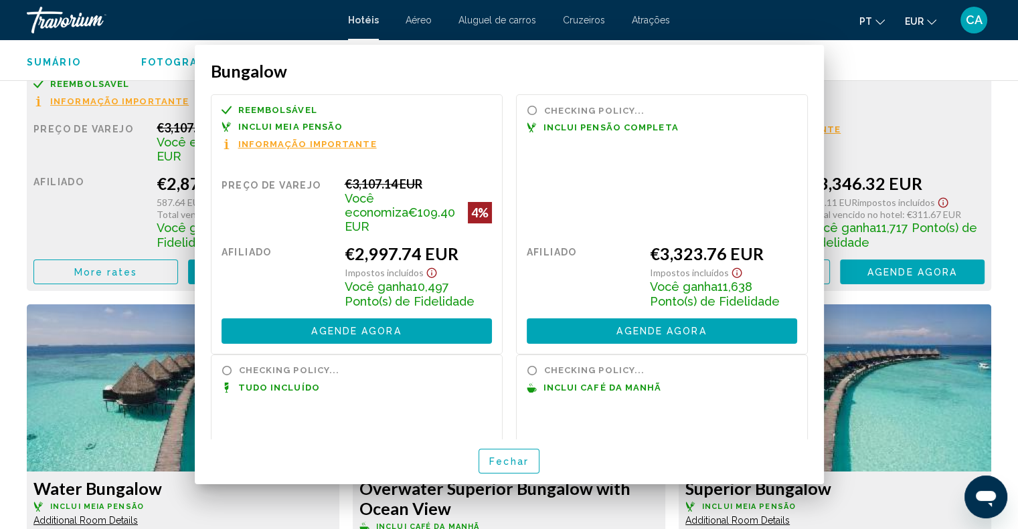
scroll to position [2075, 0]
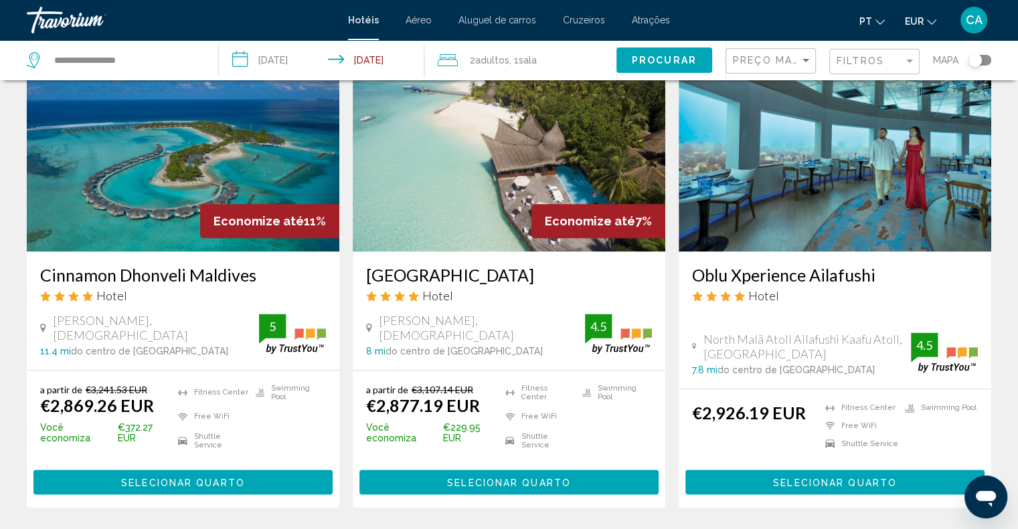
scroll to position [1565, 0]
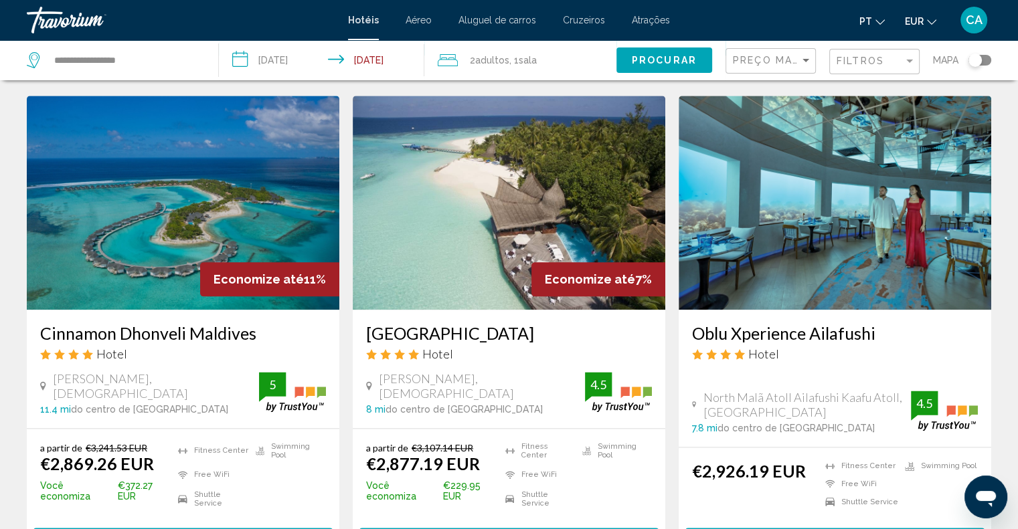
click at [764, 323] on h3 "Oblu Xperience Ailafushi" at bounding box center [835, 333] width 286 height 20
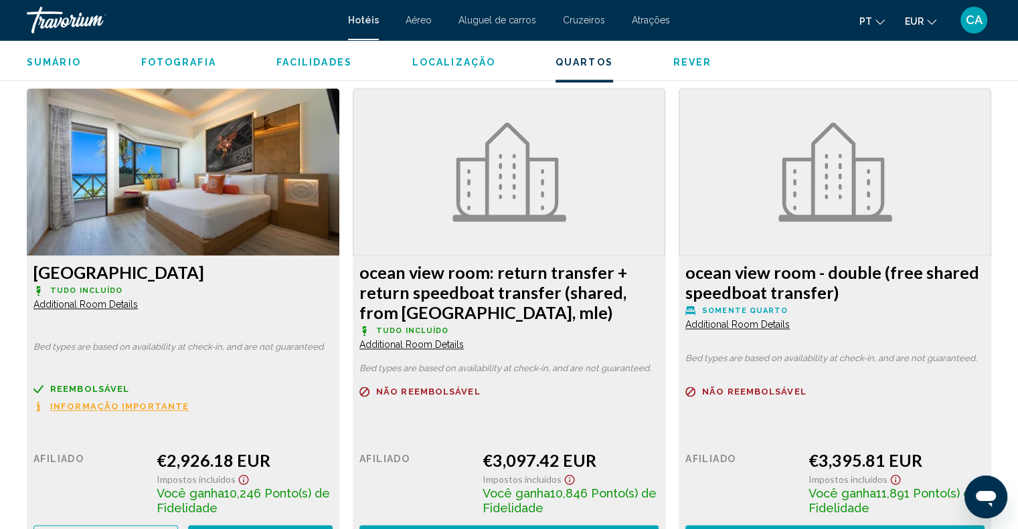
scroll to position [1874, 0]
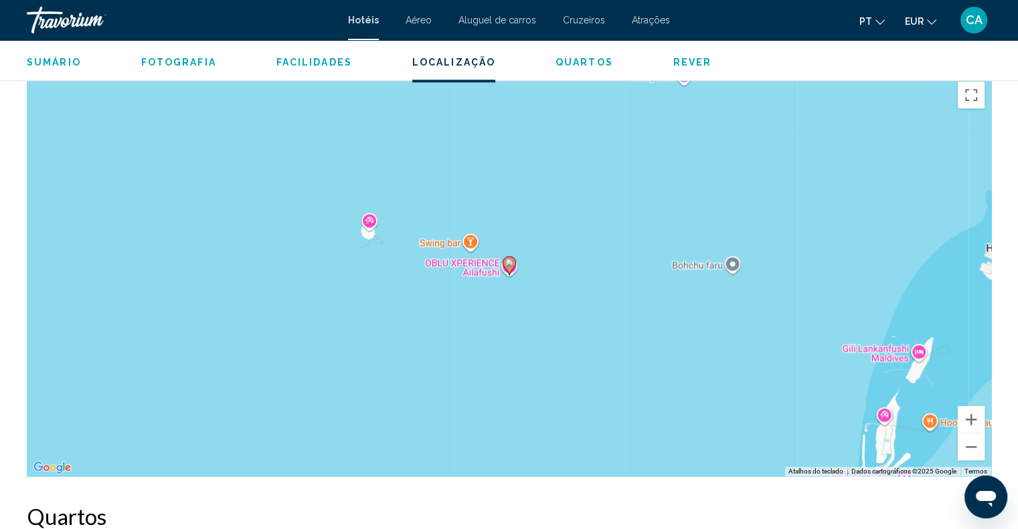
click at [330, 60] on span "Facilidades" at bounding box center [314, 62] width 76 height 11
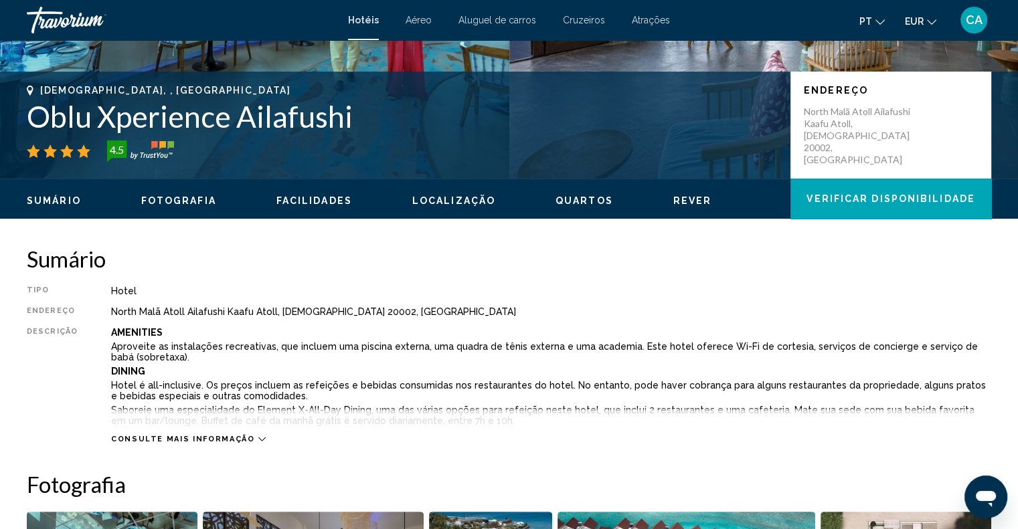
scroll to position [62, 0]
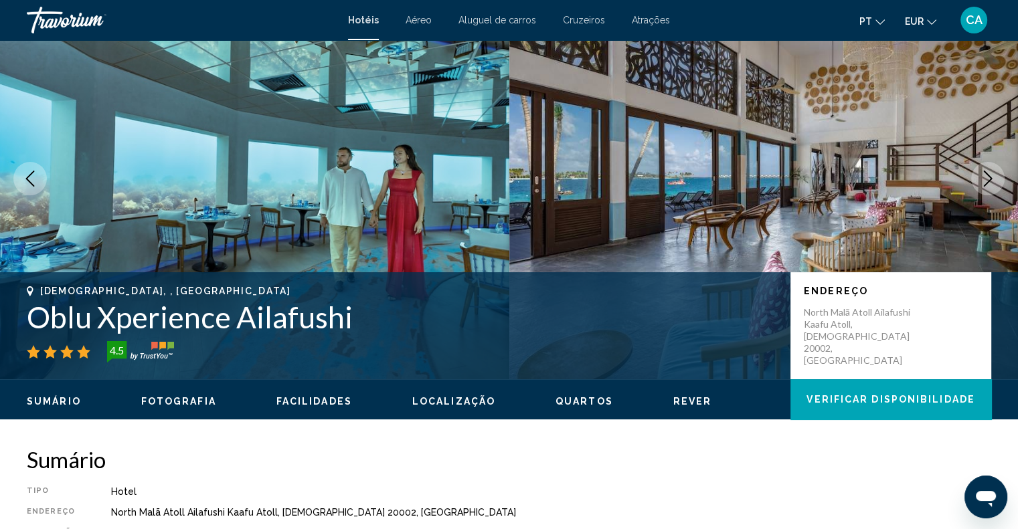
drag, startPoint x: 396, startPoint y: 313, endPoint x: 30, endPoint y: 313, distance: 366.1
click at [30, 313] on h1 "Oblu Xperience Ailafushi" at bounding box center [402, 317] width 750 height 35
copy h1 "Oblu Xperience Ailafushi"
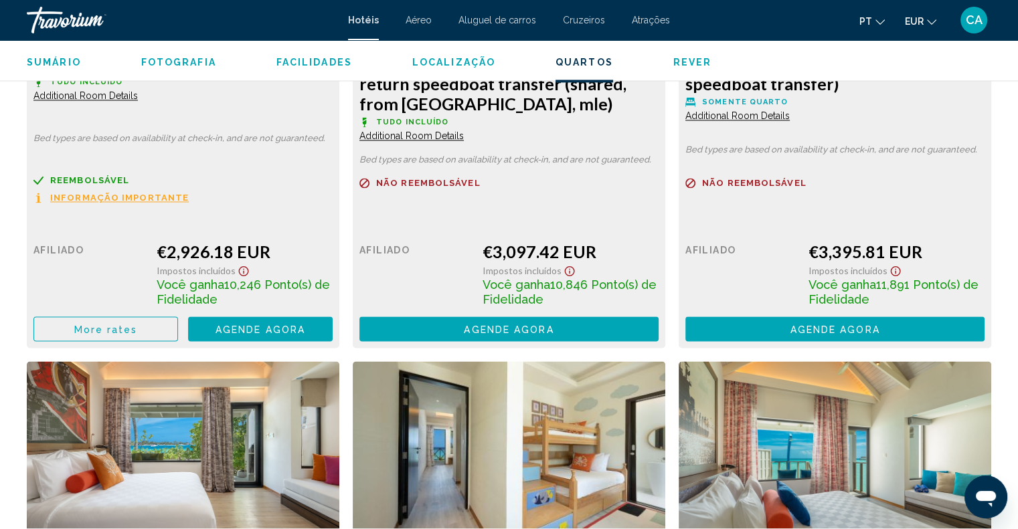
scroll to position [1936, 0]
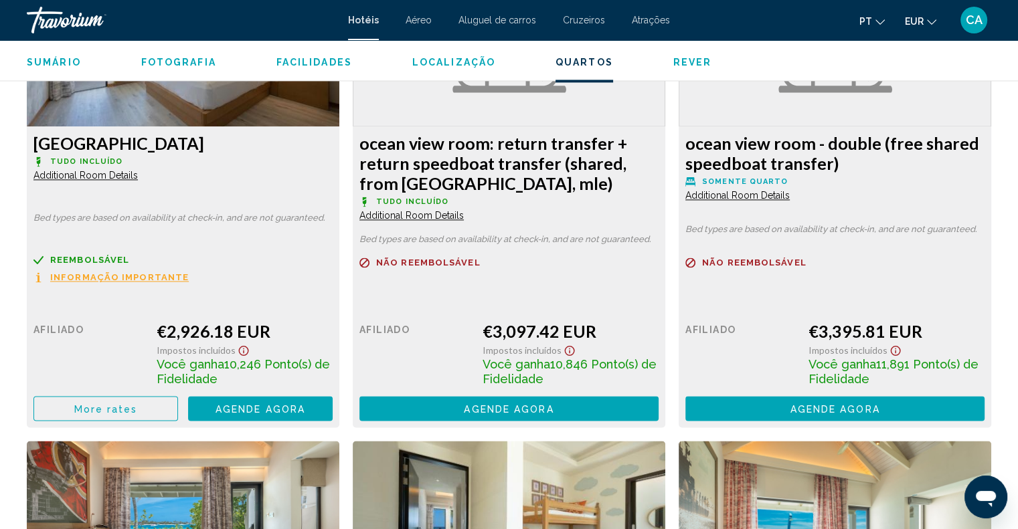
drag, startPoint x: 191, startPoint y: 144, endPoint x: 39, endPoint y: 145, distance: 152.6
click at [39, 145] on h3 "Ocean View Room" at bounding box center [182, 143] width 299 height 20
copy h3 "Ocean View Room"
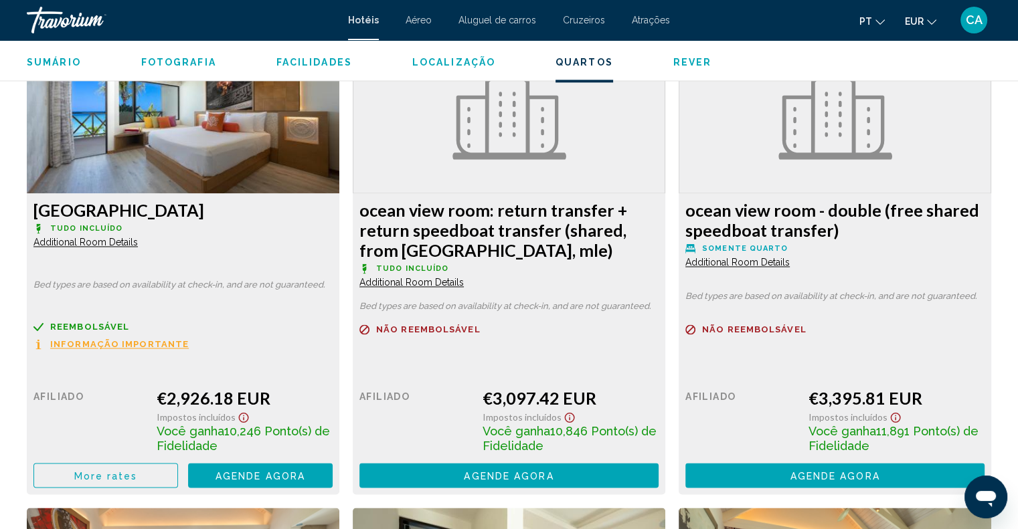
click at [155, 341] on span "Informação importante" at bounding box center [119, 344] width 139 height 9
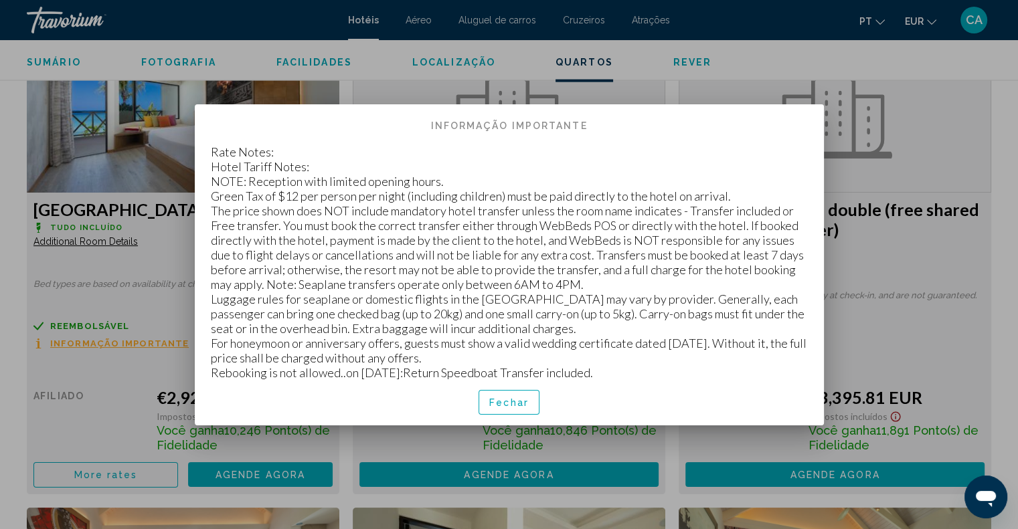
scroll to position [0, 0]
click at [509, 404] on span "Fechar" at bounding box center [508, 403] width 39 height 11
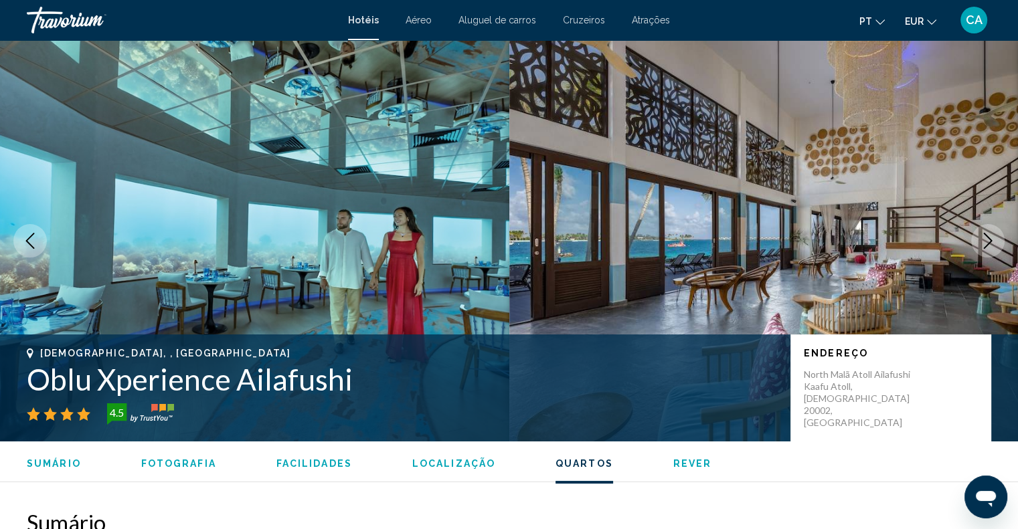
scroll to position [1870, 0]
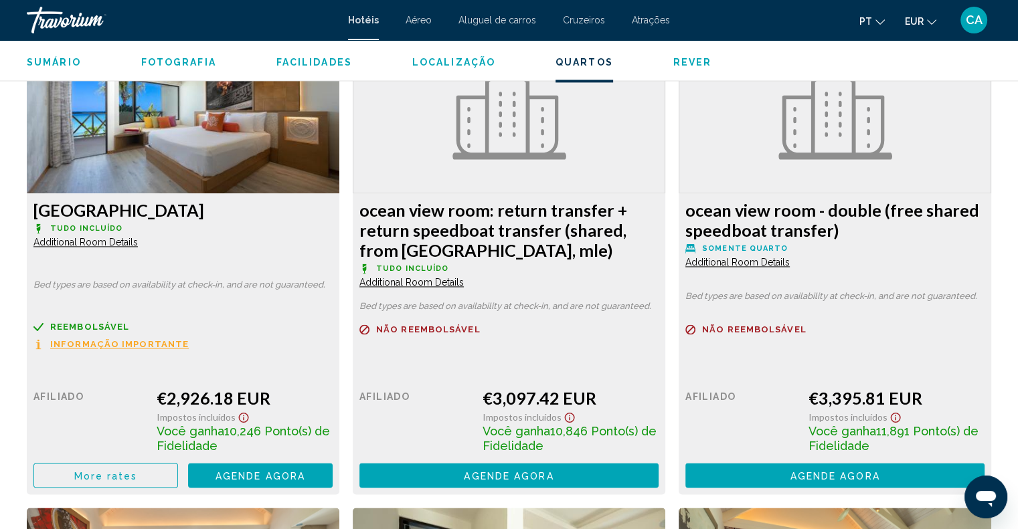
drag, startPoint x: 278, startPoint y: 393, endPoint x: 158, endPoint y: 405, distance: 121.1
click at [158, 405] on div "€2,926.18 EUR" at bounding box center [245, 398] width 176 height 20
copy div "€2,926.18 EUR"
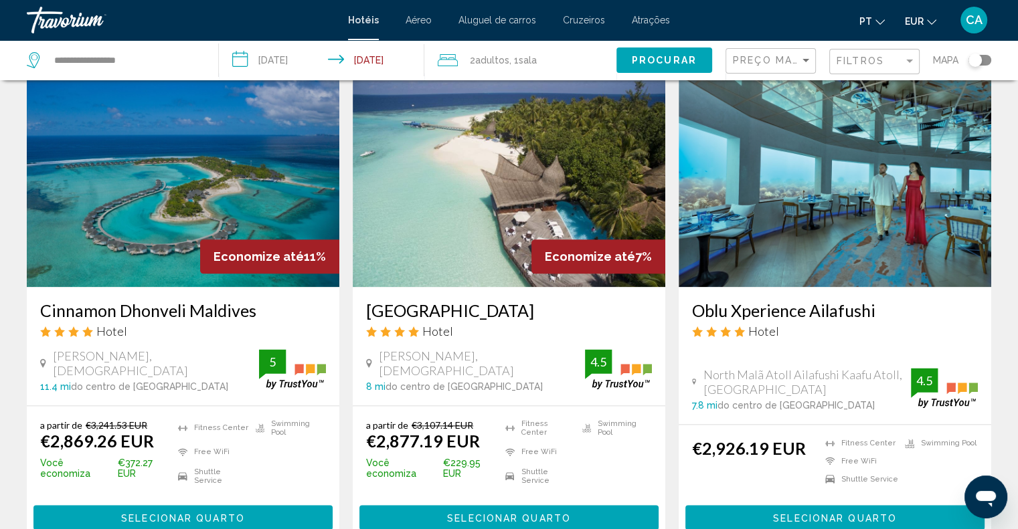
scroll to position [1673, 0]
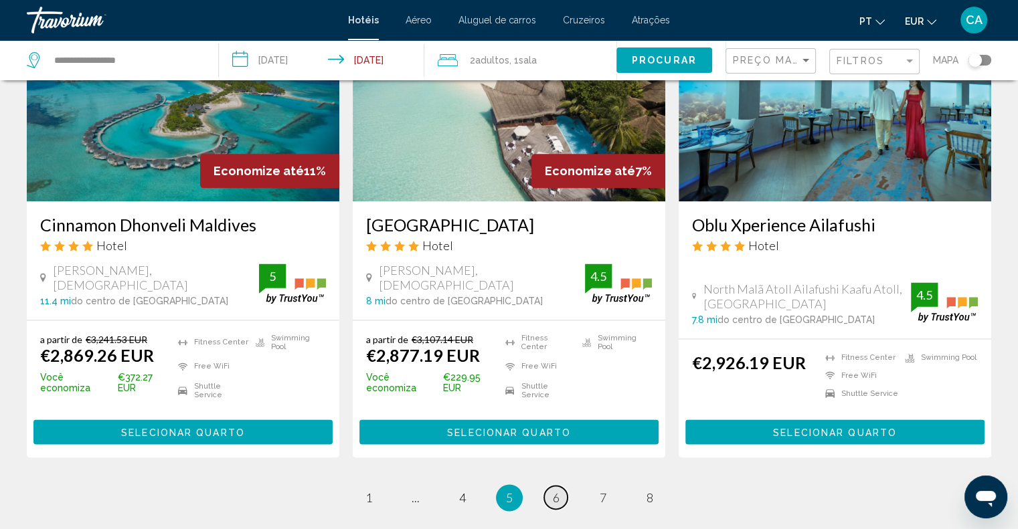
click at [560, 486] on link "page 6" at bounding box center [555, 497] width 23 height 23
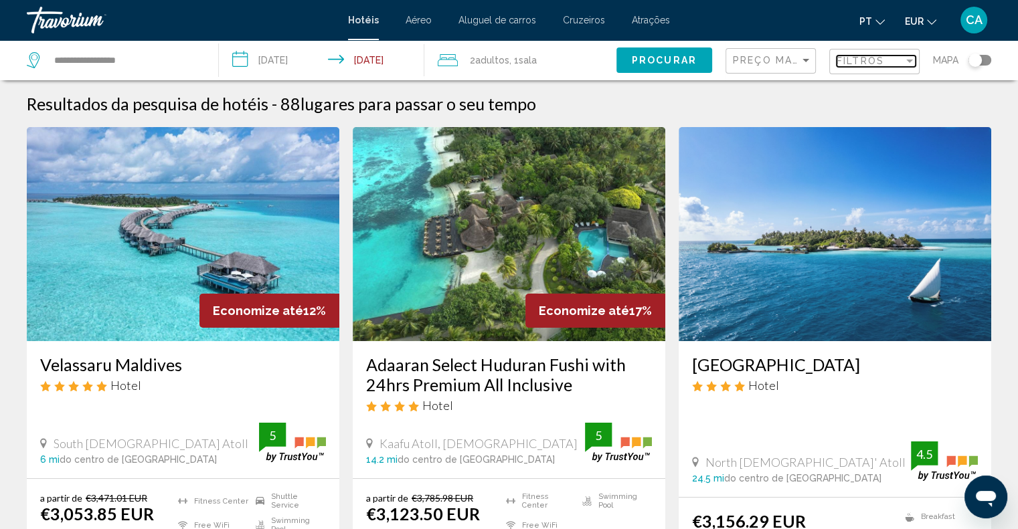
click at [865, 58] on span "Filtros" at bounding box center [861, 61] width 48 height 11
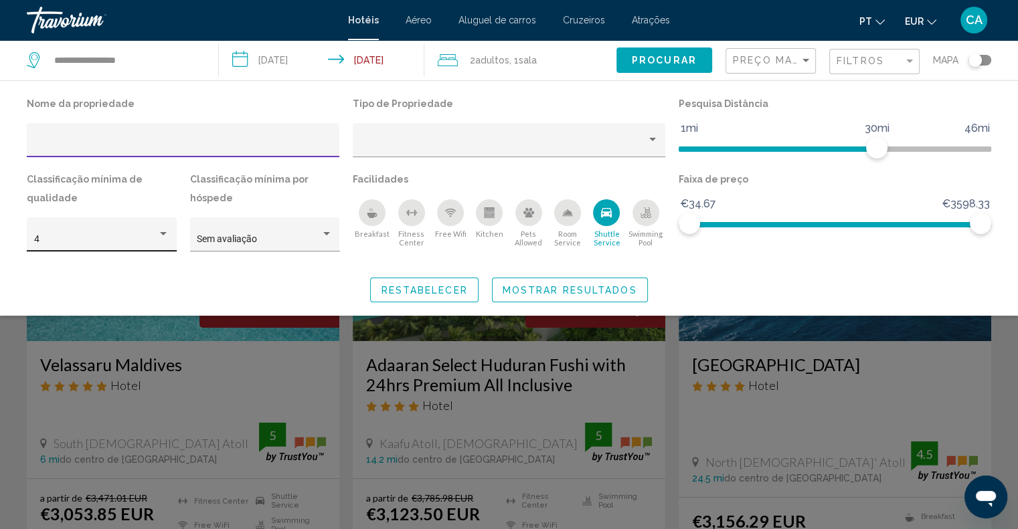
click at [123, 236] on div "4" at bounding box center [96, 239] width 124 height 11
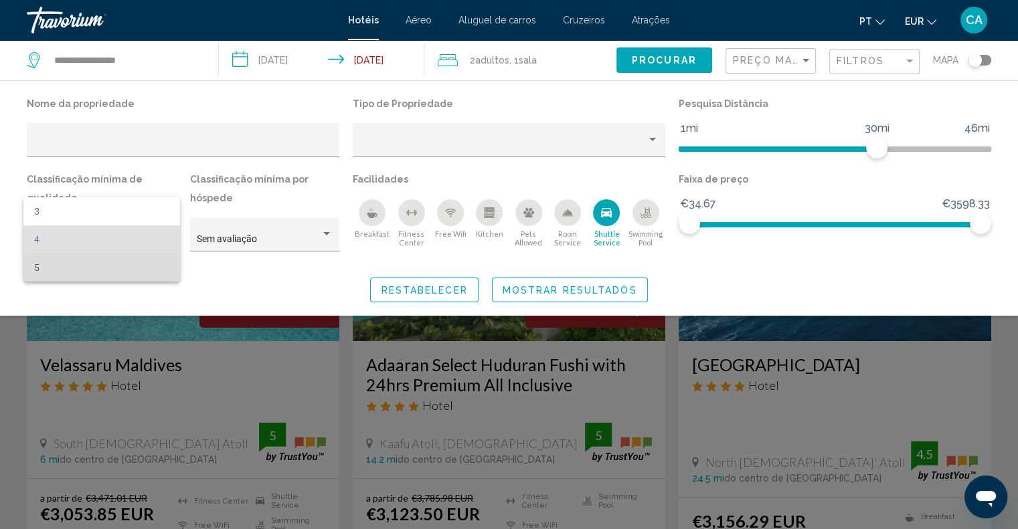
click at [112, 274] on span "5" at bounding box center [101, 268] width 135 height 28
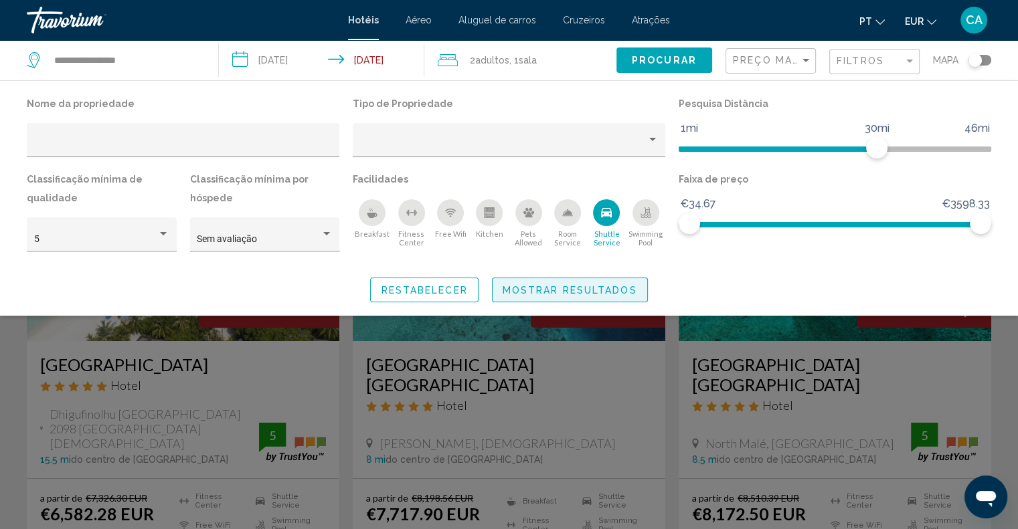
click at [585, 288] on span "Mostrar resultados" at bounding box center [570, 290] width 135 height 11
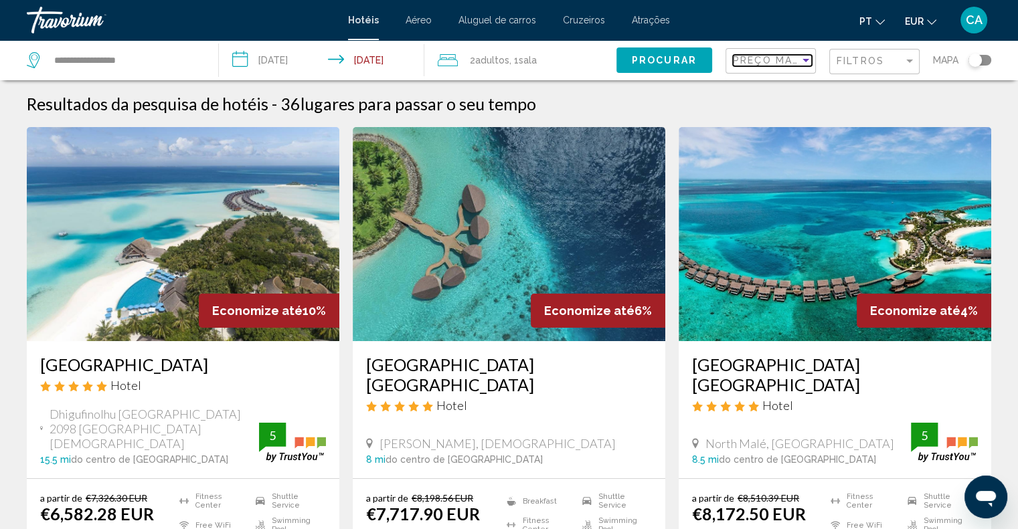
click at [748, 63] on span "Preço mais baixo" at bounding box center [787, 60] width 109 height 11
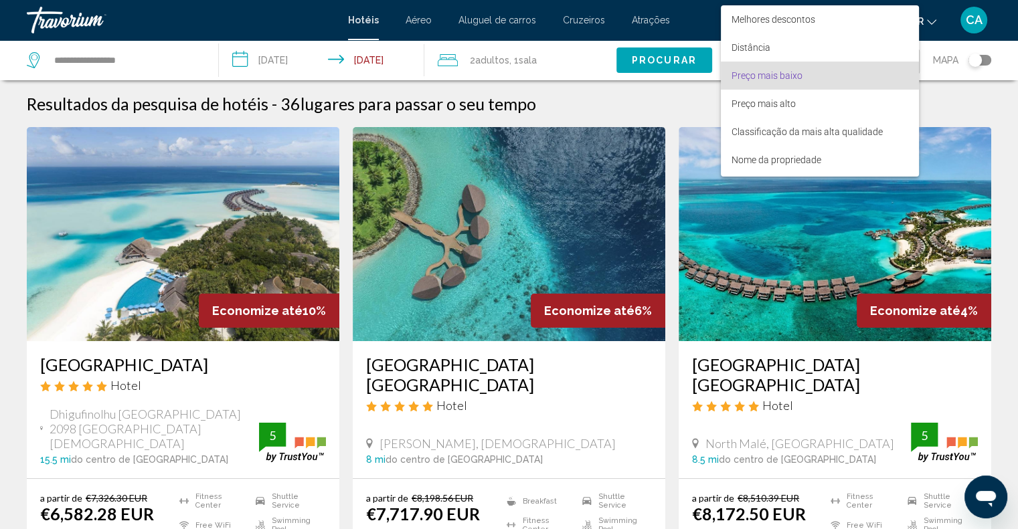
scroll to position [15, 0]
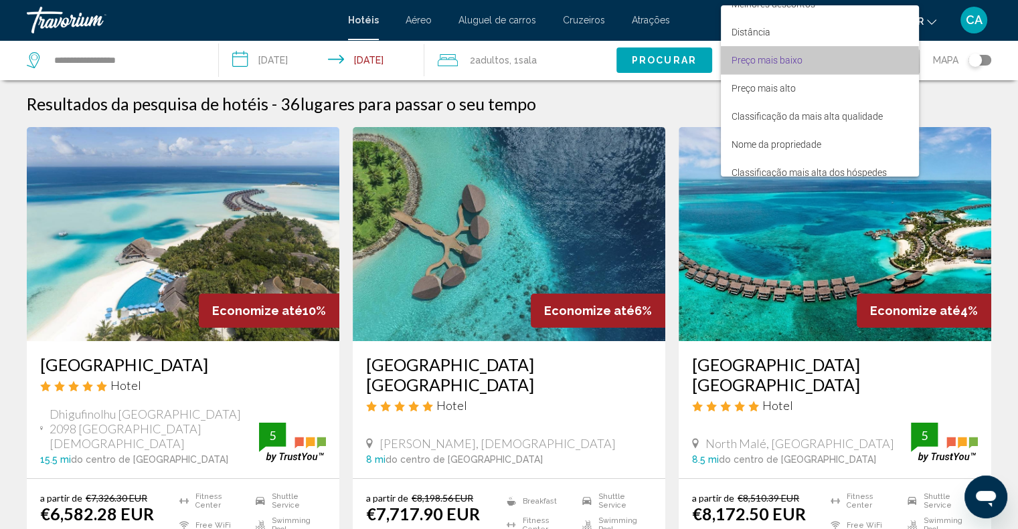
click at [762, 68] on span "Preço mais baixo" at bounding box center [820, 60] width 177 height 28
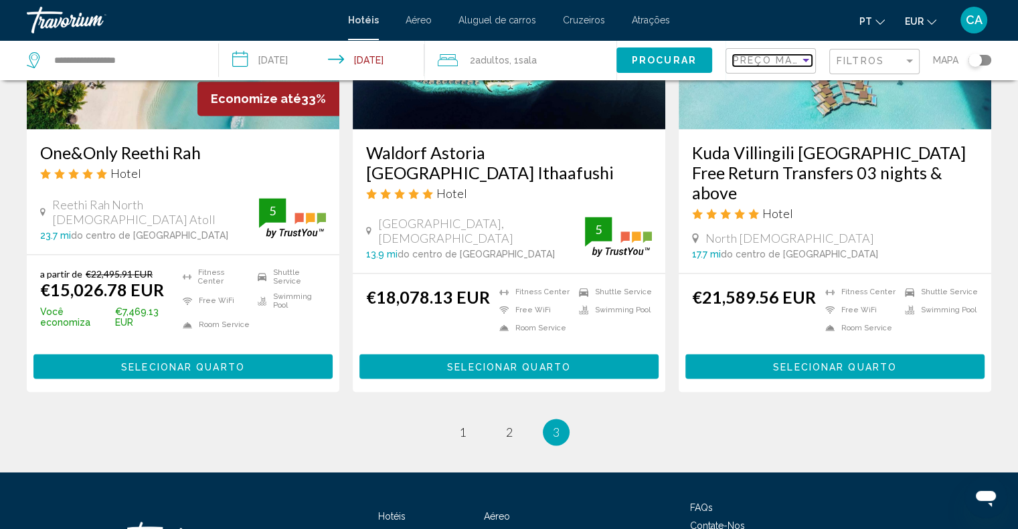
scroll to position [1809, 0]
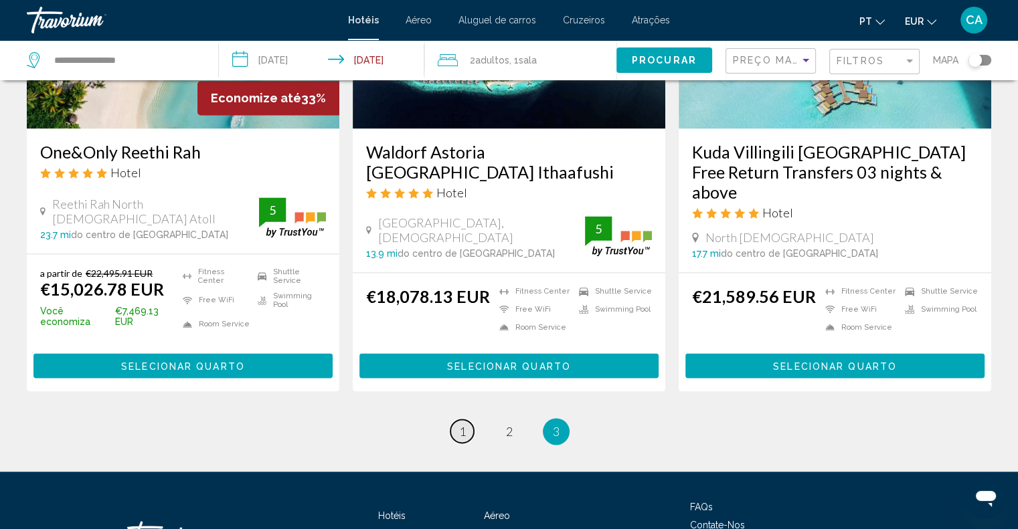
click at [465, 424] on span "1" at bounding box center [462, 431] width 7 height 15
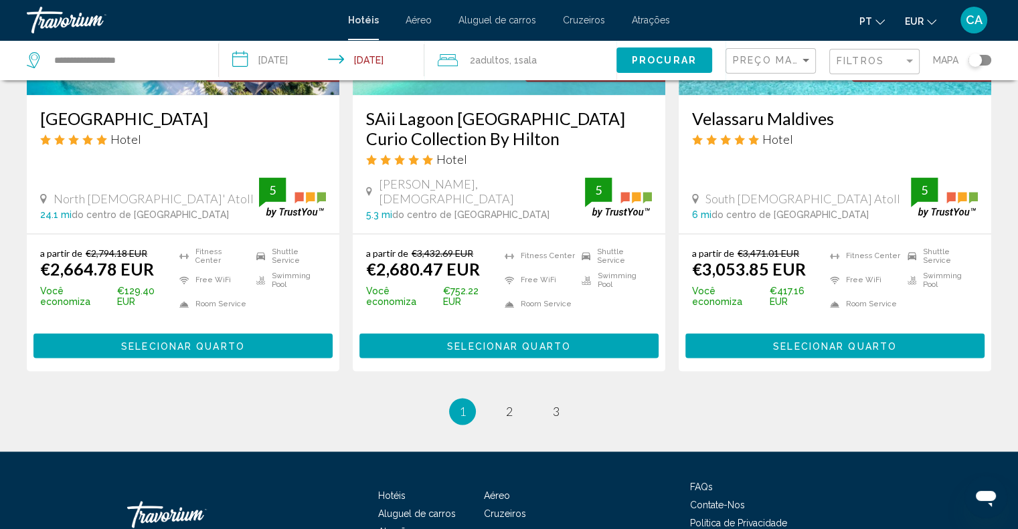
scroll to position [1811, 0]
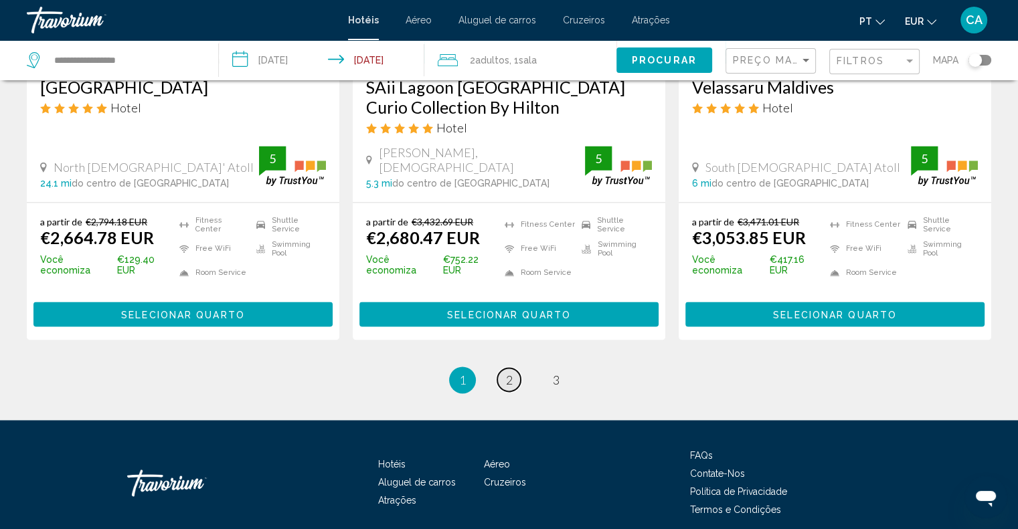
click at [502, 368] on link "page 2" at bounding box center [508, 379] width 23 height 23
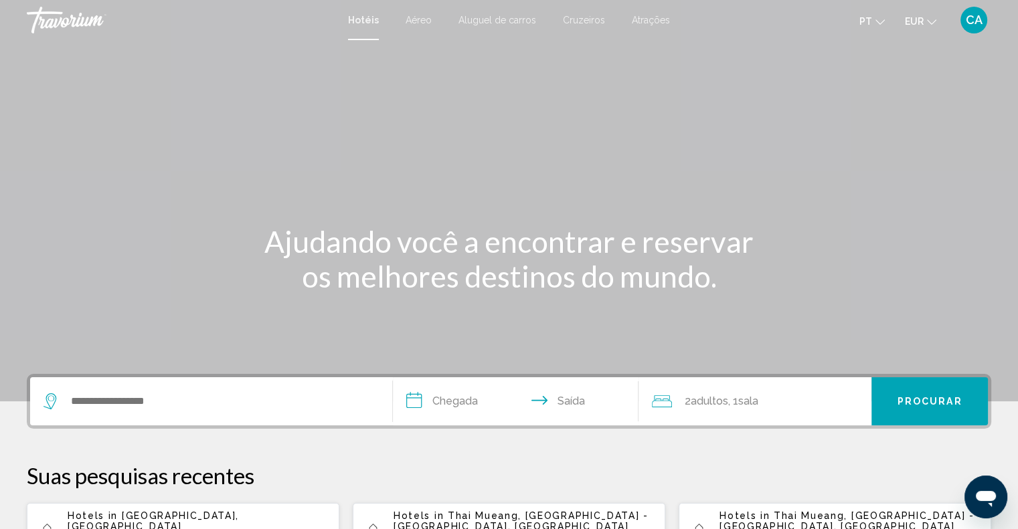
click at [411, 18] on span "Aéreo" at bounding box center [419, 20] width 26 height 11
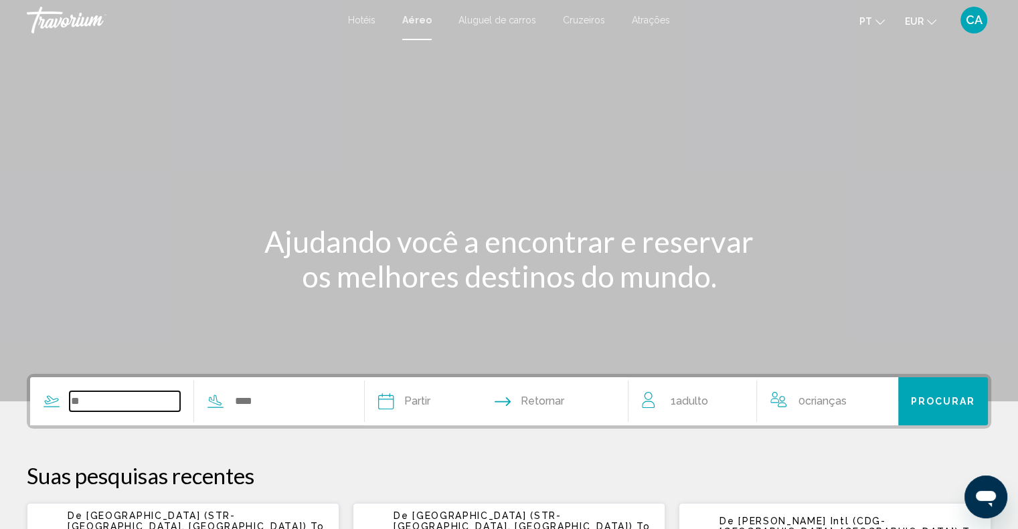
click at [141, 401] on input "Search widget" at bounding box center [125, 402] width 110 height 20
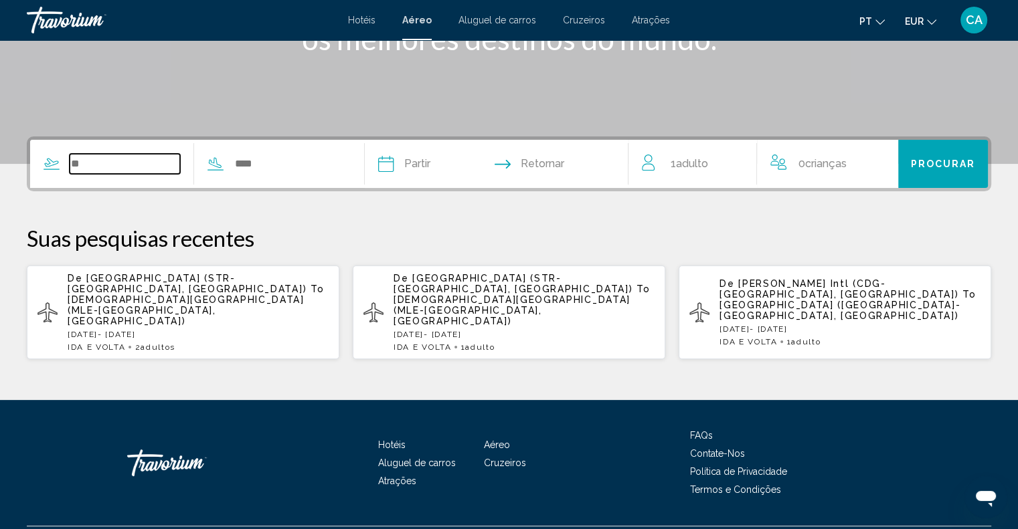
scroll to position [239, 0]
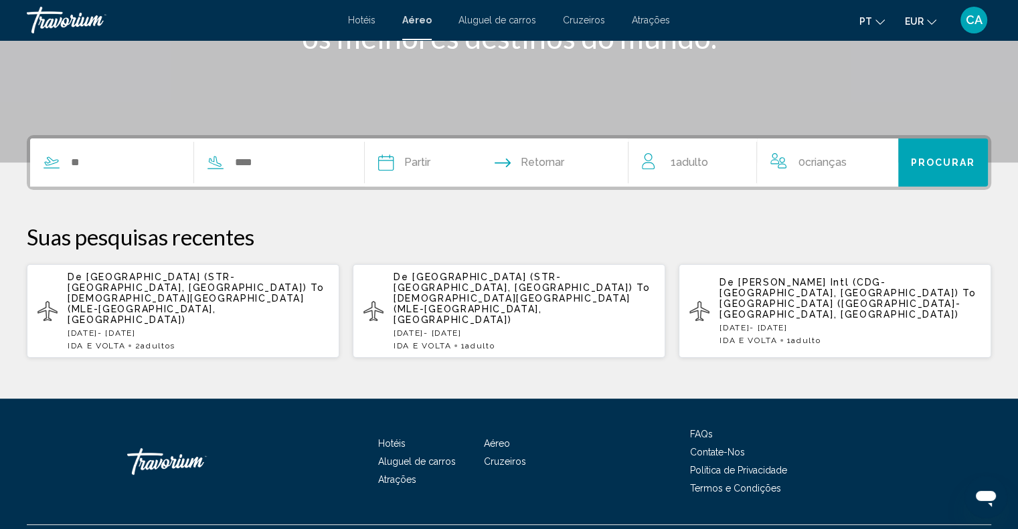
click at [190, 293] on span "[DEMOGRAPHIC_DATA][GEOGRAPHIC_DATA] (MLE-[GEOGRAPHIC_DATA], [GEOGRAPHIC_DATA])" at bounding box center [186, 309] width 237 height 32
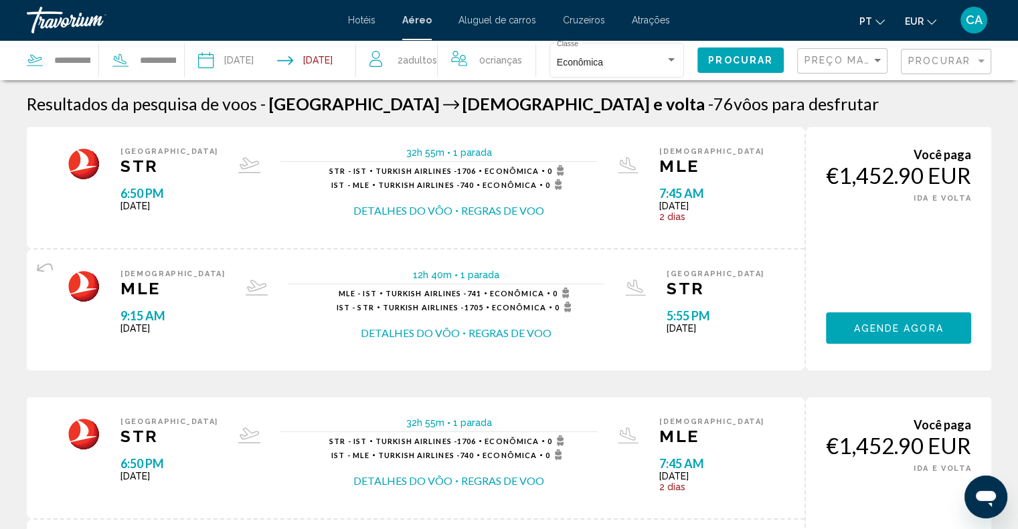
drag, startPoint x: 972, startPoint y: 180, endPoint x: 828, endPoint y: 188, distance: 144.1
click at [828, 188] on div "Você paga €1,452.90 EUR MÃO ÚNICA IDA E VOLTA Agende agora Você ganha 0 Ponto(s…" at bounding box center [898, 249] width 187 height 244
copy div "€1,452.90 EUR"
click at [85, 66] on input "**********" at bounding box center [72, 60] width 39 height 20
click at [89, 62] on input "**********" at bounding box center [72, 60] width 39 height 20
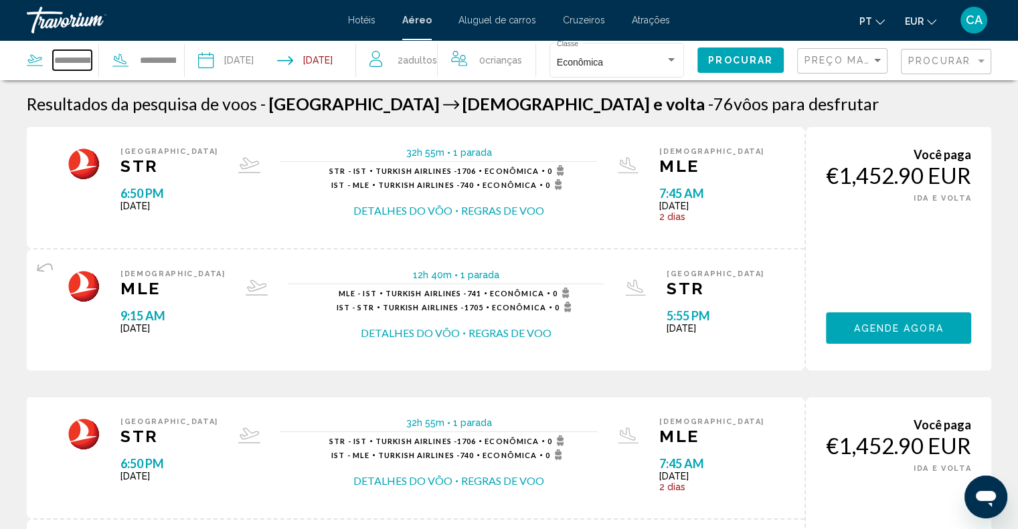
click at [90, 61] on input "**********" at bounding box center [72, 60] width 39 height 20
click at [92, 60] on input "**********" at bounding box center [72, 60] width 39 height 20
type input "**********"
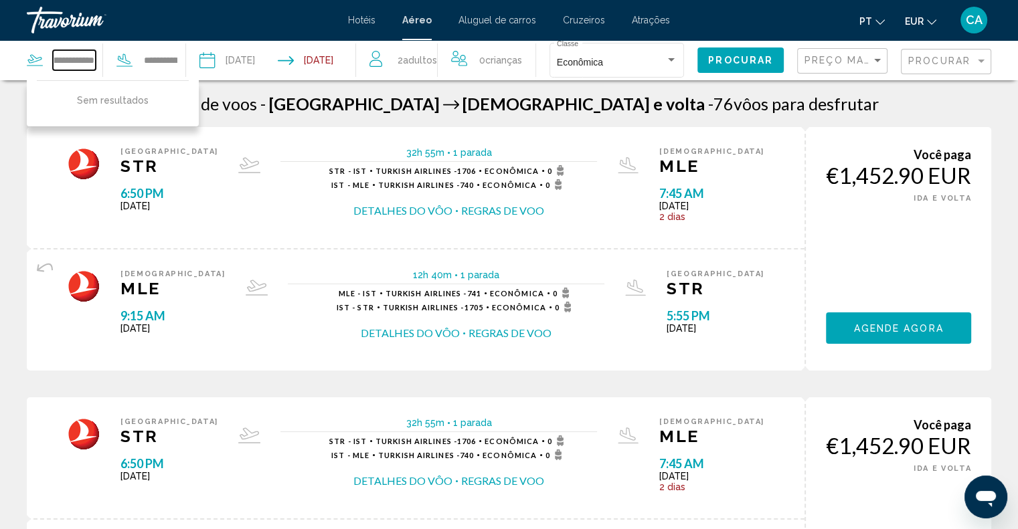
scroll to position [0, 104]
drag, startPoint x: 57, startPoint y: 57, endPoint x: 119, endPoint y: 64, distance: 62.6
click at [119, 64] on div "**********" at bounding box center [103, 60] width 152 height 40
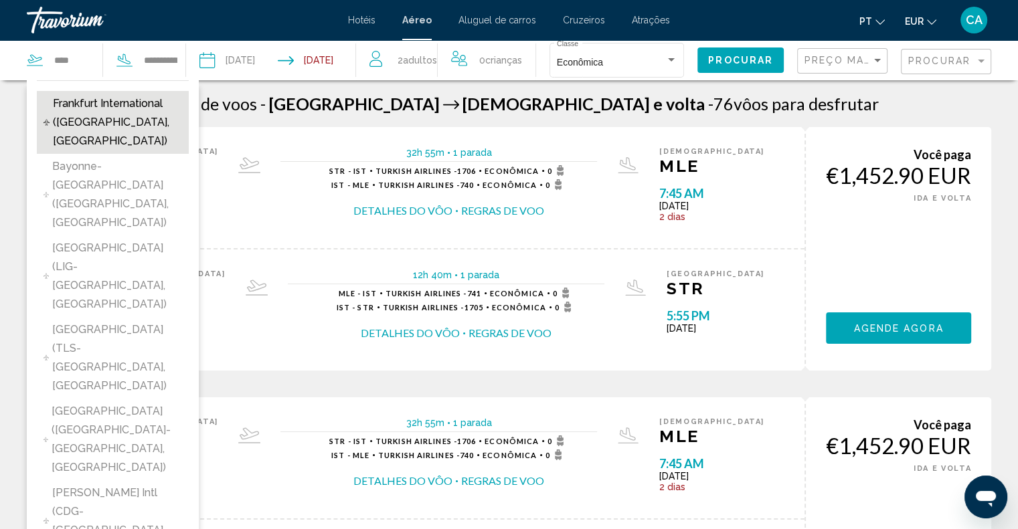
click at [131, 104] on span "Frankfurt International ([GEOGRAPHIC_DATA], [GEOGRAPHIC_DATA])" at bounding box center [117, 122] width 129 height 56
type input "**********"
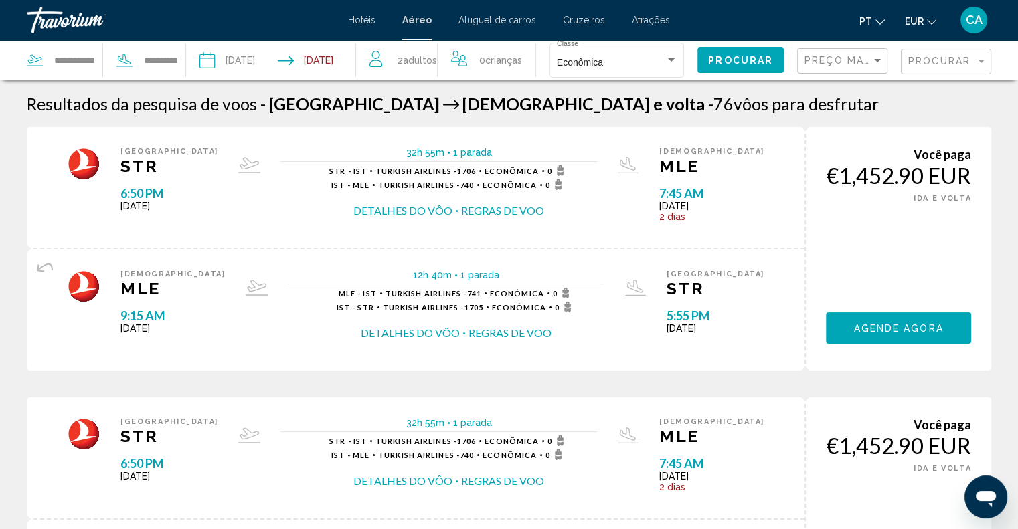
click at [746, 60] on span "Procurar" at bounding box center [740, 61] width 65 height 11
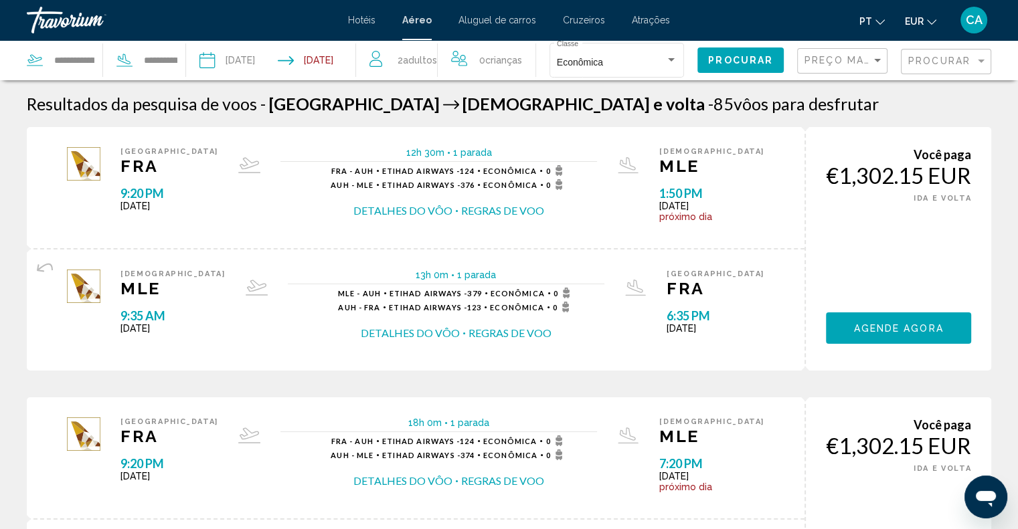
drag, startPoint x: 831, startPoint y: 176, endPoint x: 977, endPoint y: 173, distance: 145.9
click at [977, 173] on div "Você paga €1,302.15 EUR MÃO ÚNICA IDA E VOLTA Agende agora Você ganha 0 Ponto(s…" at bounding box center [898, 249] width 187 height 244
copy div "1,302.15 EUR"
click at [897, 326] on span "Agende agora" at bounding box center [898, 328] width 90 height 11
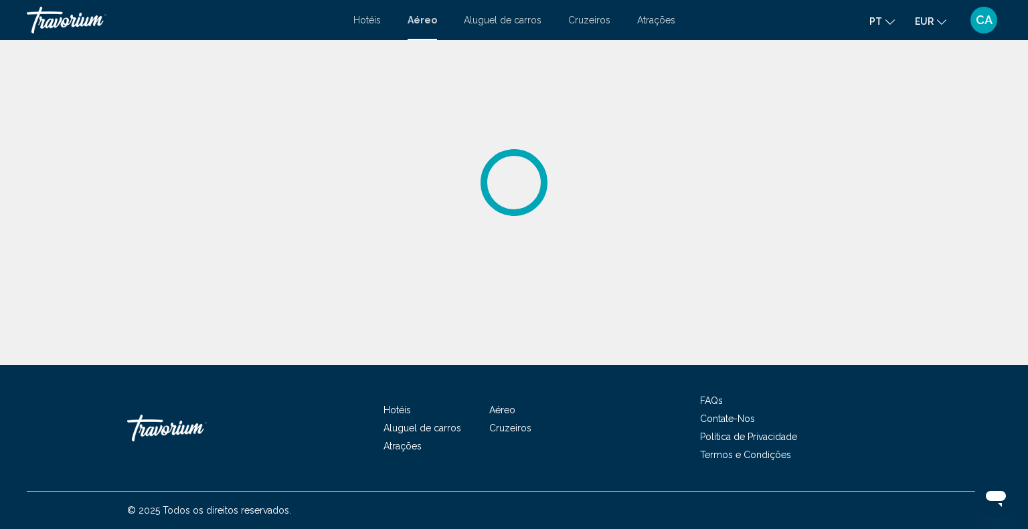
click at [1008, 493] on div "Abrir janela de mensagens" at bounding box center [996, 497] width 40 height 40
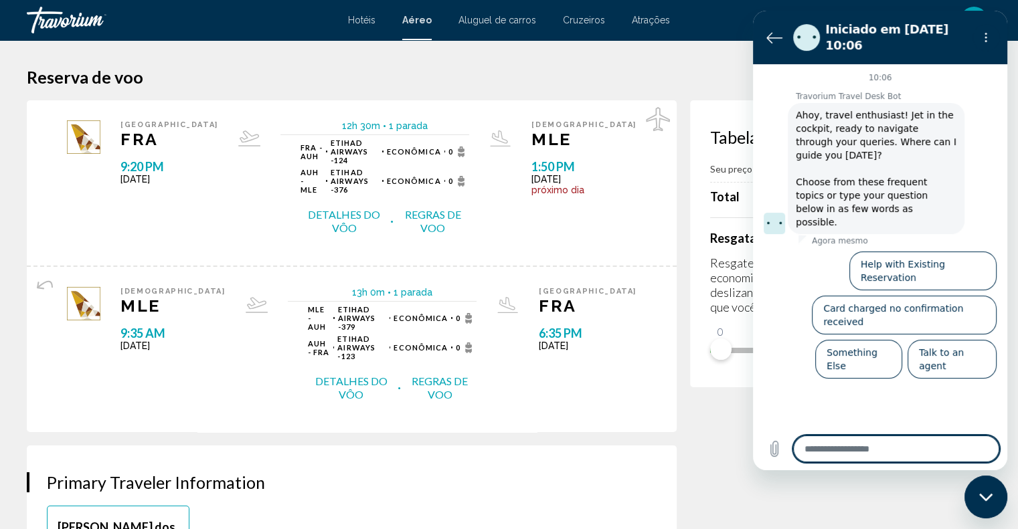
type textarea "*"
paste textarea "**********"
type textarea "**********"
type textarea "*"
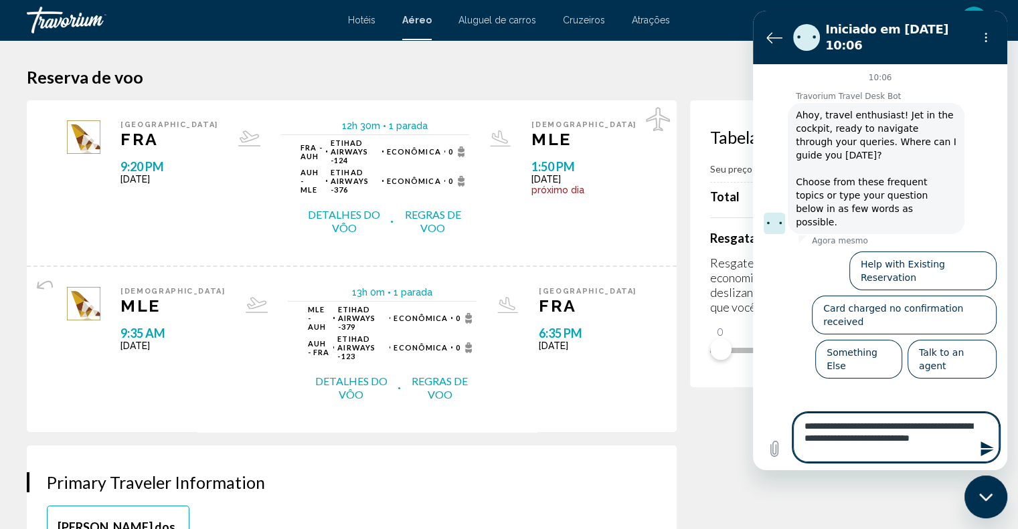
type textarea "**********"
click at [988, 453] on icon "Enviar mensagem" at bounding box center [987, 449] width 16 height 16
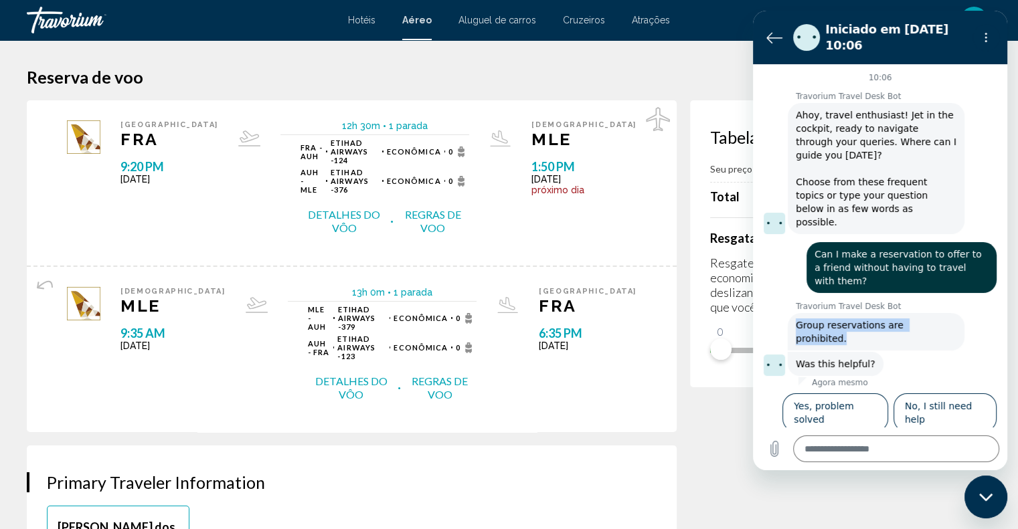
drag, startPoint x: 804, startPoint y: 299, endPoint x: 938, endPoint y: 291, distance: 134.8
click at [938, 313] on div "Travorium Travel Desk Bot diz: Group reservations are prohibited." at bounding box center [876, 331] width 177 height 37
copy span "Group reservations are prohibited."
type textarea "*"
click at [855, 460] on textarea at bounding box center [896, 449] width 206 height 27
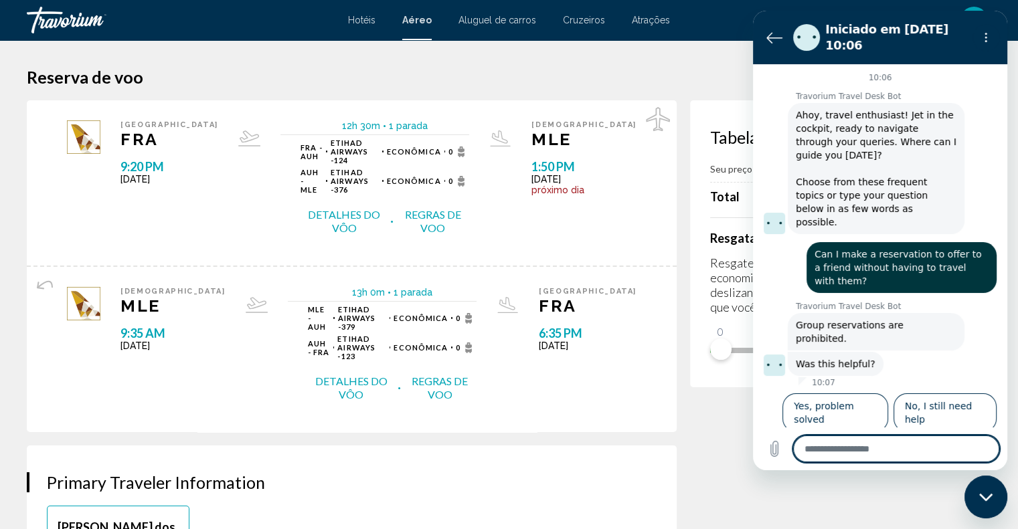
paste textarea "**********"
type textarea "**********"
type textarea "*"
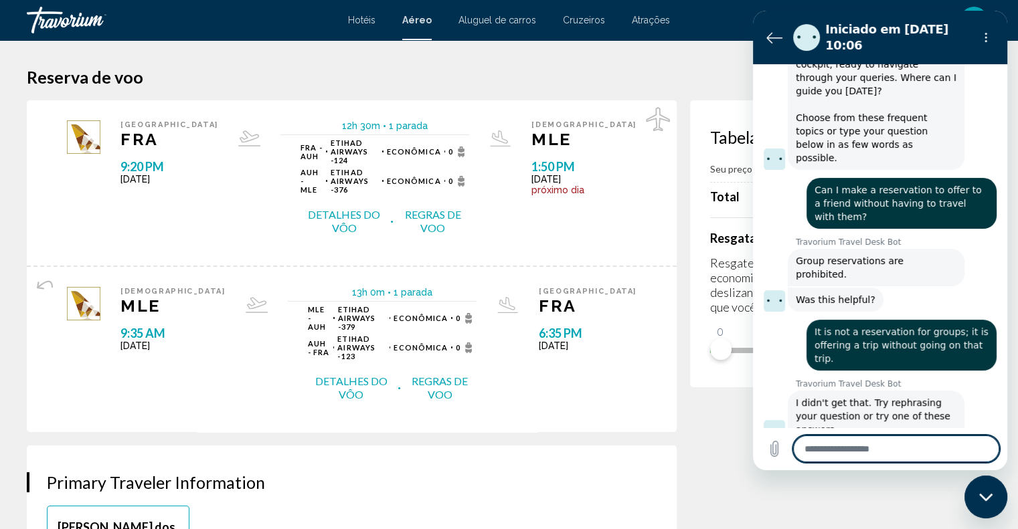
scroll to position [67, 0]
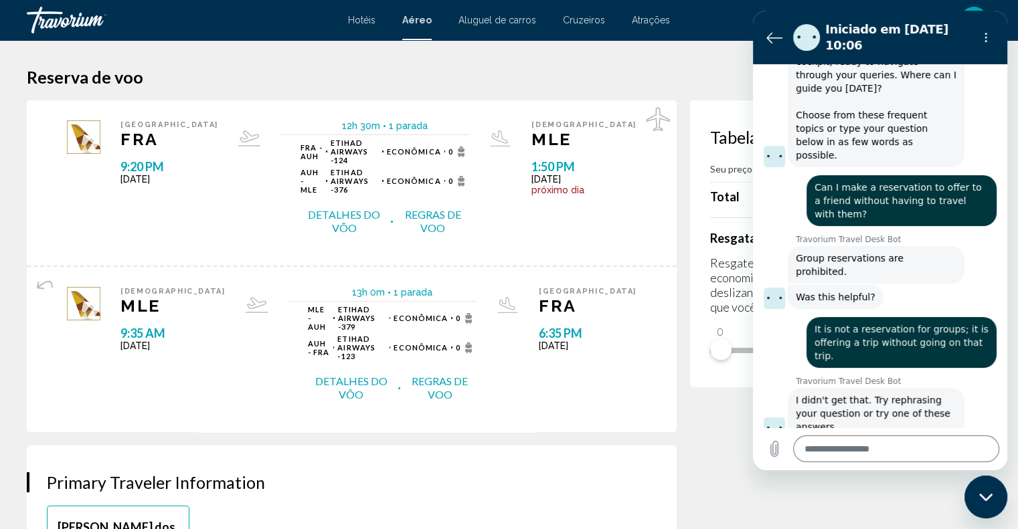
type textarea "*"
paste textarea "**********"
type textarea "**********"
type textarea "*"
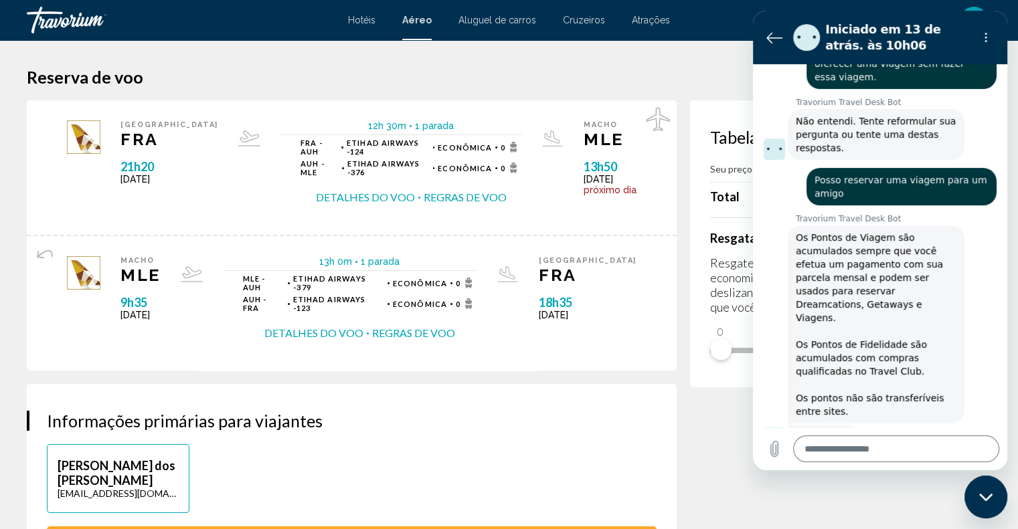
scroll to position [400, 0]
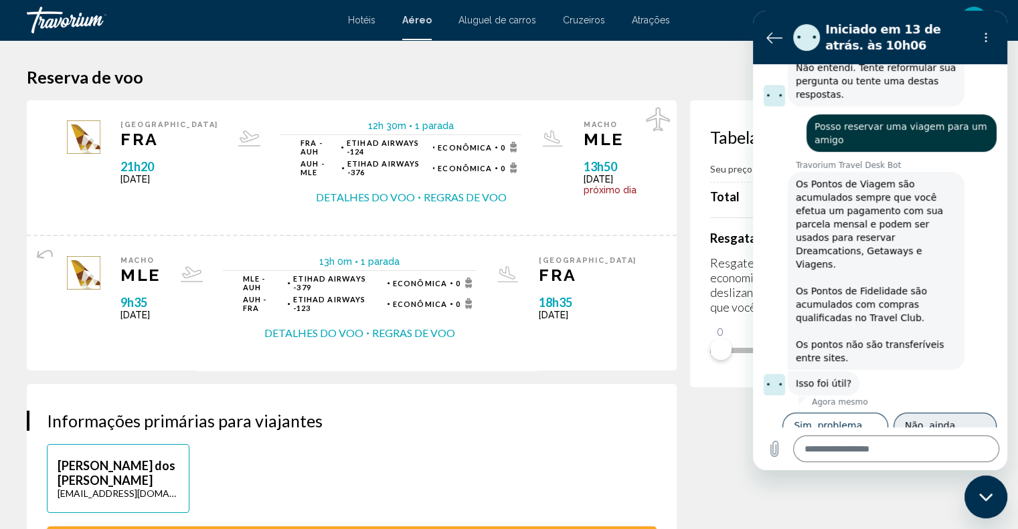
click at [922, 420] on font "Não, ainda preciso de ajuda" at bounding box center [944, 432] width 78 height 24
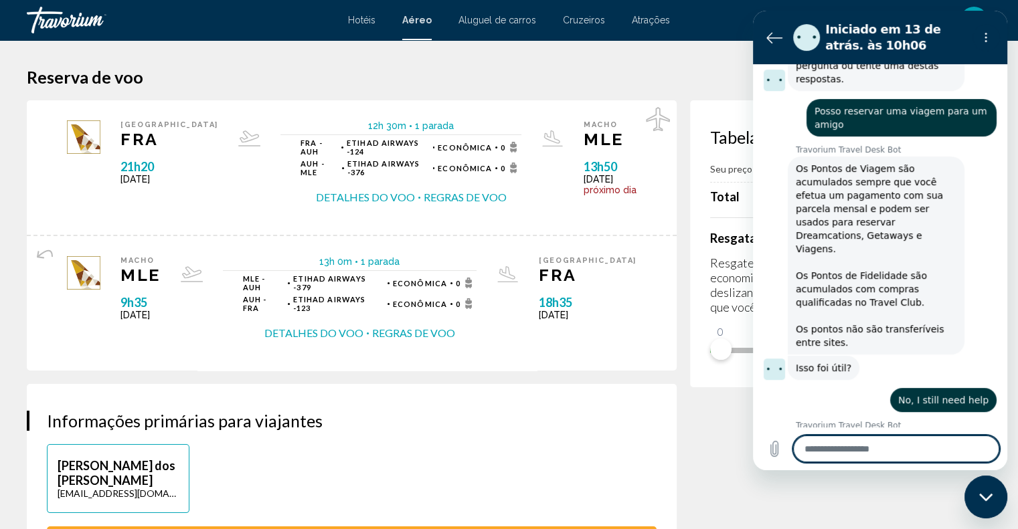
scroll to position [413, 0]
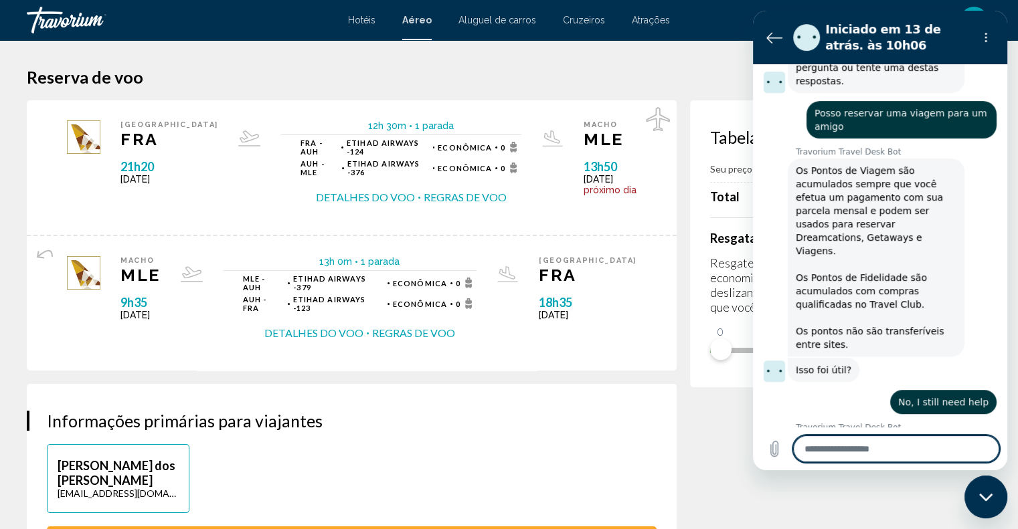
type textarea "*"
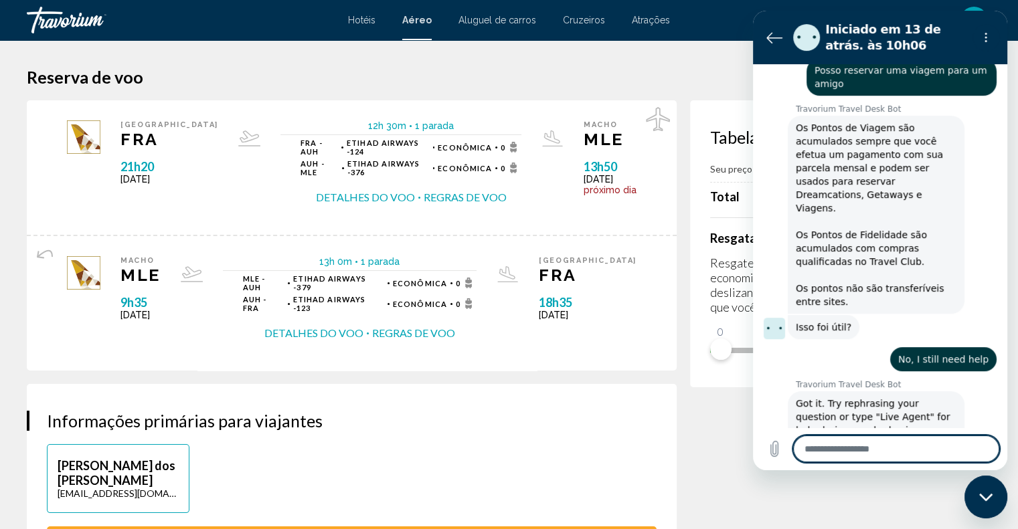
scroll to position [459, 0]
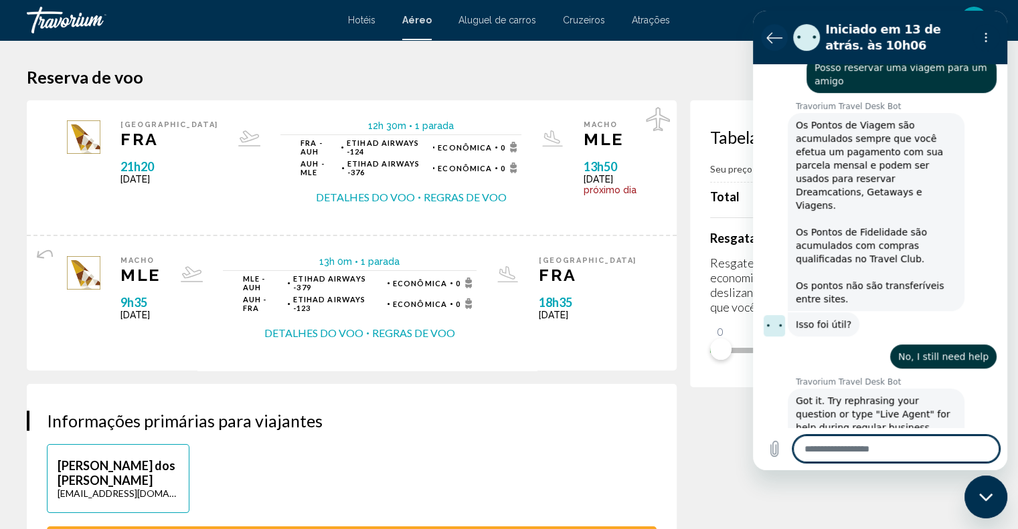
click at [774, 36] on icon "Voltar para a lista de conversas" at bounding box center [774, 37] width 16 height 16
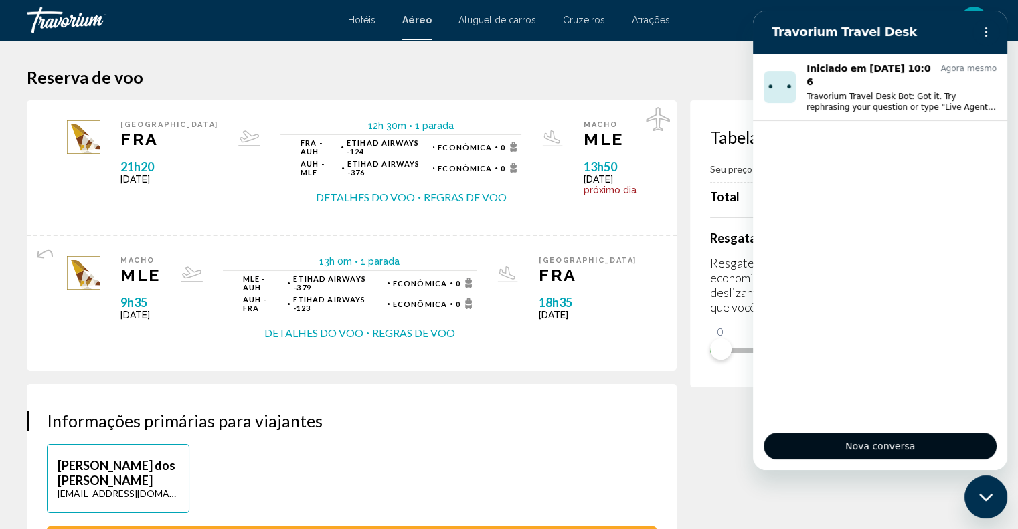
click at [868, 446] on span "Nova conversa" at bounding box center [880, 446] width 210 height 16
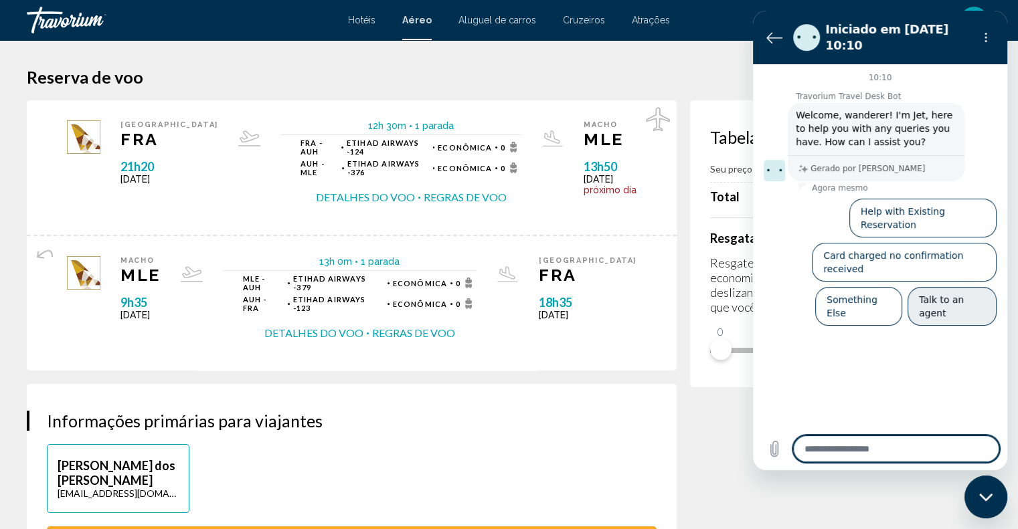
click at [938, 287] on button "Talk to an agent" at bounding box center [952, 306] width 89 height 39
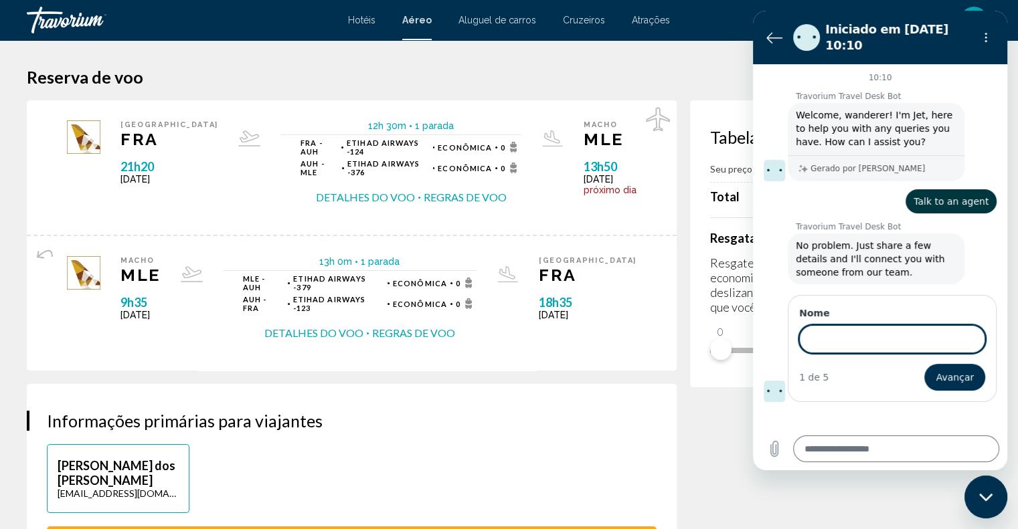
type textarea "*"
type input "*****"
click at [892, 308] on label "Nome" at bounding box center [892, 313] width 186 height 13
click at [892, 325] on input "*****" at bounding box center [892, 339] width 186 height 28
click at [946, 380] on span "Avançar" at bounding box center [955, 377] width 38 height 16
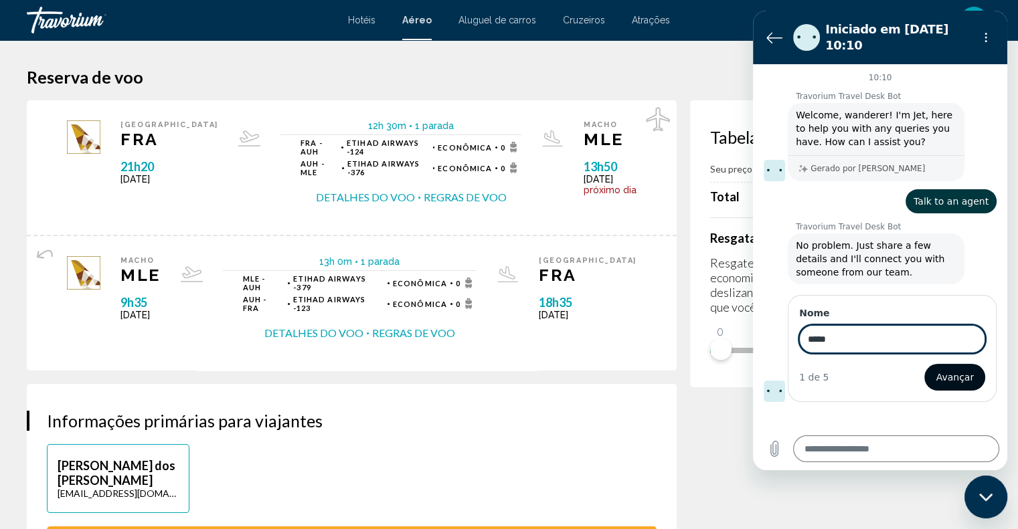
type textarea "*"
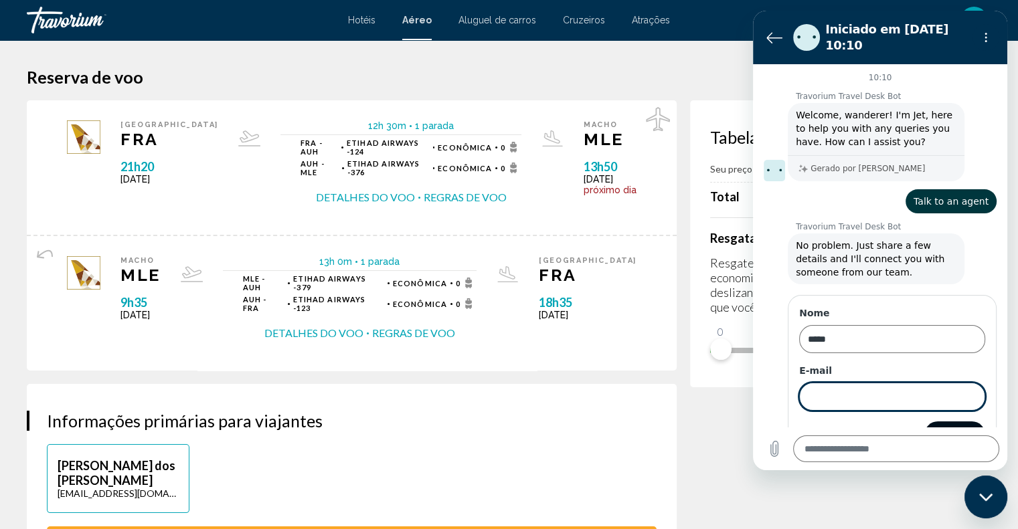
scroll to position [31, 0]
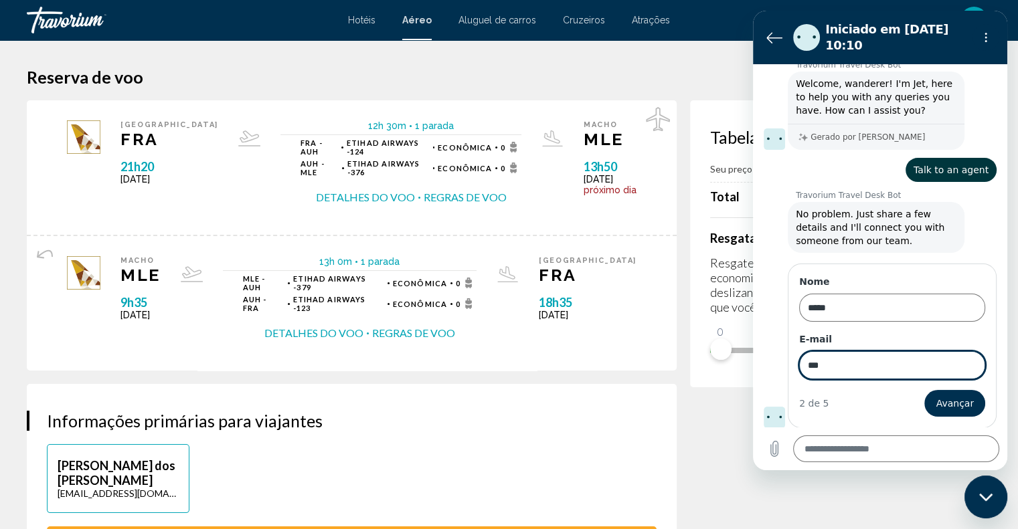
type input "**********"
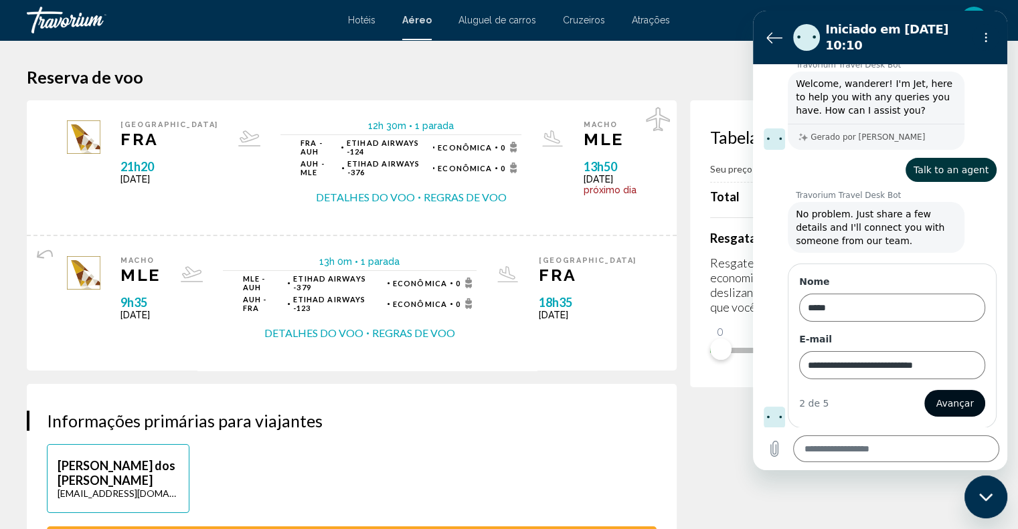
click at [951, 400] on span "Avançar" at bounding box center [955, 404] width 38 height 16
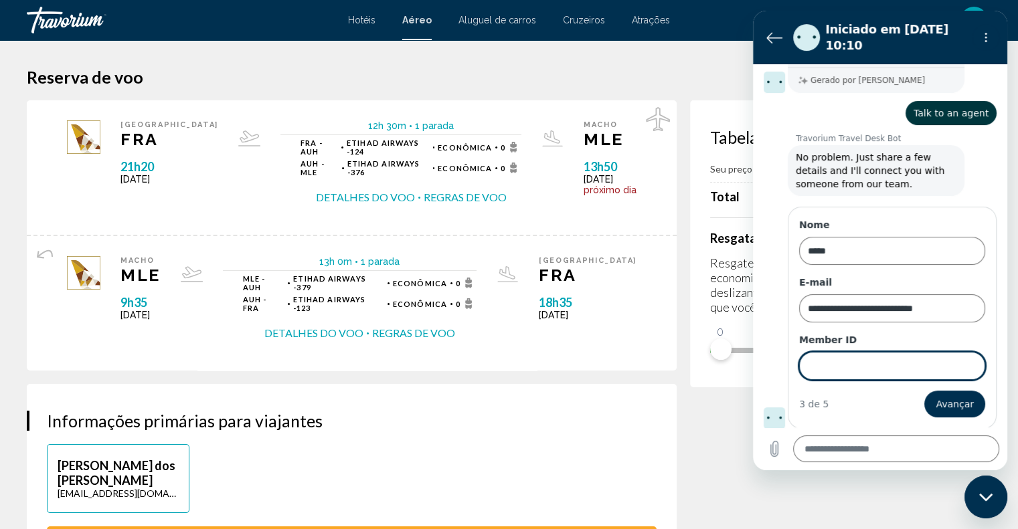
type textarea "*"
paste input "******"
type input "******"
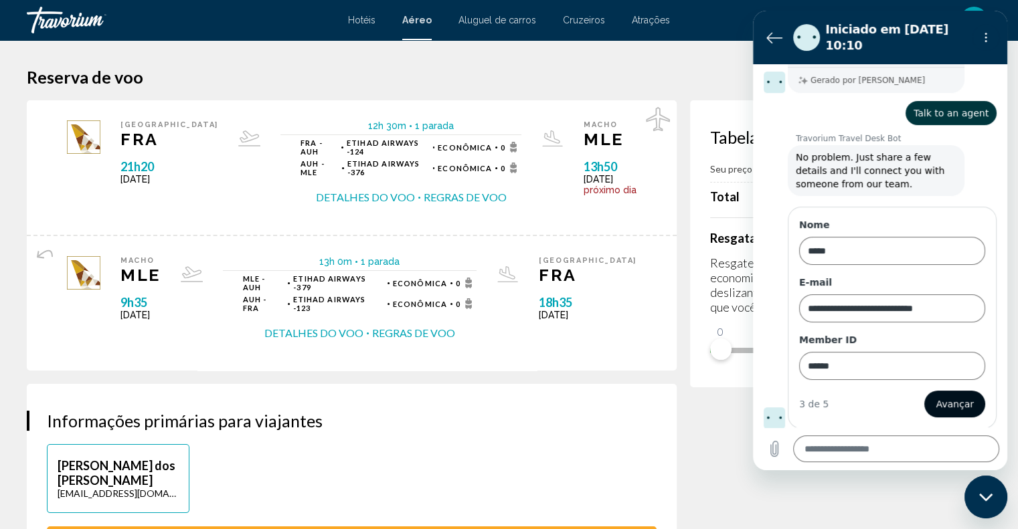
click at [968, 406] on button "Avançar" at bounding box center [954, 404] width 61 height 27
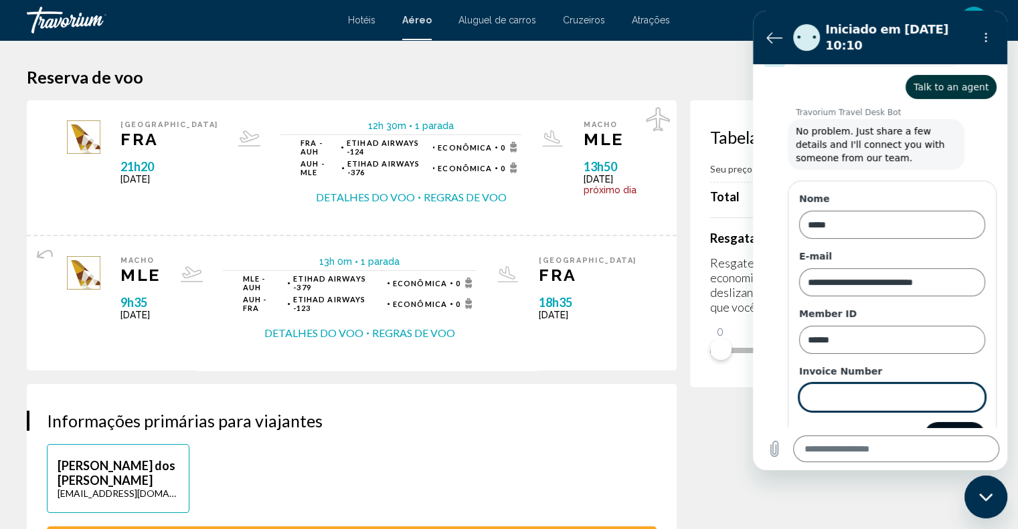
scroll to position [146, 0]
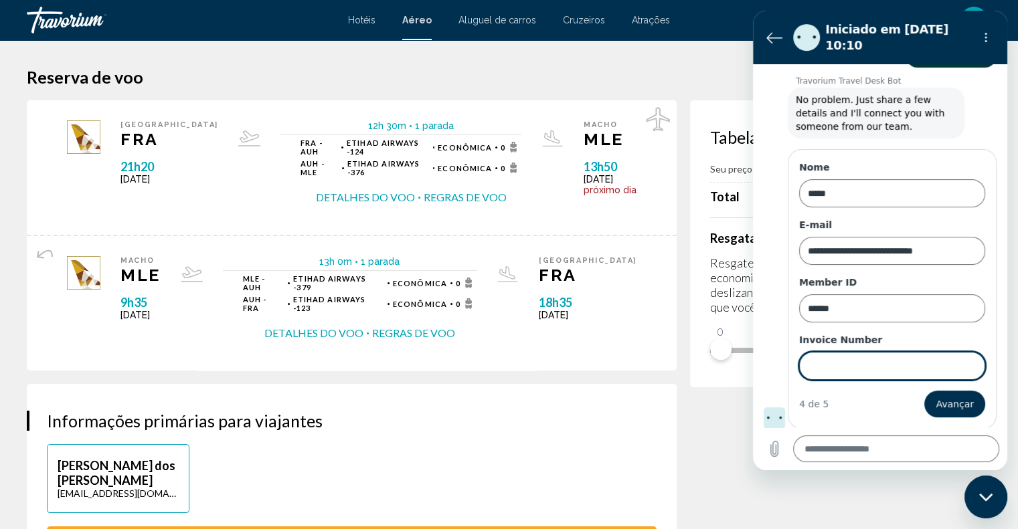
type textarea "*"
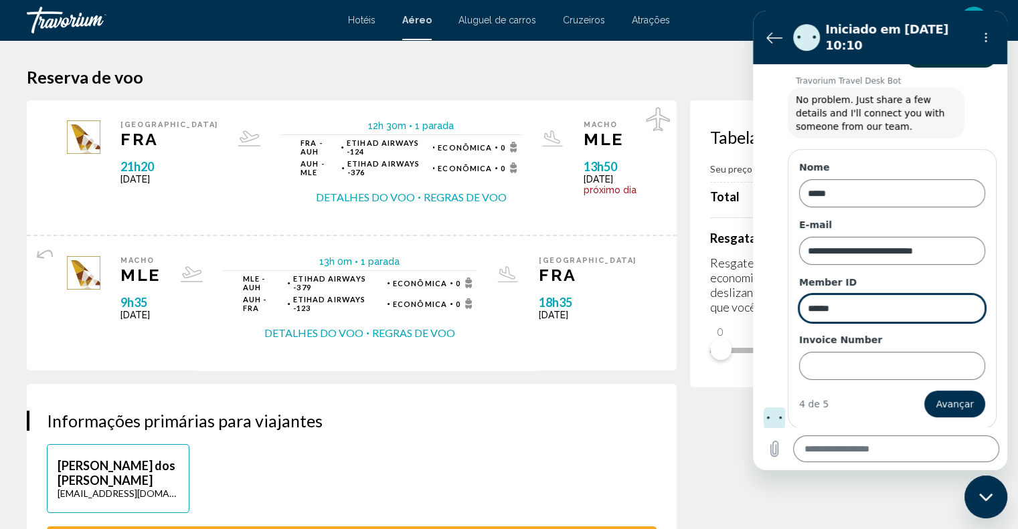
drag, startPoint x: 826, startPoint y: 363, endPoint x: 812, endPoint y: 308, distance: 57.3
click at [812, 308] on input "******" at bounding box center [892, 309] width 186 height 28
drag, startPoint x: 863, startPoint y: 313, endPoint x: 737, endPoint y: 314, distance: 125.8
click html "**********"
paste input "**********"
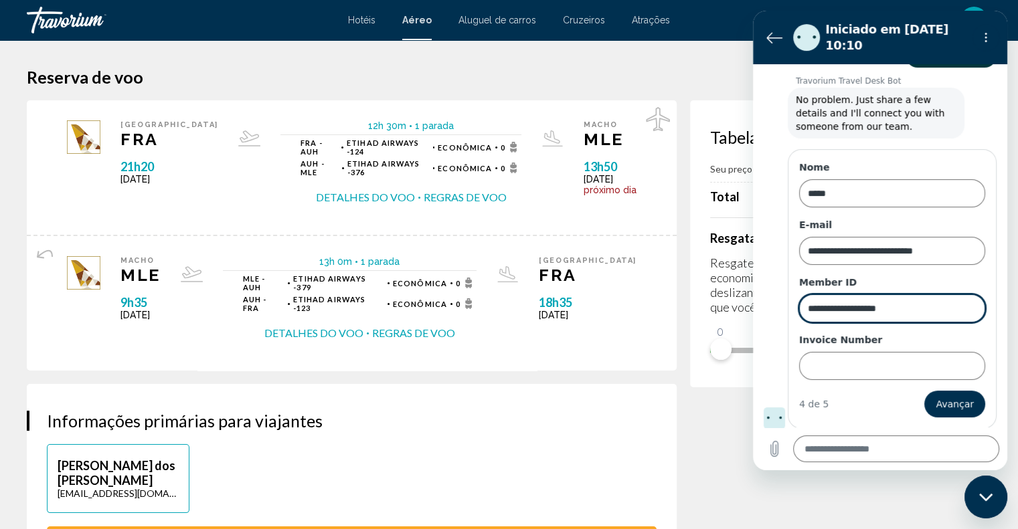
type input "**********"
type textarea "*"
click at [837, 359] on input "Invoice Number" at bounding box center [892, 366] width 186 height 28
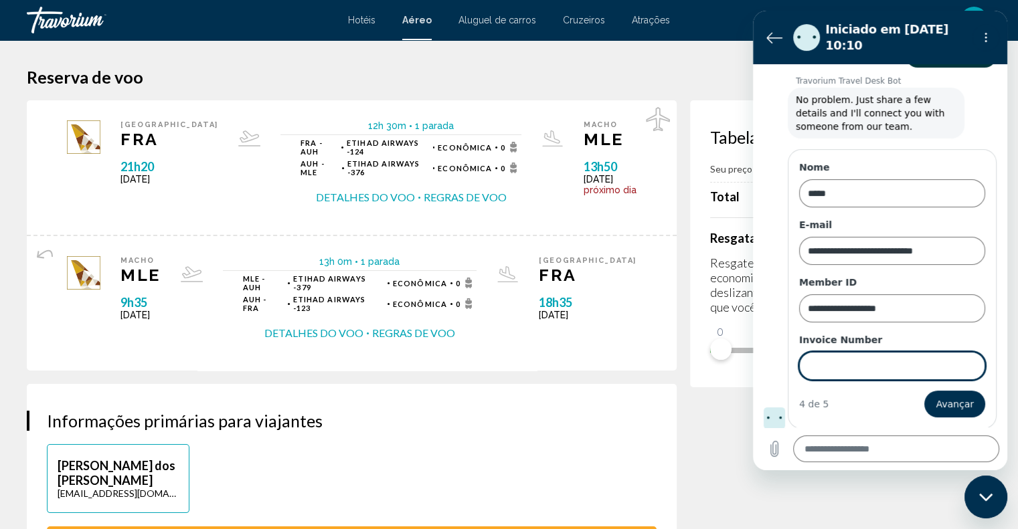
paste input "******"
type input "******"
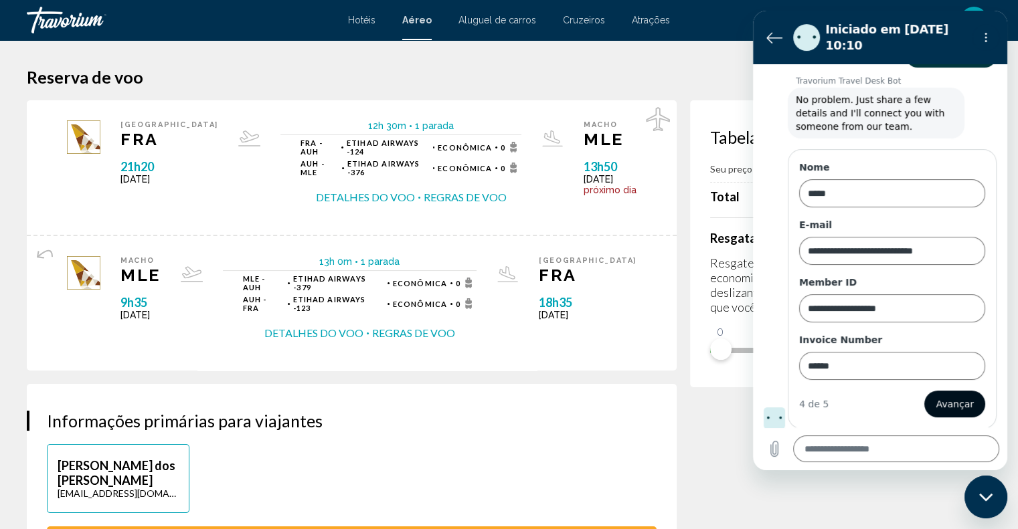
click at [957, 405] on span "Avançar" at bounding box center [955, 404] width 38 height 16
type textarea "*"
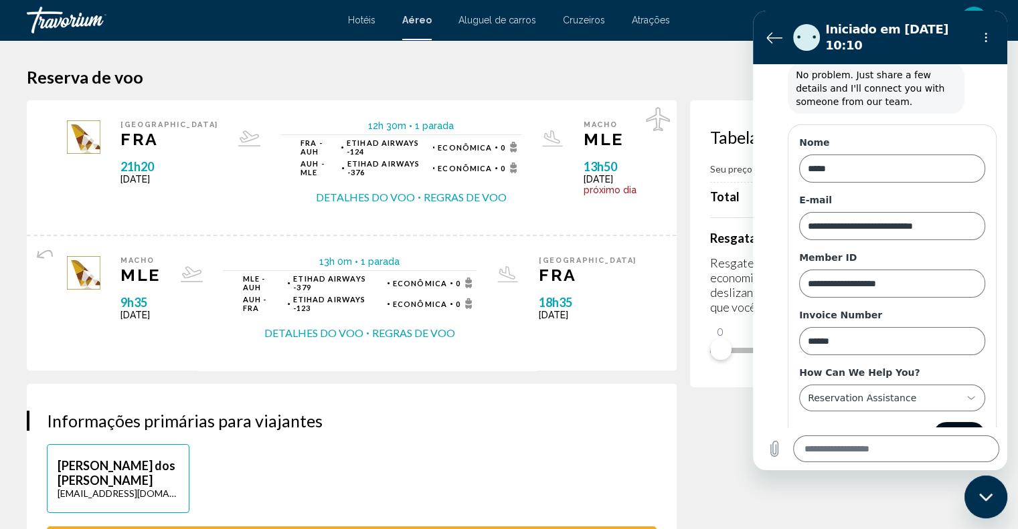
scroll to position [202, 0]
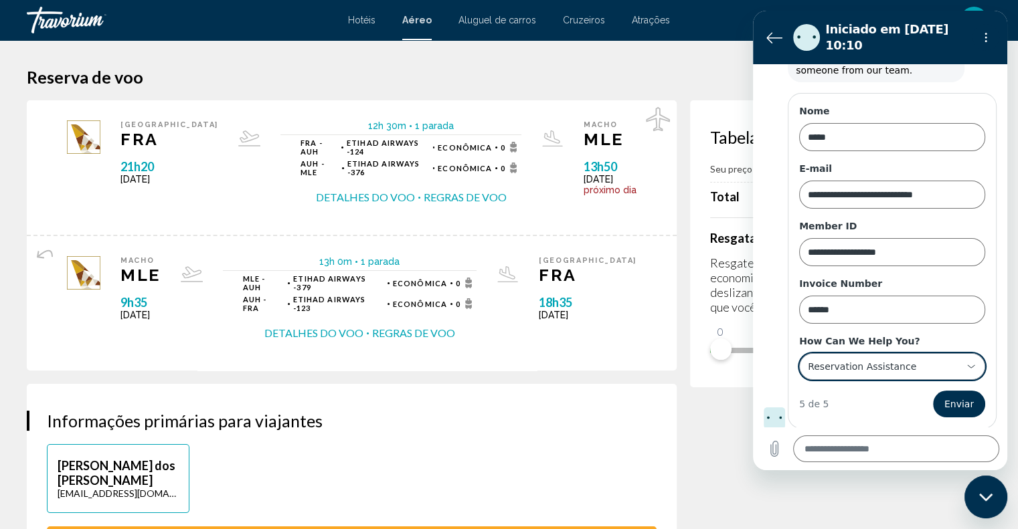
click at [932, 366] on div "**********" at bounding box center [884, 367] width 155 height 24
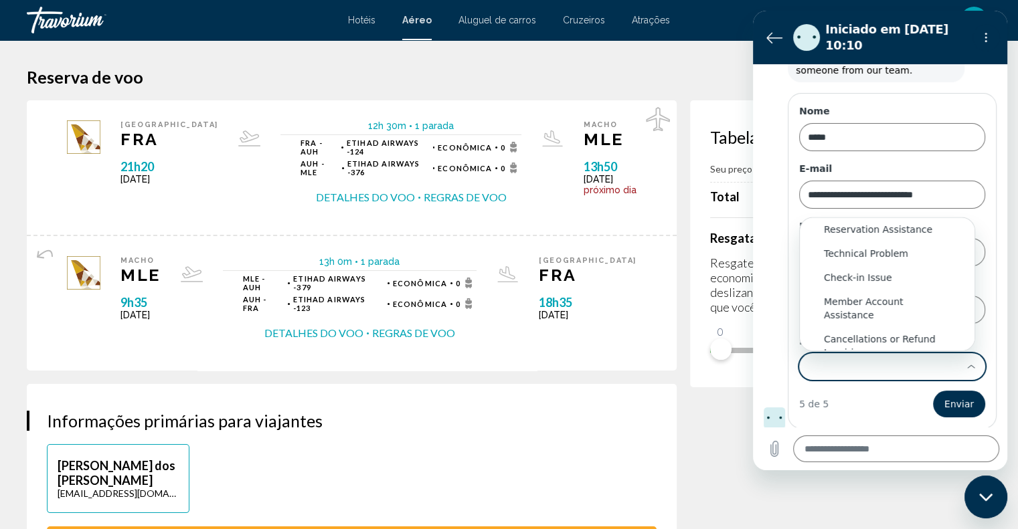
scroll to position [0, 0]
click at [909, 230] on div "Reservation Assistance" at bounding box center [887, 232] width 127 height 13
type input "**********"
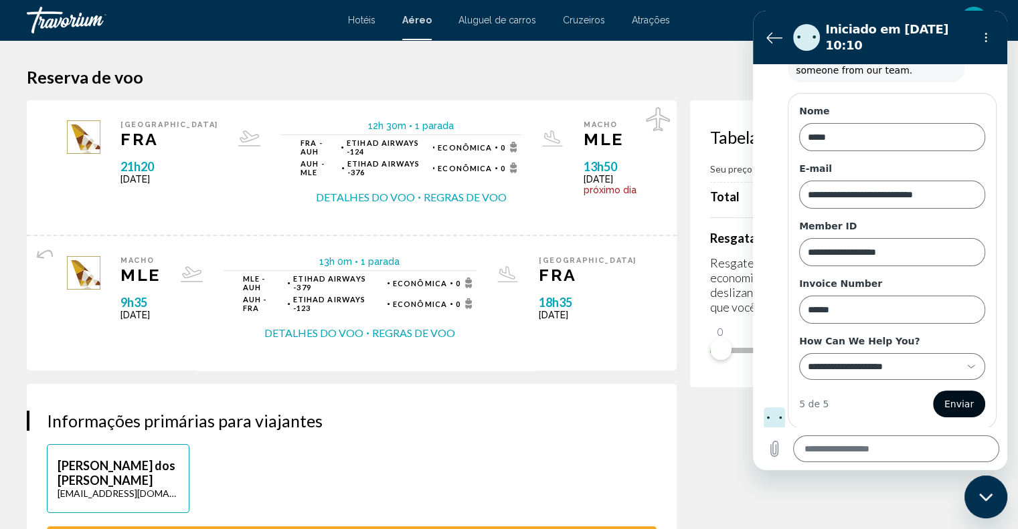
click at [944, 402] on span "Enviar" at bounding box center [958, 404] width 29 height 16
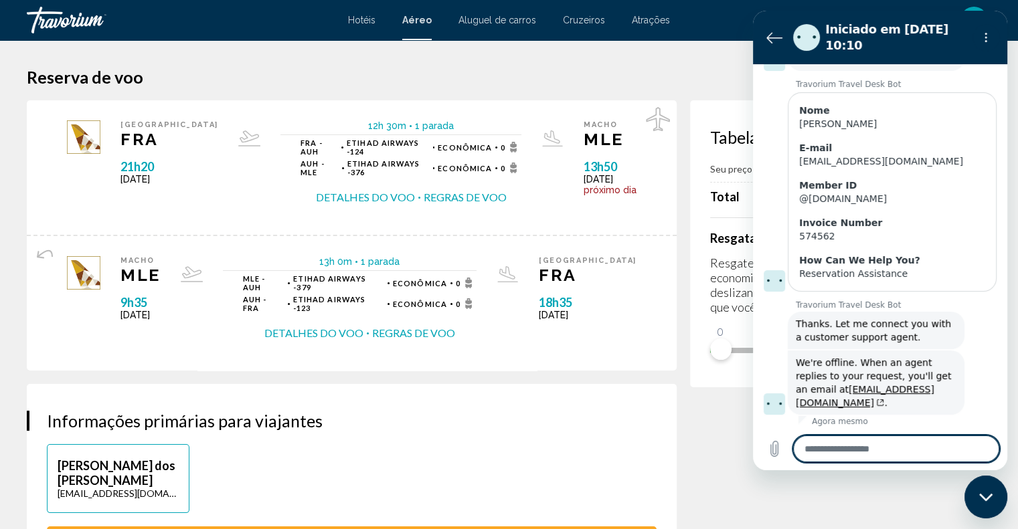
scroll to position [229, 0]
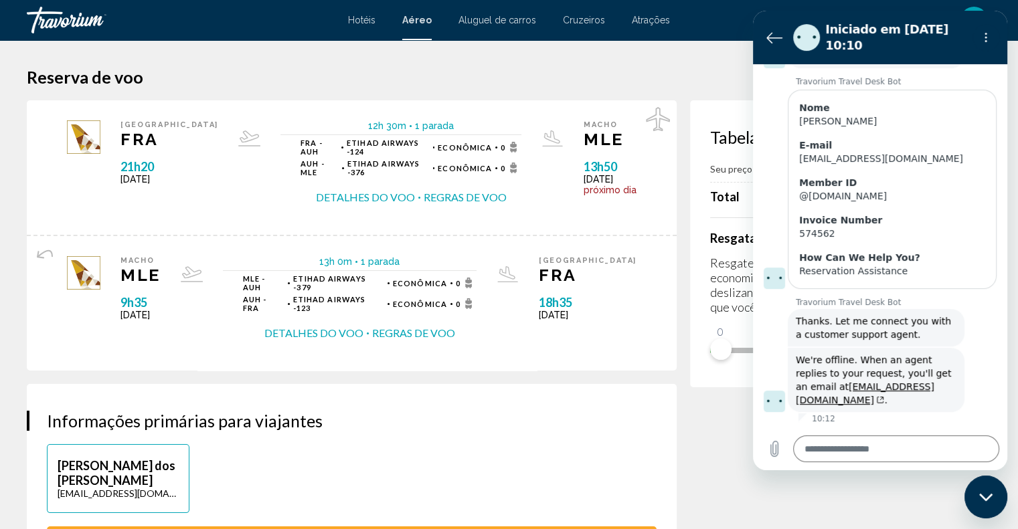
click at [706, 85] on h1 "Reserva de voo" at bounding box center [509, 77] width 965 height 20
type textarea "*"
click at [768, 40] on icon "Voltar para a lista de conversas" at bounding box center [774, 37] width 16 height 16
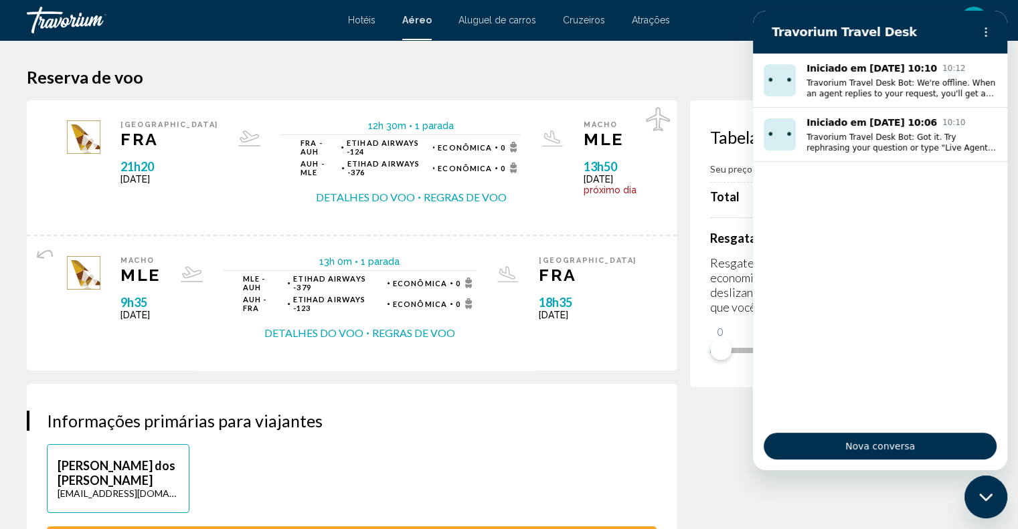
click at [680, 78] on h1 "Reserva de voo" at bounding box center [509, 77] width 965 height 20
click at [985, 38] on button "Menu de opções" at bounding box center [986, 32] width 27 height 27
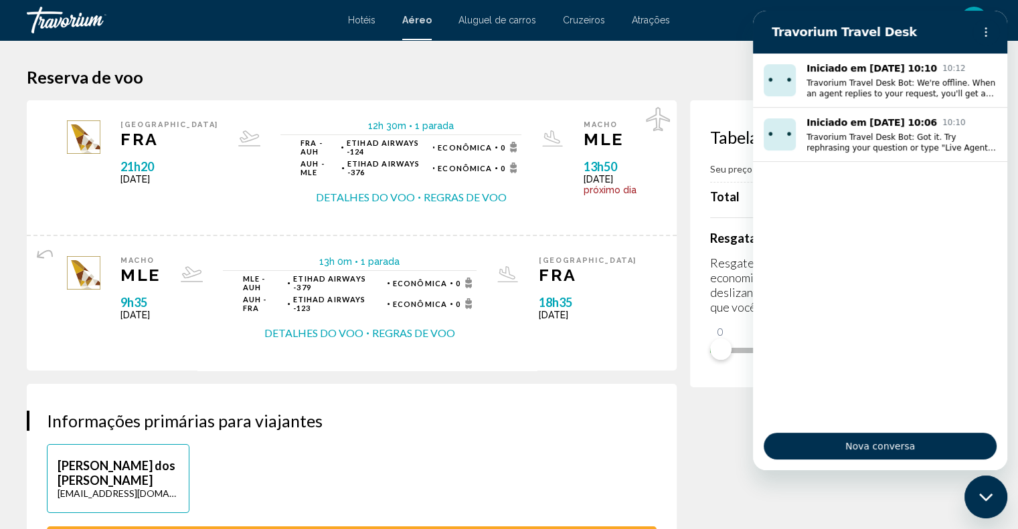
click at [985, 489] on div "Fechar janela de mensagens" at bounding box center [986, 497] width 40 height 40
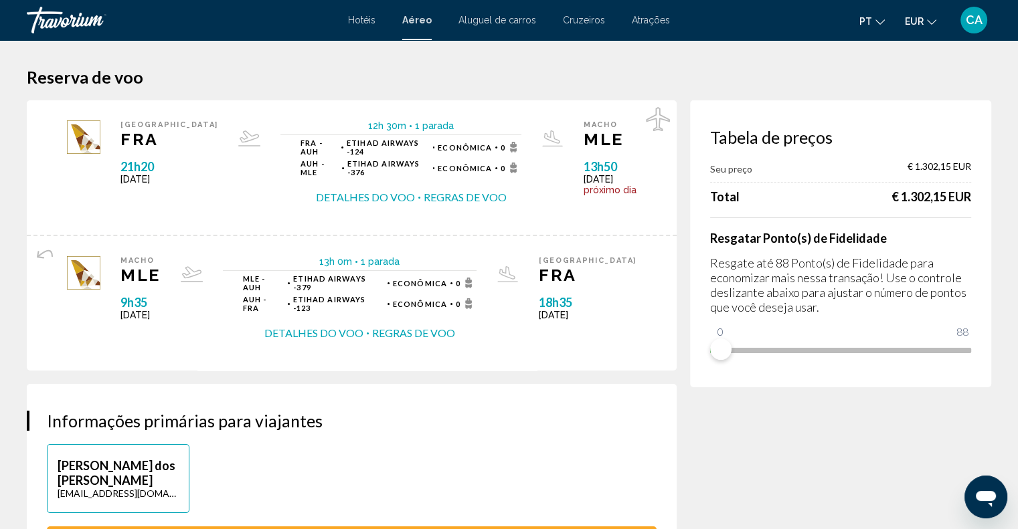
click at [972, 17] on font "CA" at bounding box center [974, 20] width 17 height 14
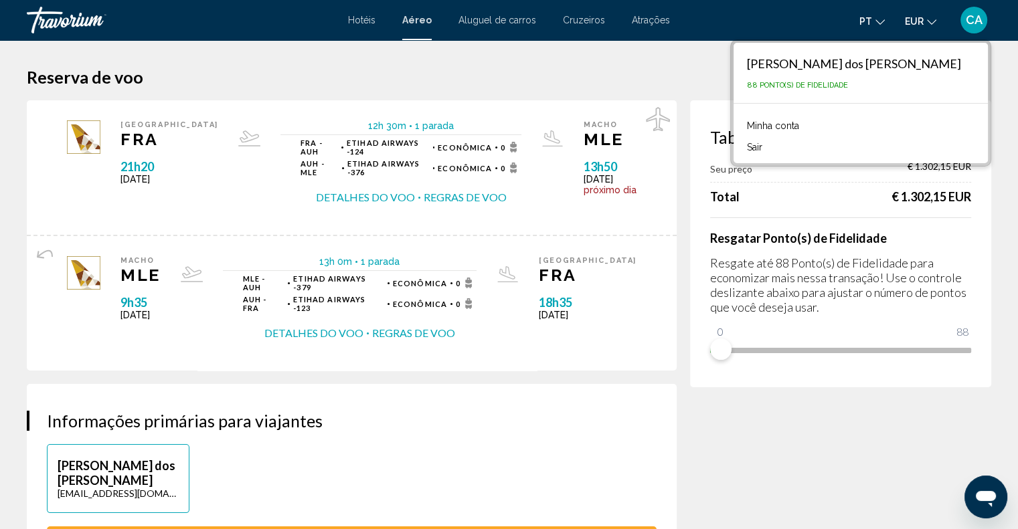
click at [760, 120] on font "Minha conta" at bounding box center [773, 125] width 52 height 11
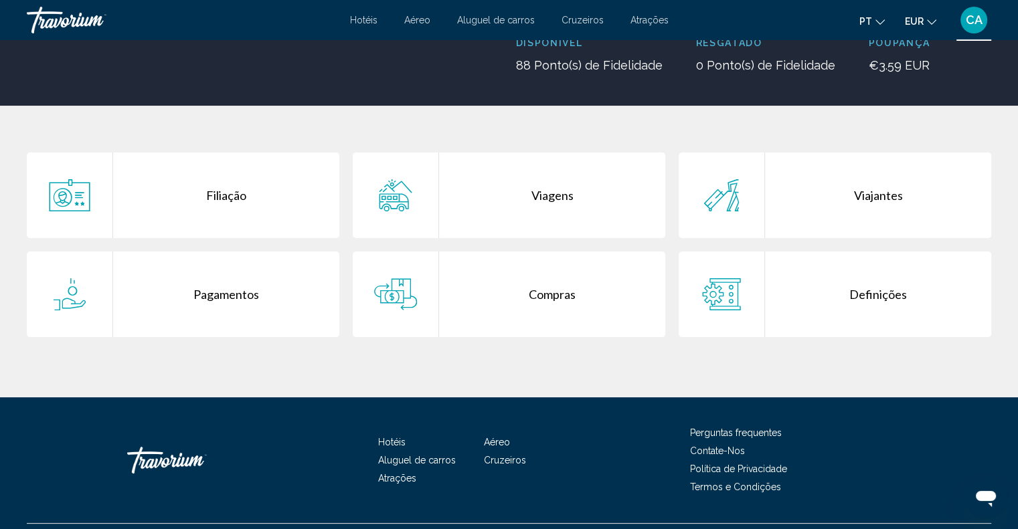
scroll to position [201, 0]
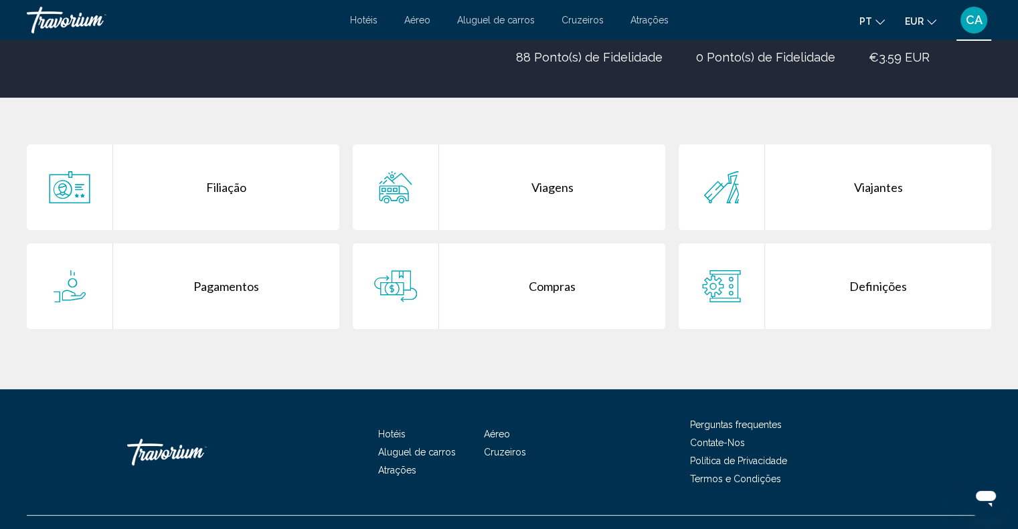
click at [772, 183] on div "Viajantes" at bounding box center [878, 188] width 226 height 86
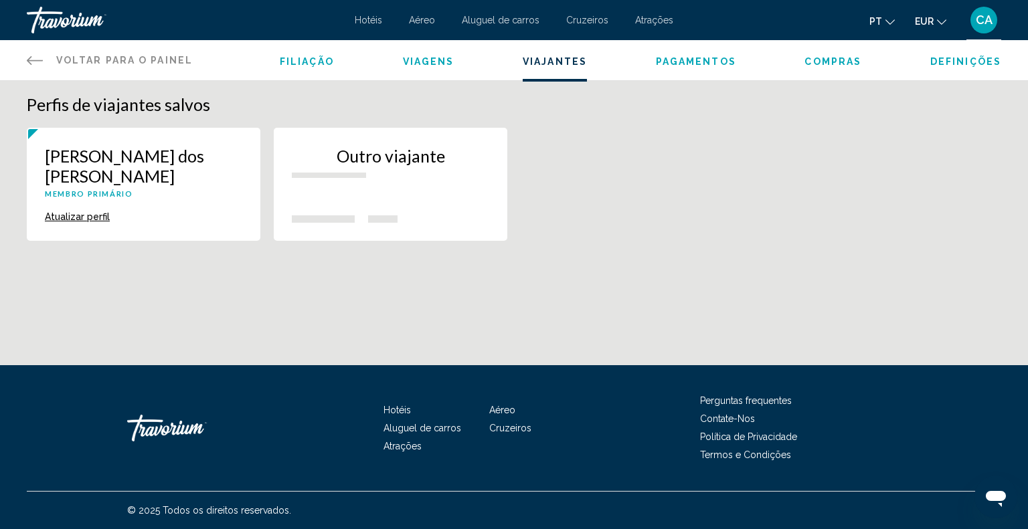
click at [378, 197] on button "Outro viajante" at bounding box center [391, 184] width 234 height 113
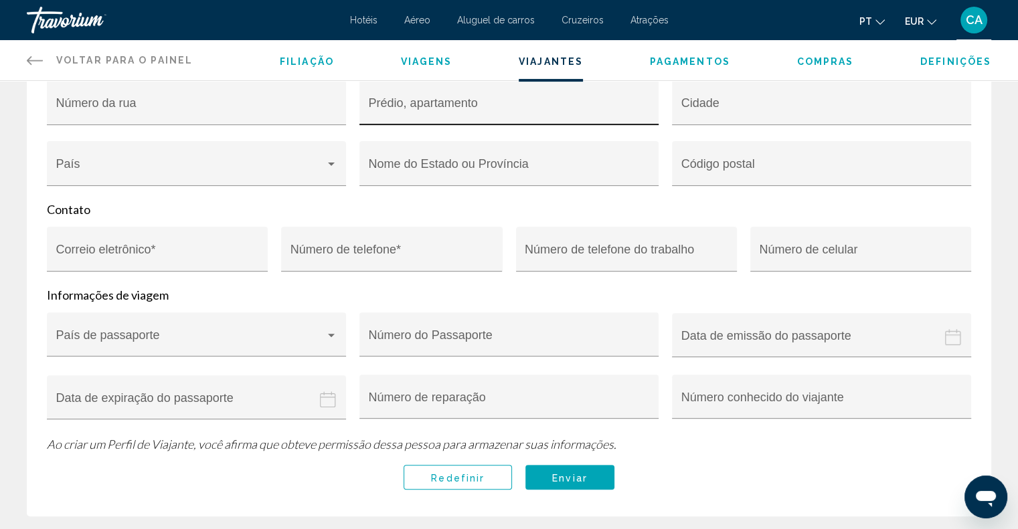
scroll to position [388, 0]
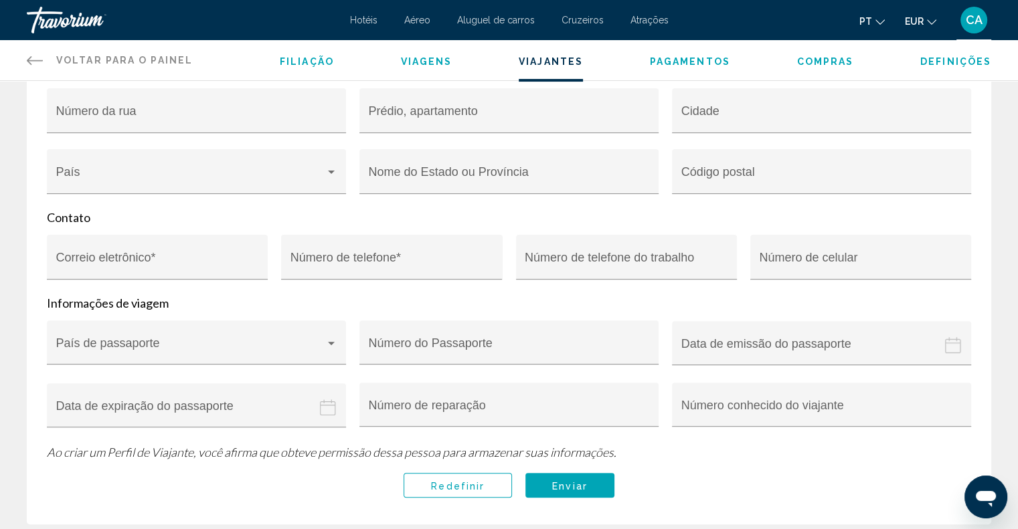
click at [428, 59] on span "Viagens" at bounding box center [427, 61] width 52 height 11
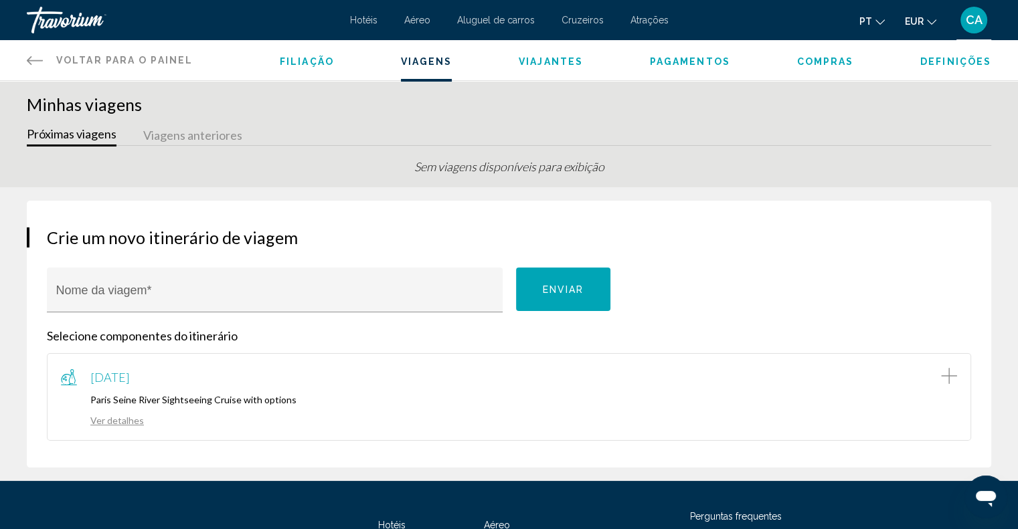
click at [689, 68] on div "Filiação Viagens Viajantes Pagamentos Compras Definições" at bounding box center [636, 60] width 712 height 40
click at [683, 59] on span "Pagamentos" at bounding box center [690, 61] width 80 height 11
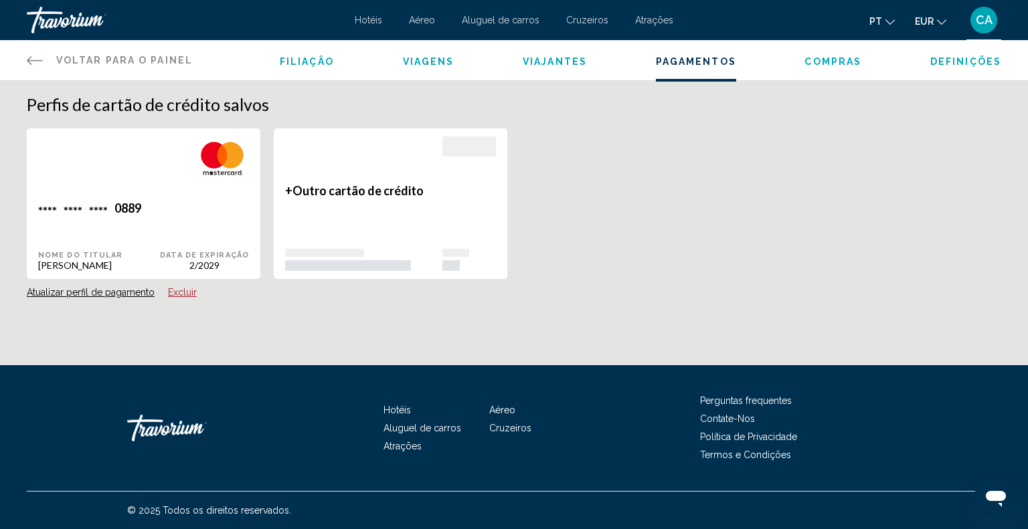
click at [953, 59] on span "Definições" at bounding box center [965, 61] width 71 height 11
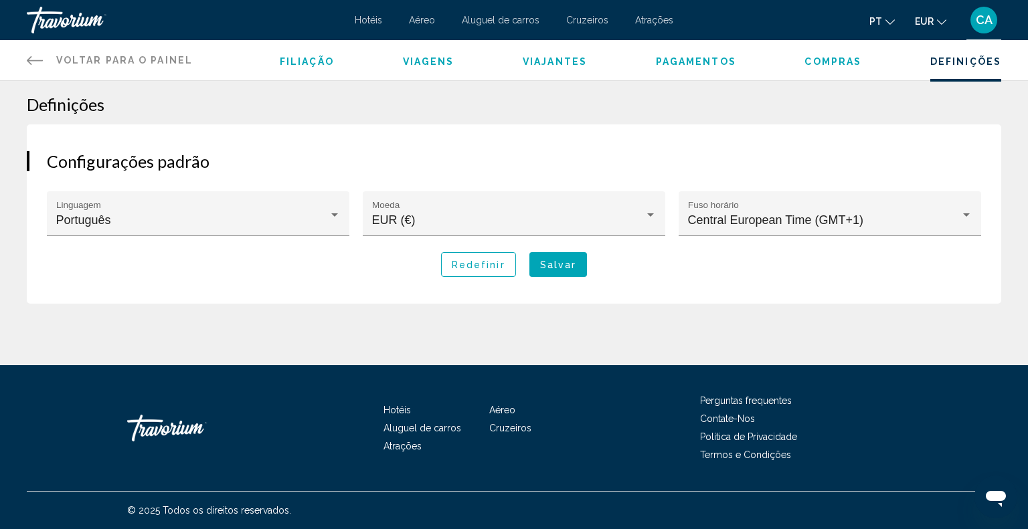
click at [361, 15] on font "Hotéis" at bounding box center [368, 20] width 27 height 11
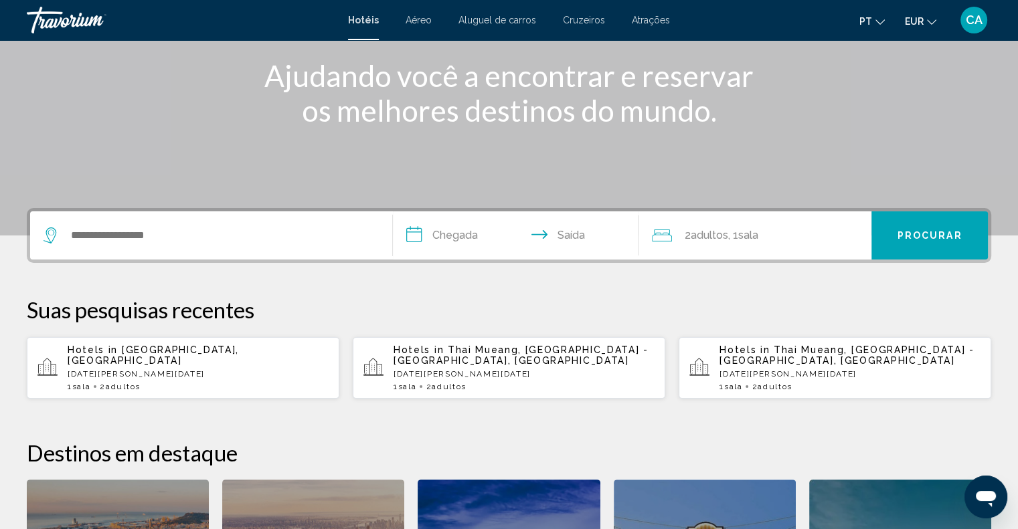
scroll to position [335, 0]
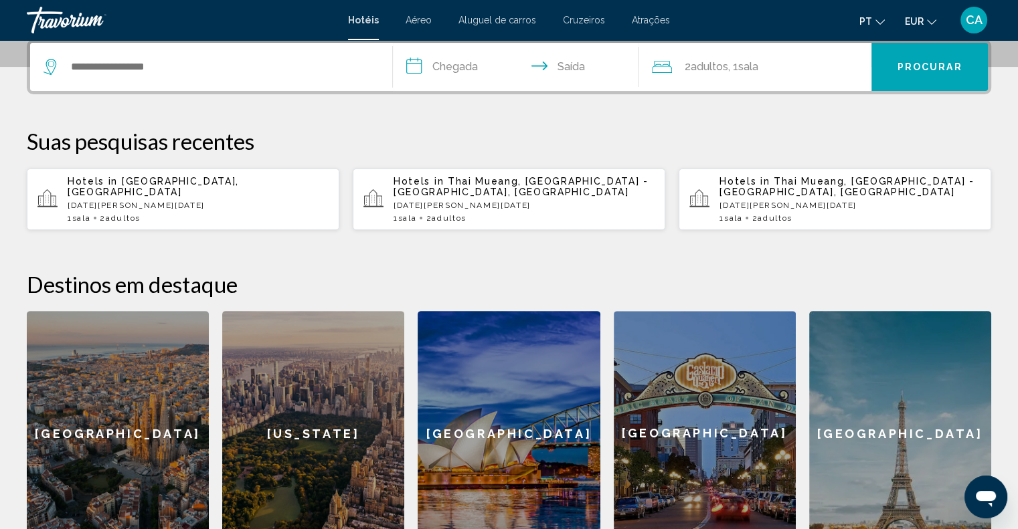
click at [201, 201] on p "Mon, 26 Jan - Sun, 01 Feb" at bounding box center [198, 205] width 261 height 9
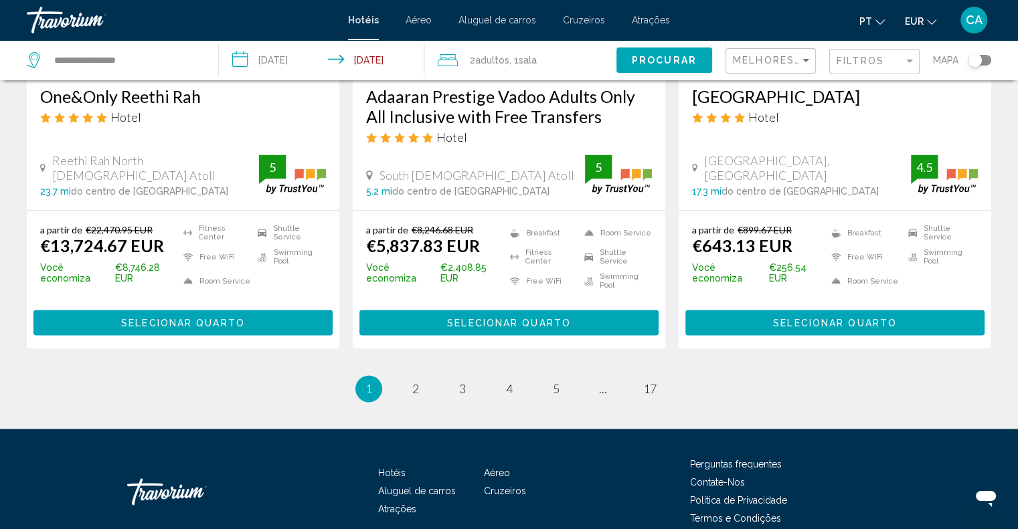
scroll to position [1841, 0]
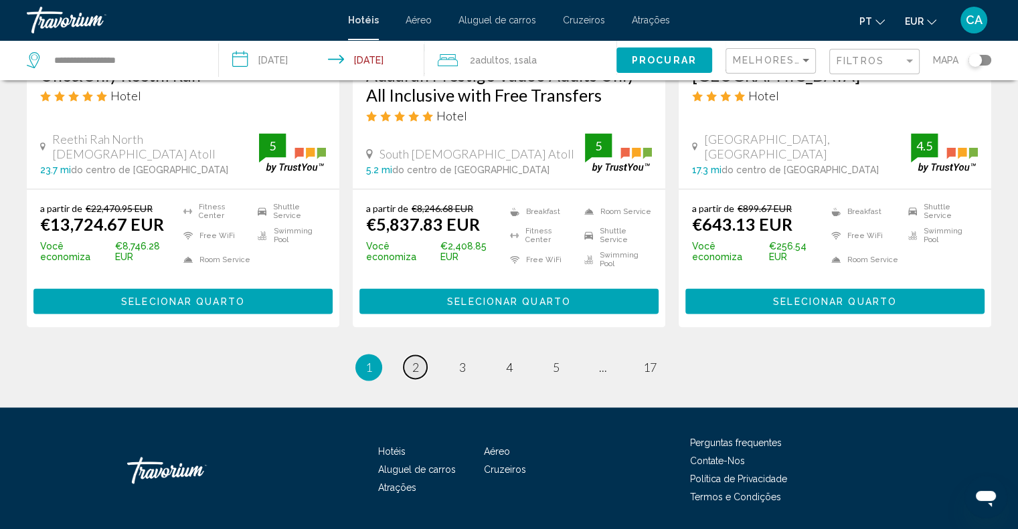
click at [416, 360] on span "2" at bounding box center [415, 367] width 7 height 15
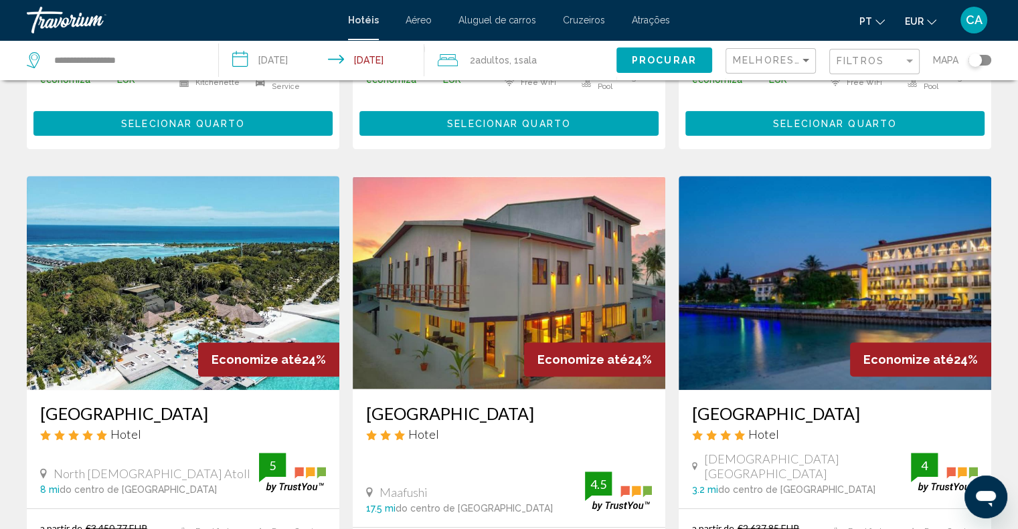
scroll to position [535, 0]
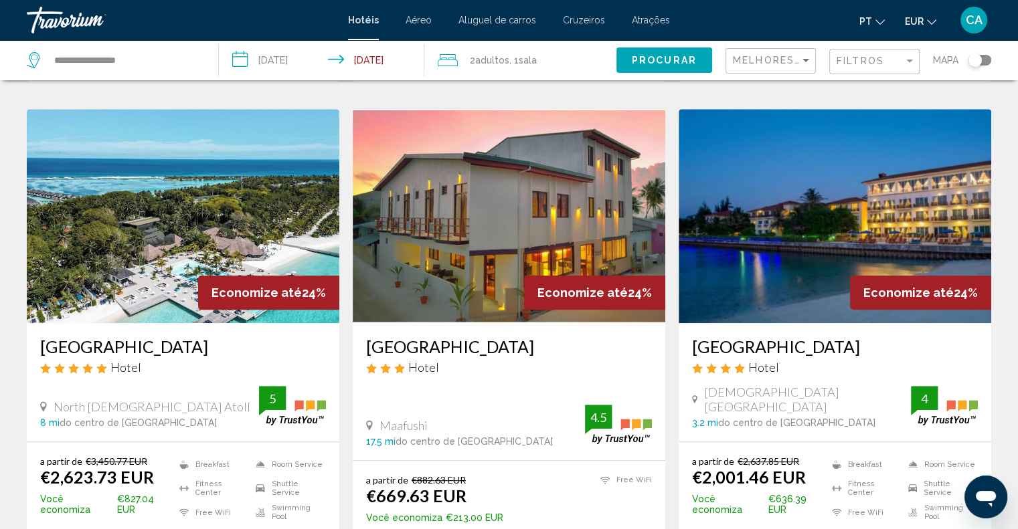
click at [195, 337] on h3 "Villa Nautica Paradise Island Resort" at bounding box center [183, 347] width 286 height 20
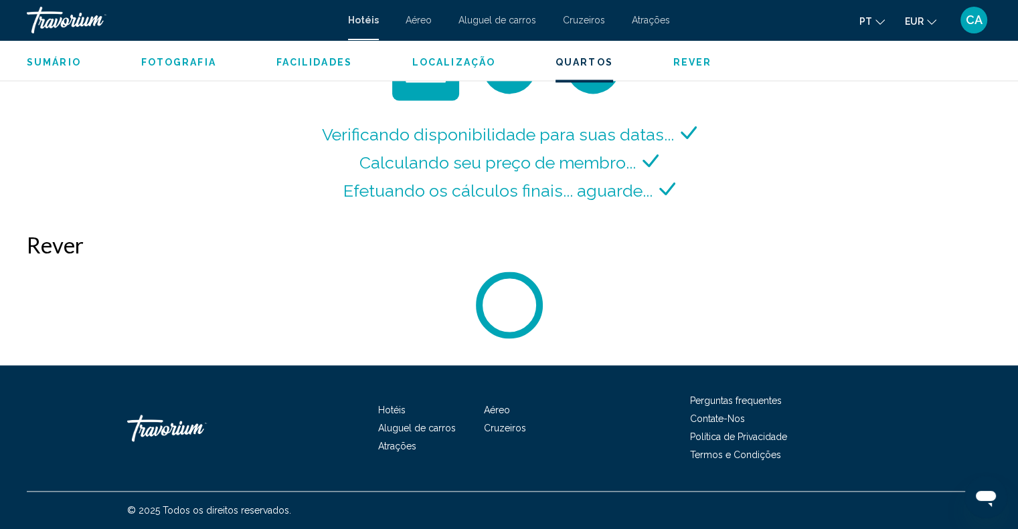
scroll to position [1861, 0]
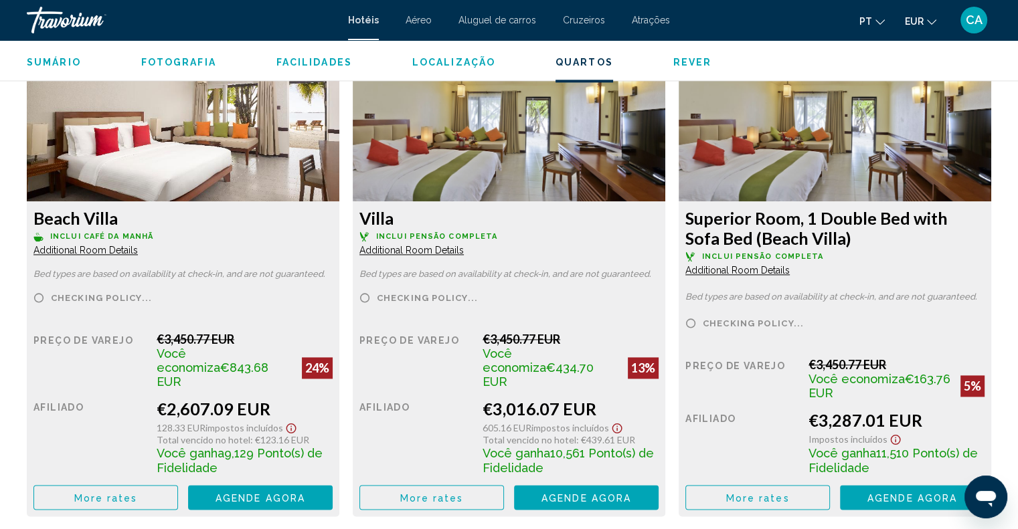
click at [278, 493] on span "Agende agora" at bounding box center [261, 498] width 90 height 11
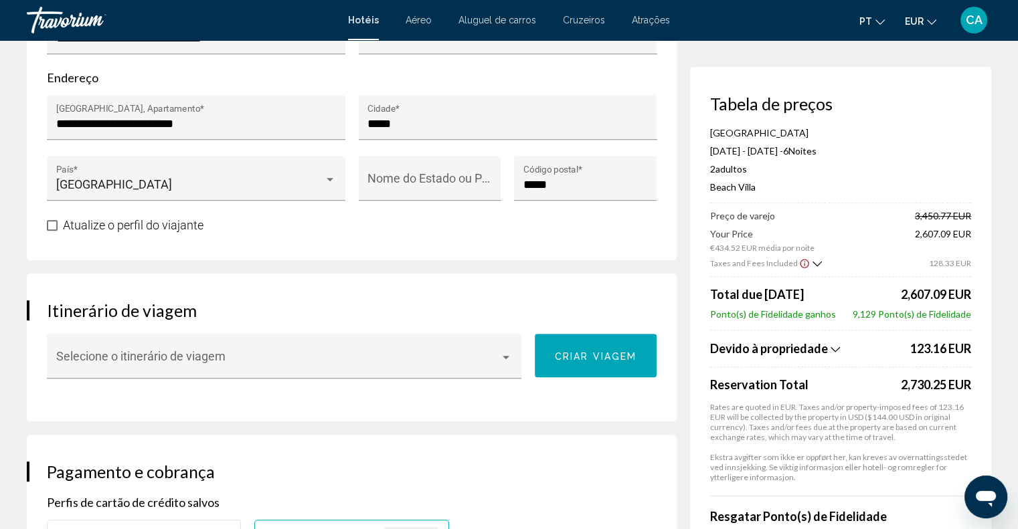
scroll to position [644, 0]
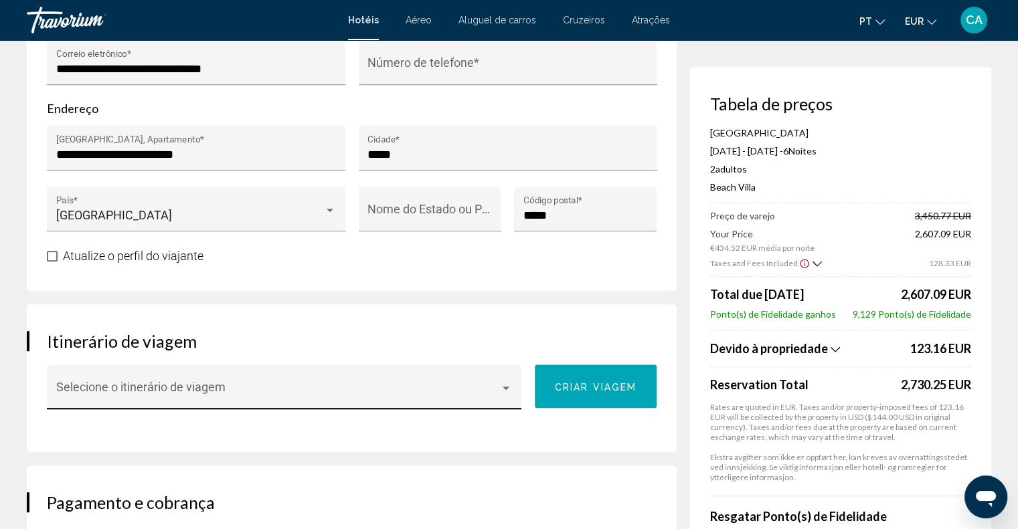
click at [300, 400] on span "Conteúdo principal" at bounding box center [278, 393] width 444 height 13
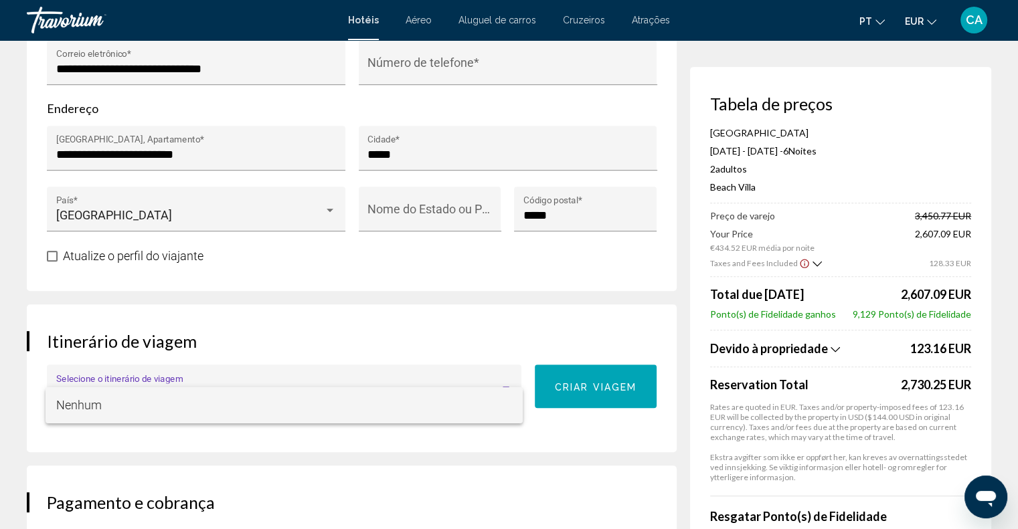
click at [303, 402] on span "Nenhum" at bounding box center [284, 406] width 456 height 36
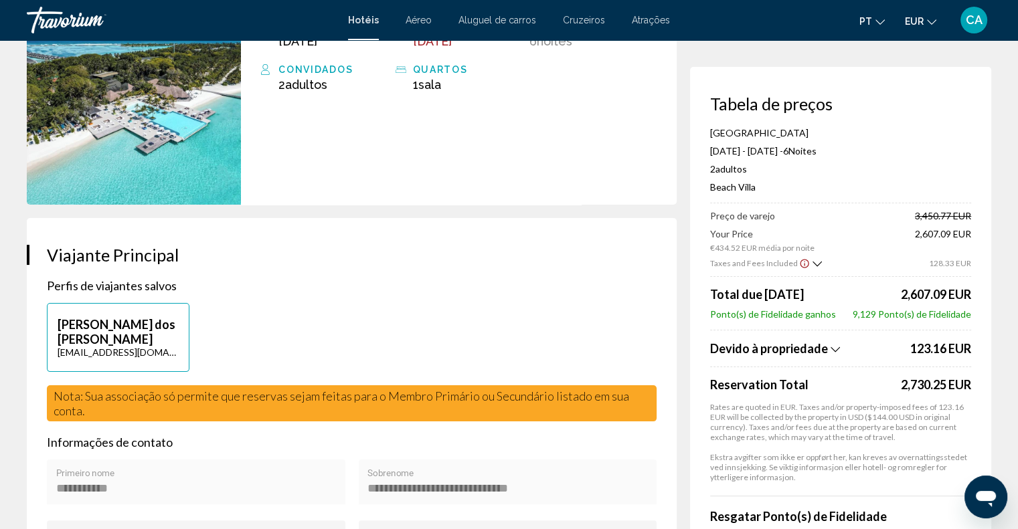
scroll to position [0, 0]
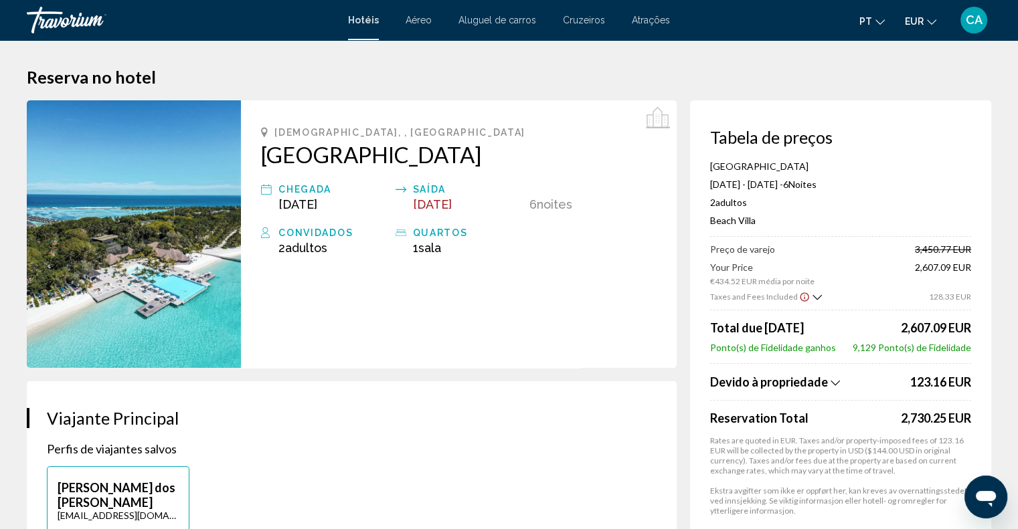
click at [977, 30] on div "CA" at bounding box center [974, 20] width 27 height 27
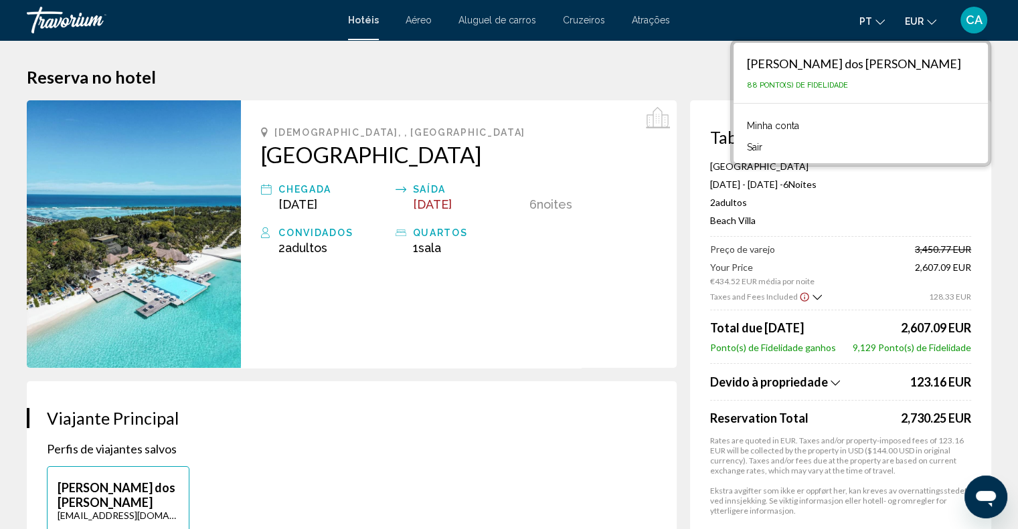
click at [787, 125] on link "Minha conta" at bounding box center [773, 125] width 66 height 17
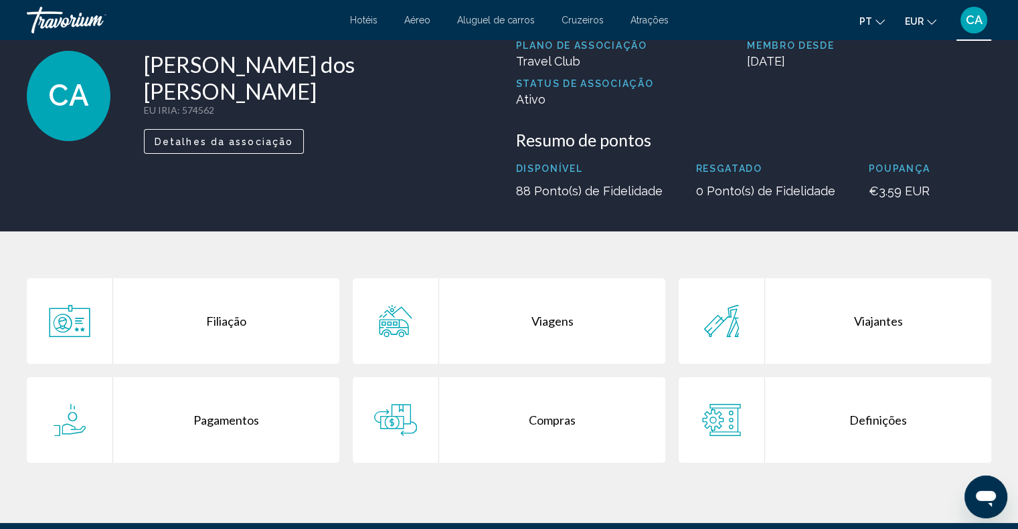
scroll to position [201, 0]
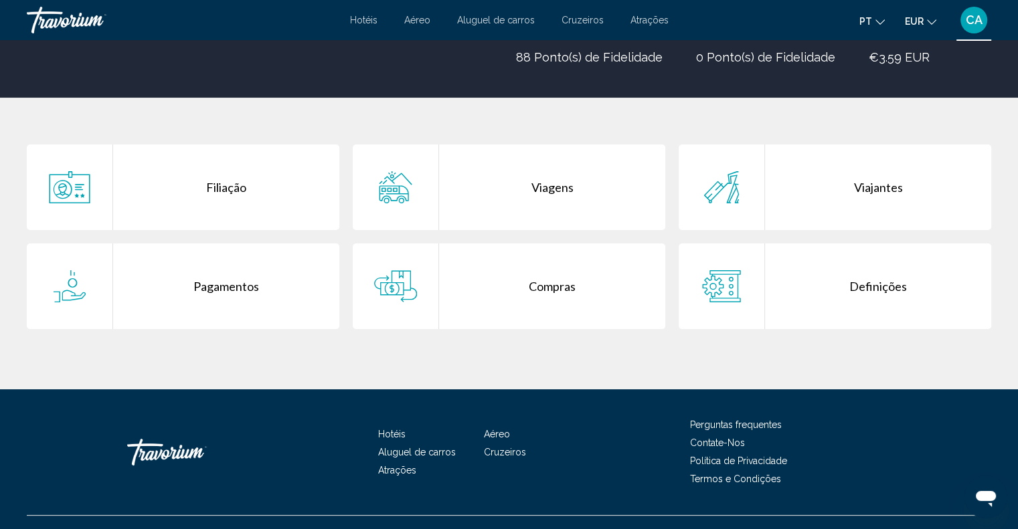
click at [543, 188] on div "Viagens" at bounding box center [552, 188] width 226 height 86
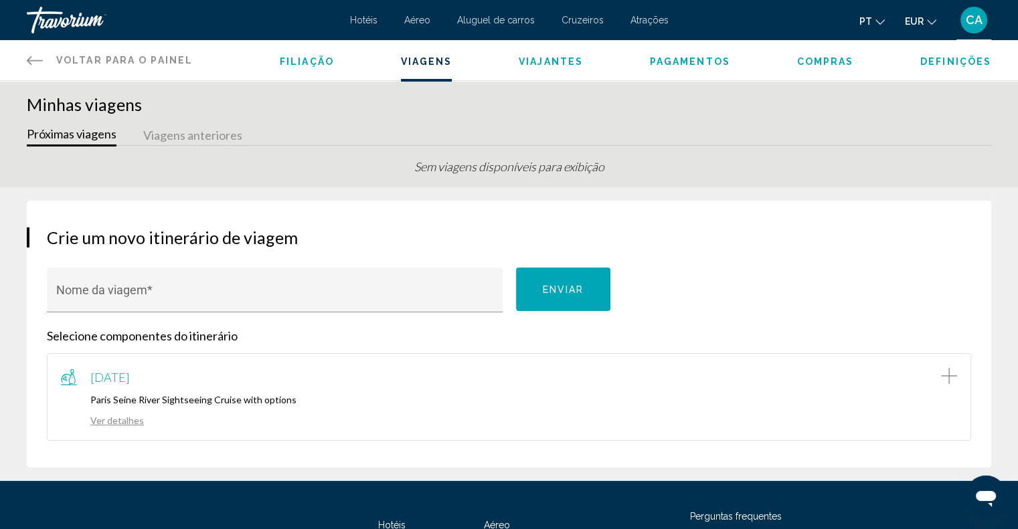
click at [578, 62] on span "Viajantes" at bounding box center [551, 61] width 64 height 11
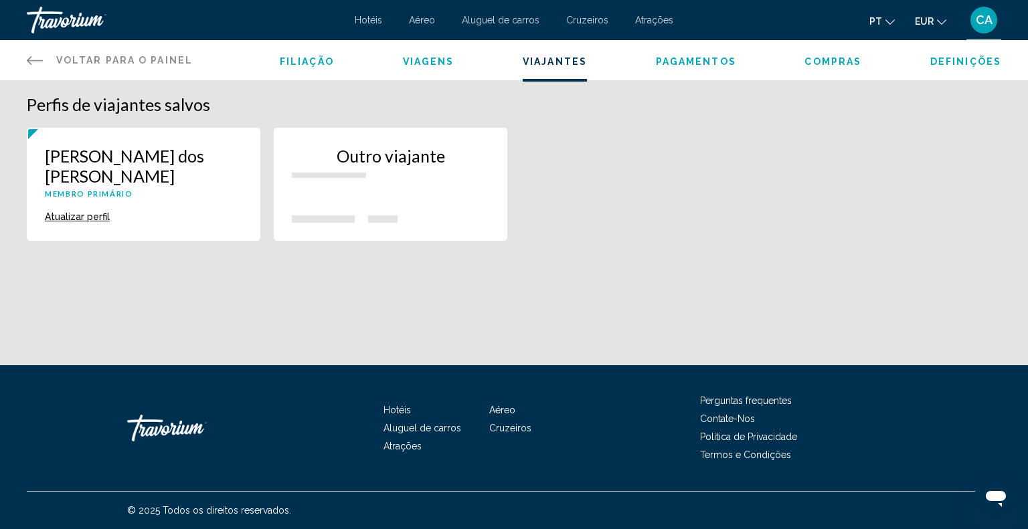
click at [383, 181] on div "Outro viajante" at bounding box center [390, 167] width 197 height 42
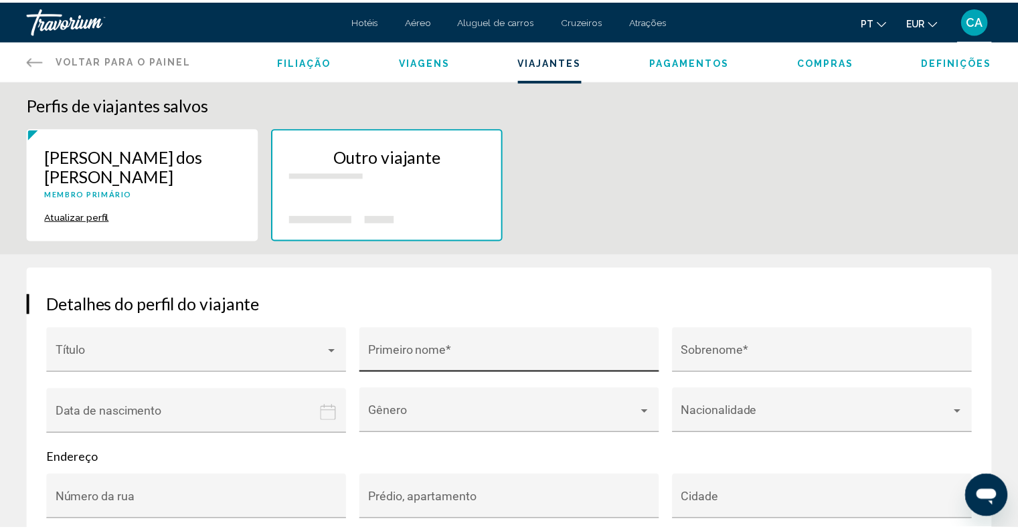
scroll to position [187, 0]
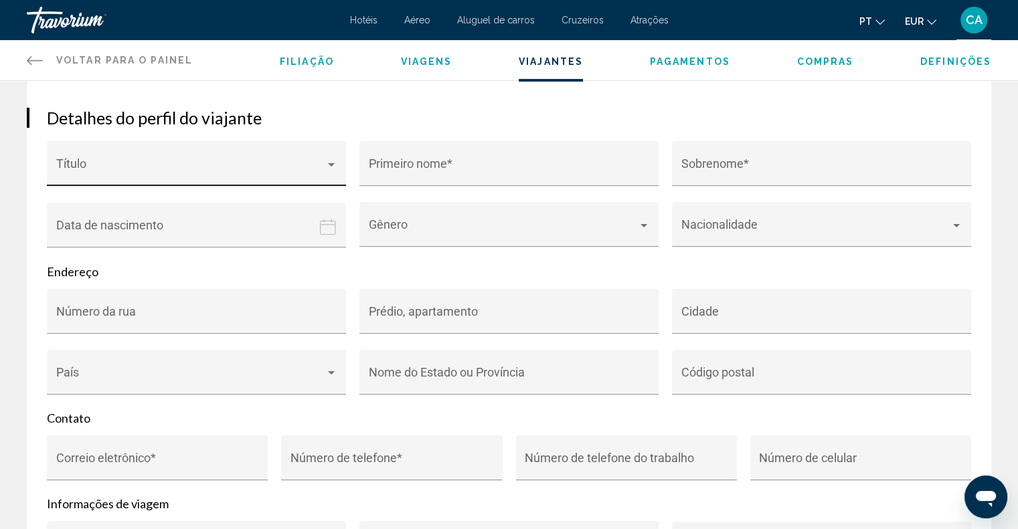
click at [223, 163] on span "Conteúdo principal" at bounding box center [190, 169] width 269 height 13
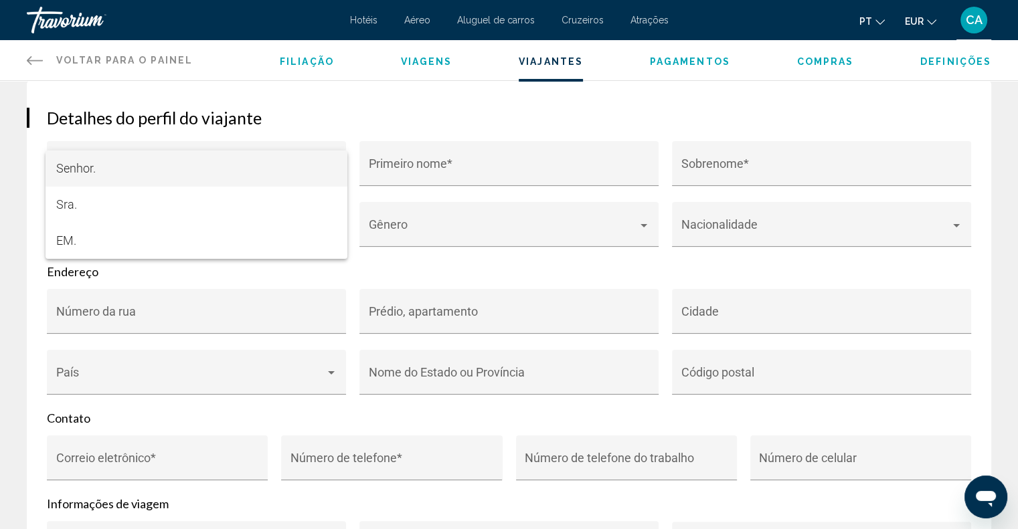
click at [198, 165] on span "Senhor." at bounding box center [196, 169] width 281 height 36
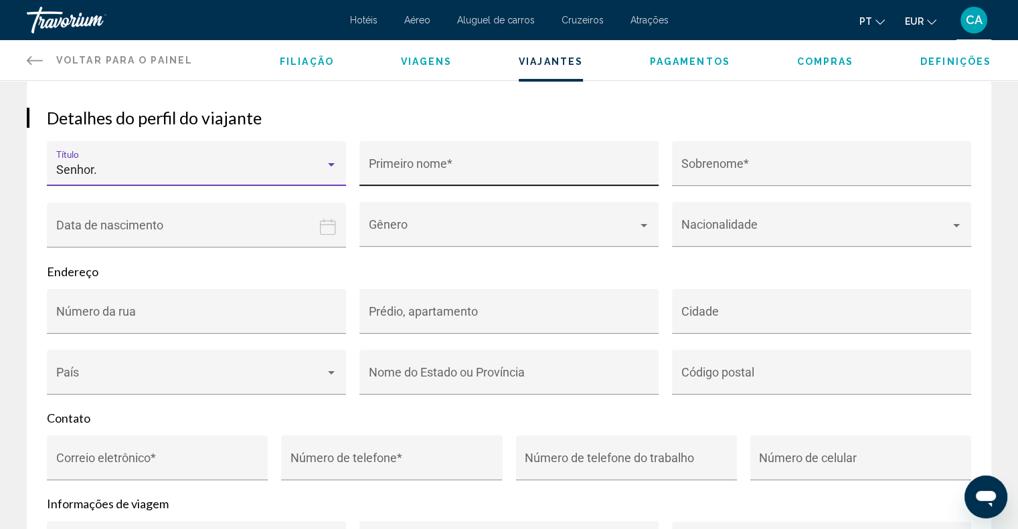
click at [439, 157] on div "Primeiro nome *" at bounding box center [509, 168] width 281 height 35
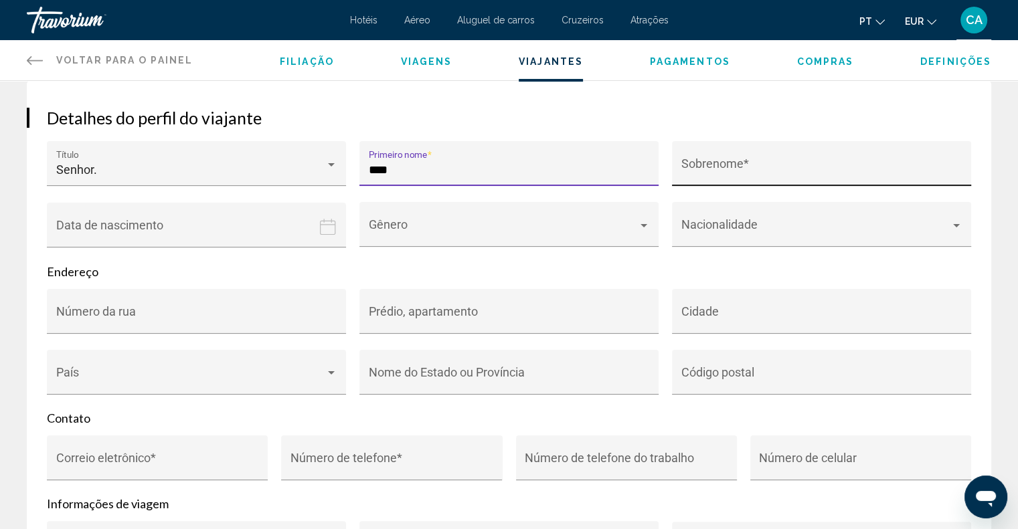
type input "****"
click at [760, 173] on input "Sobrenome *" at bounding box center [821, 169] width 281 height 13
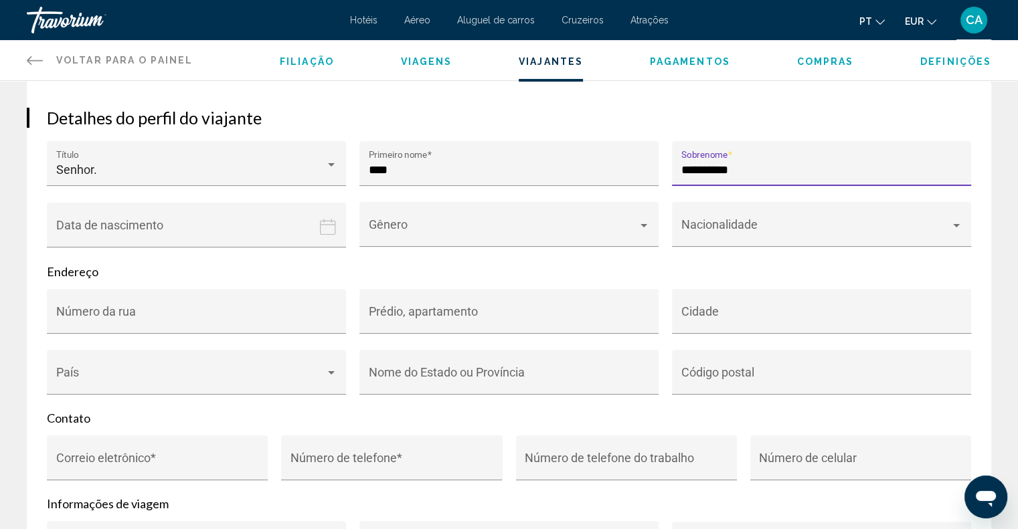
type input "**********"
click at [295, 226] on input "Date of birth" at bounding box center [199, 235] width 305 height 66
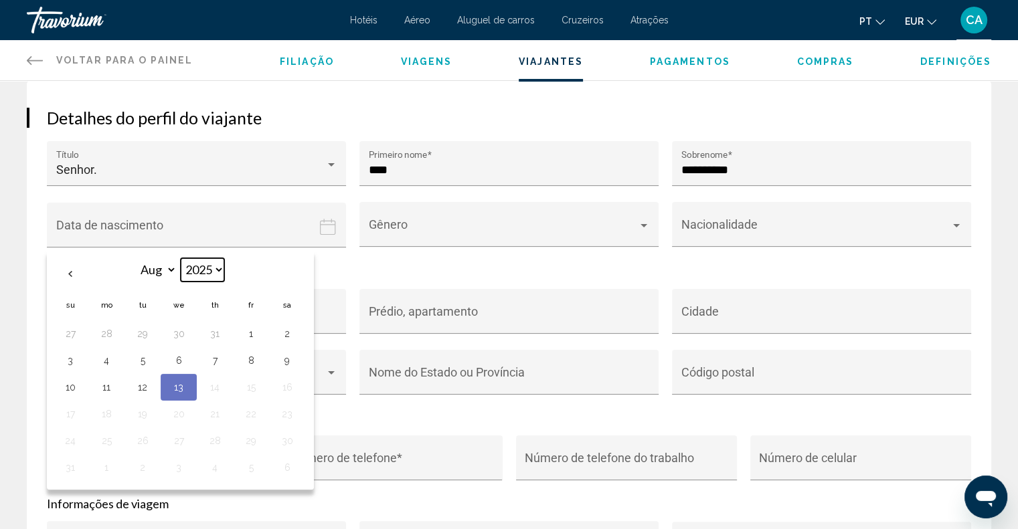
click at [199, 262] on select "**** **** **** **** **** **** **** **** **** **** **** **** **** **** **** ****…" at bounding box center [203, 269] width 44 height 23
select select "****"
click at [181, 258] on select "**** **** **** **** **** **** **** **** **** **** **** **** **** **** **** ****…" at bounding box center [203, 269] width 44 height 23
click at [286, 275] on th "Next month" at bounding box center [287, 274] width 36 height 29
select select "*"
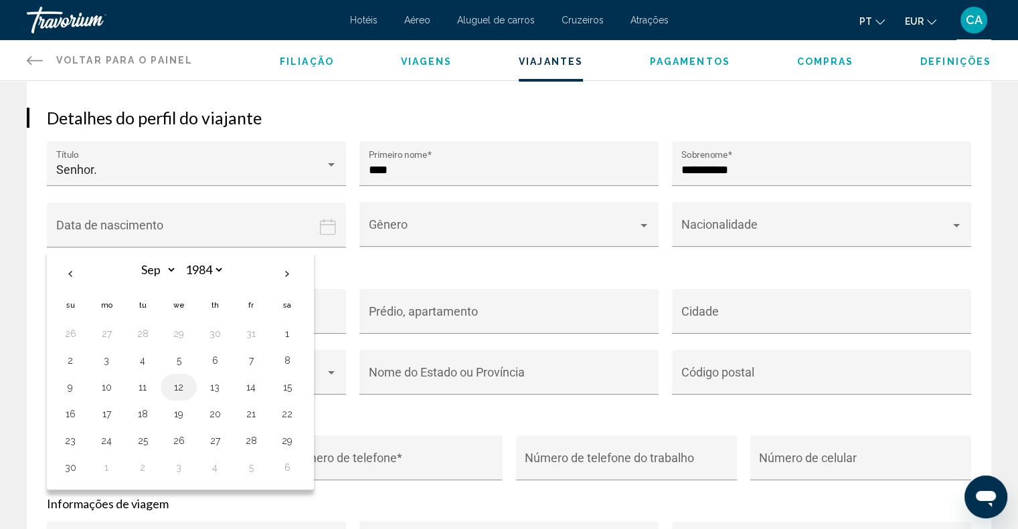
click at [177, 384] on button "12" at bounding box center [178, 387] width 21 height 19
type input "**********"
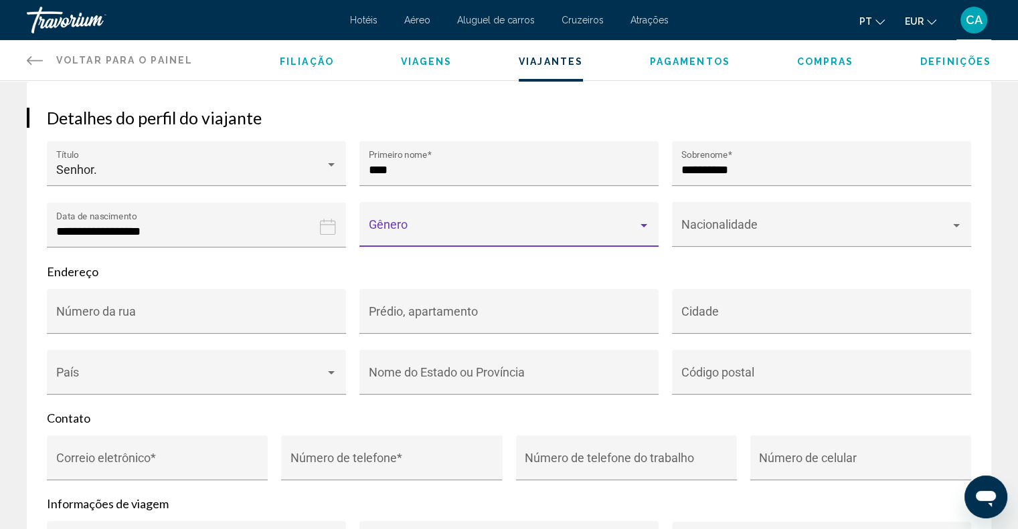
click at [521, 230] on span "Conteúdo principal" at bounding box center [503, 230] width 269 height 13
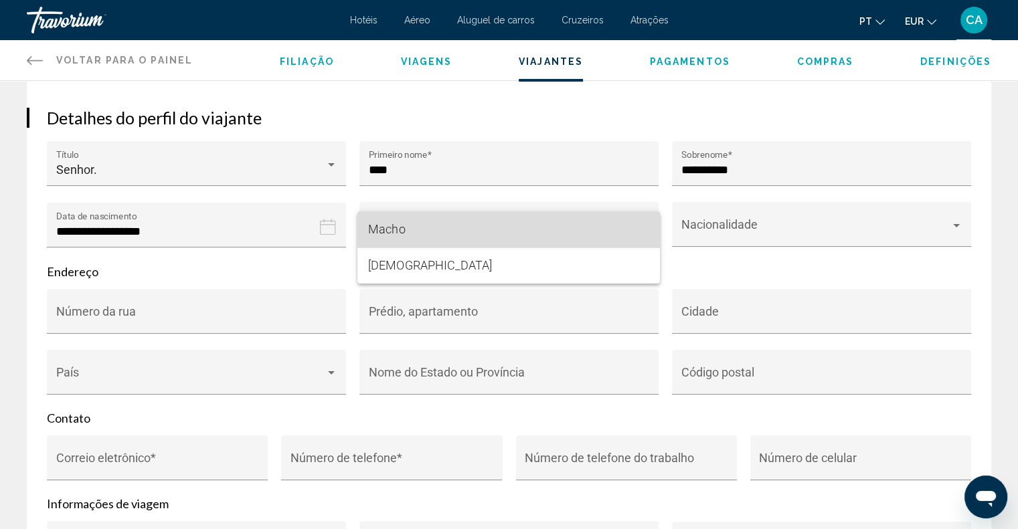
click at [516, 235] on span "Macho" at bounding box center [508, 230] width 281 height 36
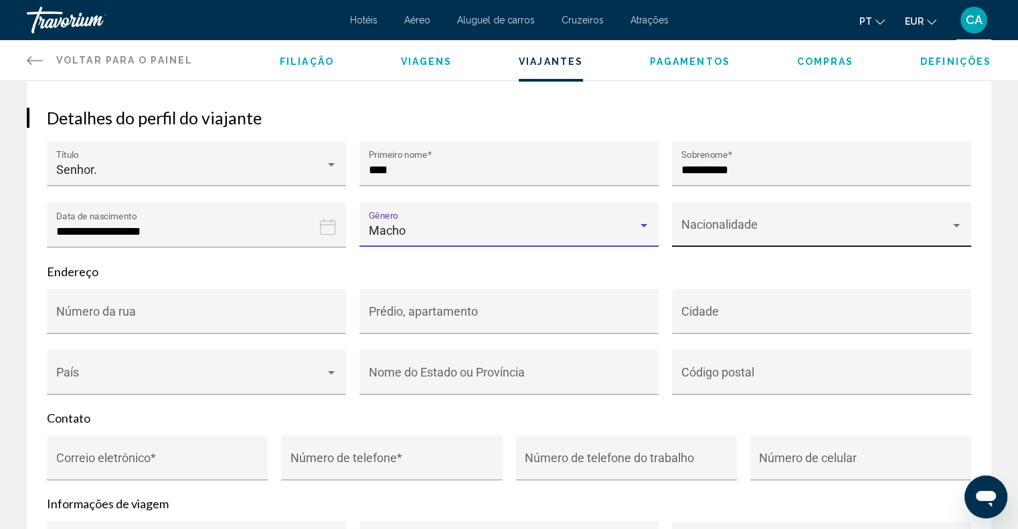
click at [786, 234] on span "Conteúdo principal" at bounding box center [815, 230] width 269 height 13
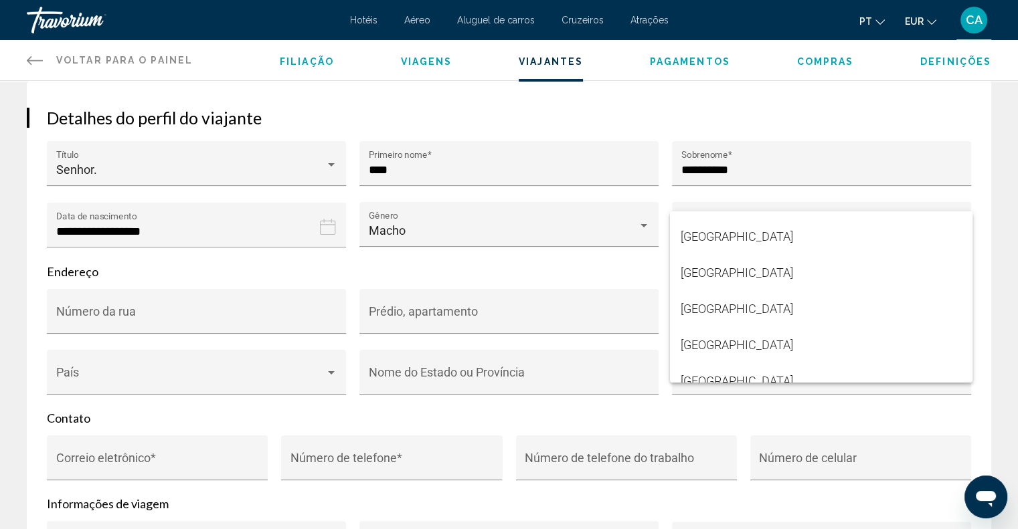
scroll to position [6469, 0]
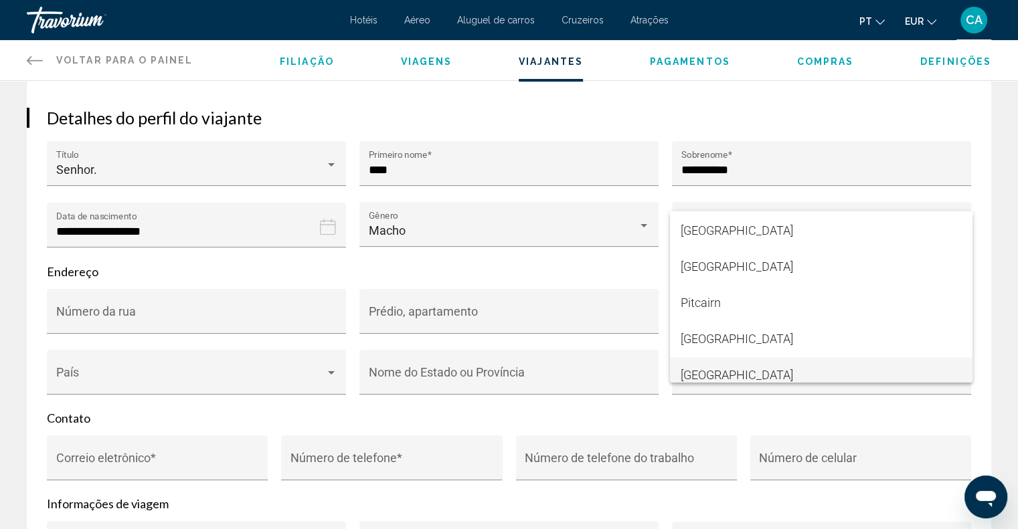
click at [720, 371] on font "Portugal" at bounding box center [737, 375] width 112 height 14
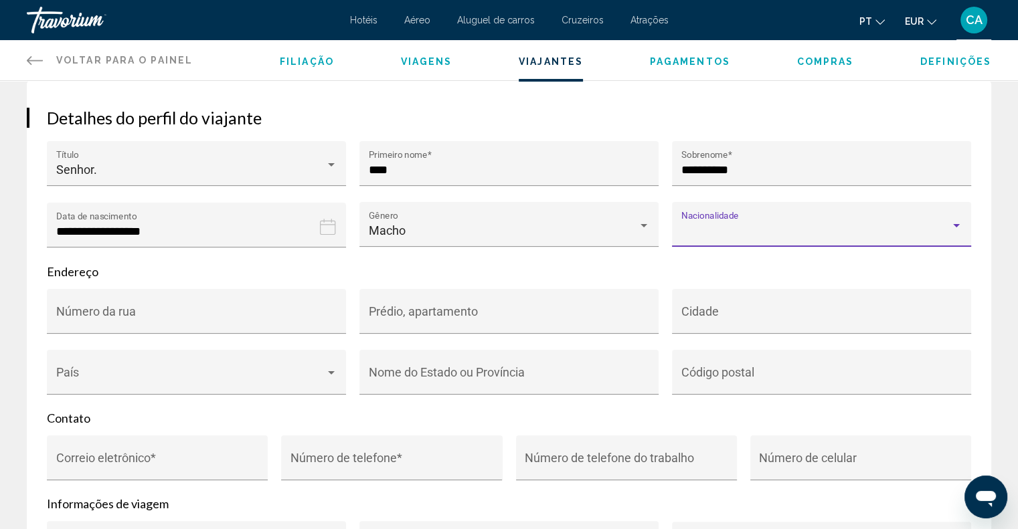
scroll to position [6479, 0]
click at [292, 307] on div "Número da rua" at bounding box center [196, 315] width 281 height 35
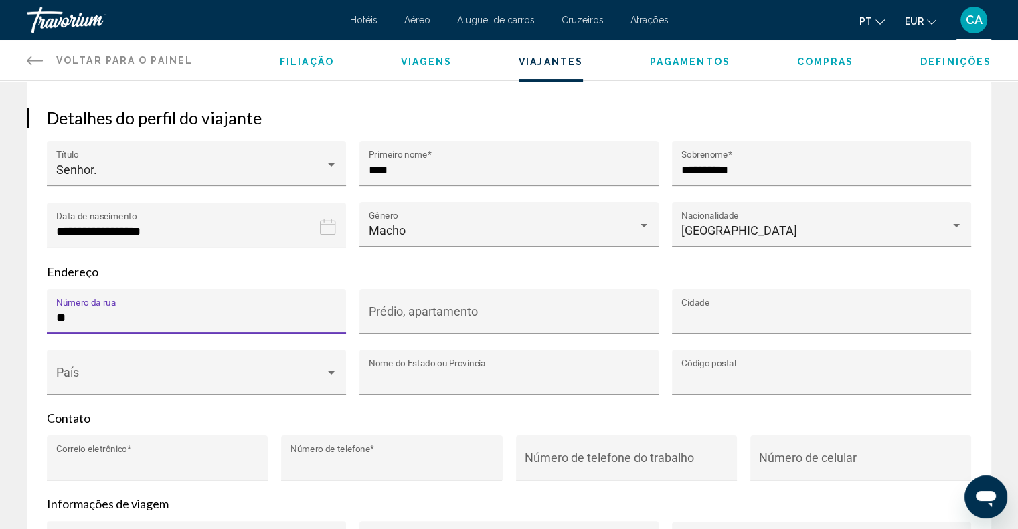
type input "**********"
type input "*****"
type input "**********"
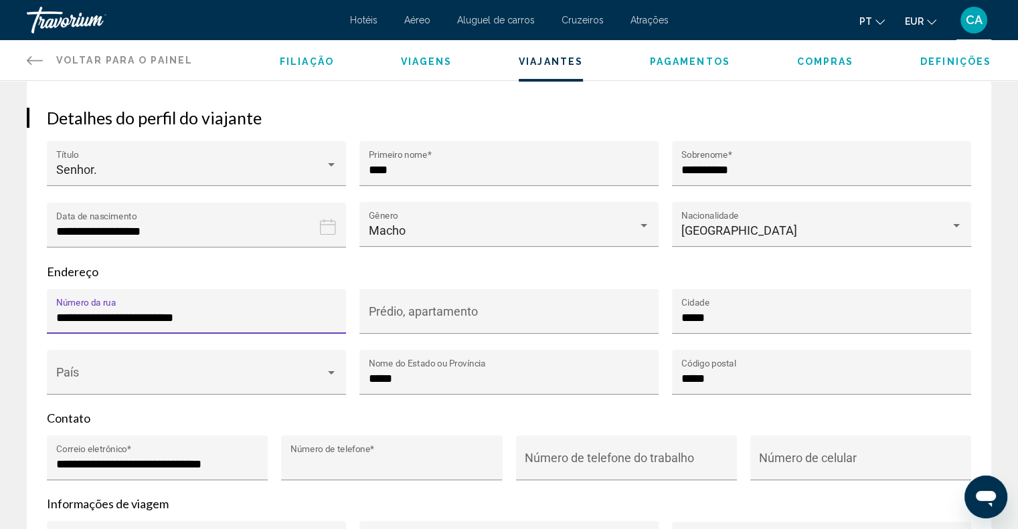
type input "**********"
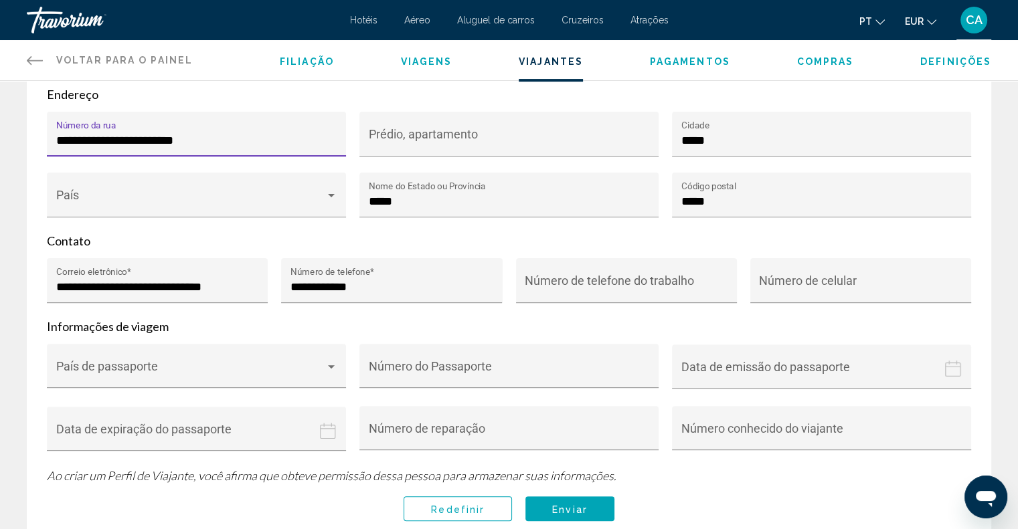
scroll to position [388, 0]
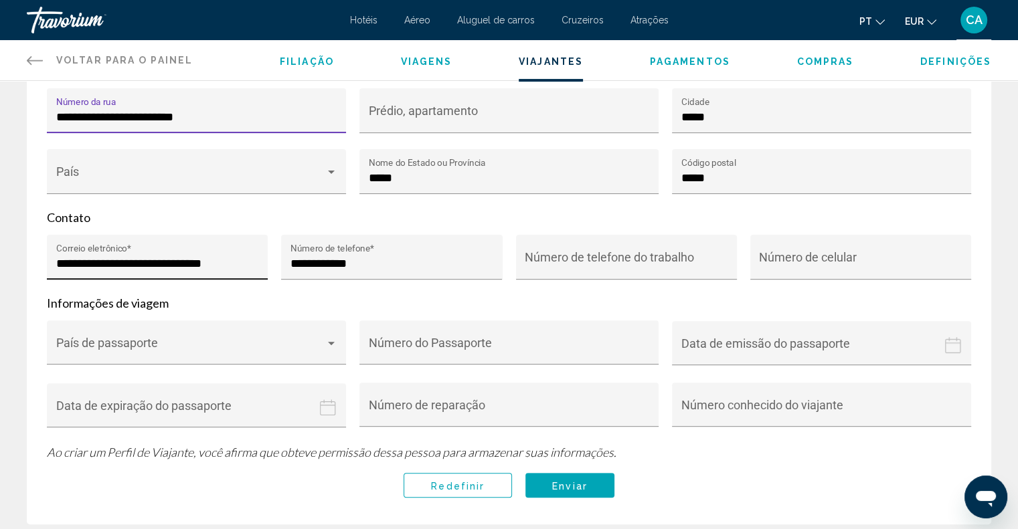
click at [256, 258] on input "**********" at bounding box center [157, 263] width 203 height 13
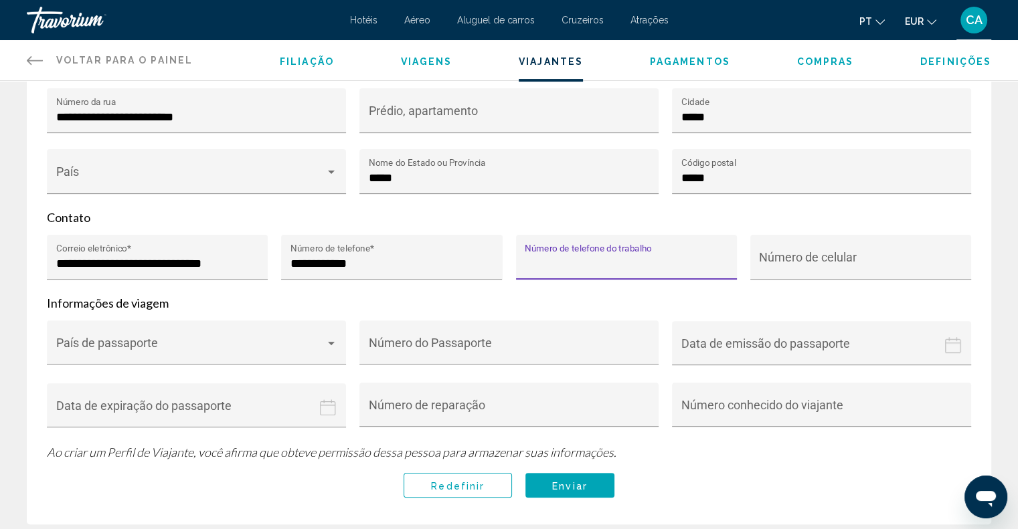
click at [598, 257] on input "Número de telefone do trabalho" at bounding box center [626, 263] width 203 height 13
click at [246, 407] on input "Passport expiration date" at bounding box center [199, 416] width 305 height 66
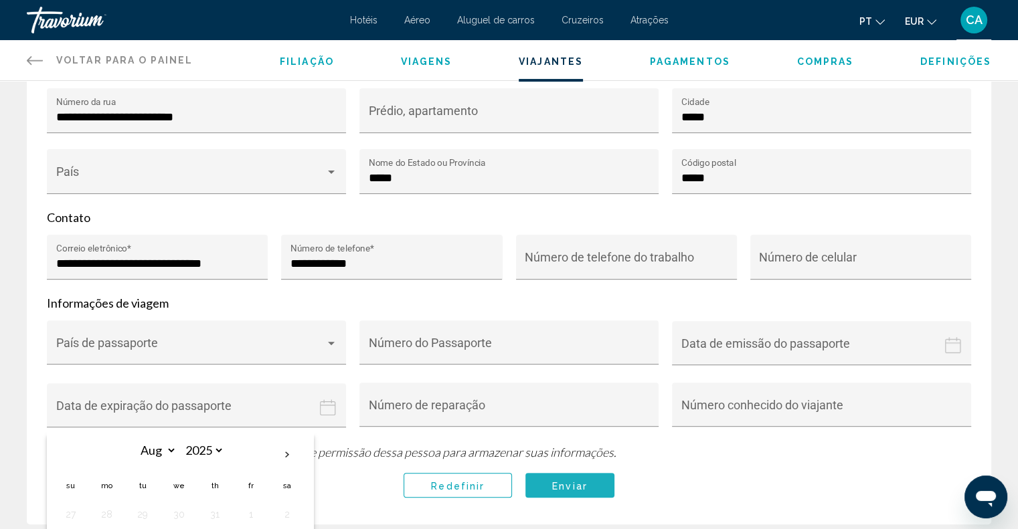
click at [588, 477] on button "Enviar" at bounding box center [569, 485] width 89 height 25
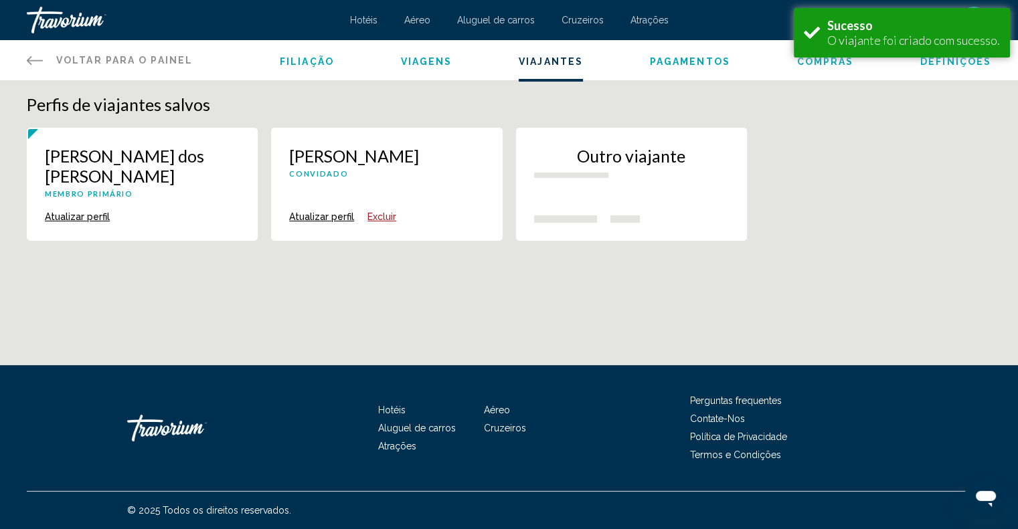
scroll to position [0, 0]
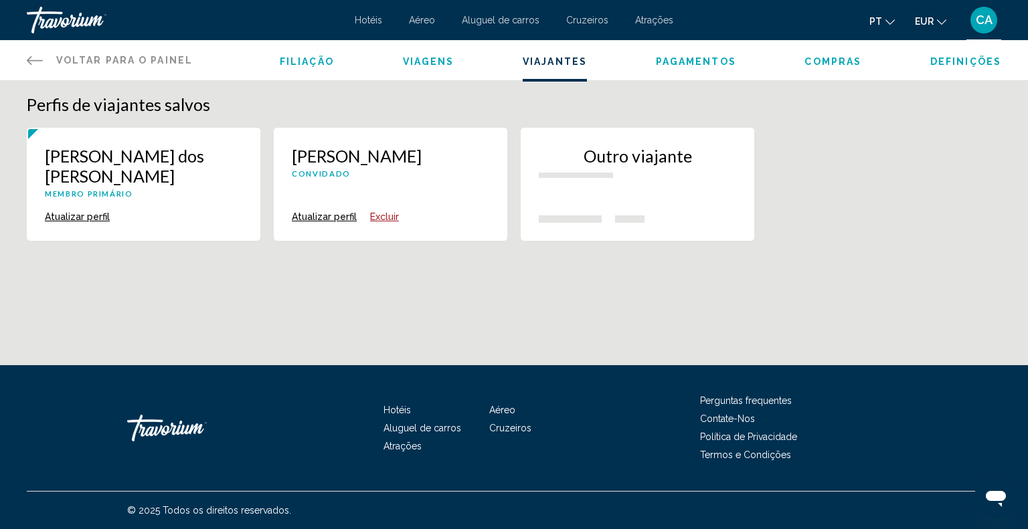
click at [91, 18] on div "Travório" at bounding box center [94, 20] width 134 height 27
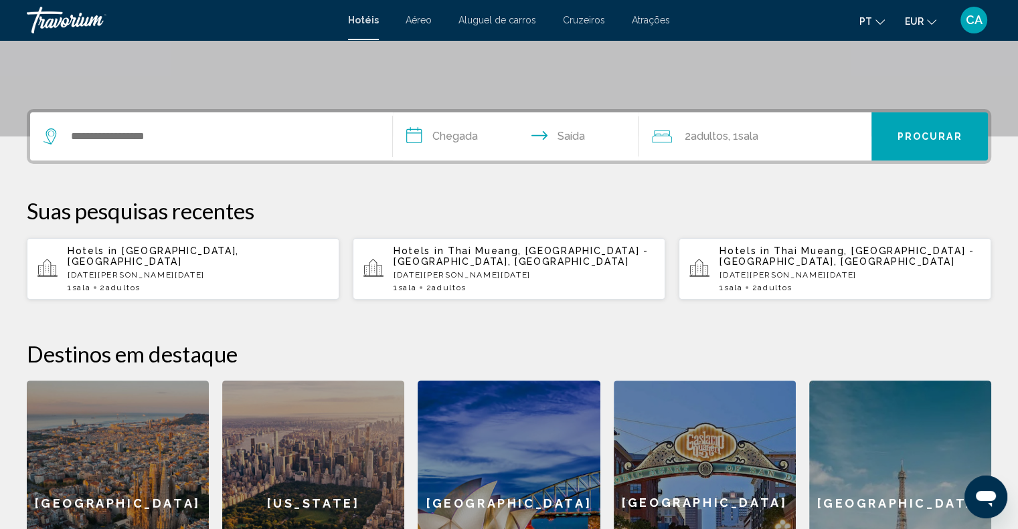
scroll to position [268, 0]
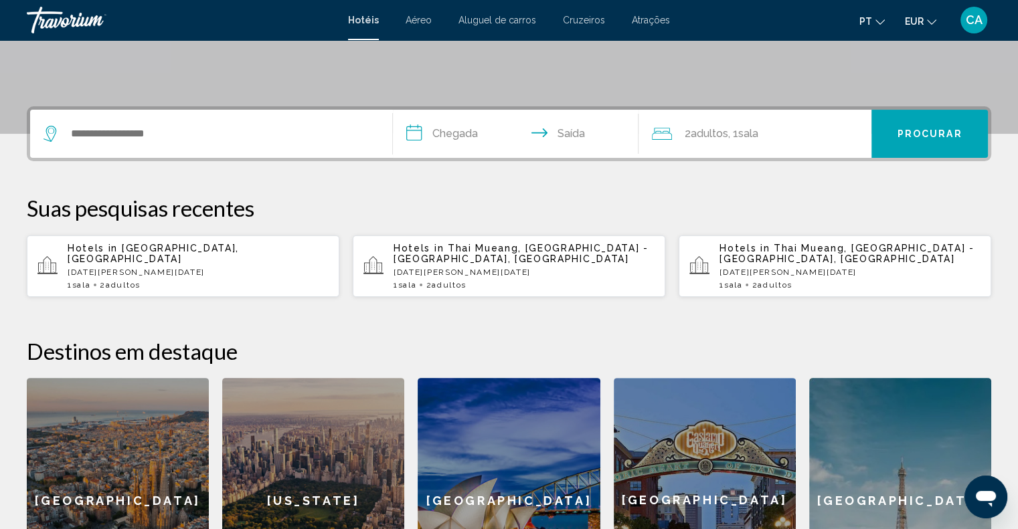
click at [208, 259] on div "Hotels in Maldives, Maldives Mon, 26 Jan - Sun, 01 Feb 1 Sala quartos 2 Adulto …" at bounding box center [198, 266] width 261 height 47
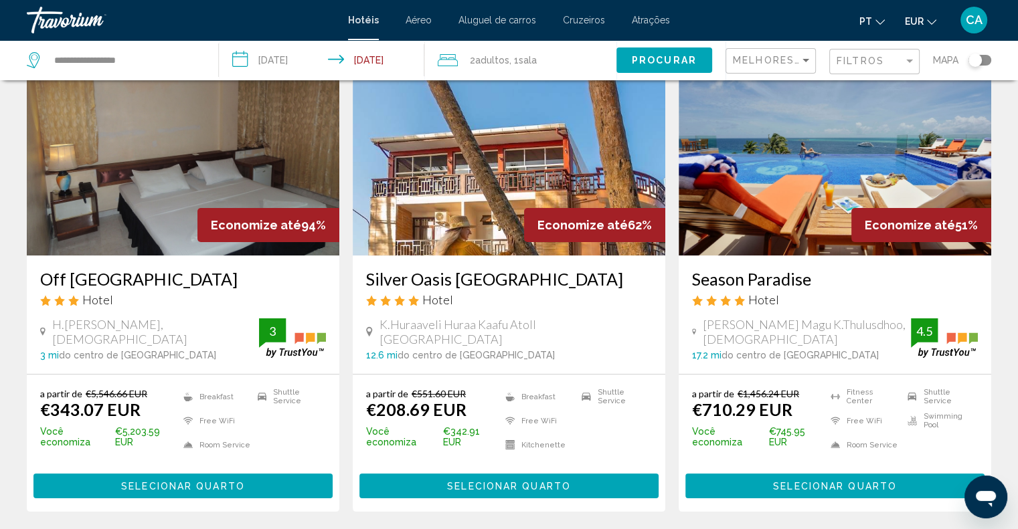
scroll to position [268, 0]
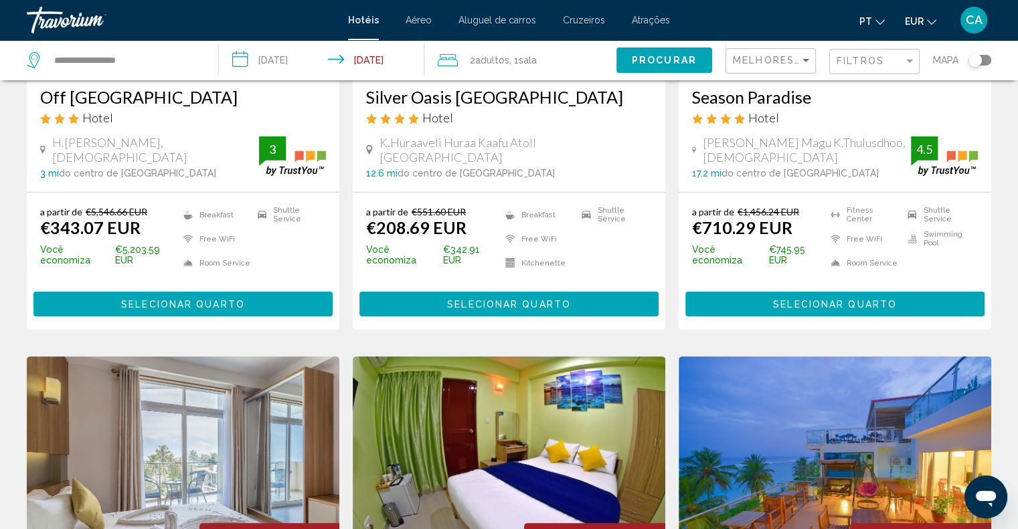
click at [779, 299] on span "Selecionar quarto" at bounding box center [835, 304] width 124 height 11
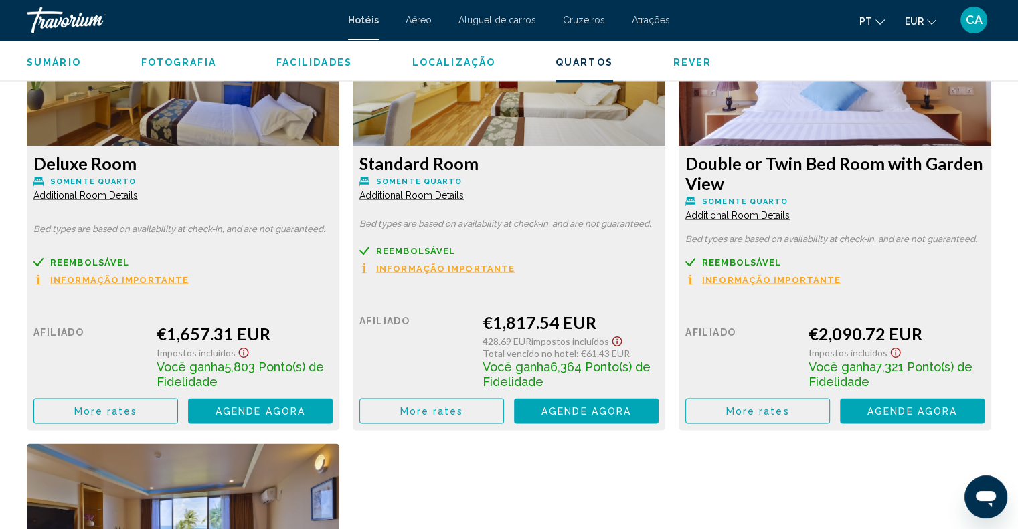
scroll to position [2410, 0]
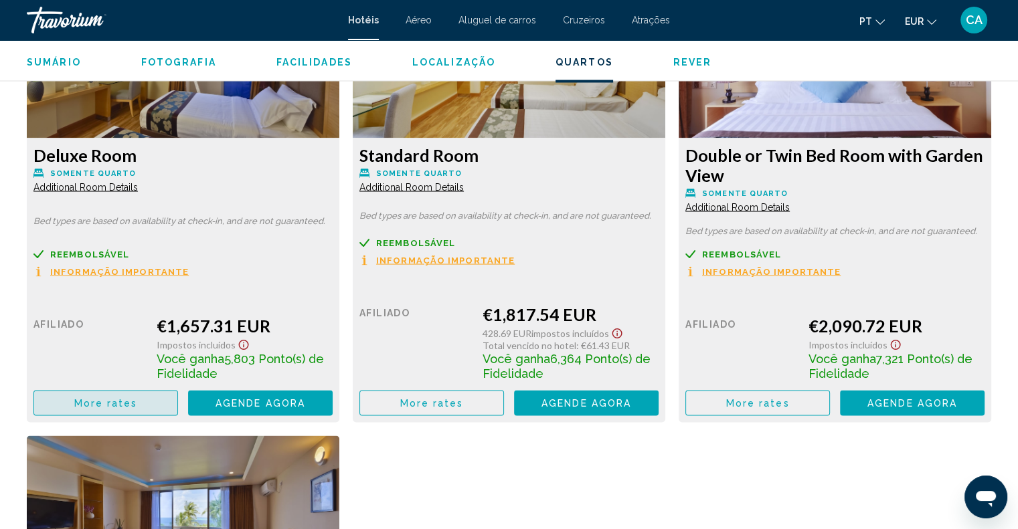
click at [142, 404] on button "More rates" at bounding box center [105, 402] width 145 height 25
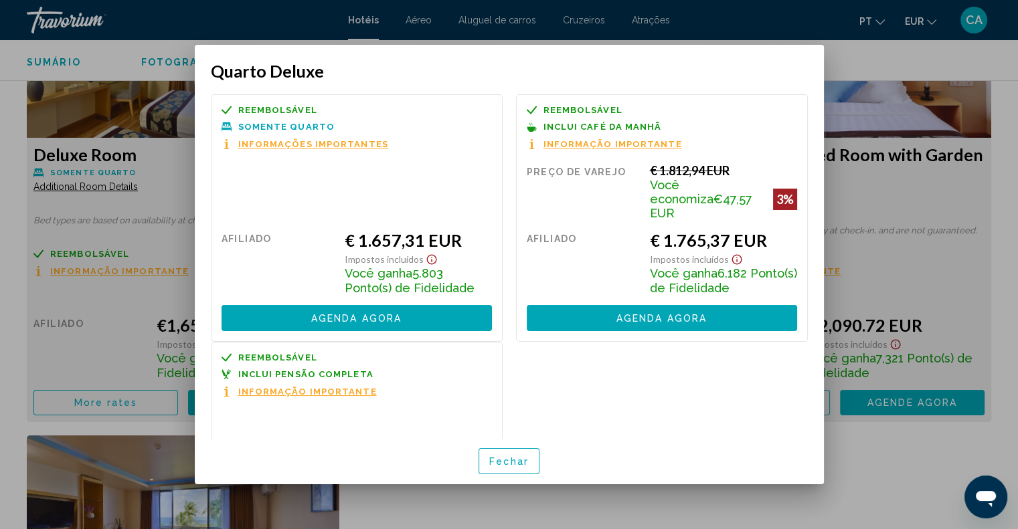
click at [760, 493] on div at bounding box center [509, 264] width 1018 height 529
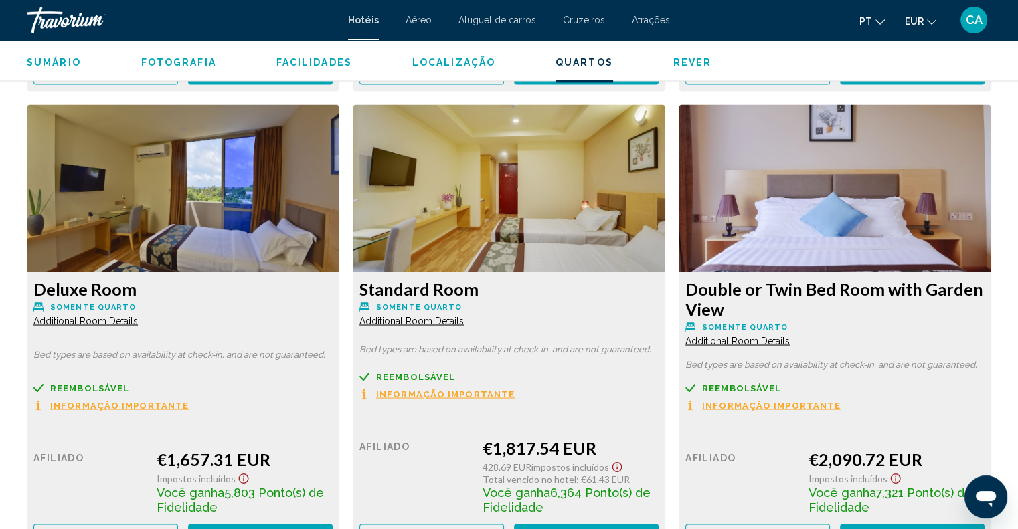
scroll to position [2343, 0]
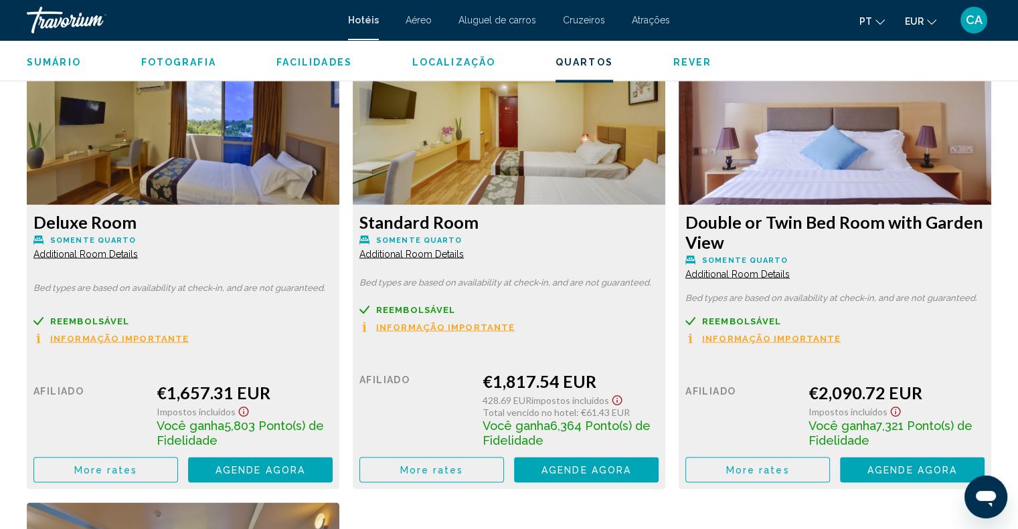
click at [138, 11] on span "More rates" at bounding box center [106, 5] width 64 height 11
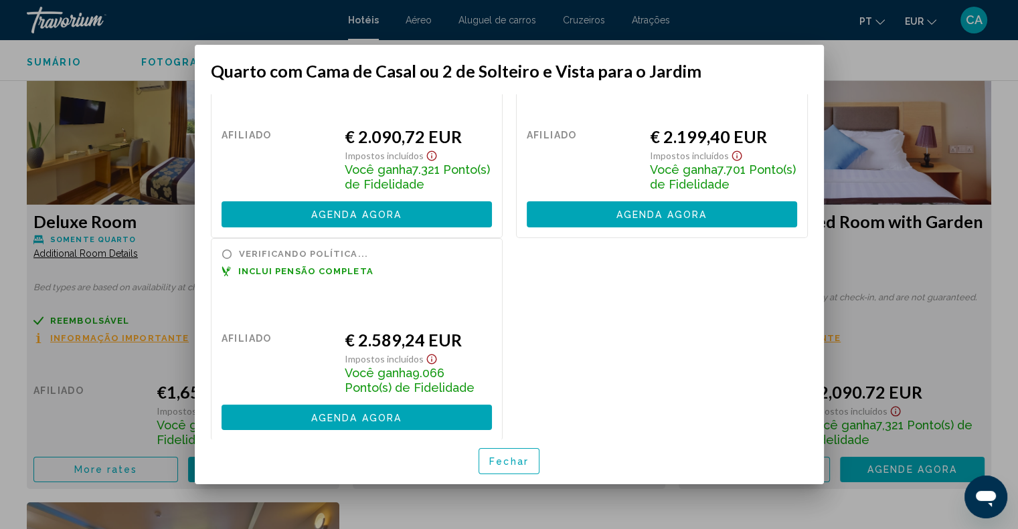
scroll to position [75, 0]
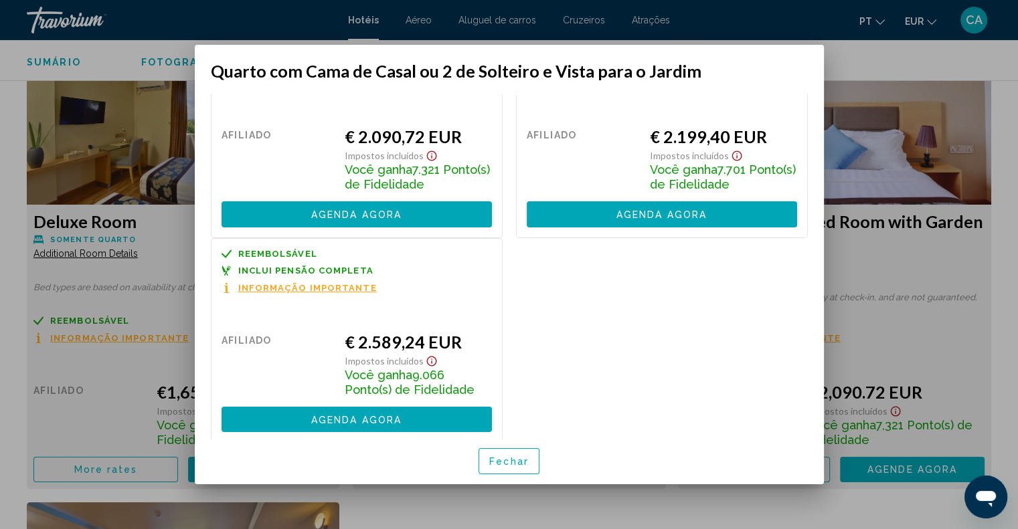
click at [369, 418] on font "Agenda agora" at bounding box center [356, 420] width 90 height 11
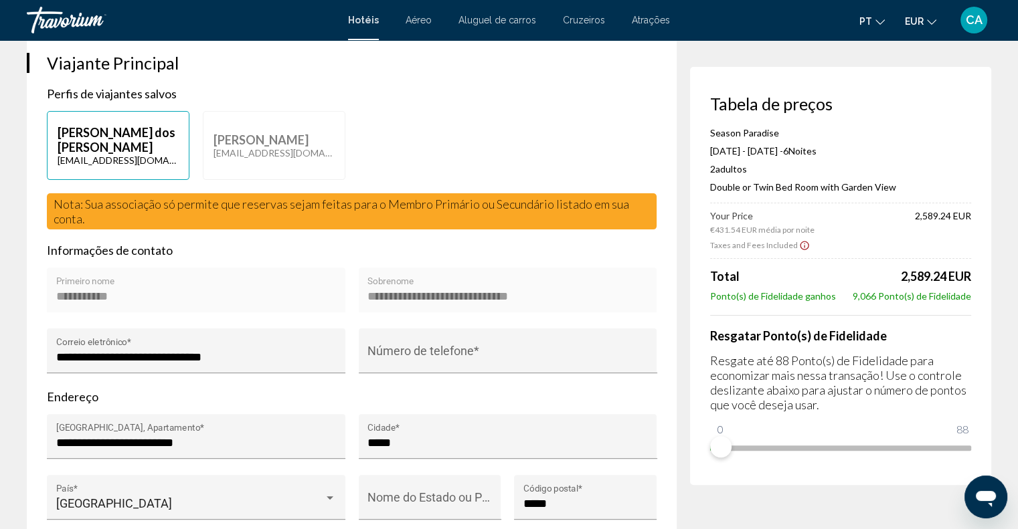
scroll to position [201, 0]
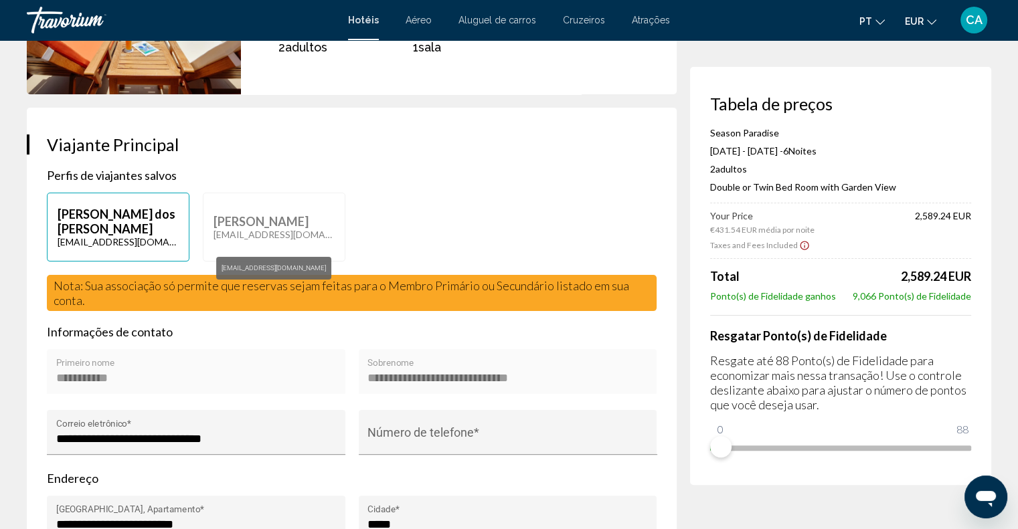
click at [229, 236] on p "[EMAIL_ADDRESS][DOMAIN_NAME]" at bounding box center [274, 234] width 121 height 11
click at [234, 236] on p "[EMAIL_ADDRESS][DOMAIN_NAME]" at bounding box center [274, 234] width 121 height 11
click at [332, 226] on p "[PERSON_NAME]" at bounding box center [274, 221] width 121 height 15
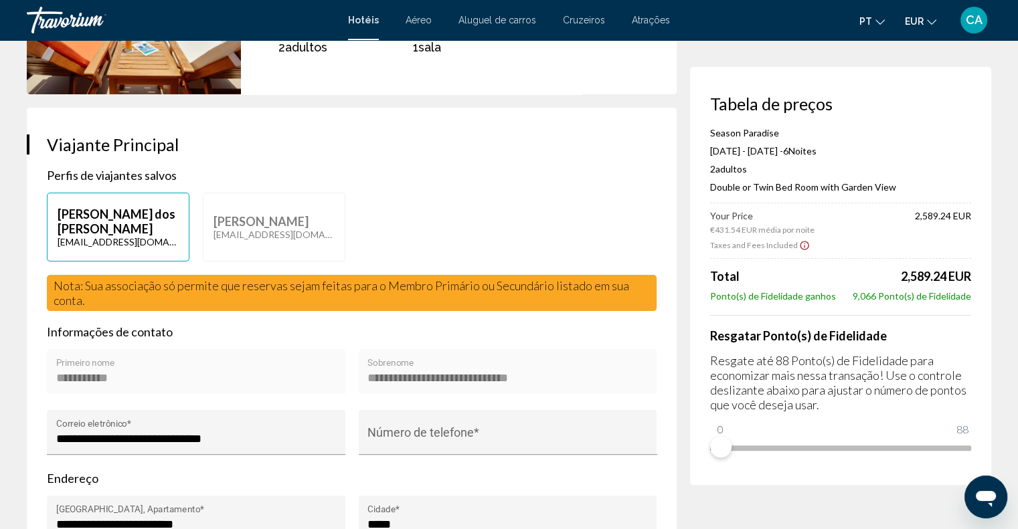
click at [332, 226] on p "[PERSON_NAME]" at bounding box center [274, 221] width 121 height 15
click at [252, 229] on p "[PERSON_NAME]" at bounding box center [274, 221] width 121 height 15
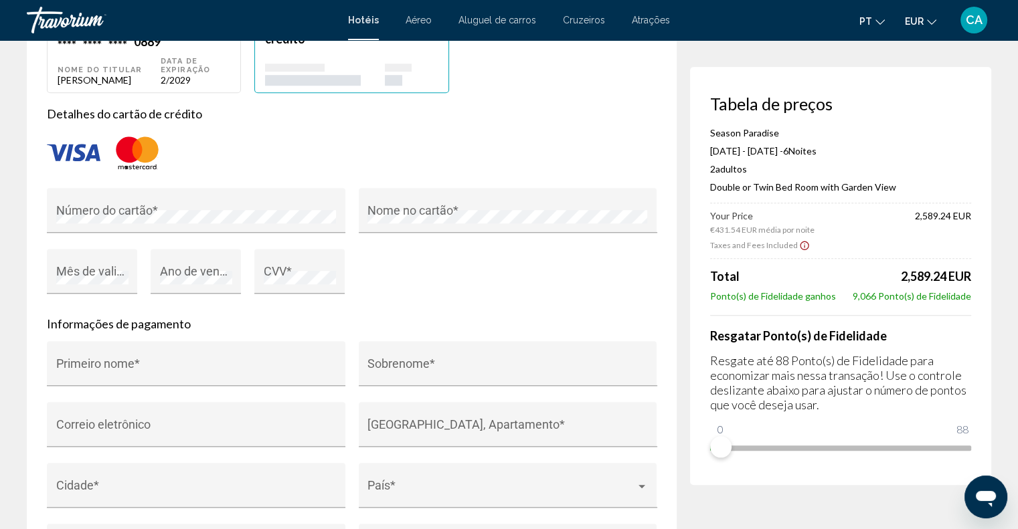
scroll to position [1339, 0]
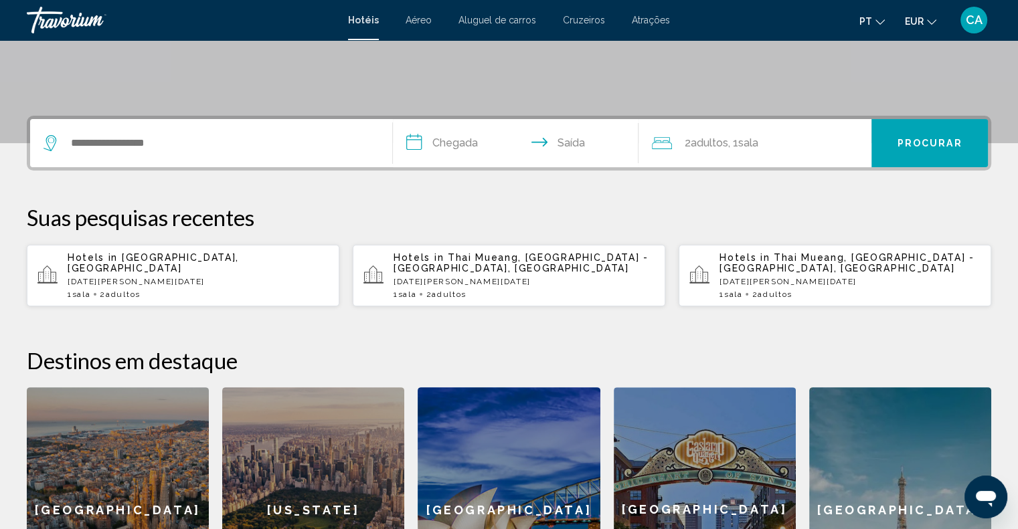
scroll to position [268, 0]
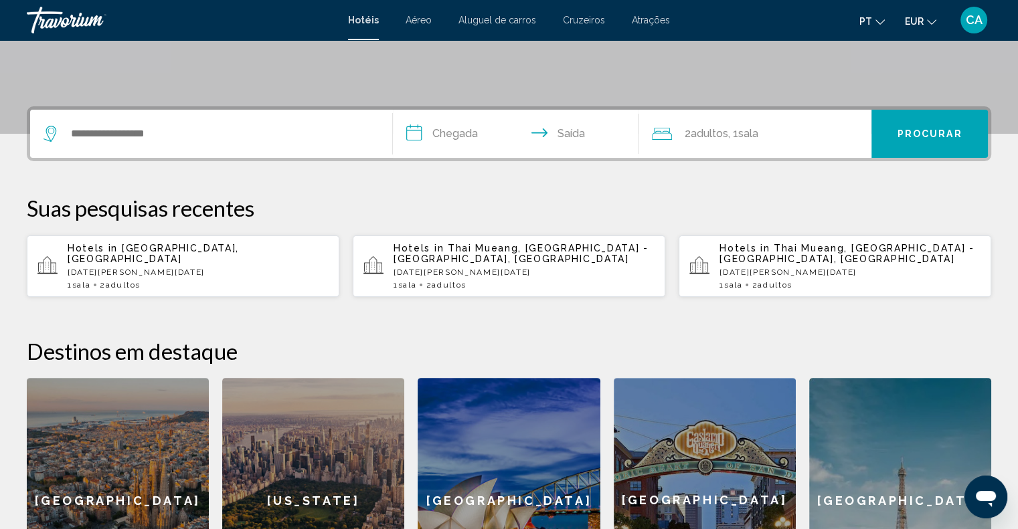
click at [978, 14] on span "CA" at bounding box center [974, 19] width 17 height 13
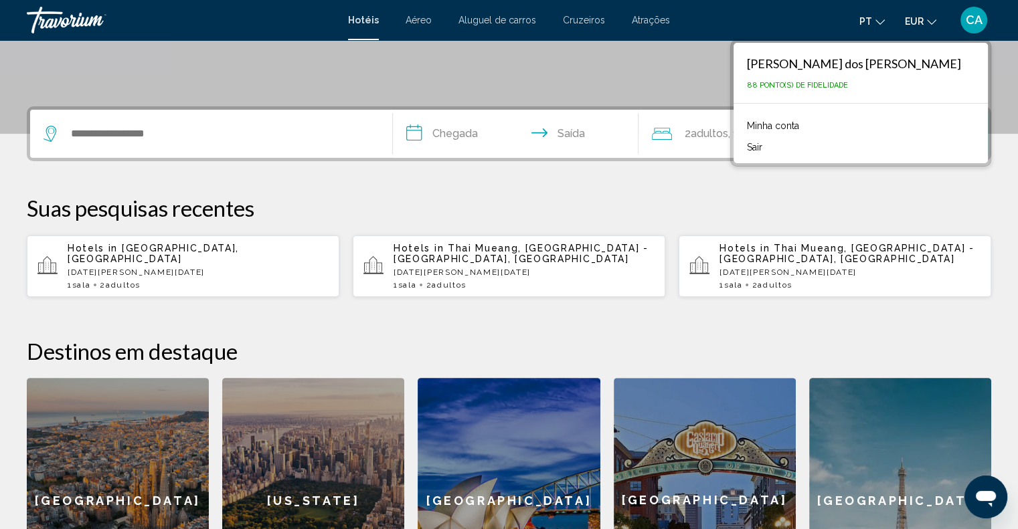
click at [782, 122] on link "Minha conta" at bounding box center [773, 125] width 66 height 17
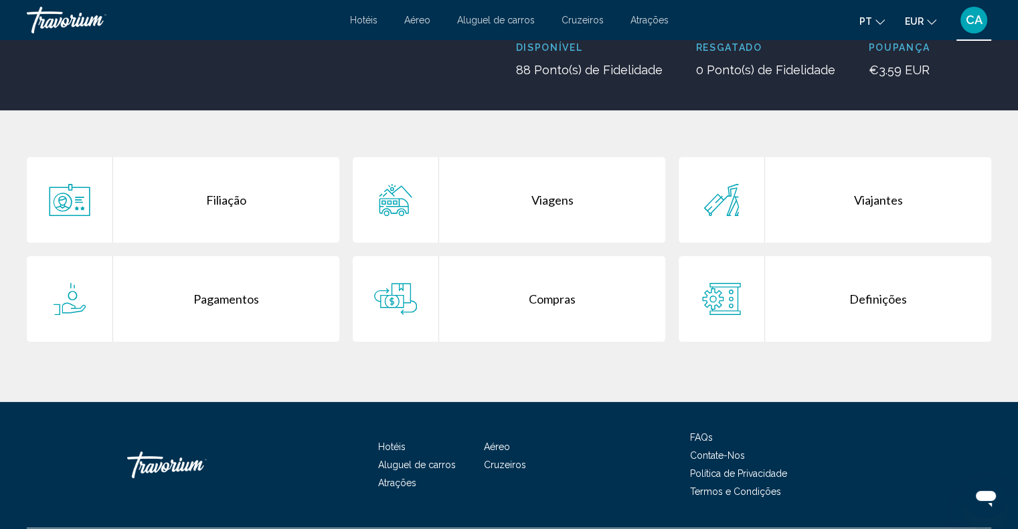
scroll to position [201, 0]
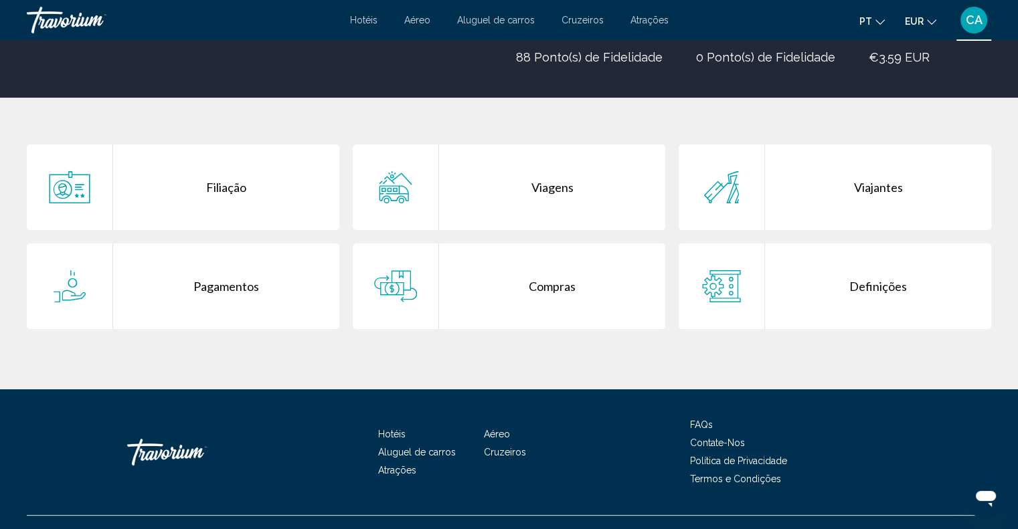
click at [766, 173] on div "Viajantes" at bounding box center [878, 188] width 226 height 86
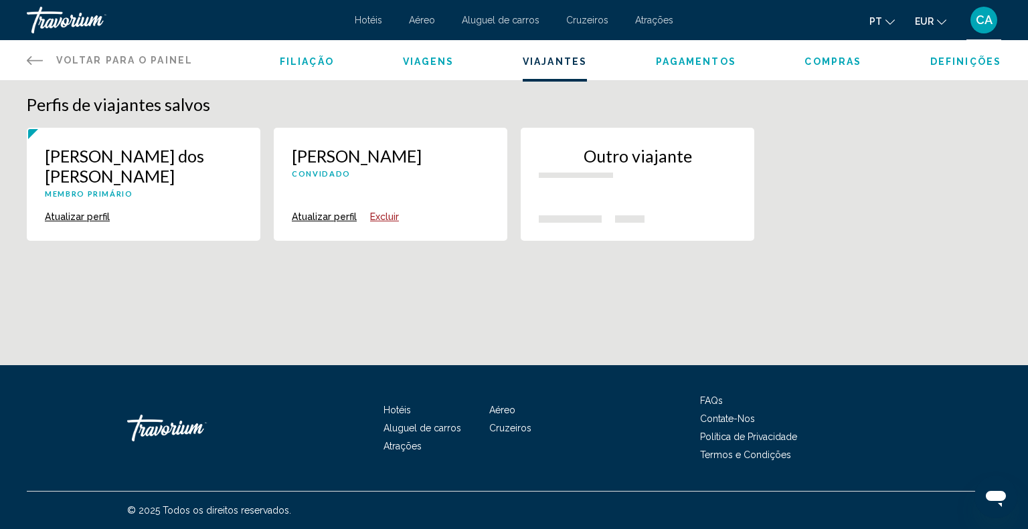
click at [242, 185] on div "[PERSON_NAME] Convidado" at bounding box center [143, 177] width 197 height 62
click at [110, 218] on button "Atualizar perfil" at bounding box center [77, 217] width 65 height 12
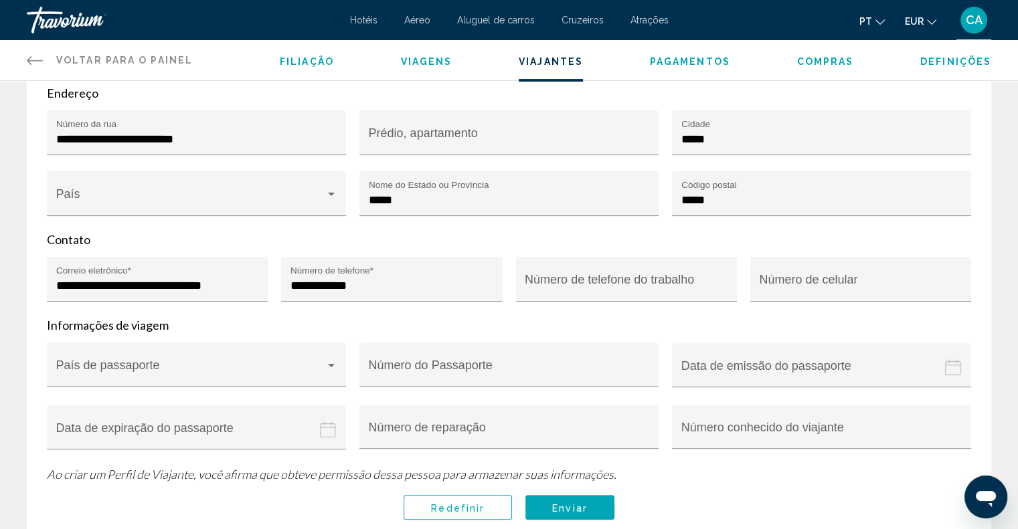
scroll to position [454, 0]
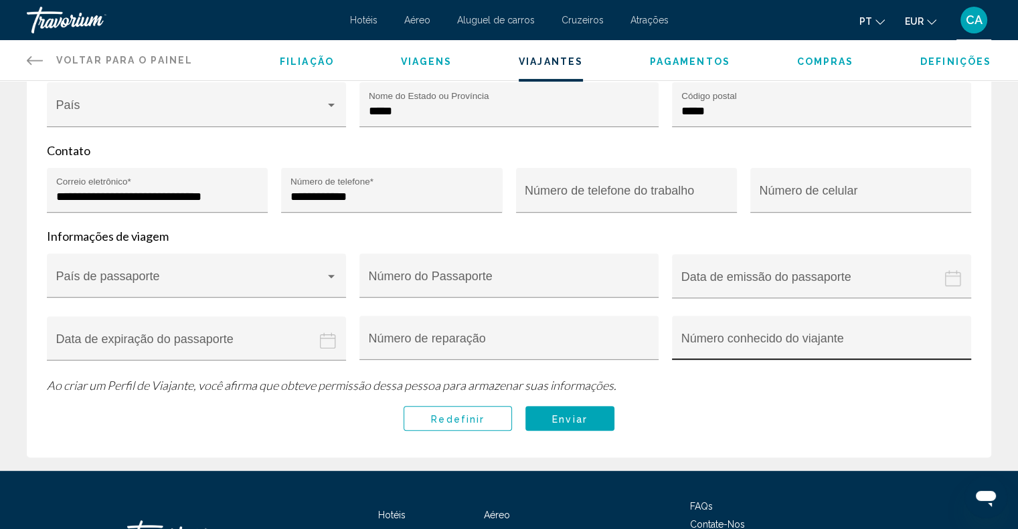
click at [806, 343] on input "Número conhecido do viajante" at bounding box center [821, 344] width 281 height 13
click at [270, 400] on div "**********" at bounding box center [509, 135] width 965 height 645
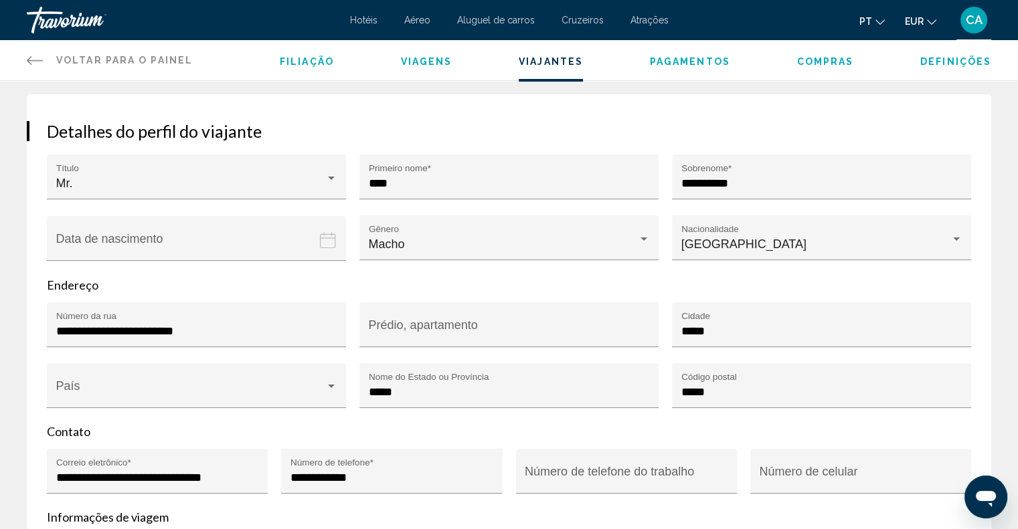
scroll to position [154, 0]
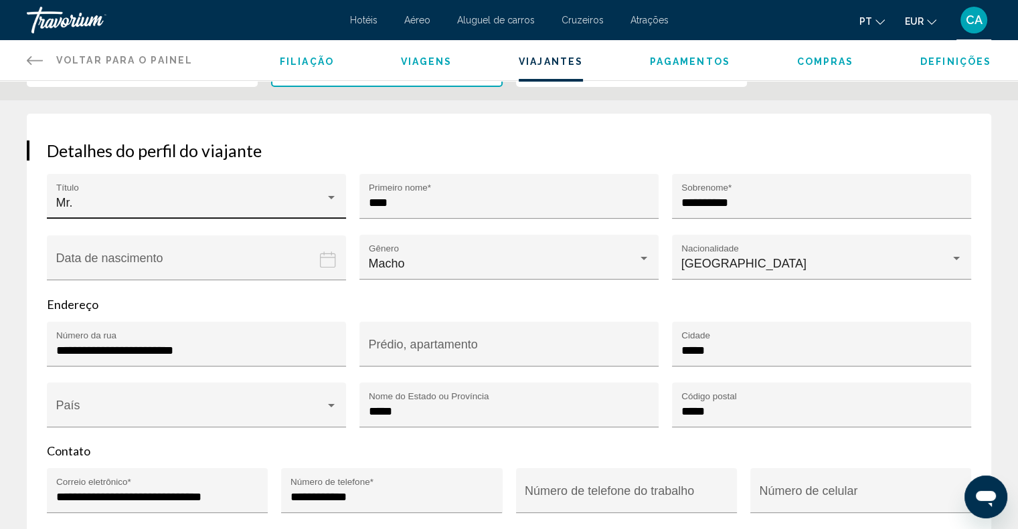
click at [293, 204] on div "Mr." at bounding box center [190, 202] width 269 height 13
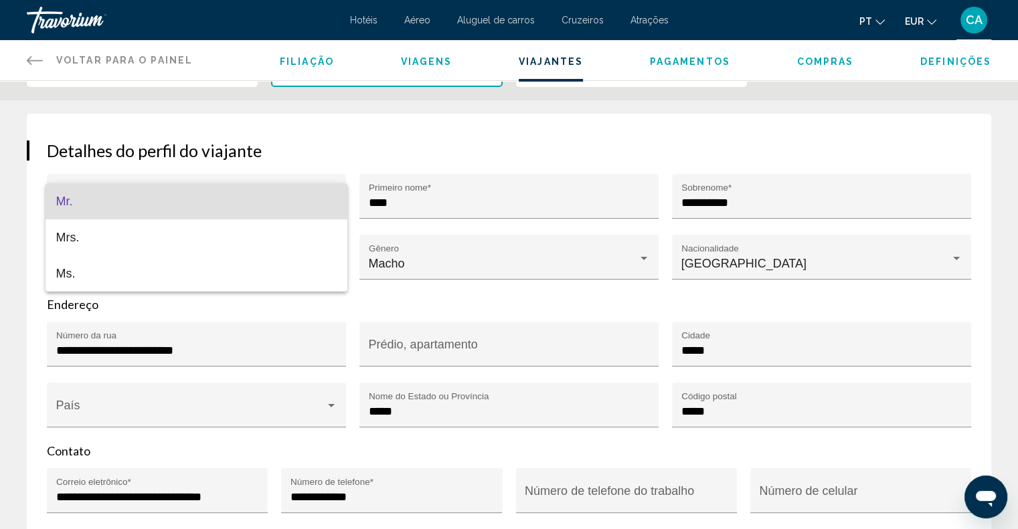
click at [293, 204] on span "Mr." at bounding box center [196, 201] width 281 height 36
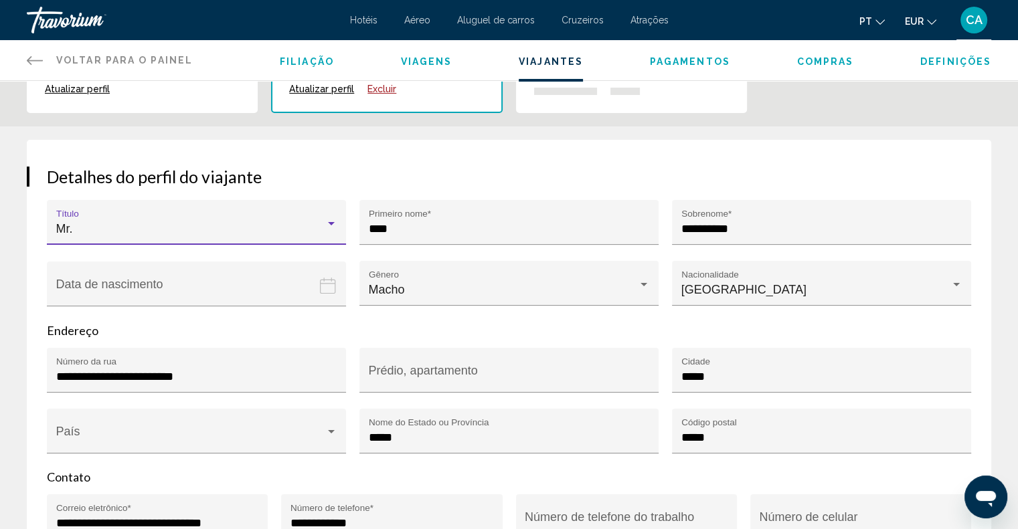
scroll to position [0, 0]
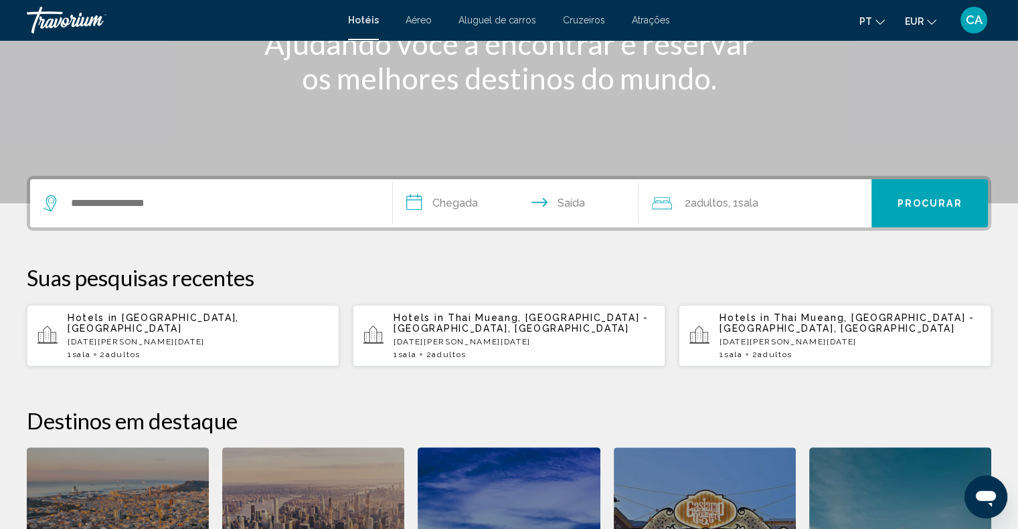
scroll to position [201, 0]
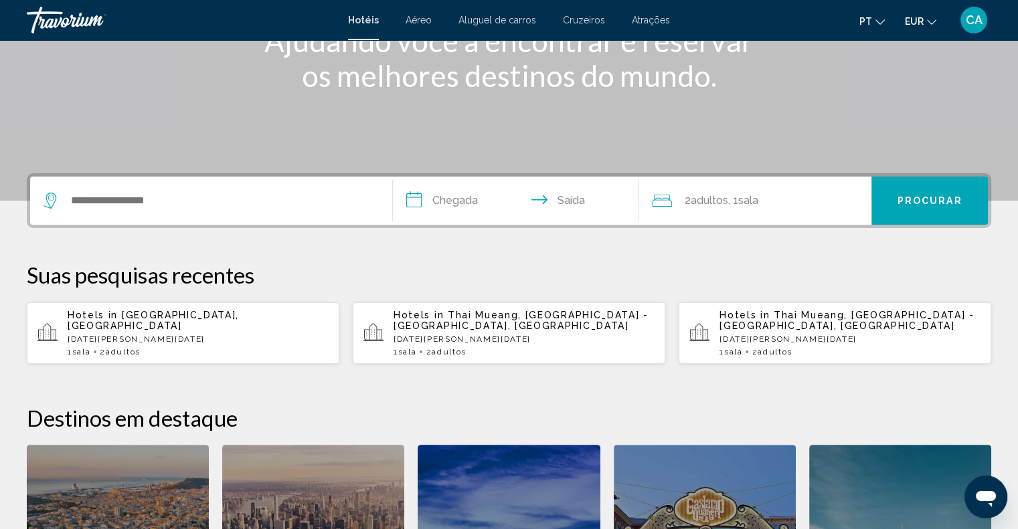
click at [102, 335] on p "[DATE][PERSON_NAME][DATE]" at bounding box center [198, 339] width 261 height 9
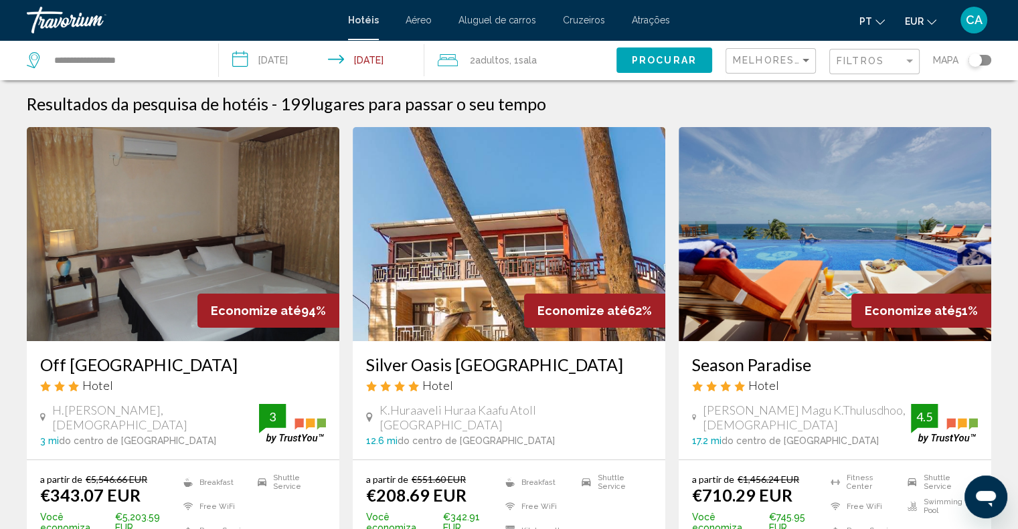
click at [796, 288] on img "Main content" at bounding box center [835, 234] width 313 height 214
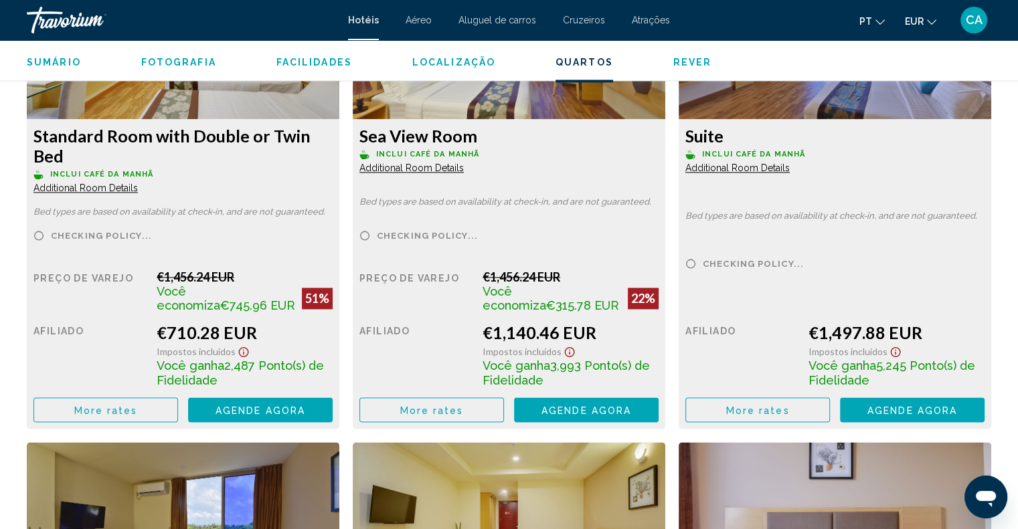
scroll to position [2007, 0]
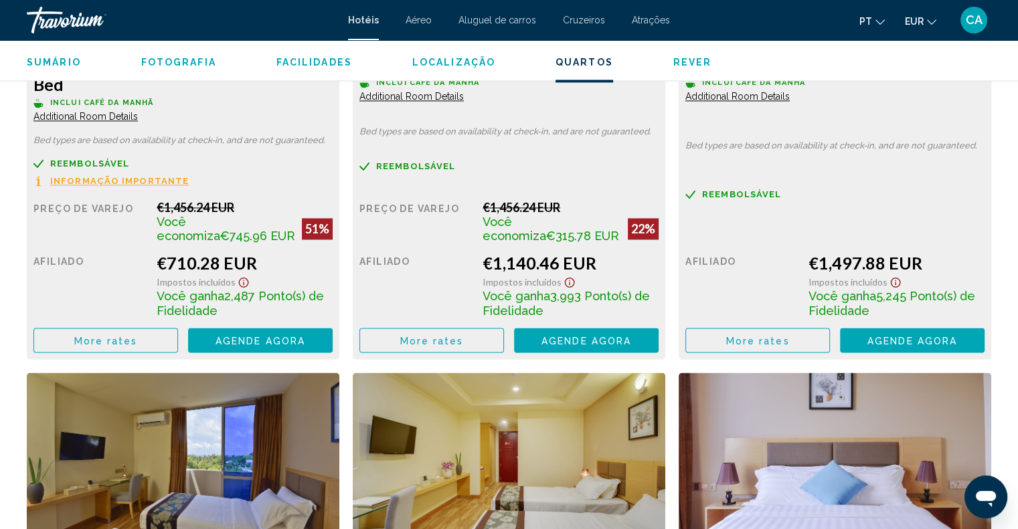
click at [245, 335] on span "Agende agora" at bounding box center [261, 340] width 90 height 11
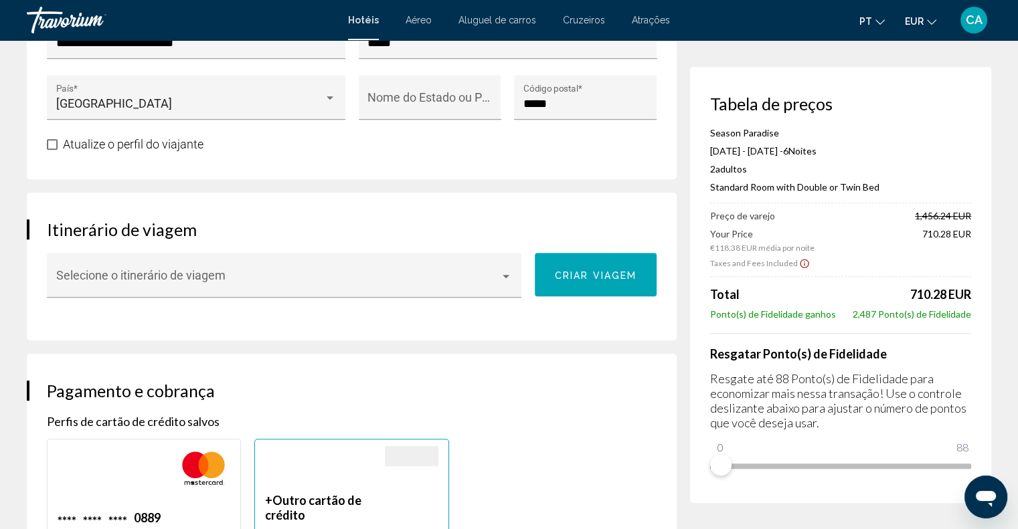
scroll to position [669, 0]
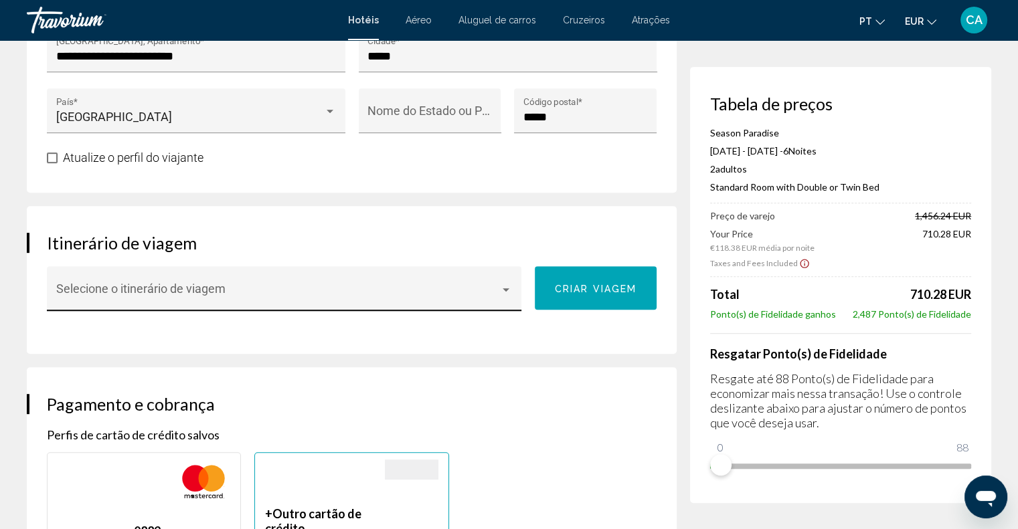
click at [240, 302] on span "Main content" at bounding box center [278, 294] width 444 height 13
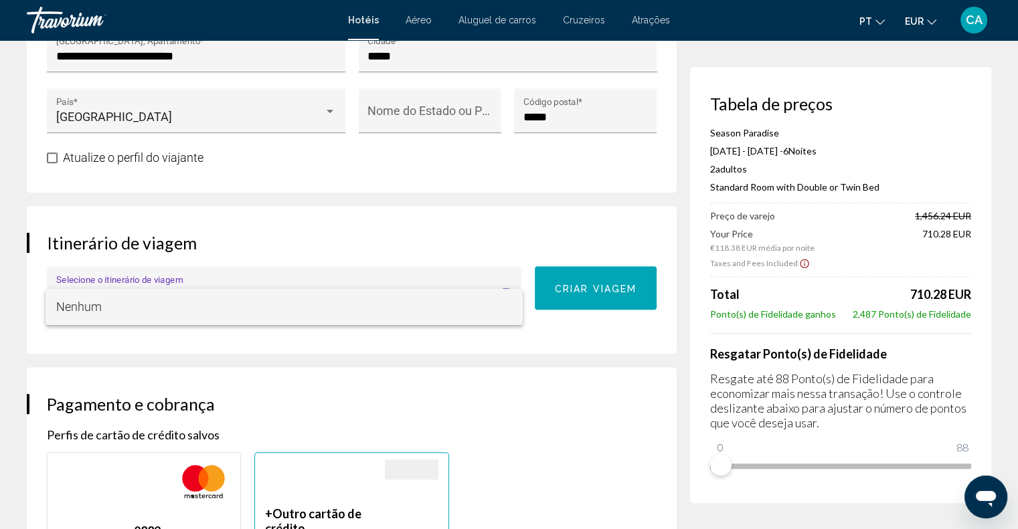
click at [239, 309] on span "Nenhum" at bounding box center [284, 307] width 456 height 36
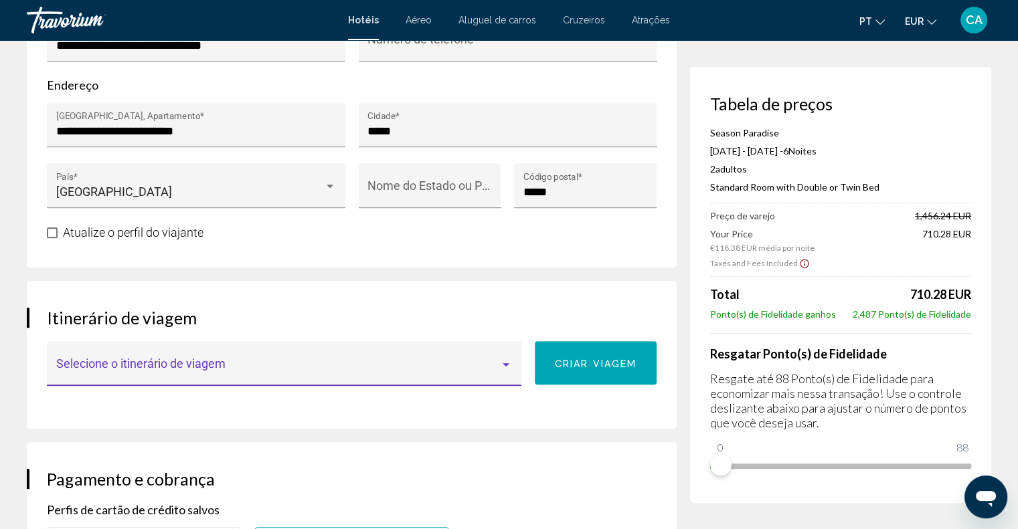
scroll to position [469, 0]
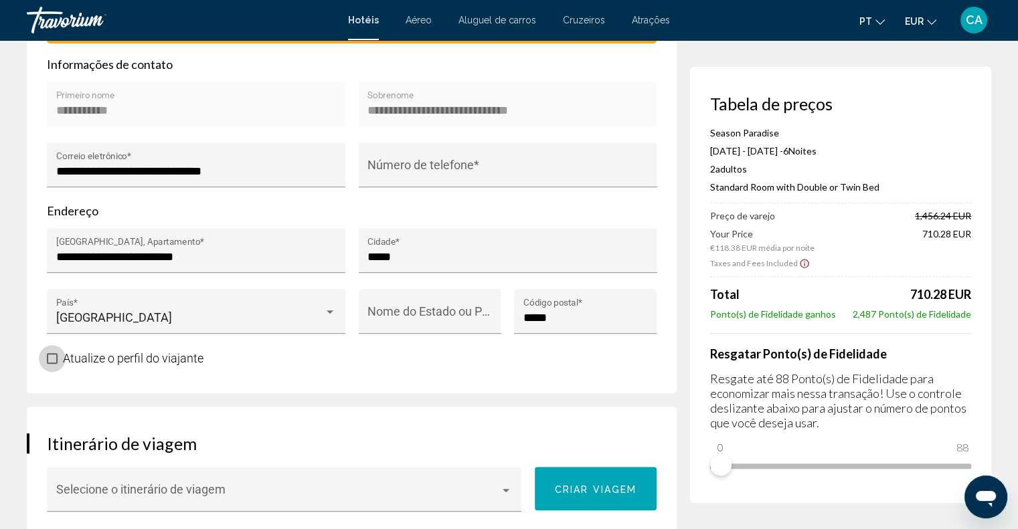
click at [120, 365] on span "Atualize o perfil do viajante" at bounding box center [133, 358] width 141 height 14
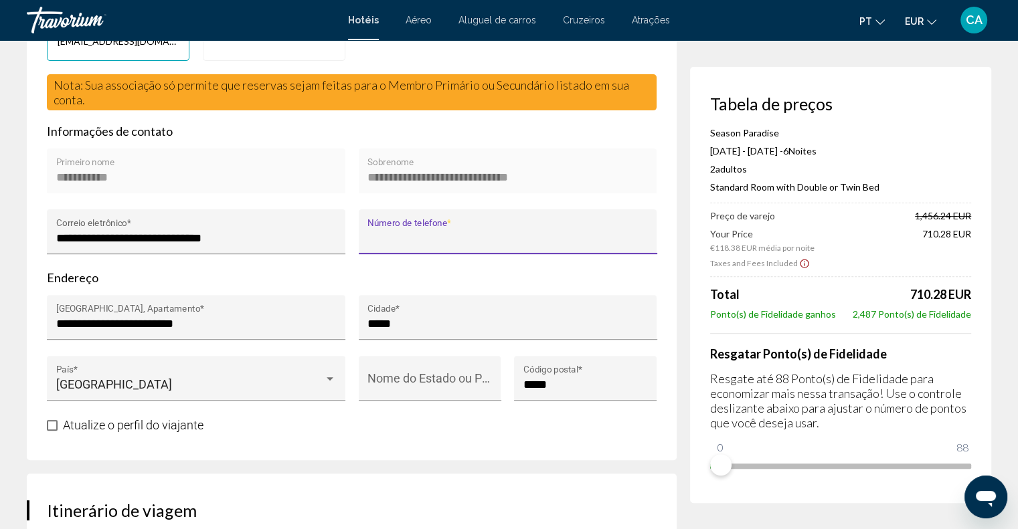
click at [438, 245] on input "Número de telefone *" at bounding box center [507, 238] width 280 height 13
type input "*"
type input "**********"
click at [230, 453] on div "**********" at bounding box center [352, 184] width 650 height 554
click at [51, 431] on span "Main content" at bounding box center [52, 425] width 11 height 11
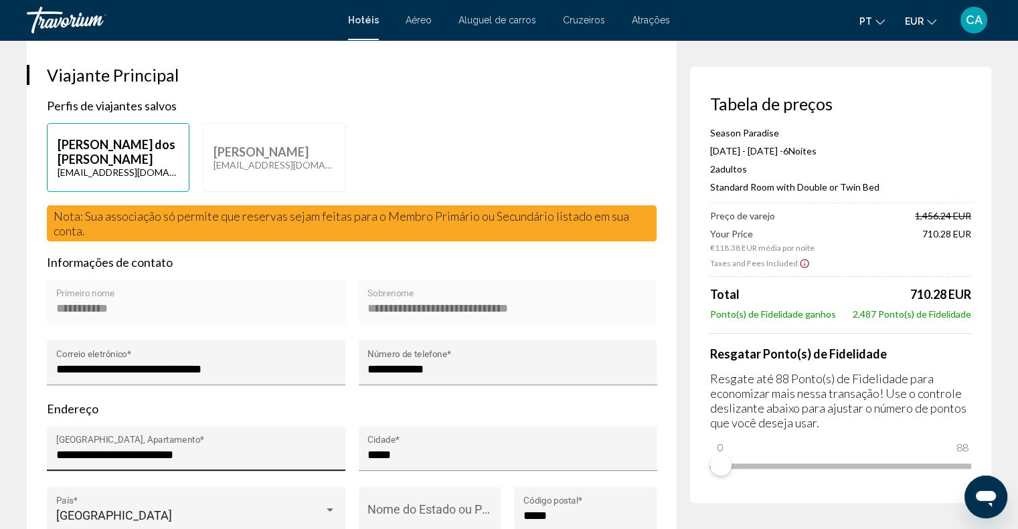
scroll to position [268, 0]
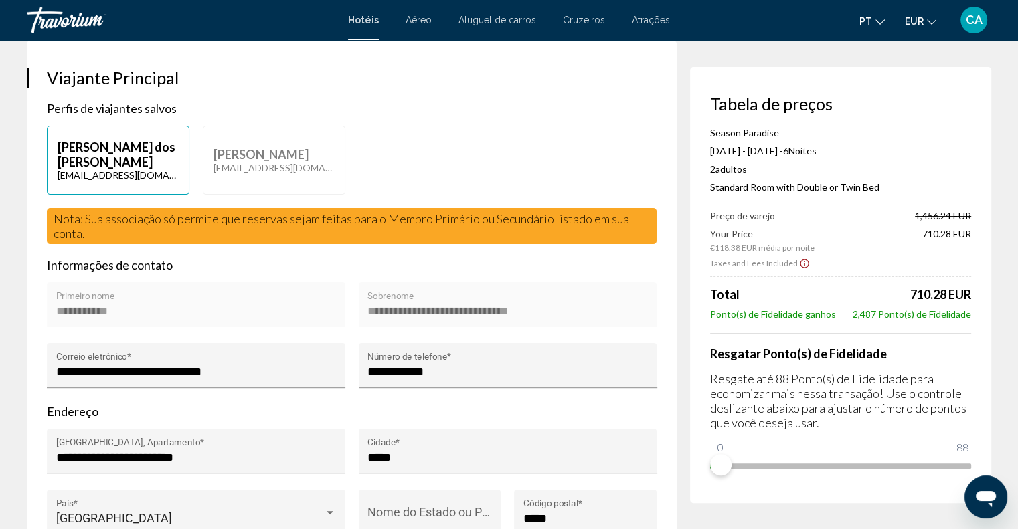
click at [286, 157] on p "[PERSON_NAME]" at bounding box center [274, 154] width 121 height 15
click at [270, 173] on p "[EMAIL_ADDRESS][DOMAIN_NAME]" at bounding box center [274, 167] width 121 height 11
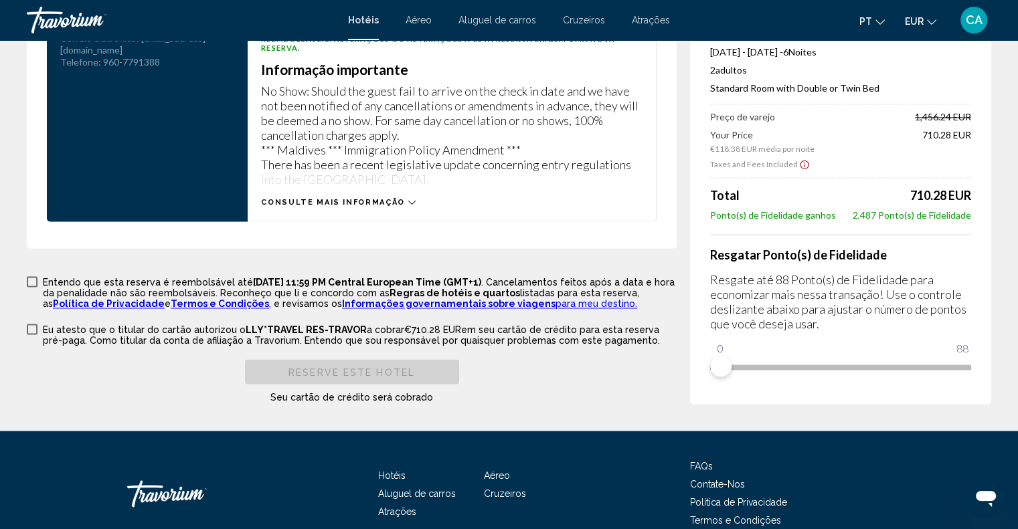
scroll to position [1793, 0]
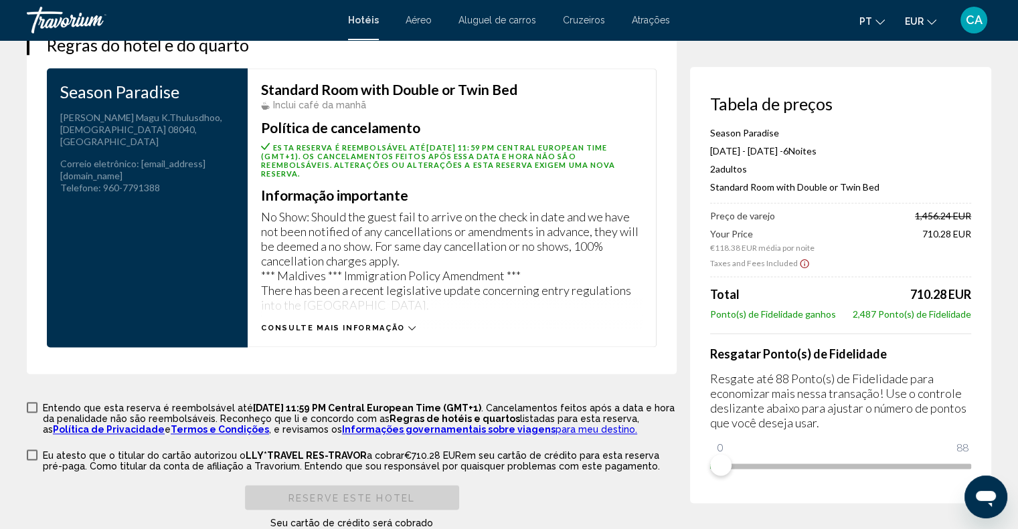
click at [349, 333] on span "Consulte Mais informação" at bounding box center [333, 328] width 144 height 9
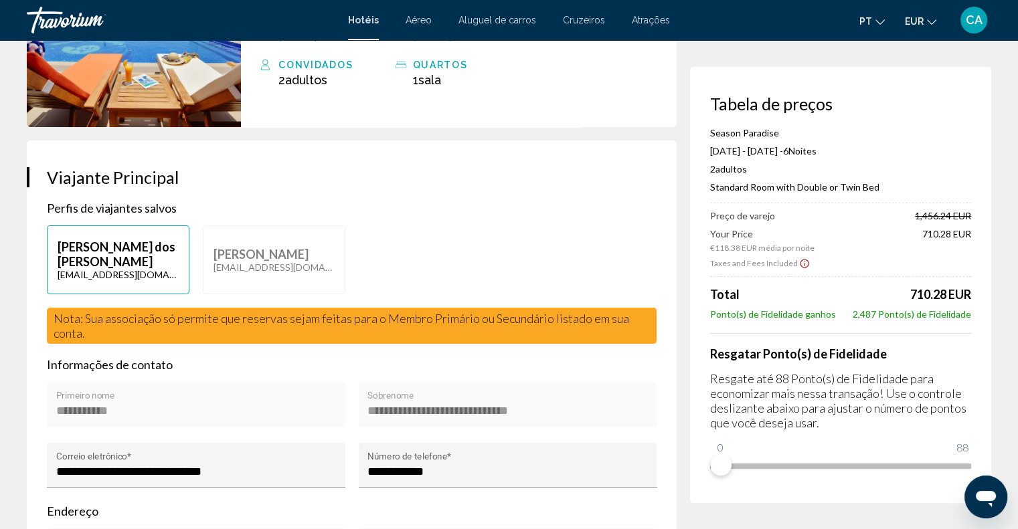
scroll to position [147, 0]
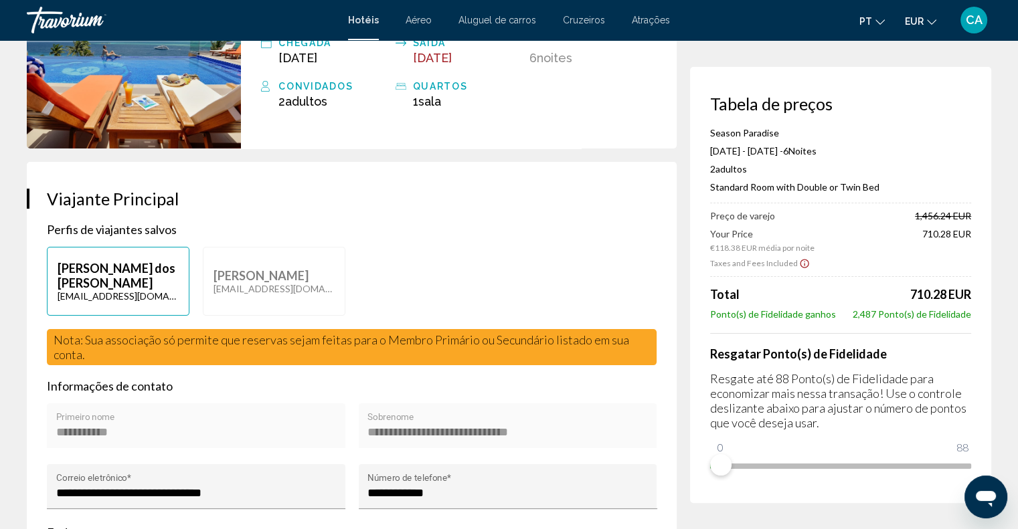
click at [226, 259] on button "[PERSON_NAME] [EMAIL_ADDRESS][DOMAIN_NAME]" at bounding box center [274, 281] width 143 height 69
click at [220, 283] on p "[PERSON_NAME]" at bounding box center [274, 275] width 121 height 15
click at [999, 496] on div "Abrir janela de mensagens" at bounding box center [986, 497] width 40 height 40
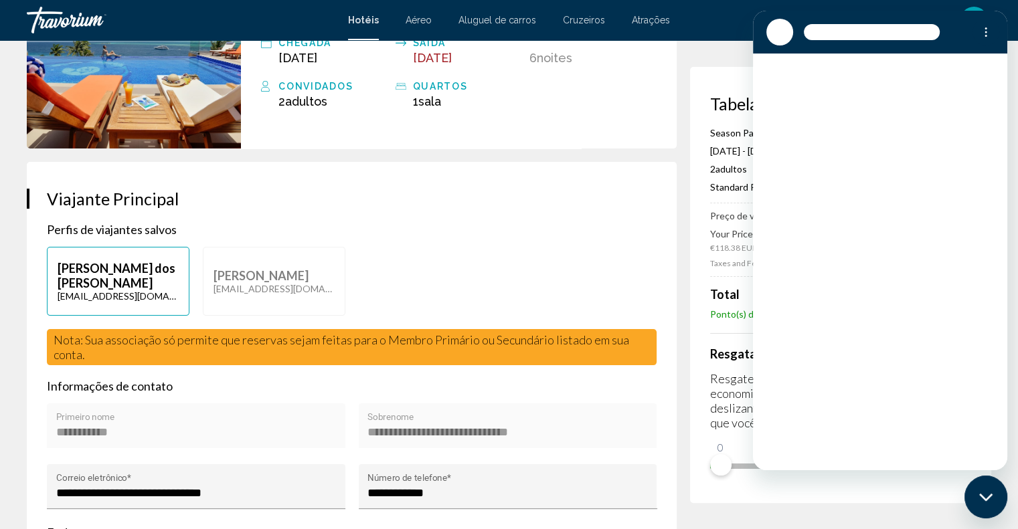
scroll to position [0, 0]
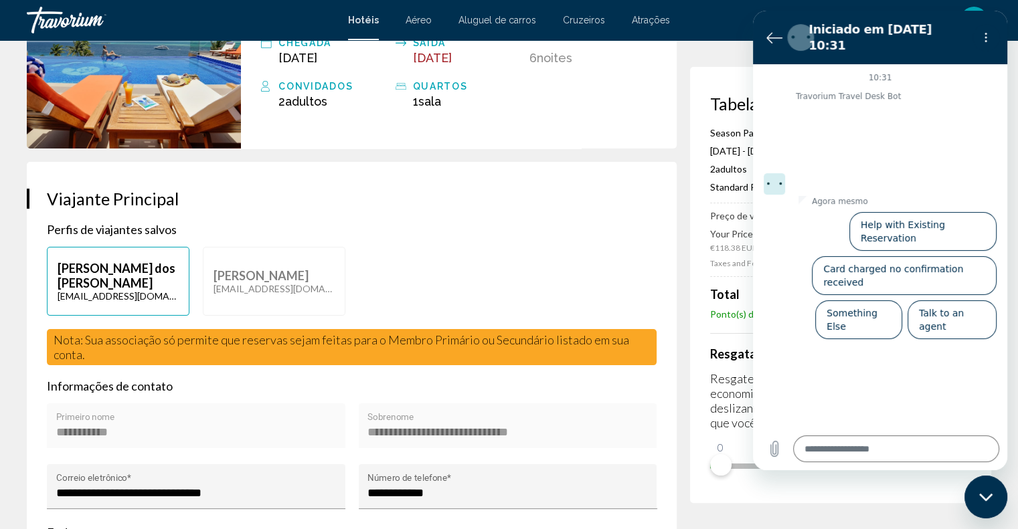
type textarea "*"
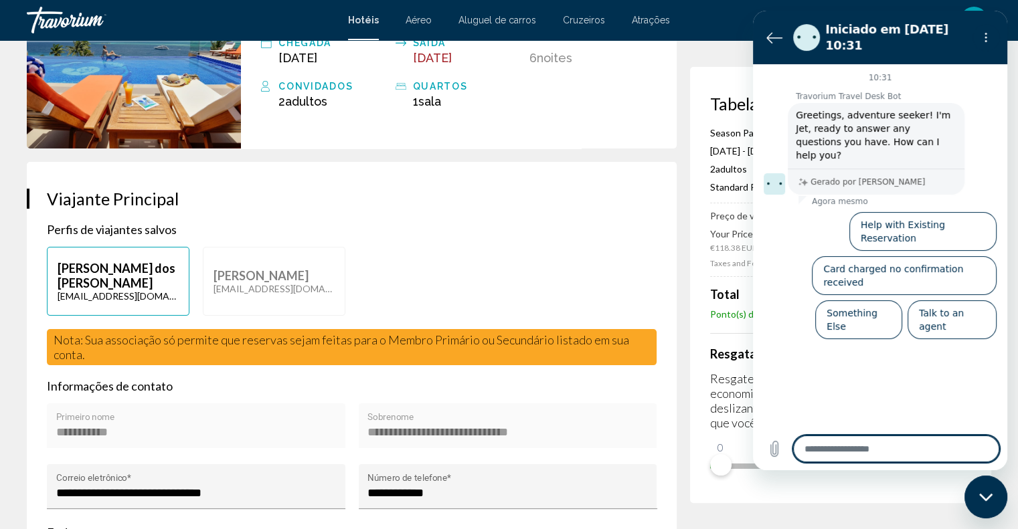
click at [831, 452] on textarea at bounding box center [896, 449] width 206 height 27
paste textarea "**********"
type textarea "**********"
type textarea "*"
type textarea "**********"
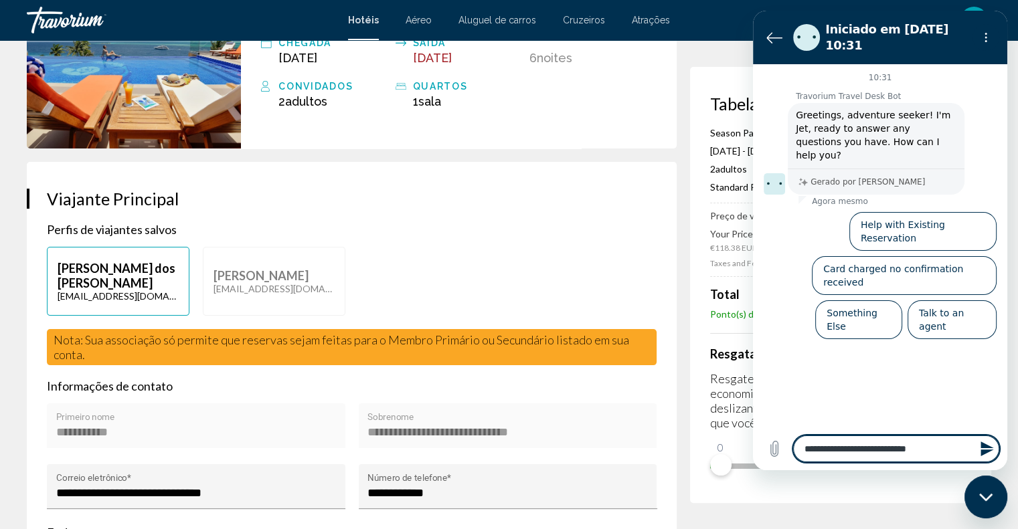
click at [981, 447] on icon "Enviar mensagem" at bounding box center [987, 449] width 13 height 15
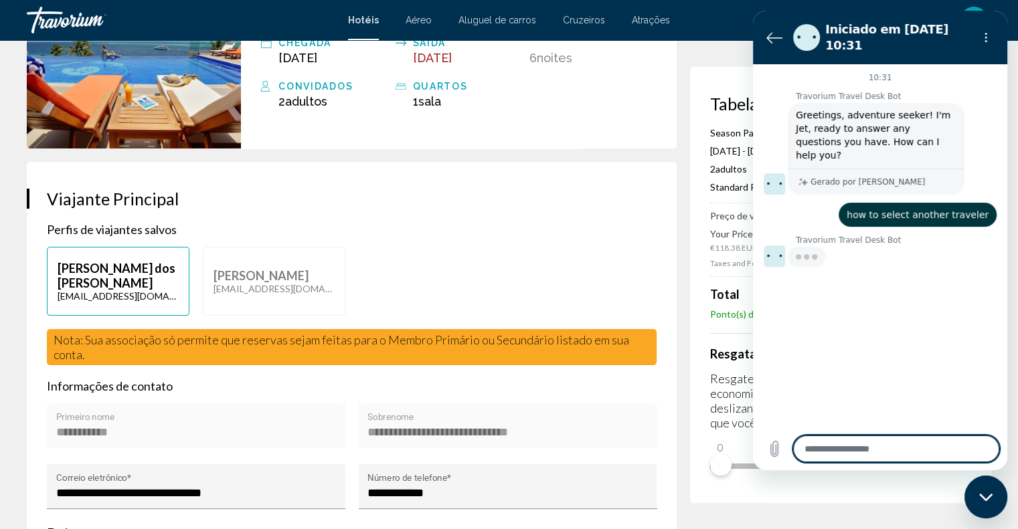
type textarea "*"
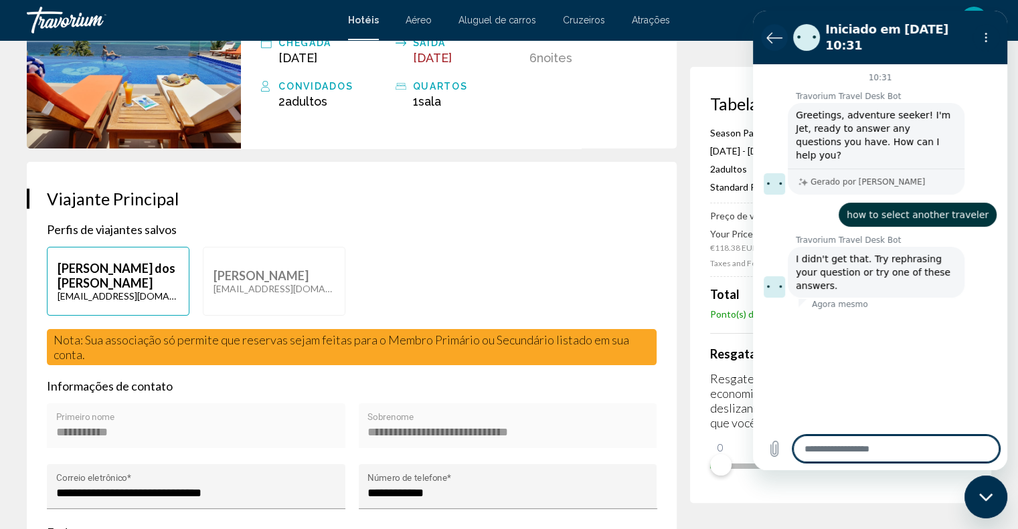
click at [776, 46] on button "Voltar para a lista de conversas" at bounding box center [774, 37] width 27 height 27
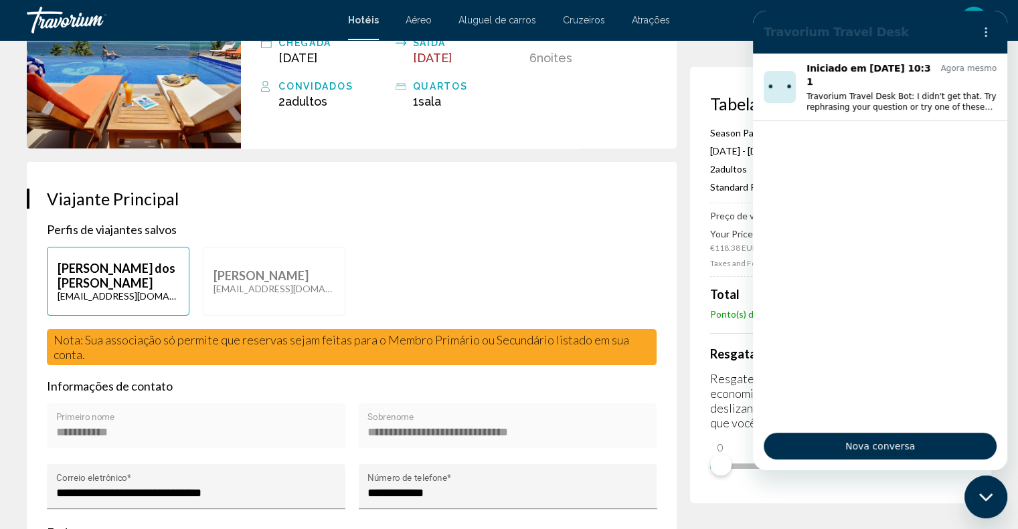
click at [637, 145] on div "[DEMOGRAPHIC_DATA], , [GEOGRAPHIC_DATA] Season Paradise Chegada [DATE] Saída [D…" at bounding box center [459, 51] width 436 height 195
click at [992, 33] on button "Menu de opções" at bounding box center [986, 32] width 27 height 27
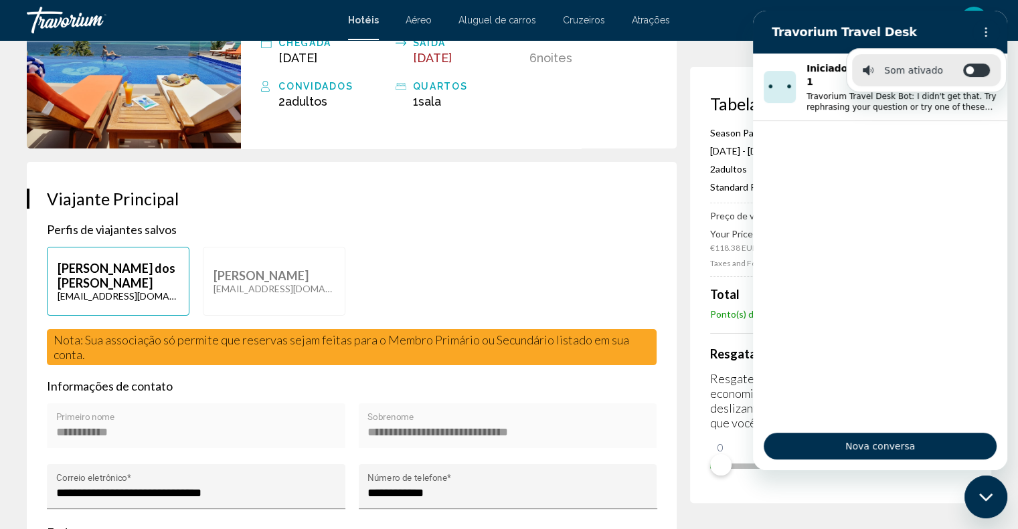
click at [430, 251] on div "[PERSON_NAME] dos [PERSON_NAME] do Nas [EMAIL_ADDRESS][DOMAIN_NAME] [PERSON_NAM…" at bounding box center [351, 288] width 623 height 82
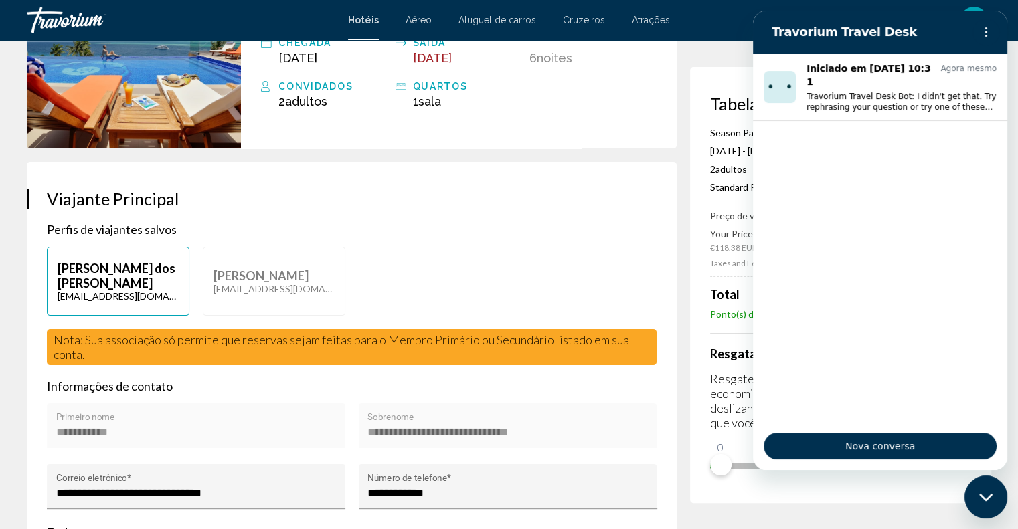
click at [1003, 486] on div "Fechar janela de mensagens" at bounding box center [986, 497] width 40 height 40
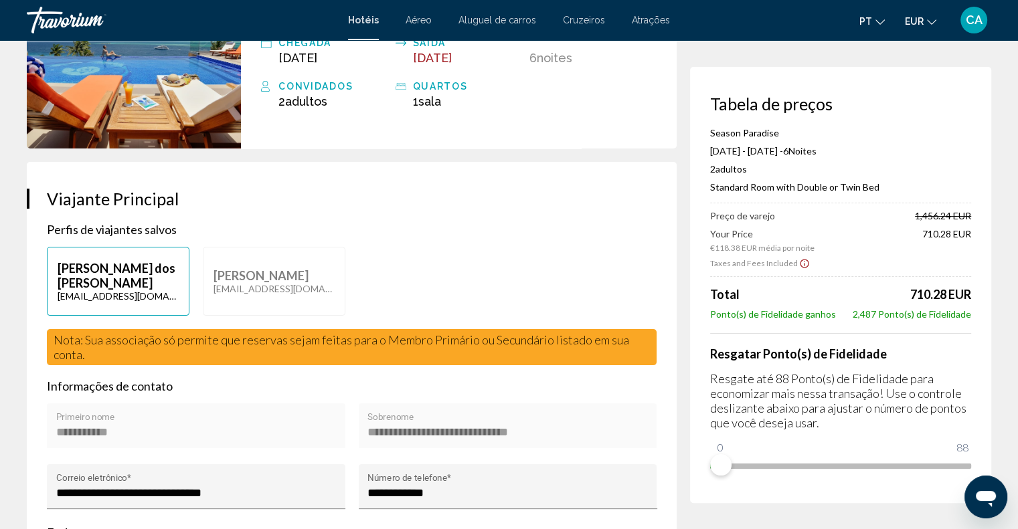
click at [973, 18] on span "CA" at bounding box center [974, 19] width 17 height 13
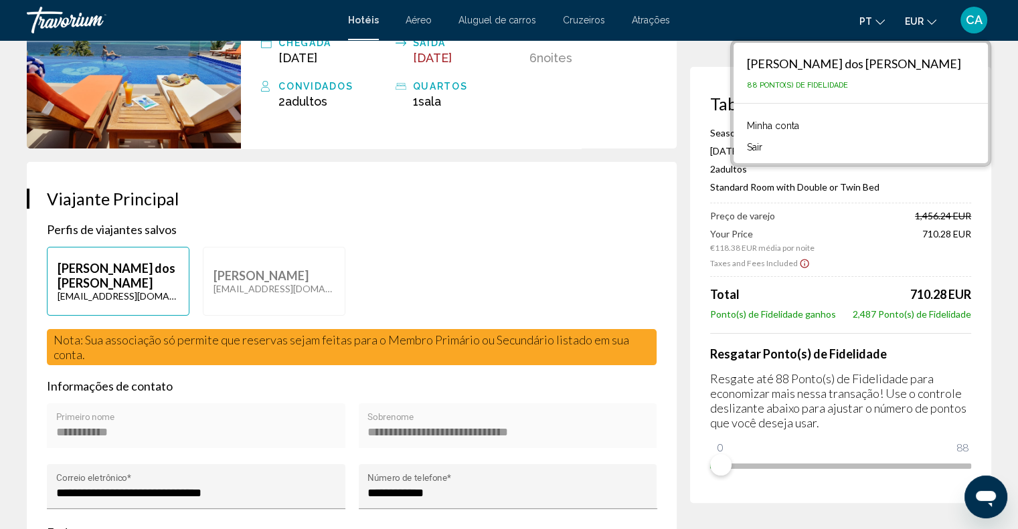
click at [772, 123] on link "Minha conta" at bounding box center [773, 125] width 66 height 17
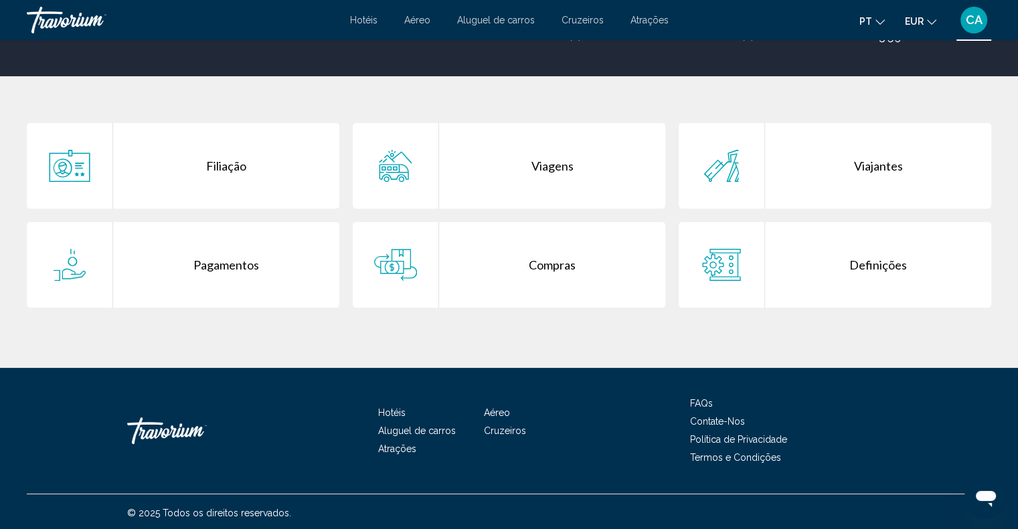
scroll to position [225, 0]
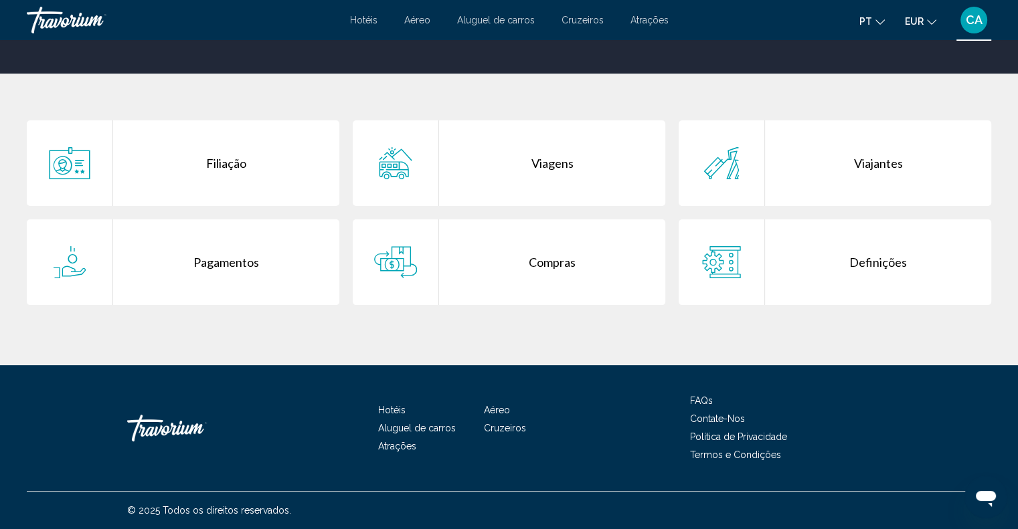
click at [762, 185] on div "Main content" at bounding box center [722, 163] width 86 height 86
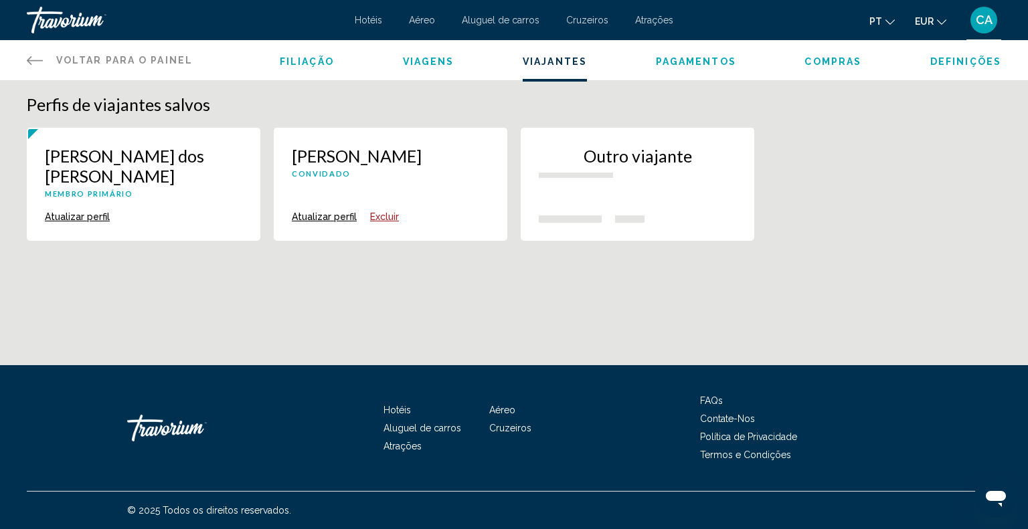
click at [644, 188] on button "Outro viajante" at bounding box center [638, 184] width 234 height 113
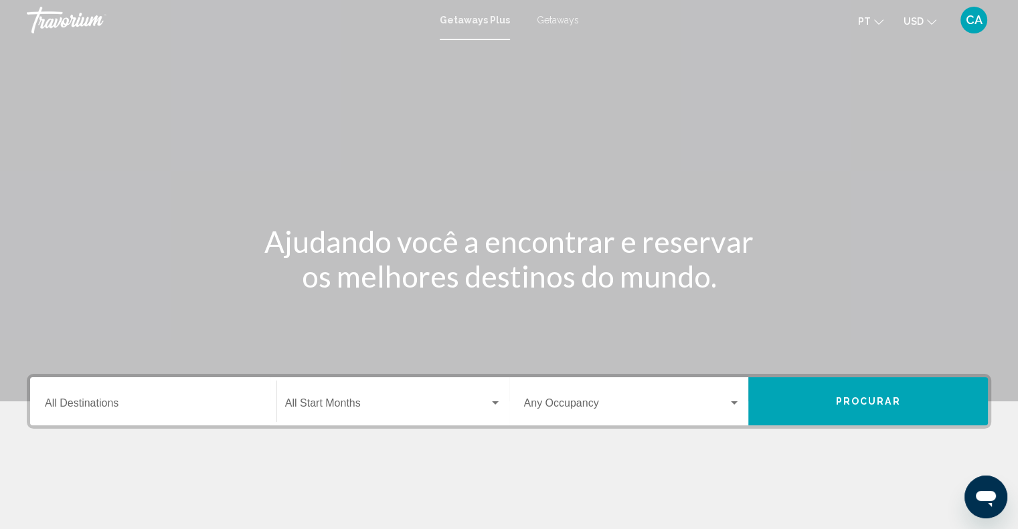
click at [216, 408] on input "Destination All Destinations" at bounding box center [153, 406] width 217 height 12
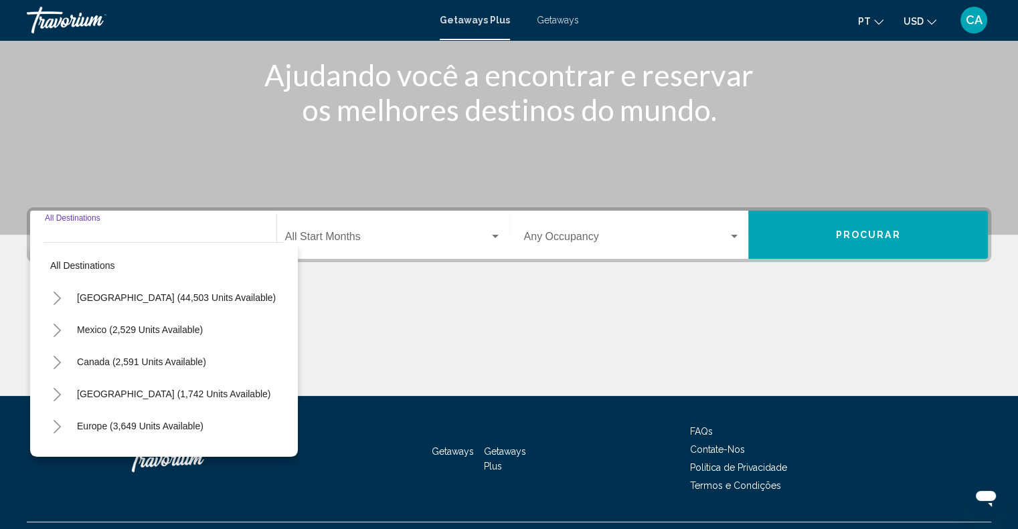
scroll to position [197, 0]
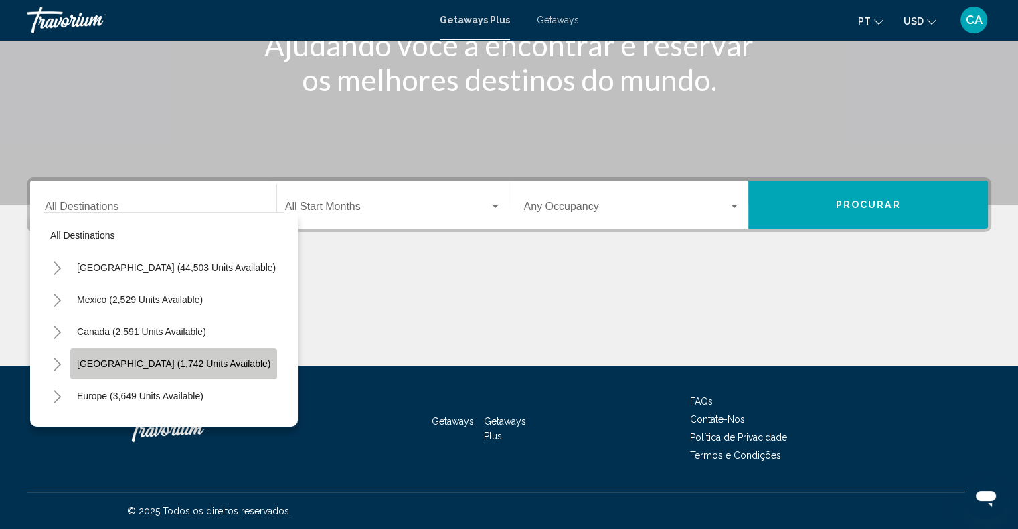
click at [145, 359] on span "[GEOGRAPHIC_DATA] (1,742 units available)" at bounding box center [173, 364] width 193 height 11
type input "**********"
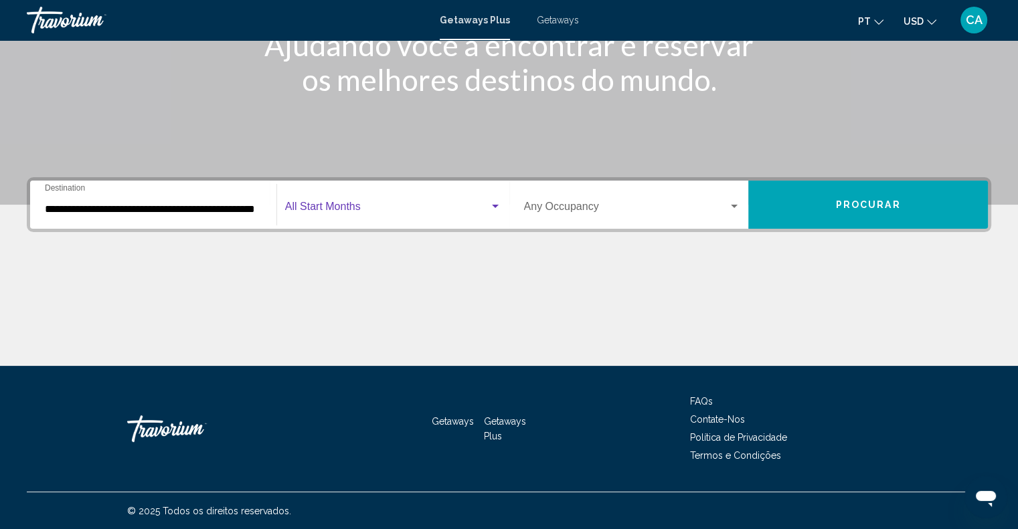
click at [378, 203] on span "Search widget" at bounding box center [387, 209] width 204 height 12
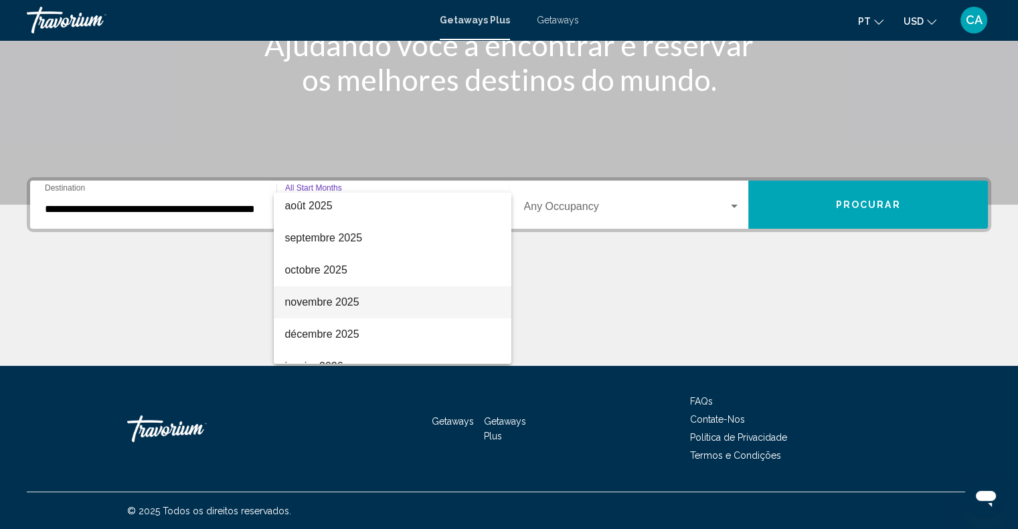
scroll to position [67, 0]
click at [329, 327] on span "janvier 2026" at bounding box center [392, 335] width 216 height 32
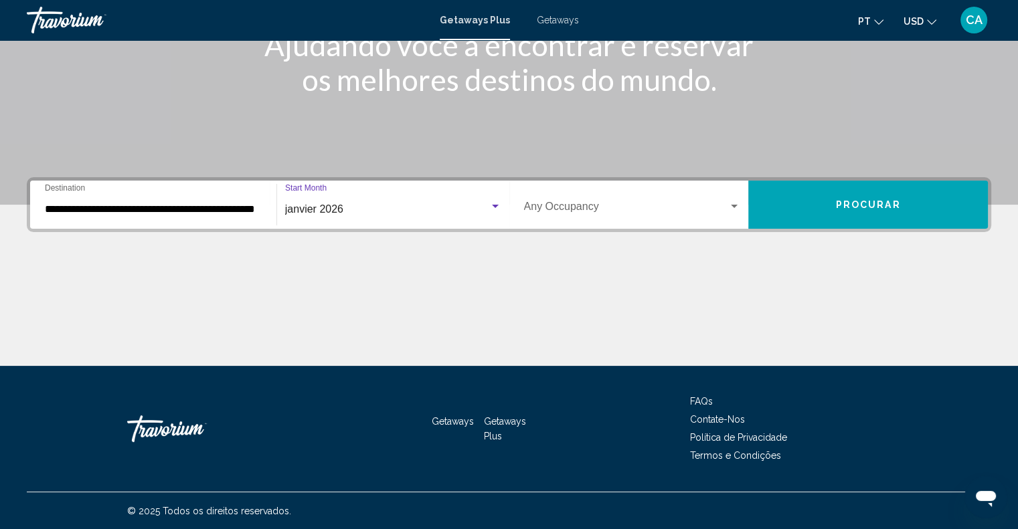
click at [855, 206] on span "Procurar" at bounding box center [868, 205] width 65 height 11
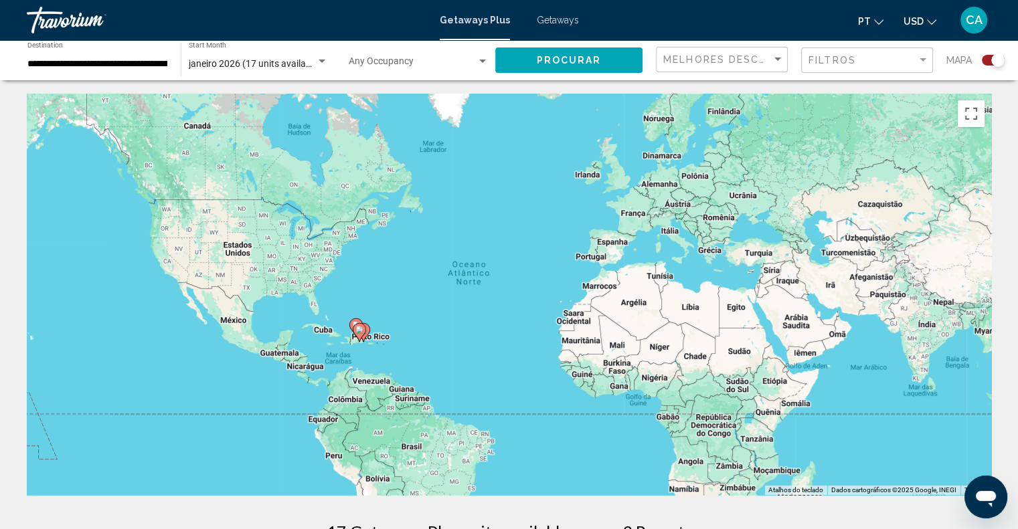
click at [969, 27] on div "CA" at bounding box center [974, 20] width 27 height 27
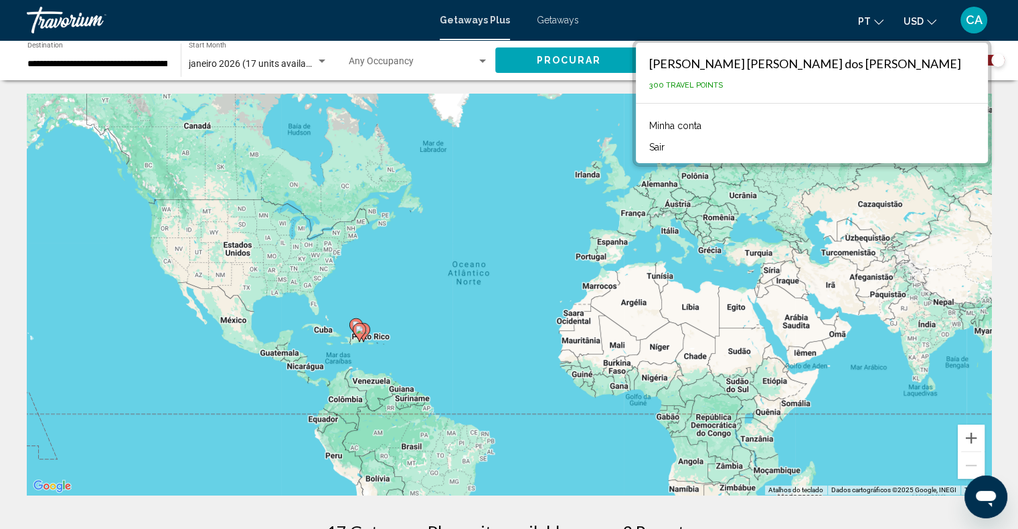
click at [708, 125] on link "Minha conta" at bounding box center [676, 125] width 66 height 17
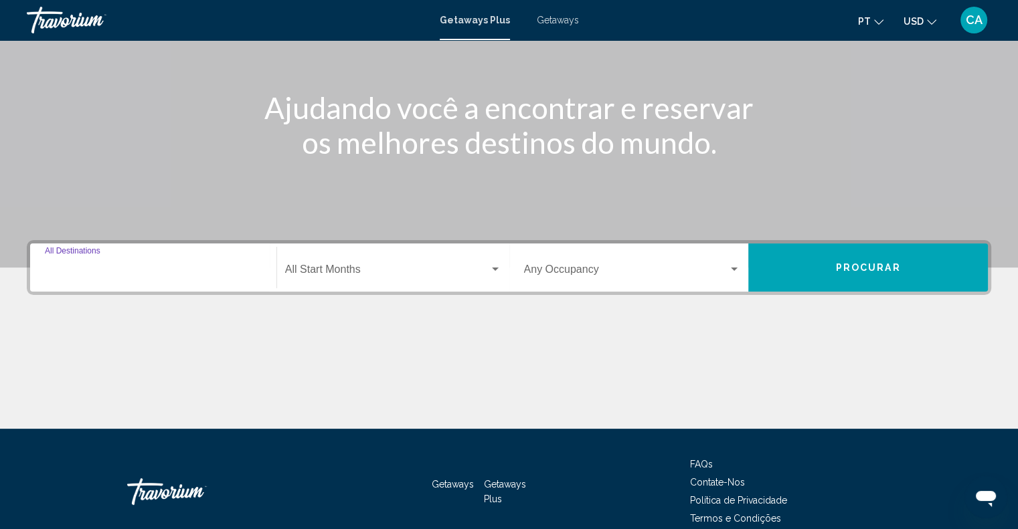
click at [218, 270] on input "Destination All Destinations" at bounding box center [153, 272] width 217 height 12
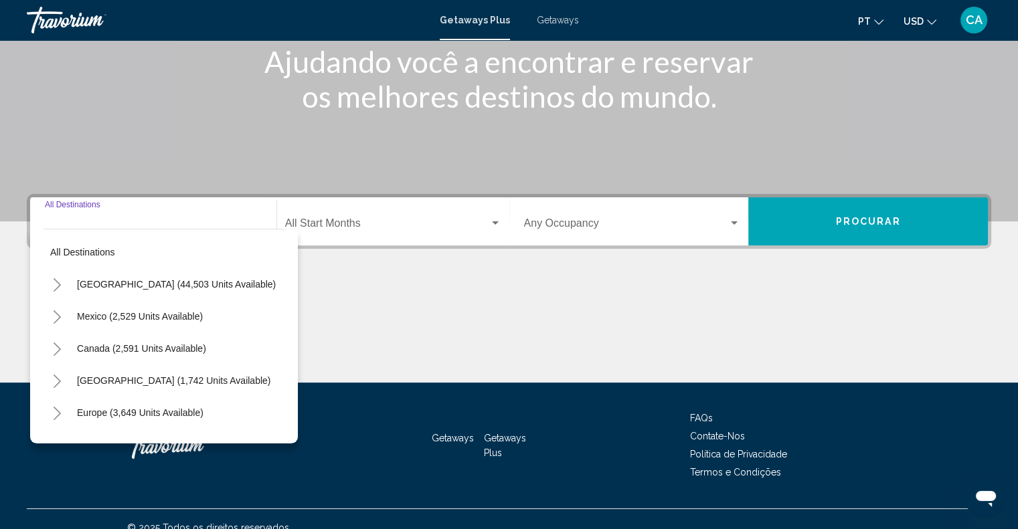
scroll to position [197, 0]
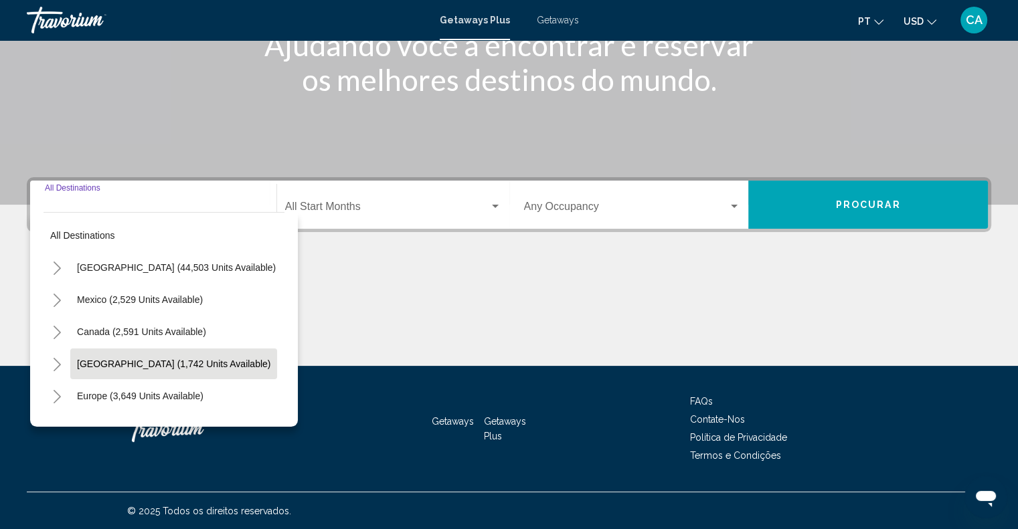
click at [161, 355] on button "[GEOGRAPHIC_DATA] (1,742 units available)" at bounding box center [173, 364] width 207 height 31
type input "**********"
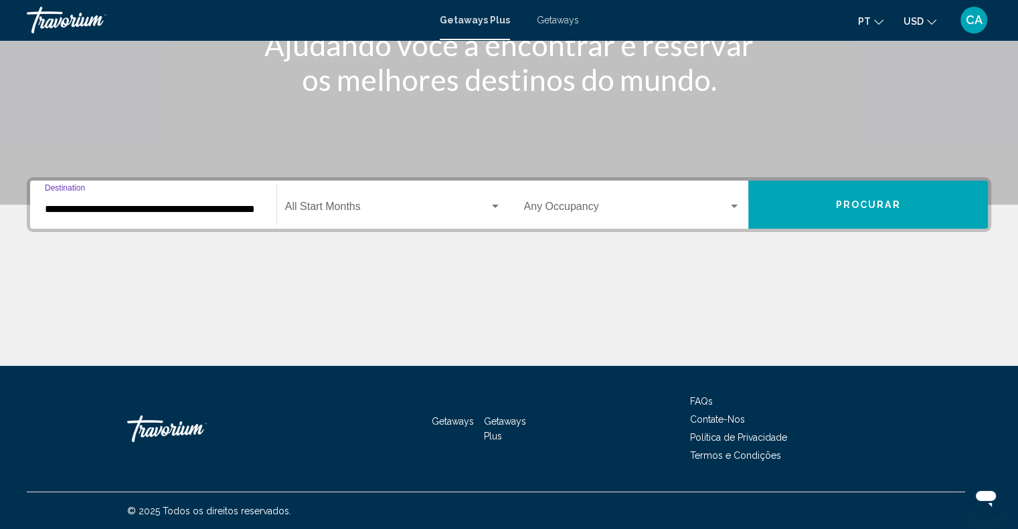
click at [386, 194] on div "Start Month All Start Months" at bounding box center [393, 205] width 216 height 42
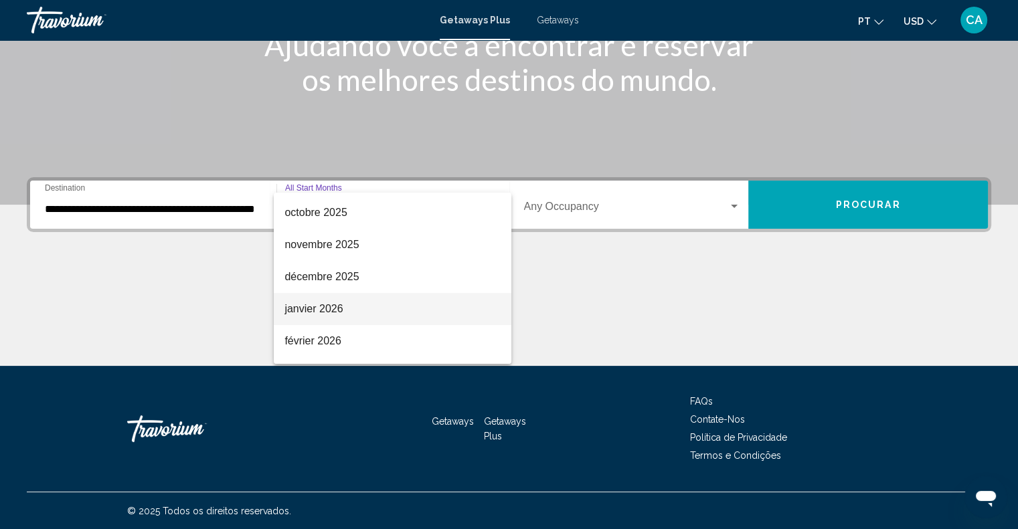
scroll to position [134, 0]
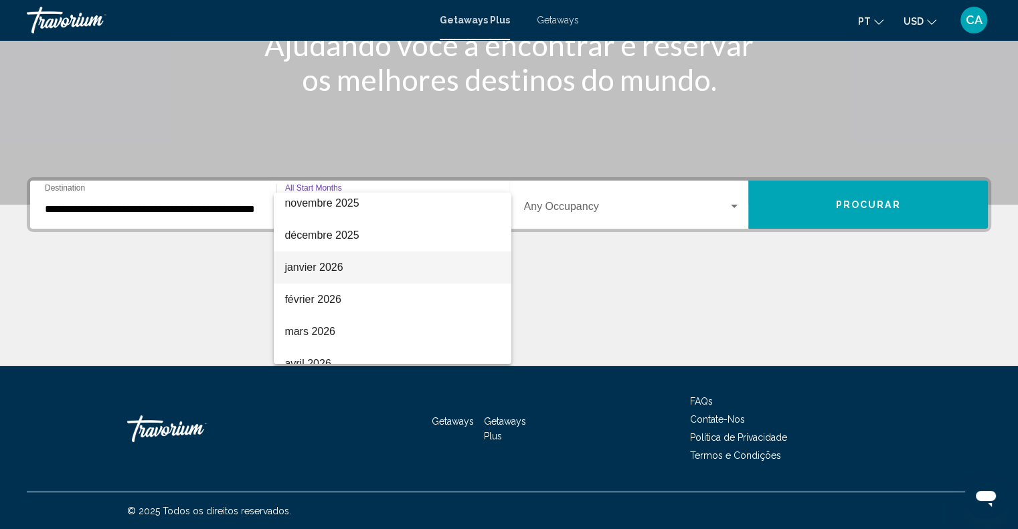
click at [357, 274] on span "janvier 2026" at bounding box center [392, 268] width 216 height 32
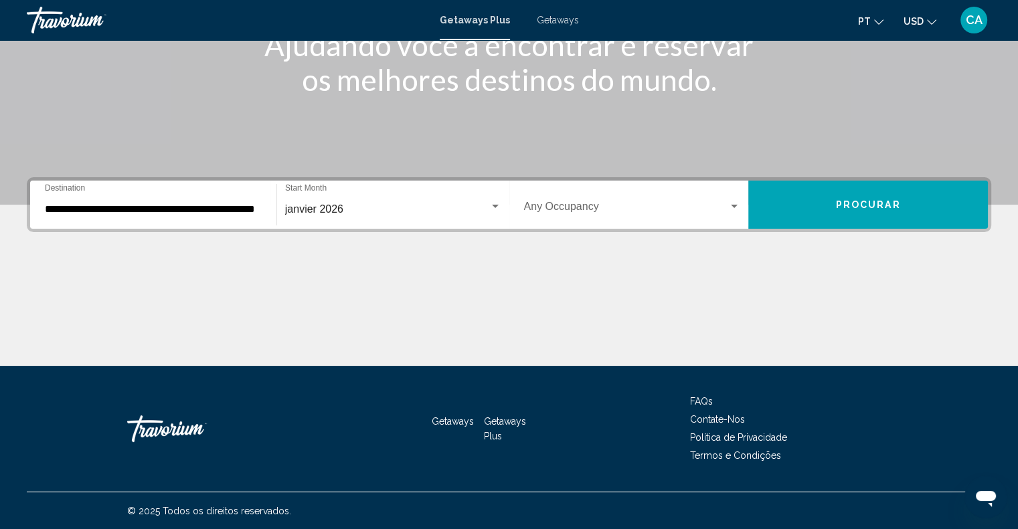
click at [699, 201] on div "Occupancy Any Occupancy" at bounding box center [632, 205] width 217 height 42
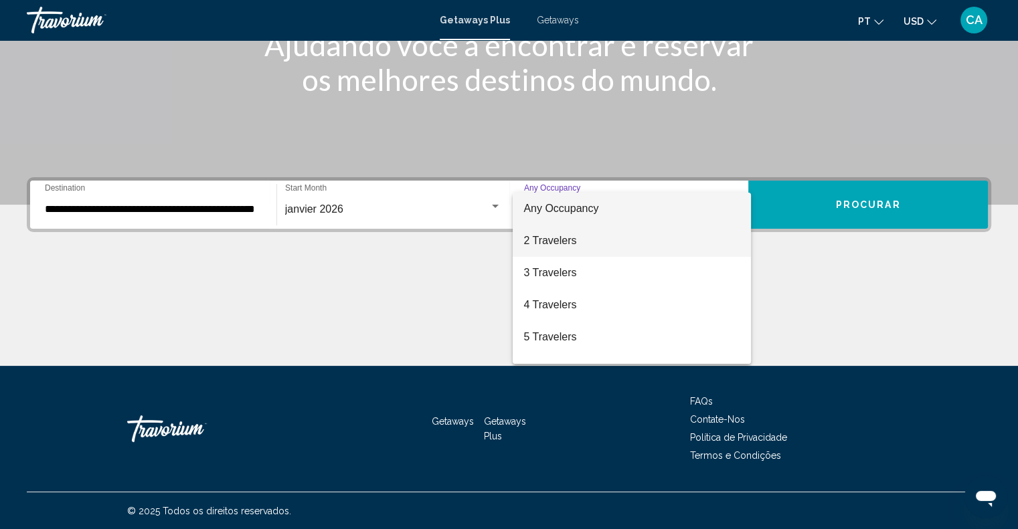
click at [654, 234] on span "2 Travelers" at bounding box center [631, 241] width 217 height 32
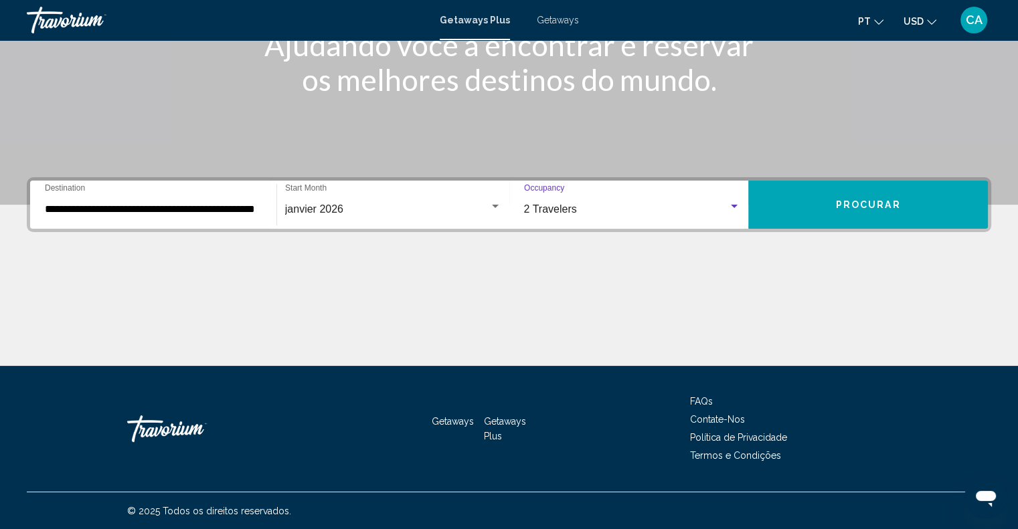
click at [918, 197] on button "Procurar" at bounding box center [868, 205] width 240 height 48
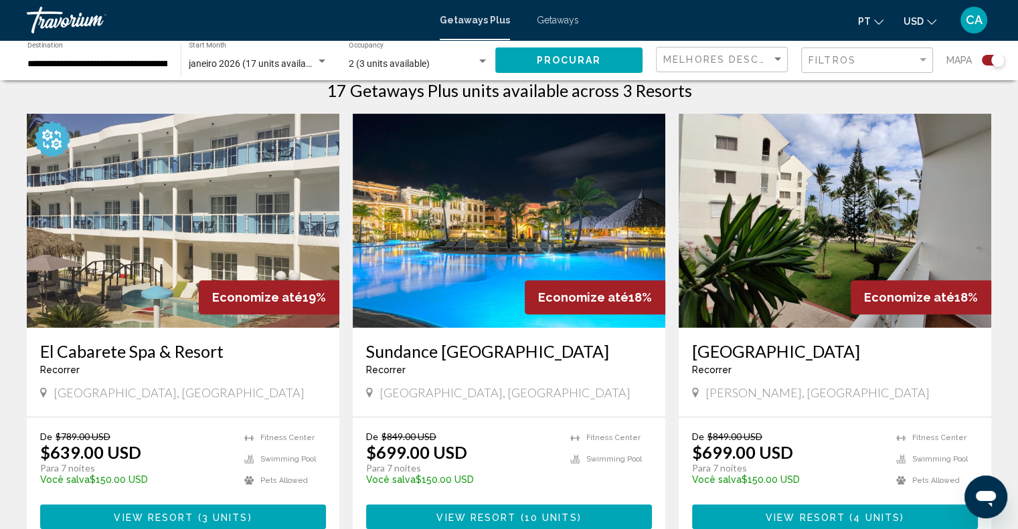
scroll to position [469, 0]
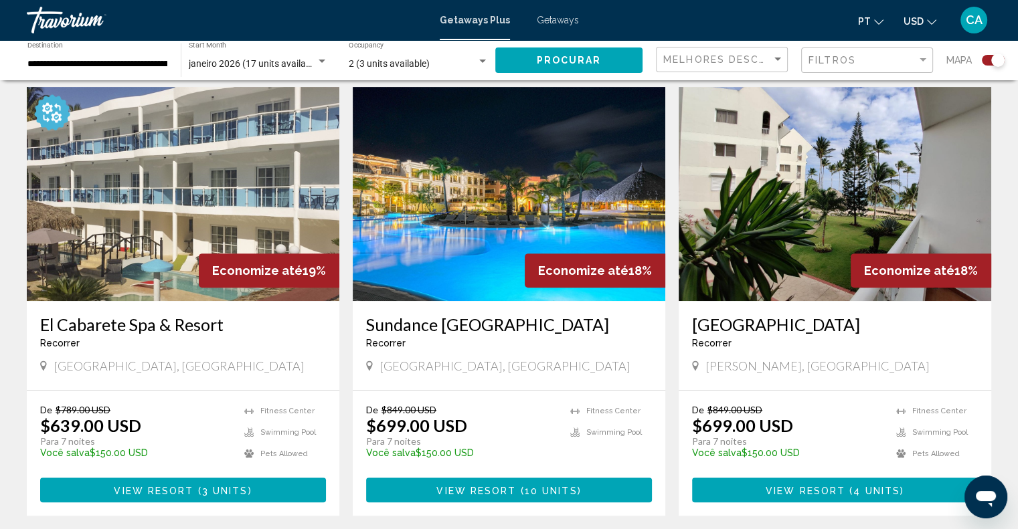
click at [220, 489] on span "3 units" at bounding box center [225, 490] width 46 height 11
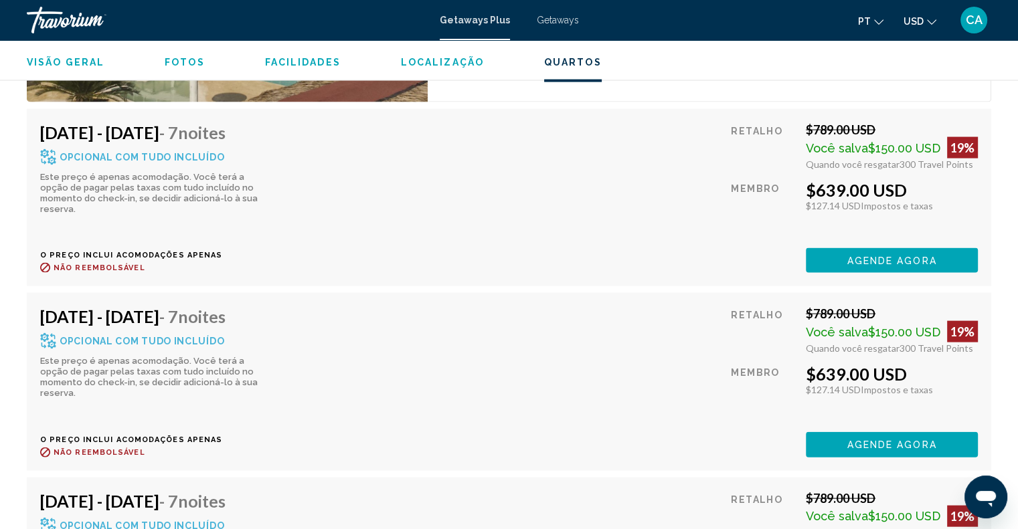
scroll to position [2726, 0]
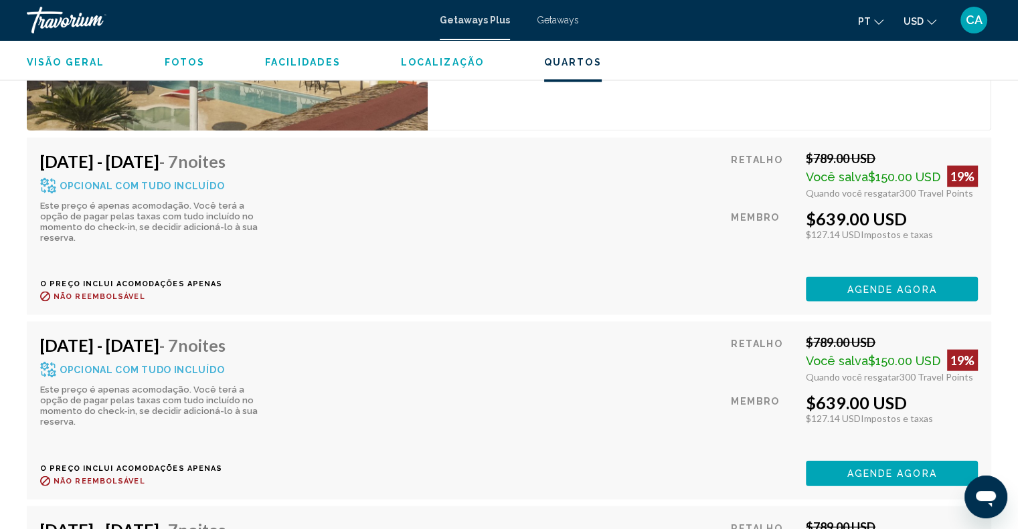
click at [889, 284] on span "Agende agora" at bounding box center [892, 289] width 90 height 11
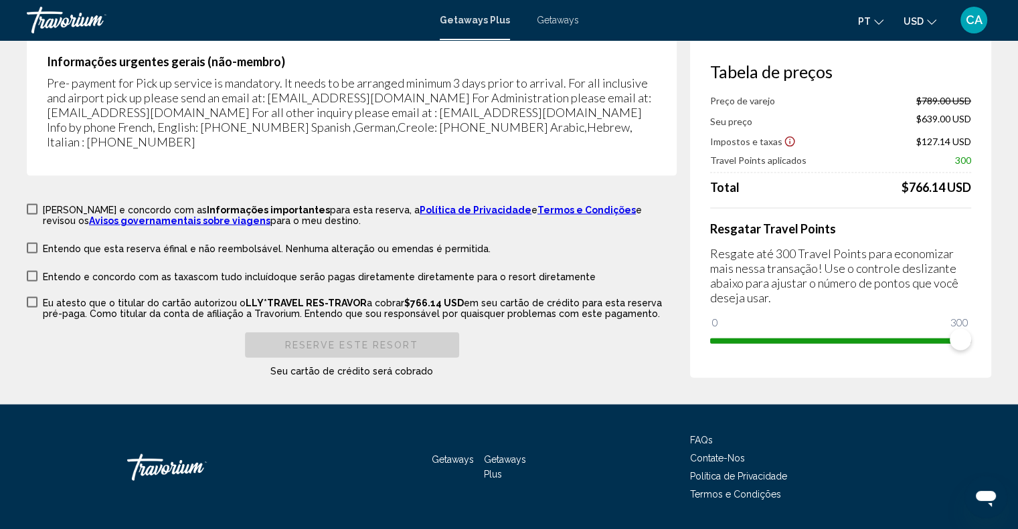
scroll to position [2869, 0]
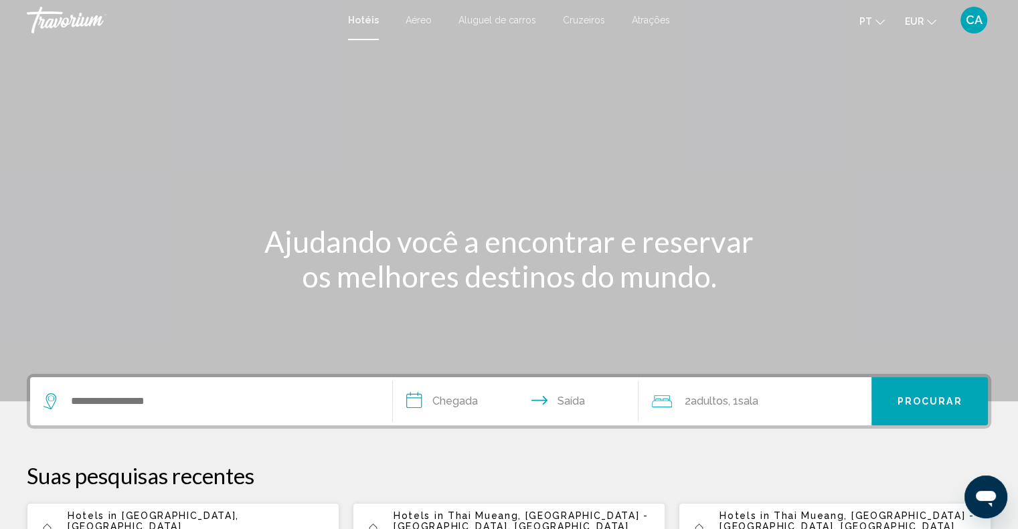
click at [413, 21] on span "Aéreo" at bounding box center [419, 20] width 26 height 11
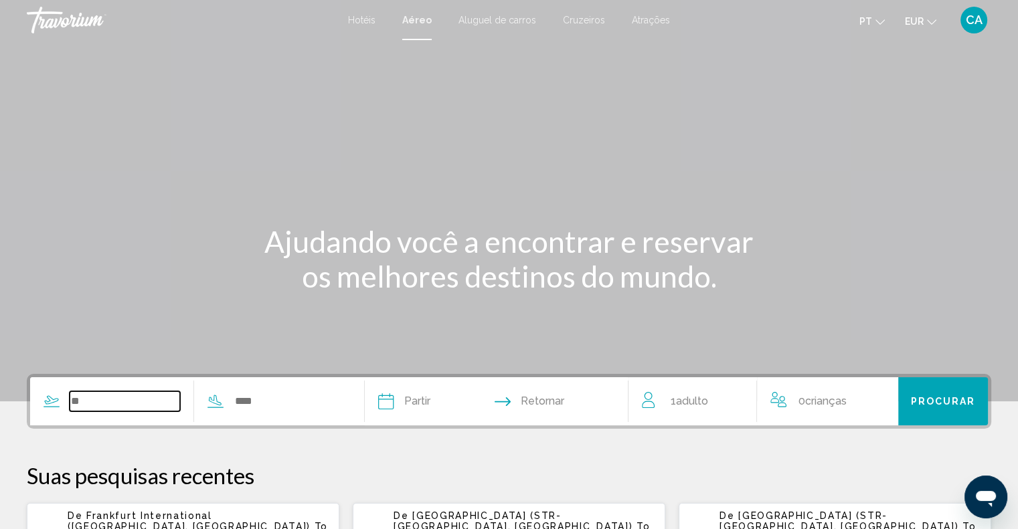
click at [160, 408] on input "Search widget" at bounding box center [125, 402] width 110 height 20
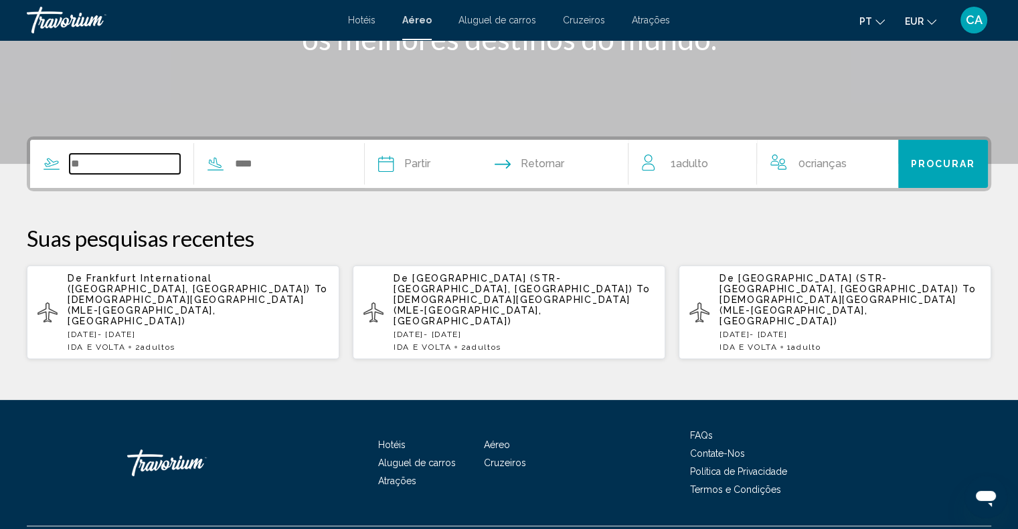
scroll to position [239, 0]
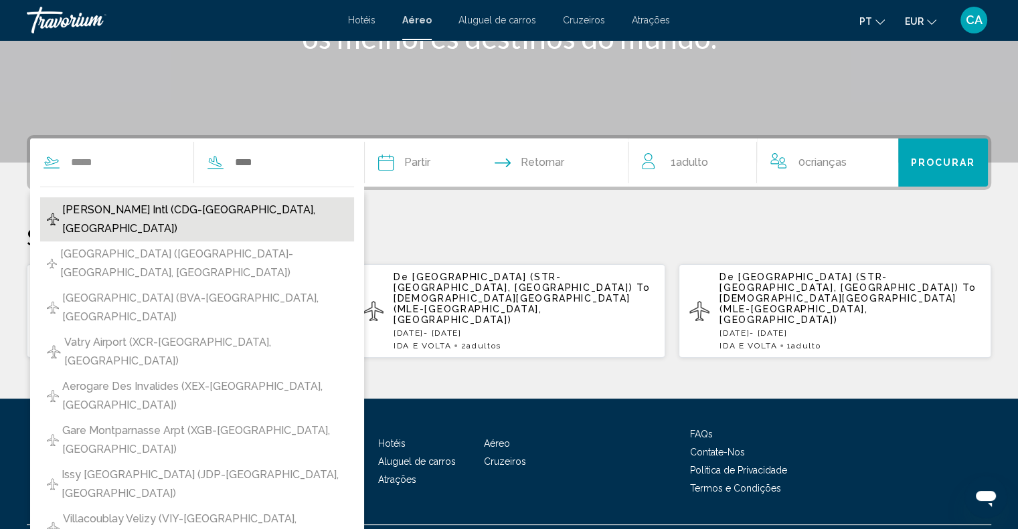
click at [214, 201] on span "[PERSON_NAME] Intl (CDG-[GEOGRAPHIC_DATA], [GEOGRAPHIC_DATA])" at bounding box center [204, 219] width 284 height 37
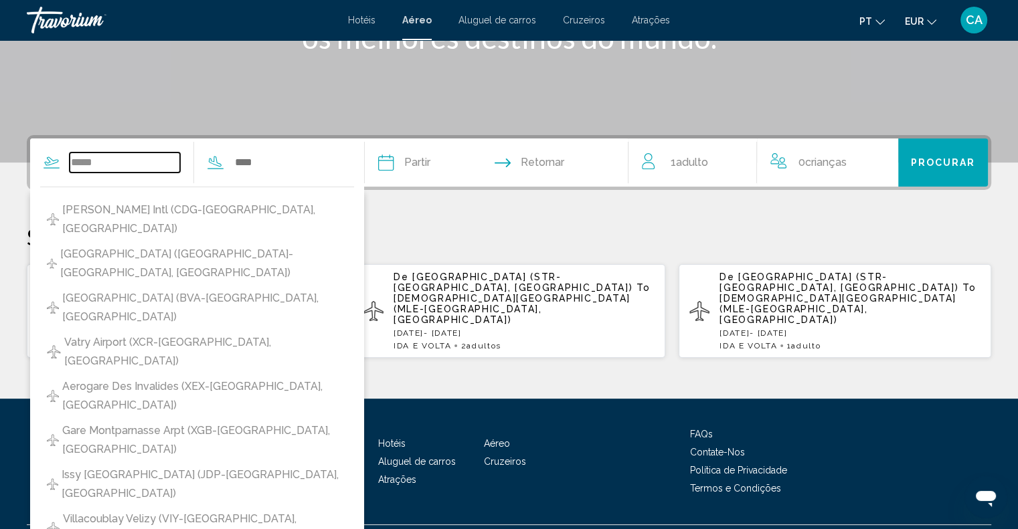
type input "**********"
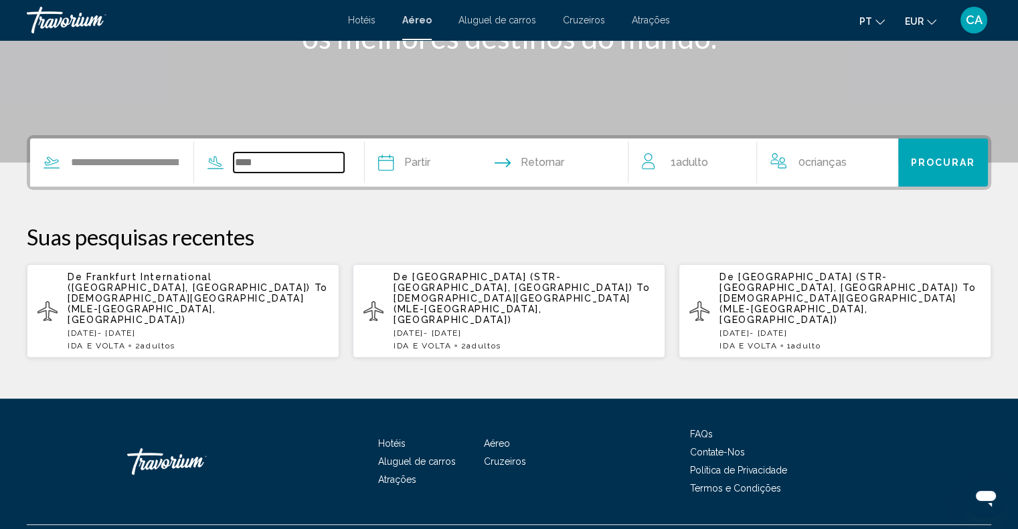
click at [273, 164] on input "Search widget" at bounding box center [289, 163] width 110 height 20
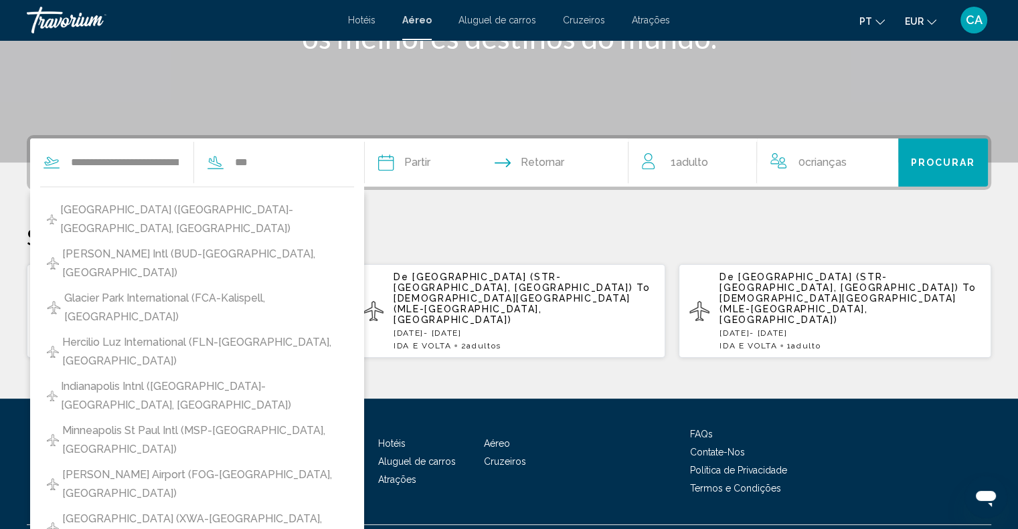
click at [267, 205] on button "[GEOGRAPHIC_DATA] ([GEOGRAPHIC_DATA]-[GEOGRAPHIC_DATA], [GEOGRAPHIC_DATA])" at bounding box center [197, 219] width 314 height 44
type input "**********"
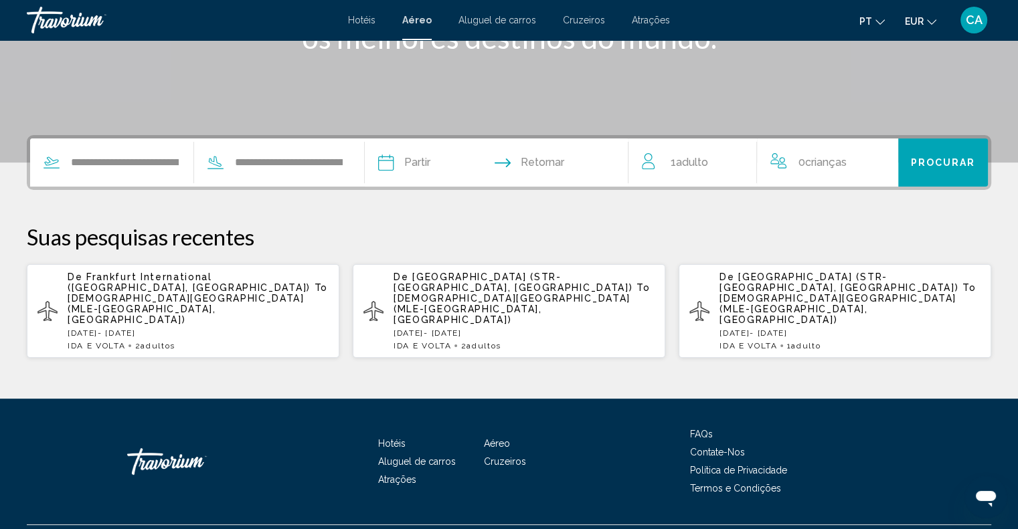
click at [427, 159] on input "Depart date" at bounding box center [440, 165] width 131 height 52
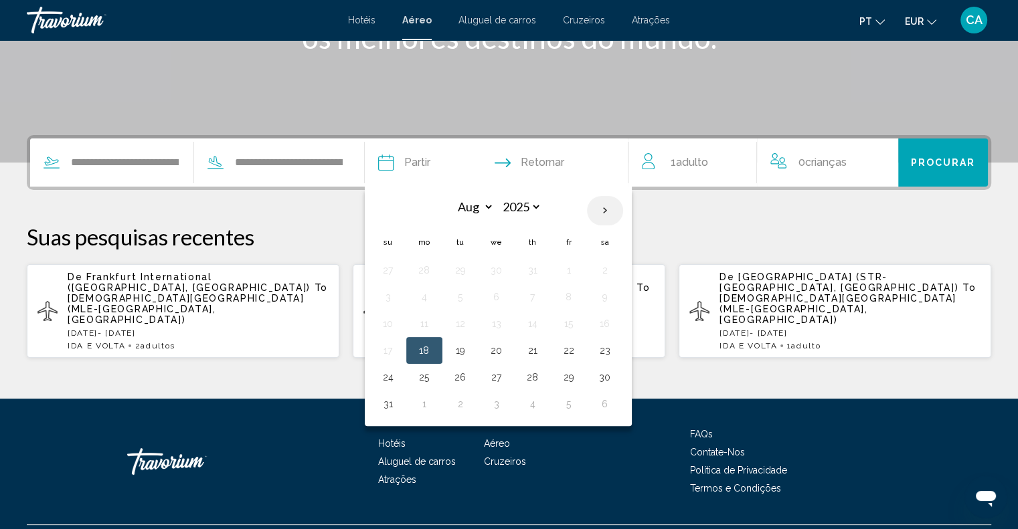
click at [623, 214] on th "Next month" at bounding box center [605, 210] width 36 height 29
select select "*"
click at [435, 347] on button "20" at bounding box center [424, 350] width 21 height 19
type input "**********"
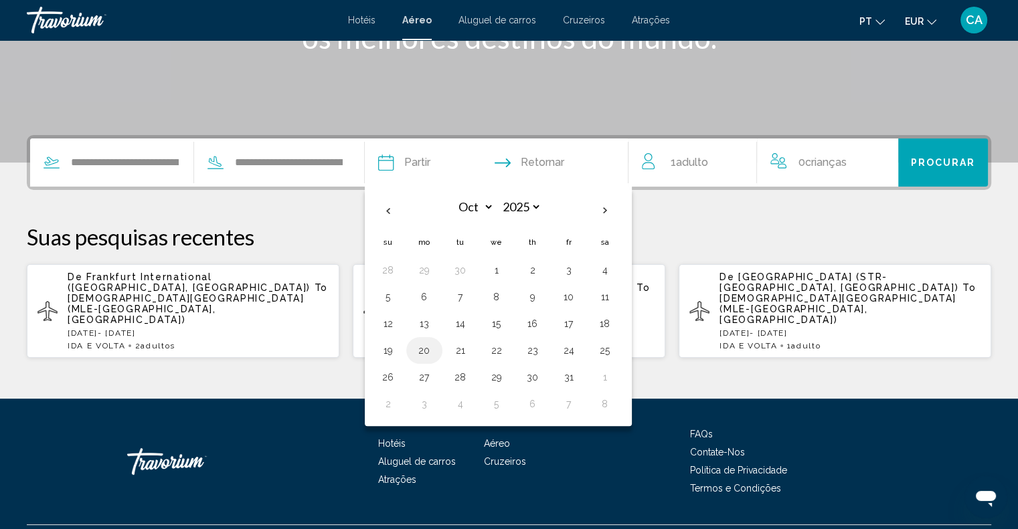
select select "*"
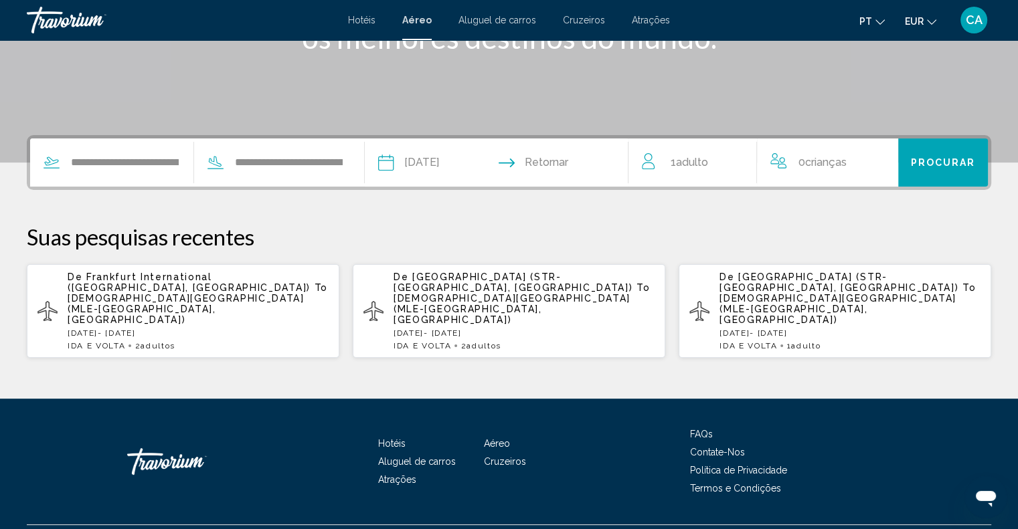
click at [584, 164] on input "Return date" at bounding box center [568, 165] width 131 height 52
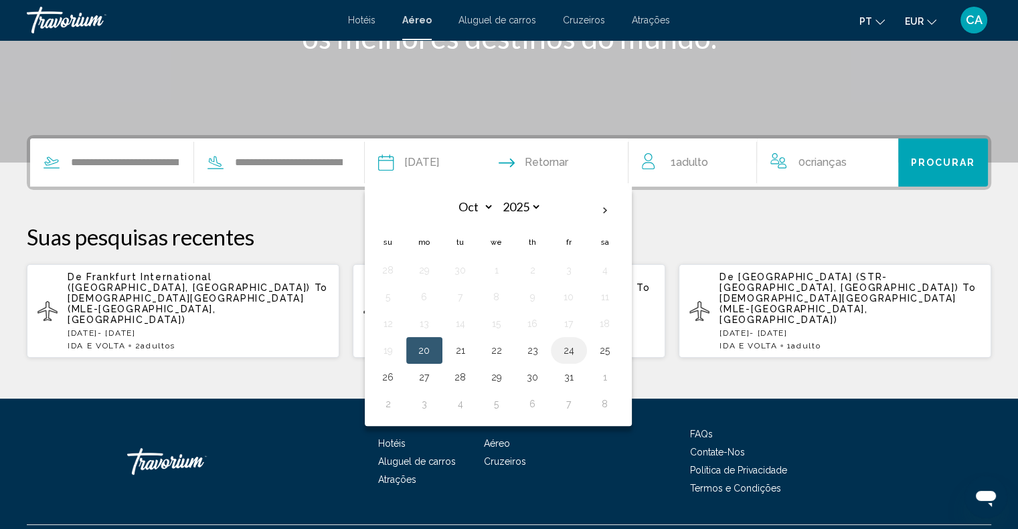
click at [580, 348] on button "24" at bounding box center [568, 350] width 21 height 19
type input "**********"
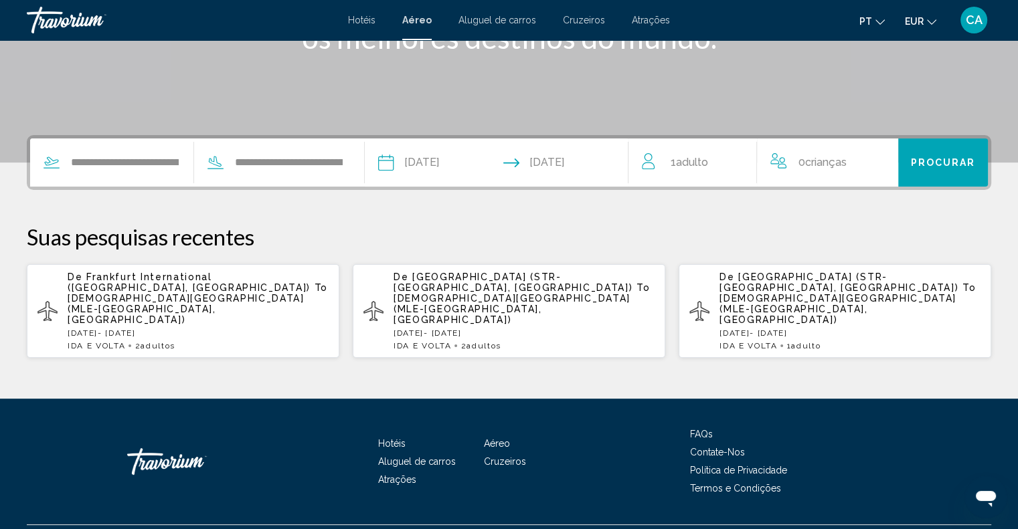
click at [728, 168] on div "1 Adulto Adultos" at bounding box center [699, 162] width 114 height 19
click at [742, 159] on icon "Increment adults" at bounding box center [737, 160] width 12 height 16
click at [924, 161] on span "Procurar" at bounding box center [943, 163] width 65 height 11
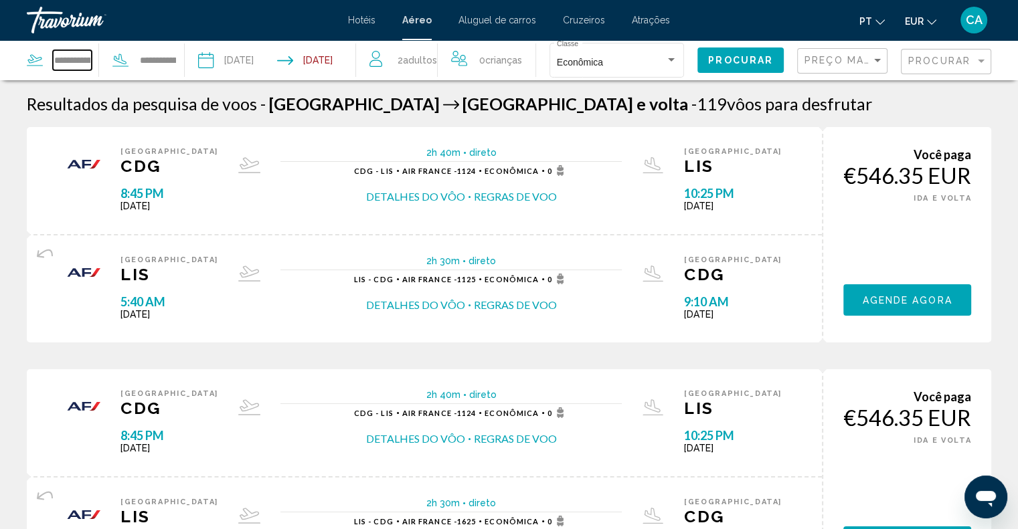
click at [67, 64] on input "**********" at bounding box center [72, 60] width 39 height 20
drag, startPoint x: 54, startPoint y: 60, endPoint x: 160, endPoint y: 80, distance: 107.6
click at [160, 80] on div "**********" at bounding box center [103, 60] width 152 height 40
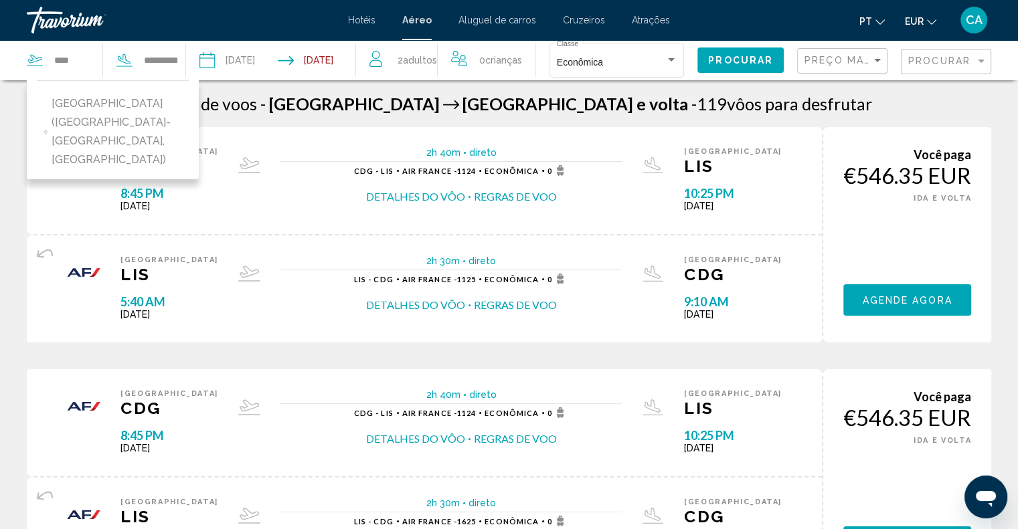
click at [129, 106] on span "[GEOGRAPHIC_DATA] ([GEOGRAPHIC_DATA]-[GEOGRAPHIC_DATA], [GEOGRAPHIC_DATA])" at bounding box center [117, 131] width 131 height 75
type input "**********"
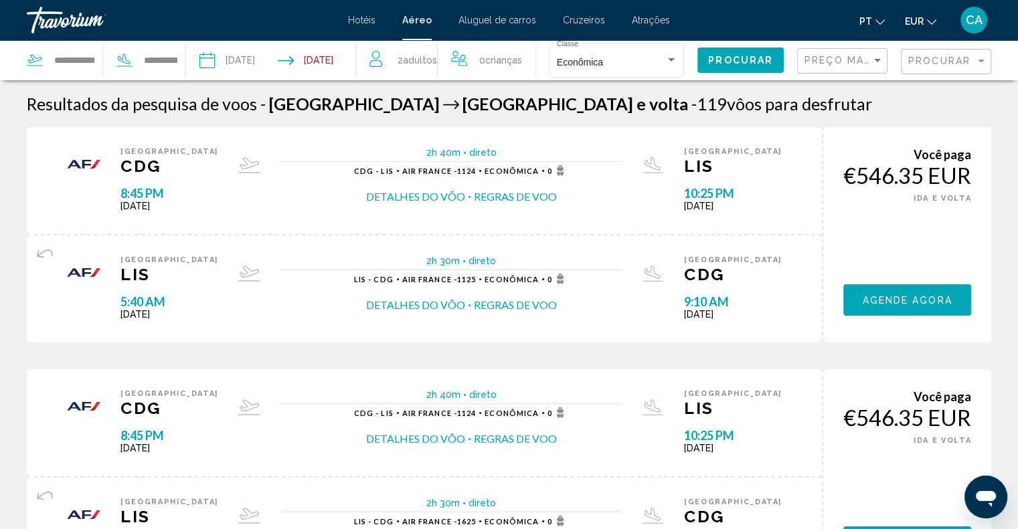
click at [740, 56] on span "Procurar" at bounding box center [740, 61] width 65 height 11
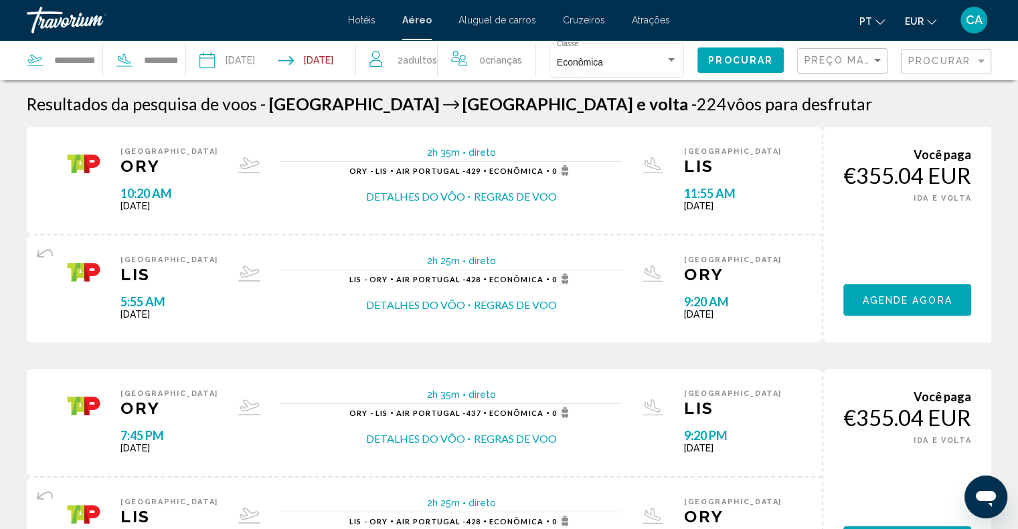
click at [939, 299] on span "Agende agora" at bounding box center [907, 300] width 90 height 11
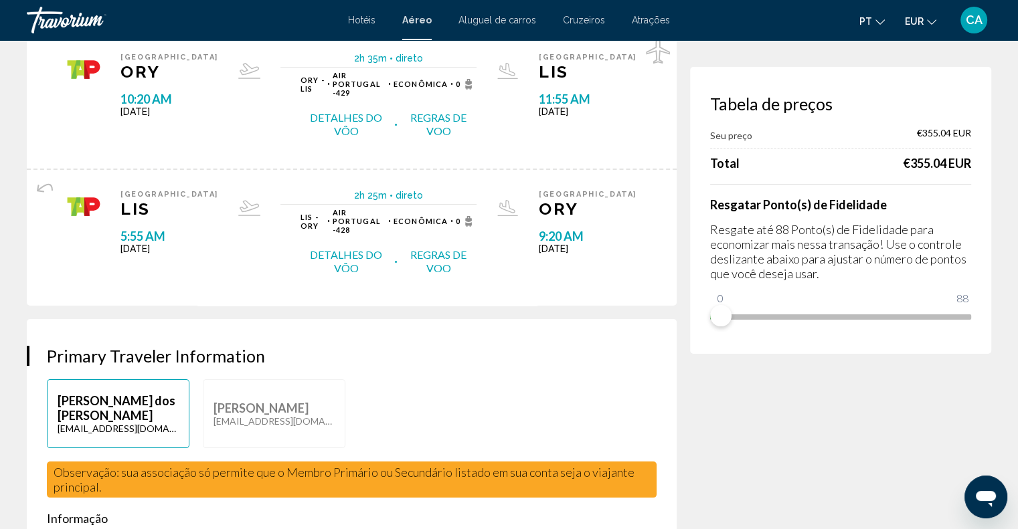
scroll to position [67, 0]
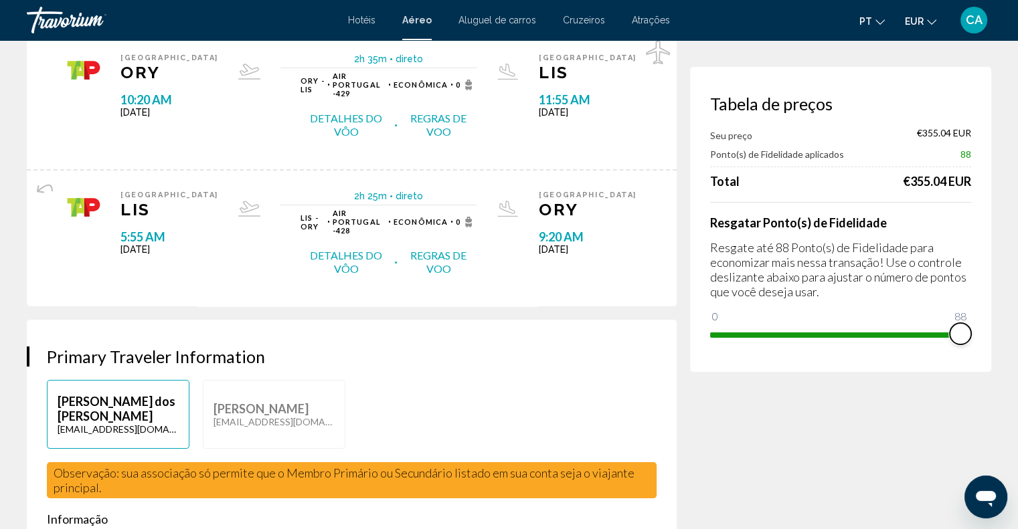
drag, startPoint x: 722, startPoint y: 319, endPoint x: 1027, endPoint y: 331, distance: 305.5
click at [1018, 331] on html "Ir para o conteúdo principal Hotéis Aéreo Aluguel de carros Cruzeiros Atrações …" at bounding box center [509, 197] width 1018 height 529
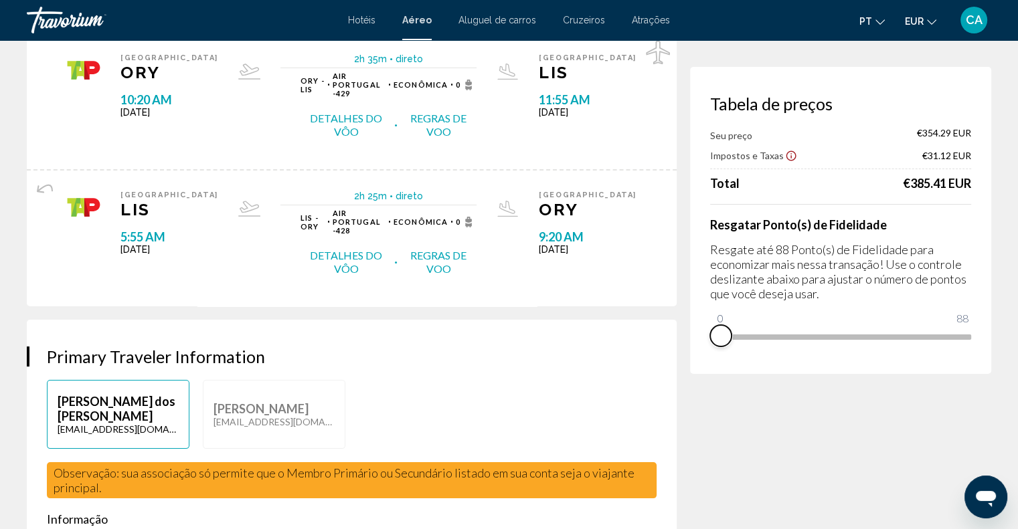
drag, startPoint x: 967, startPoint y: 355, endPoint x: 678, endPoint y: 372, distance: 289.7
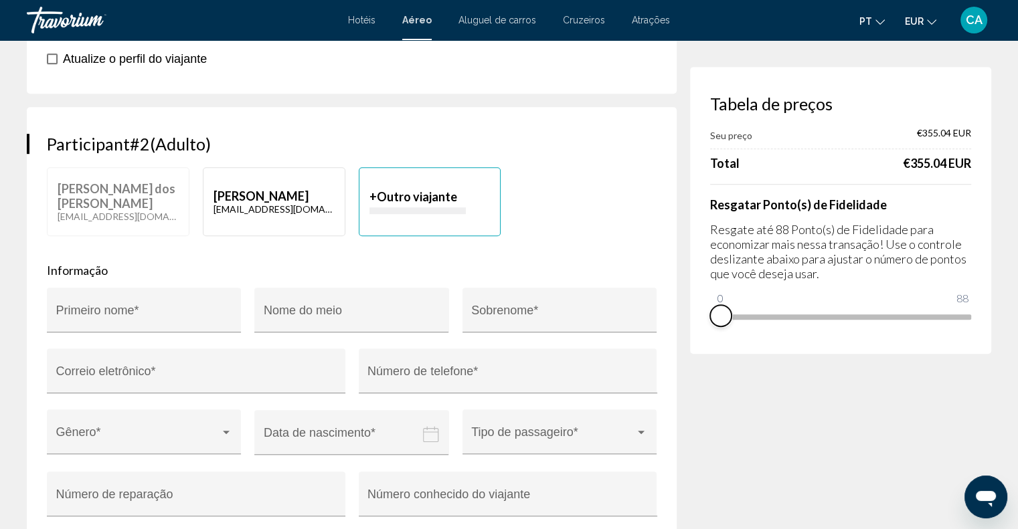
scroll to position [736, 0]
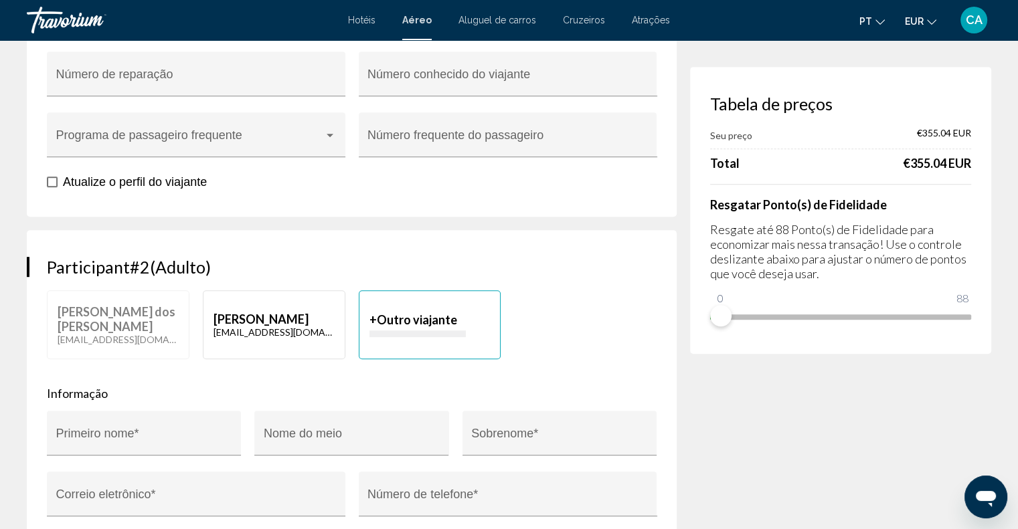
type input "****"
type input "**********"
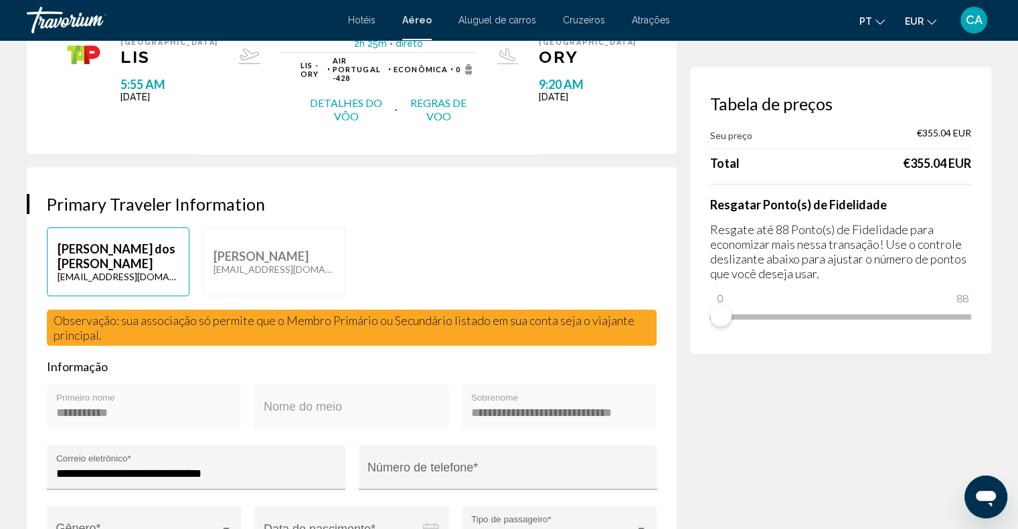
scroll to position [0, 0]
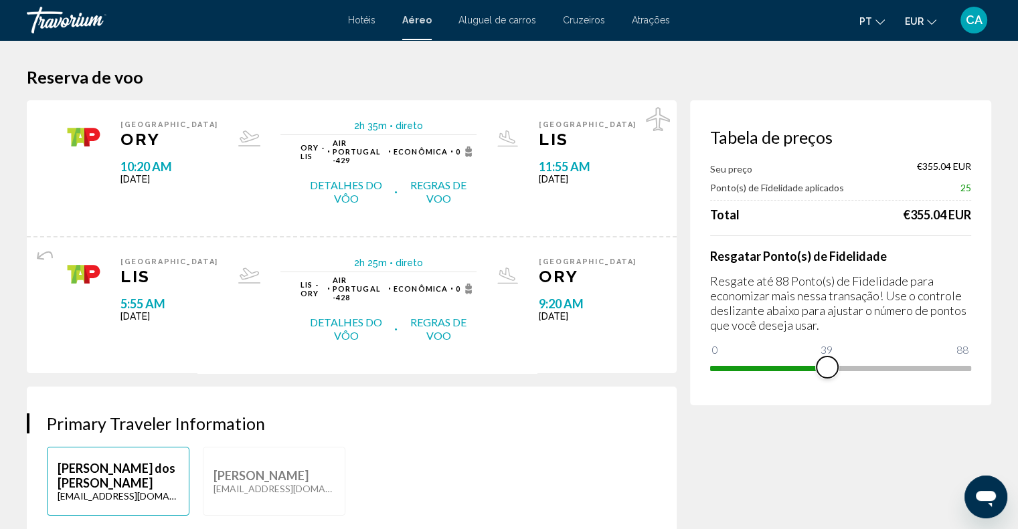
drag, startPoint x: 728, startPoint y: 351, endPoint x: 863, endPoint y: 366, distance: 136.1
click at [838, 366] on span "Main content" at bounding box center [827, 367] width 21 height 21
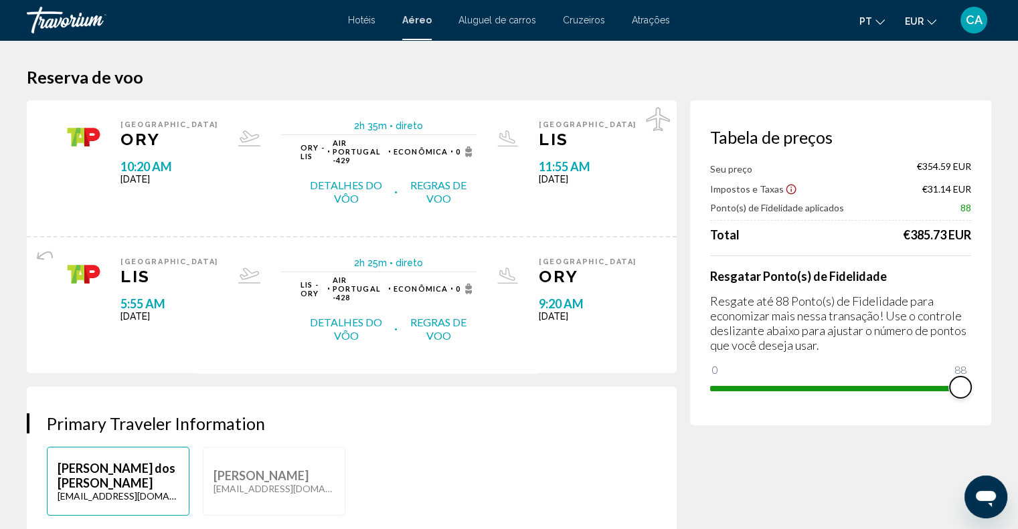
drag, startPoint x: 870, startPoint y: 383, endPoint x: 1027, endPoint y: 391, distance: 157.5
click at [1018, 391] on html "Ir para o conteúdo principal Hotéis Aéreo Aluguel de carros Cruzeiros Atrações …" at bounding box center [509, 264] width 1018 height 529
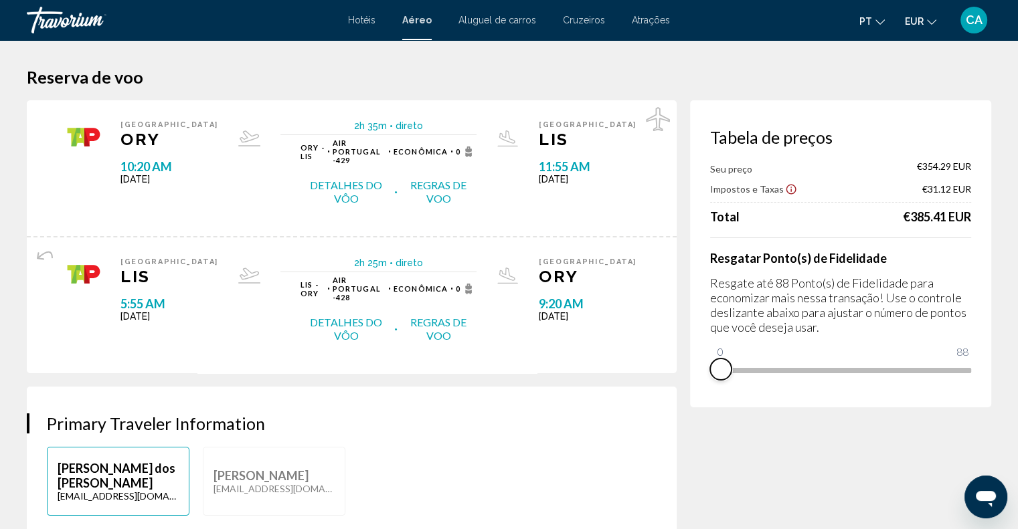
drag, startPoint x: 964, startPoint y: 393, endPoint x: 645, endPoint y: 392, distance: 318.6
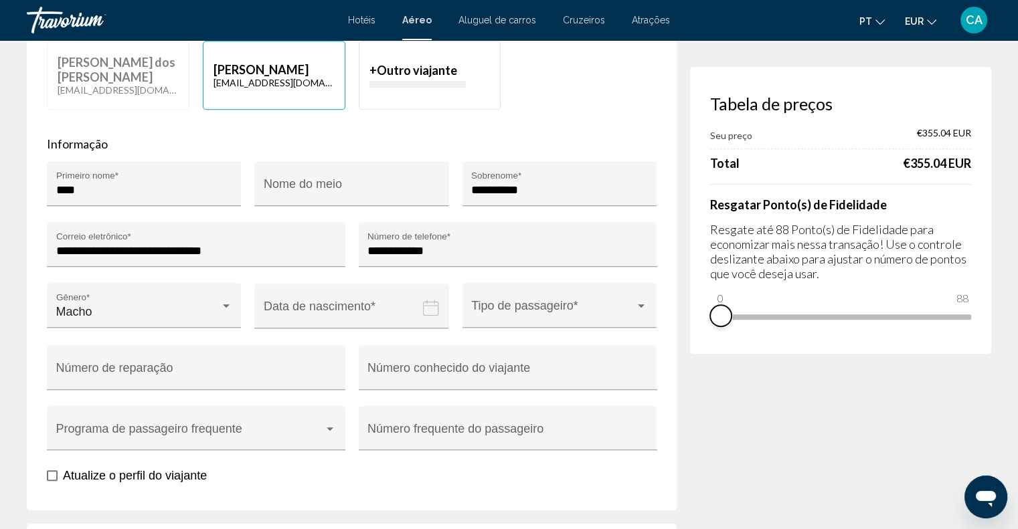
scroll to position [985, 0]
